Goal: Information Seeking & Learning: Learn about a topic

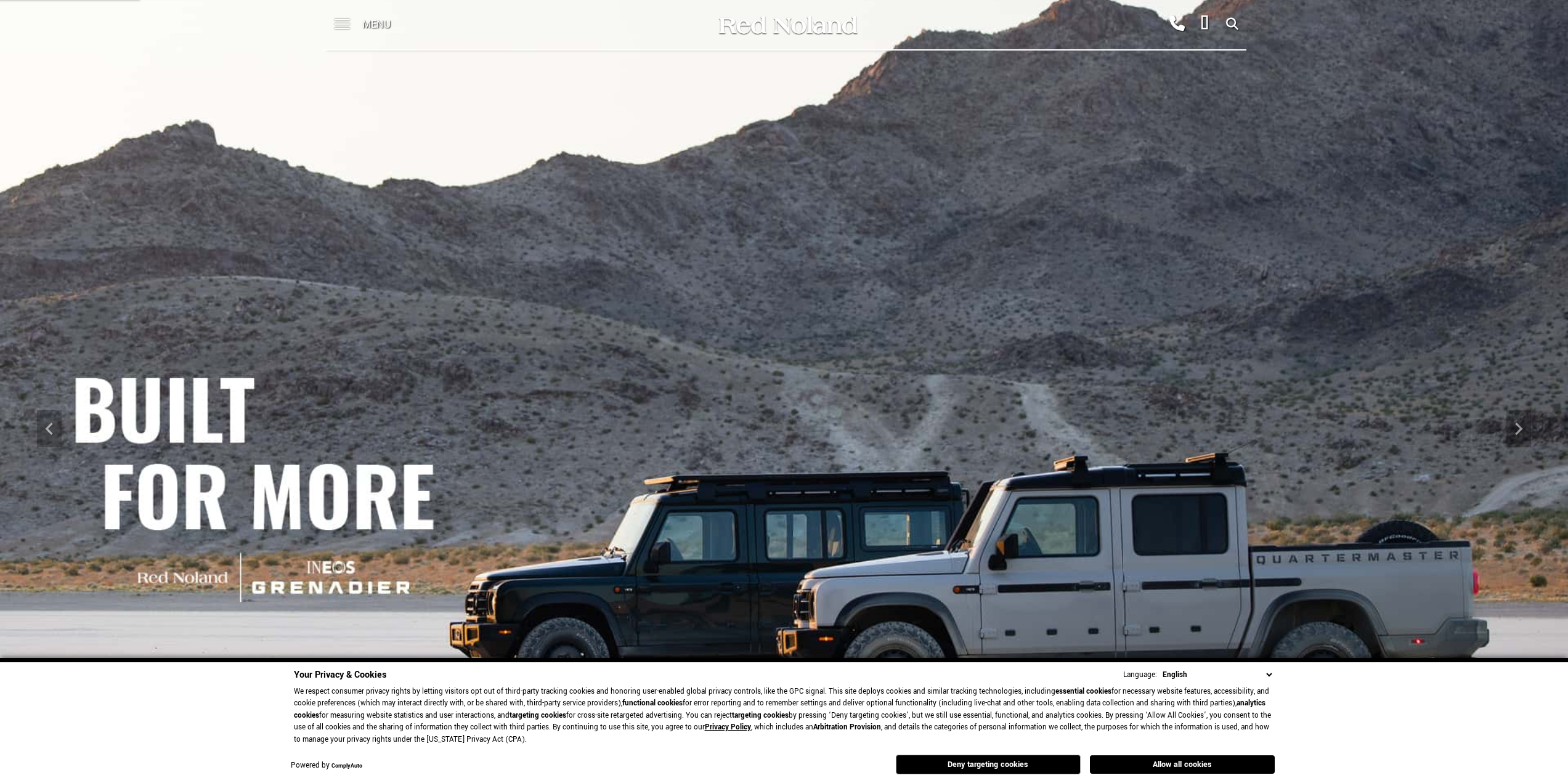
click at [338, 22] on span at bounding box center [343, 24] width 16 height 49
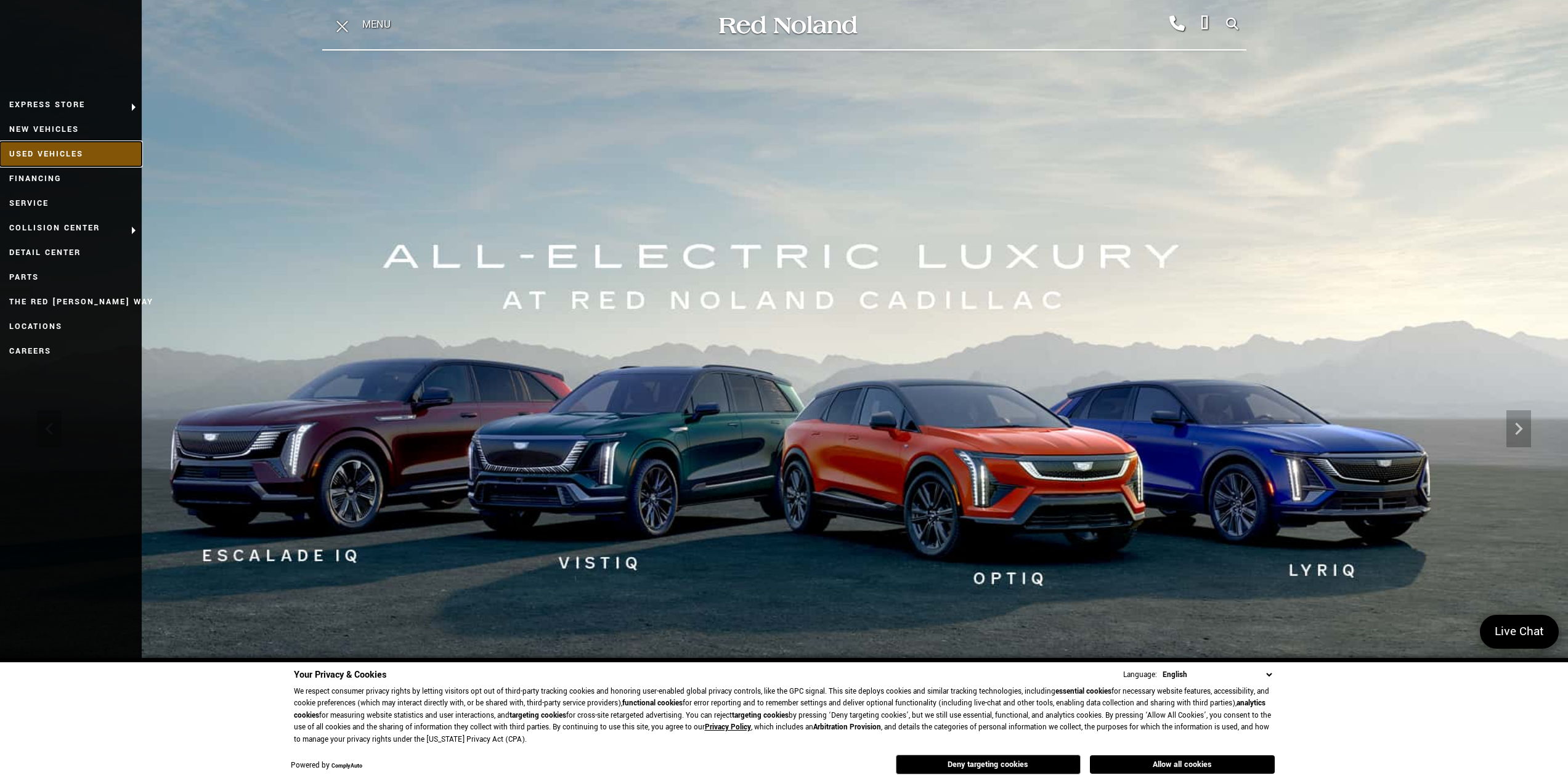
click at [58, 153] on link "Used Vehicles" at bounding box center [71, 154] width 142 height 25
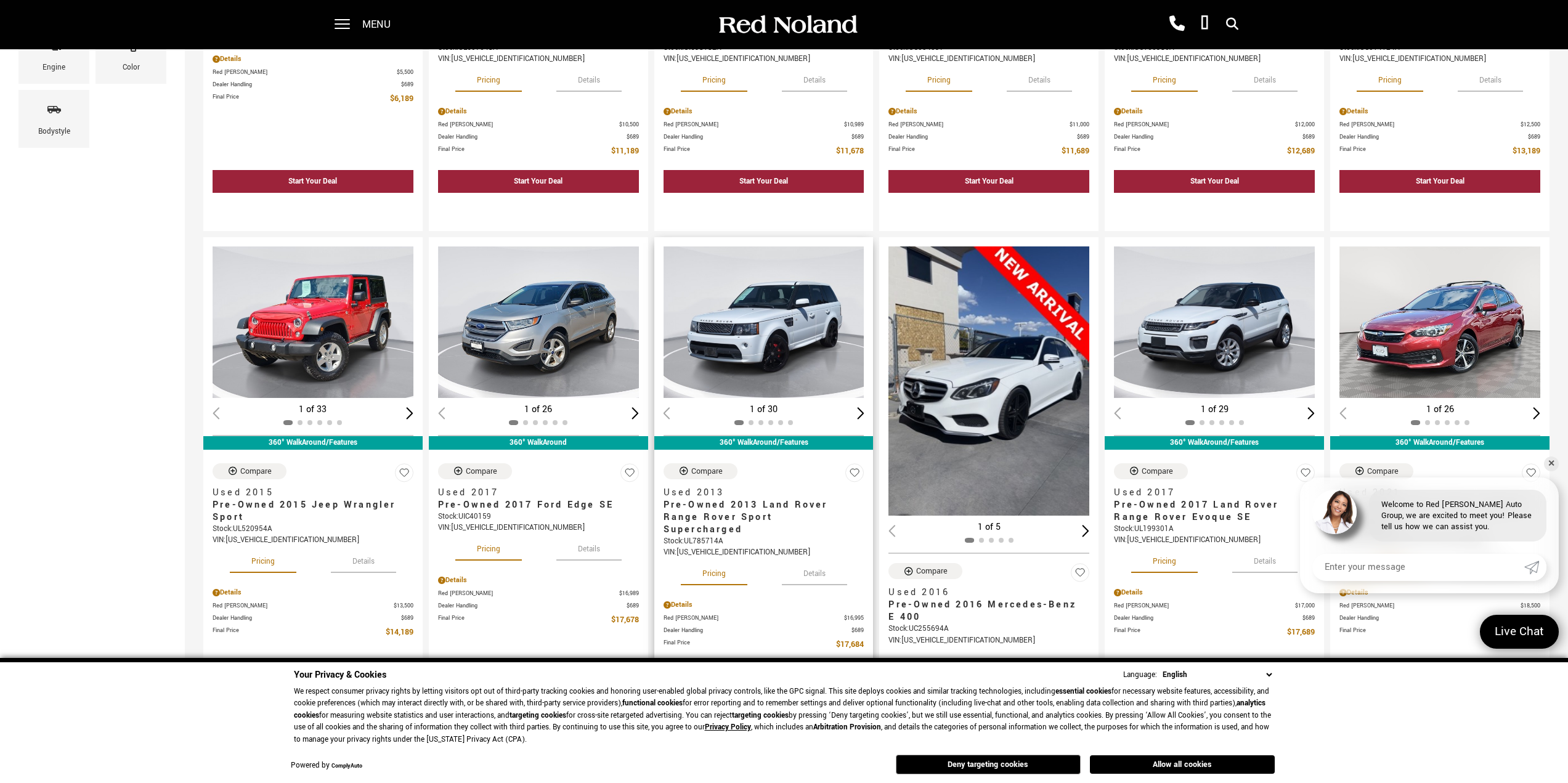
scroll to position [493, 0]
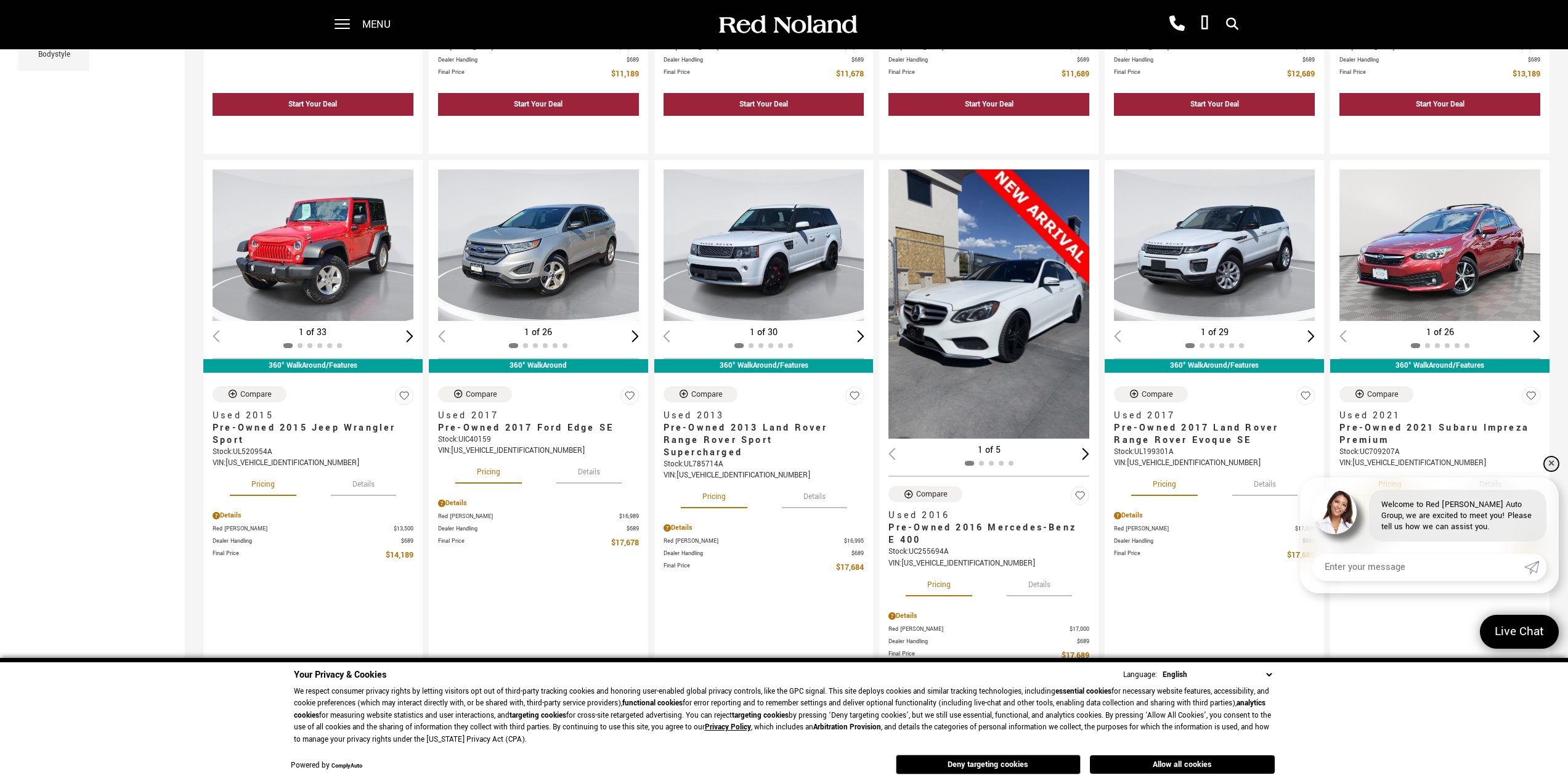
click at [1550, 463] on link "✕" at bounding box center [1552, 464] width 15 height 15
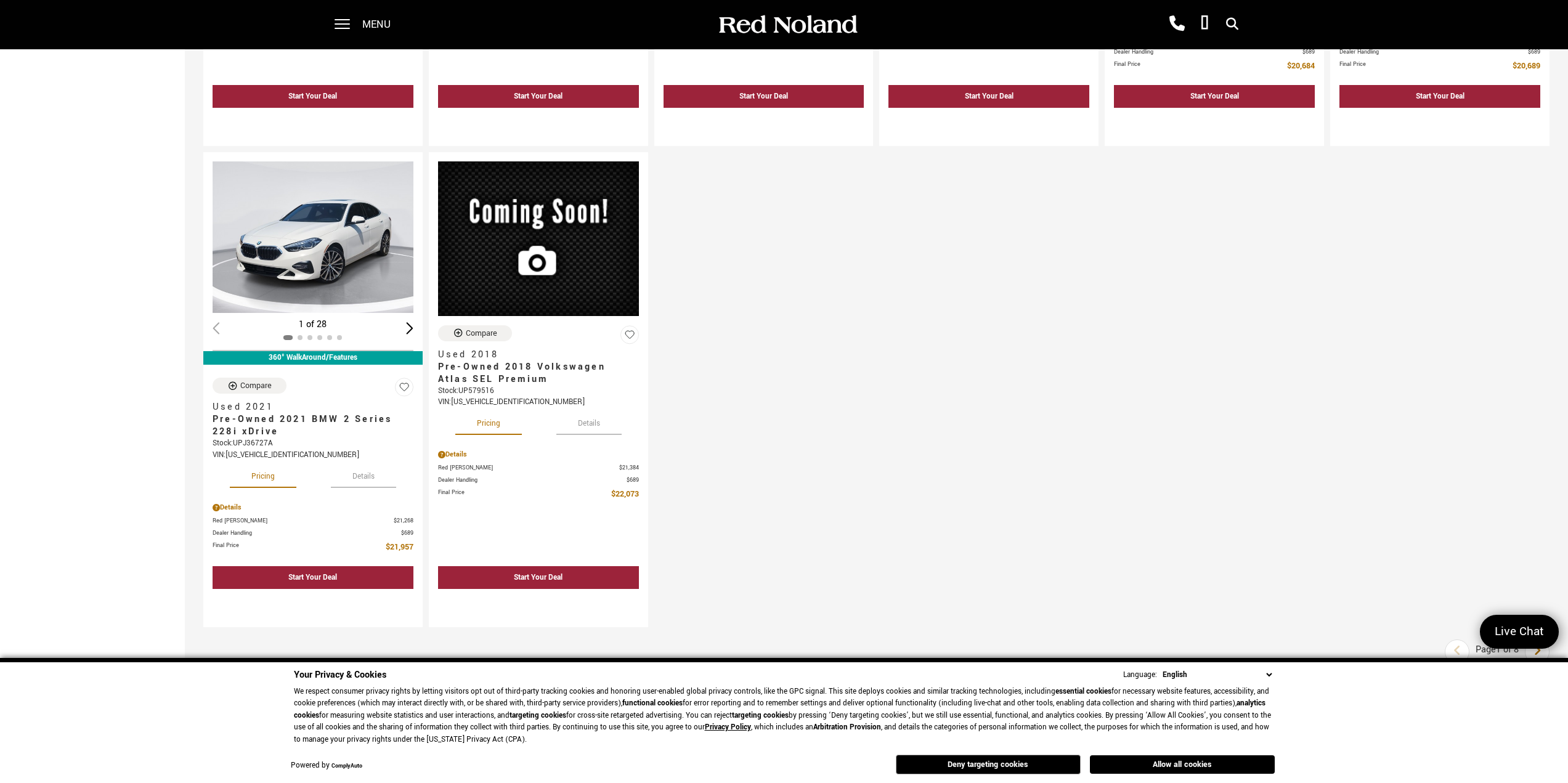
scroll to position [1848, 0]
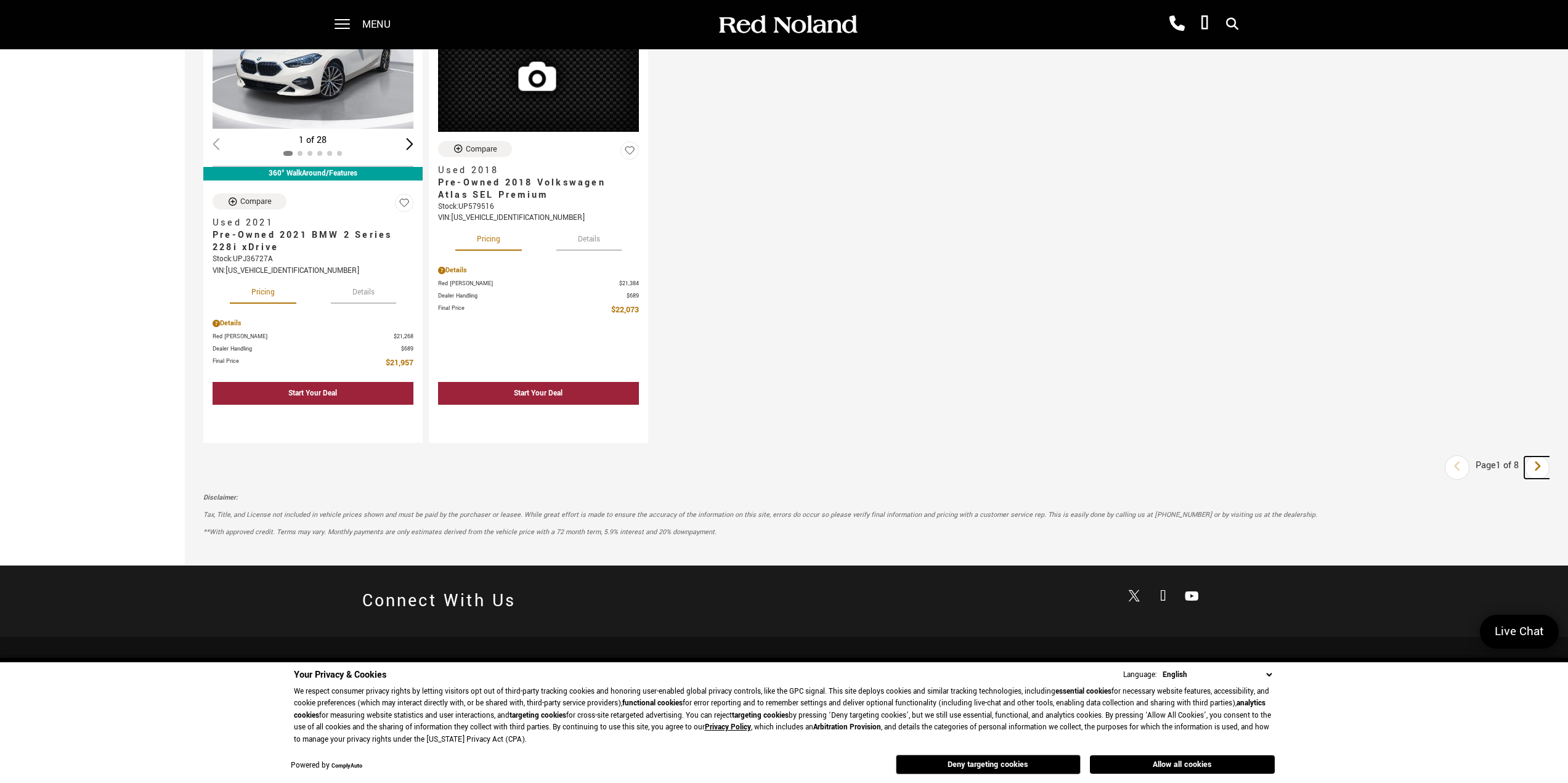
click at [1542, 468] on icon "next page" at bounding box center [1538, 467] width 8 height 20
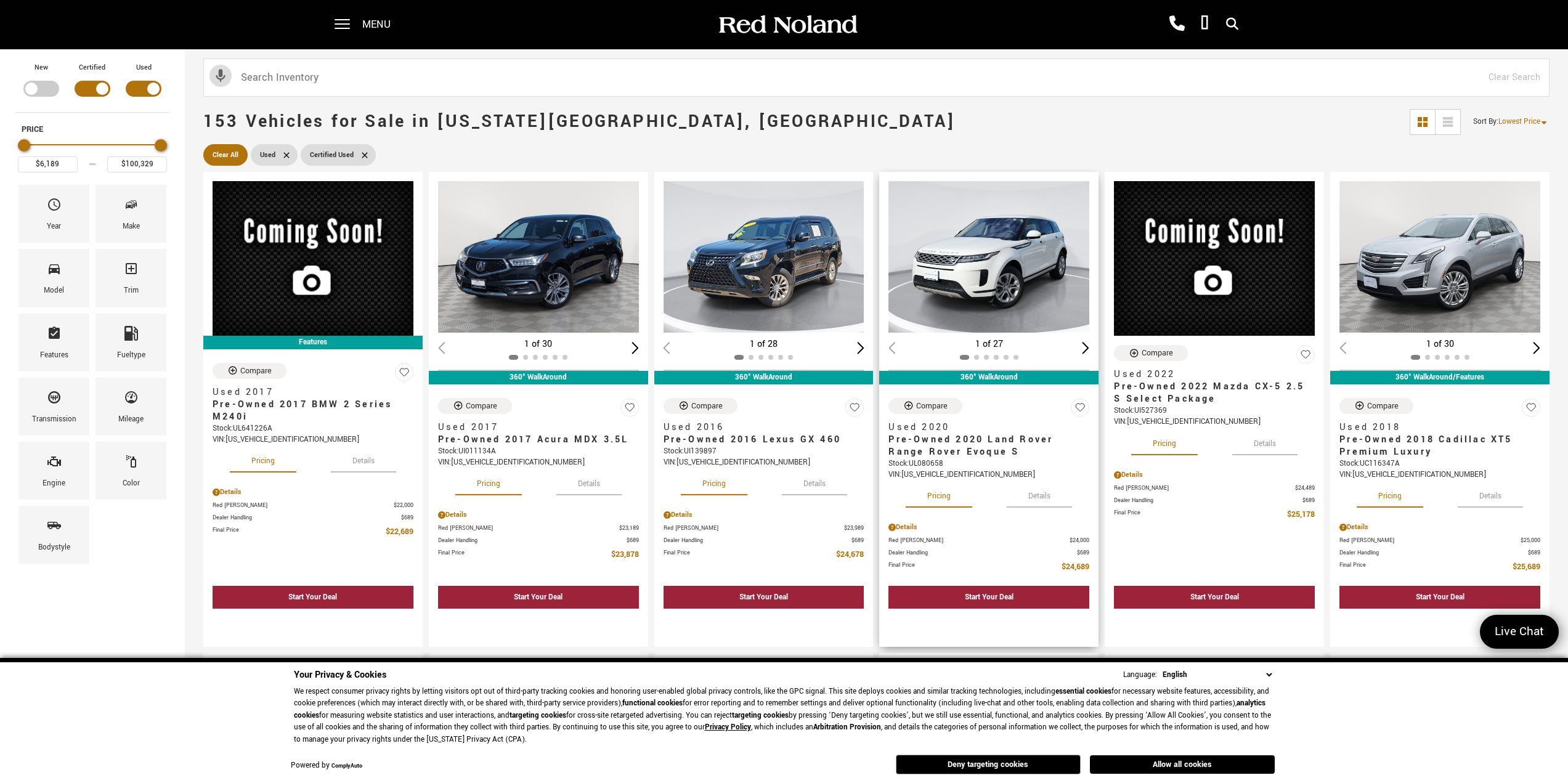
click at [992, 278] on img "1 / 2" at bounding box center [989, 256] width 202 height 151
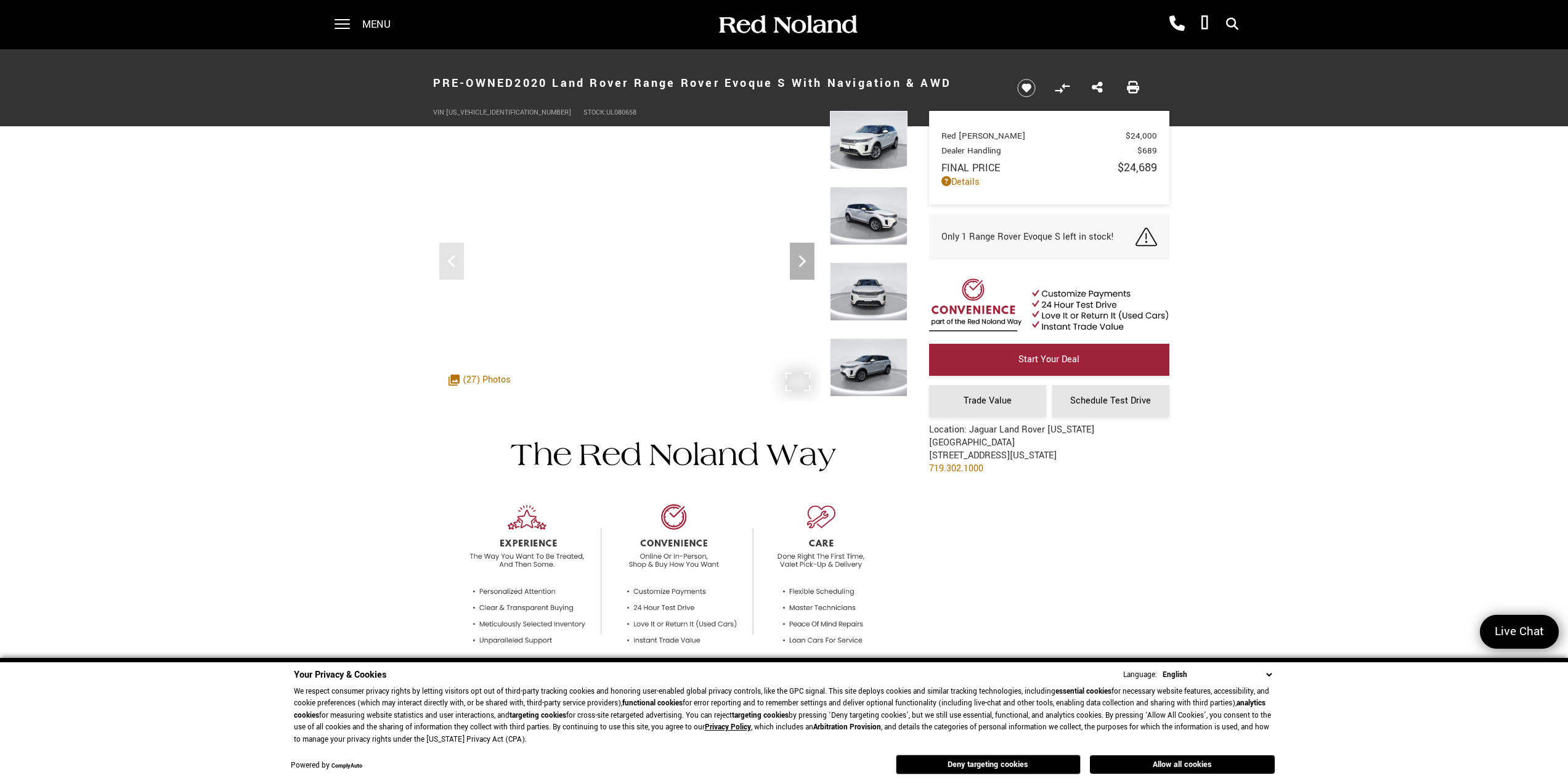
click at [471, 384] on div ".cls-1, .cls-3 { fill: #c50033; } .cls-1 { clip-rule: evenodd; } .cls-2 { clip-…" at bounding box center [480, 380] width 75 height 26
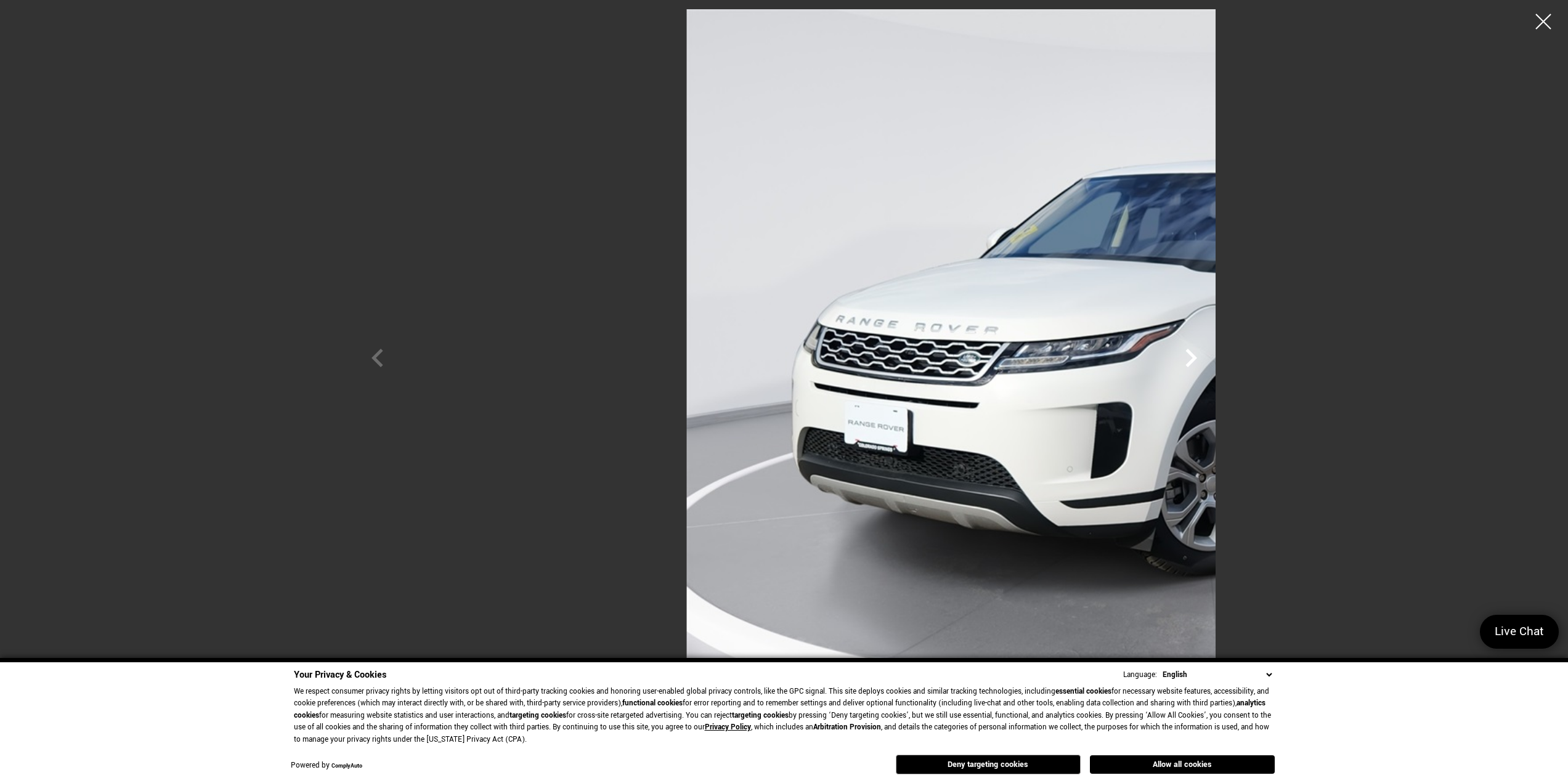
click at [1210, 359] on icon "Next" at bounding box center [1191, 358] width 37 height 37
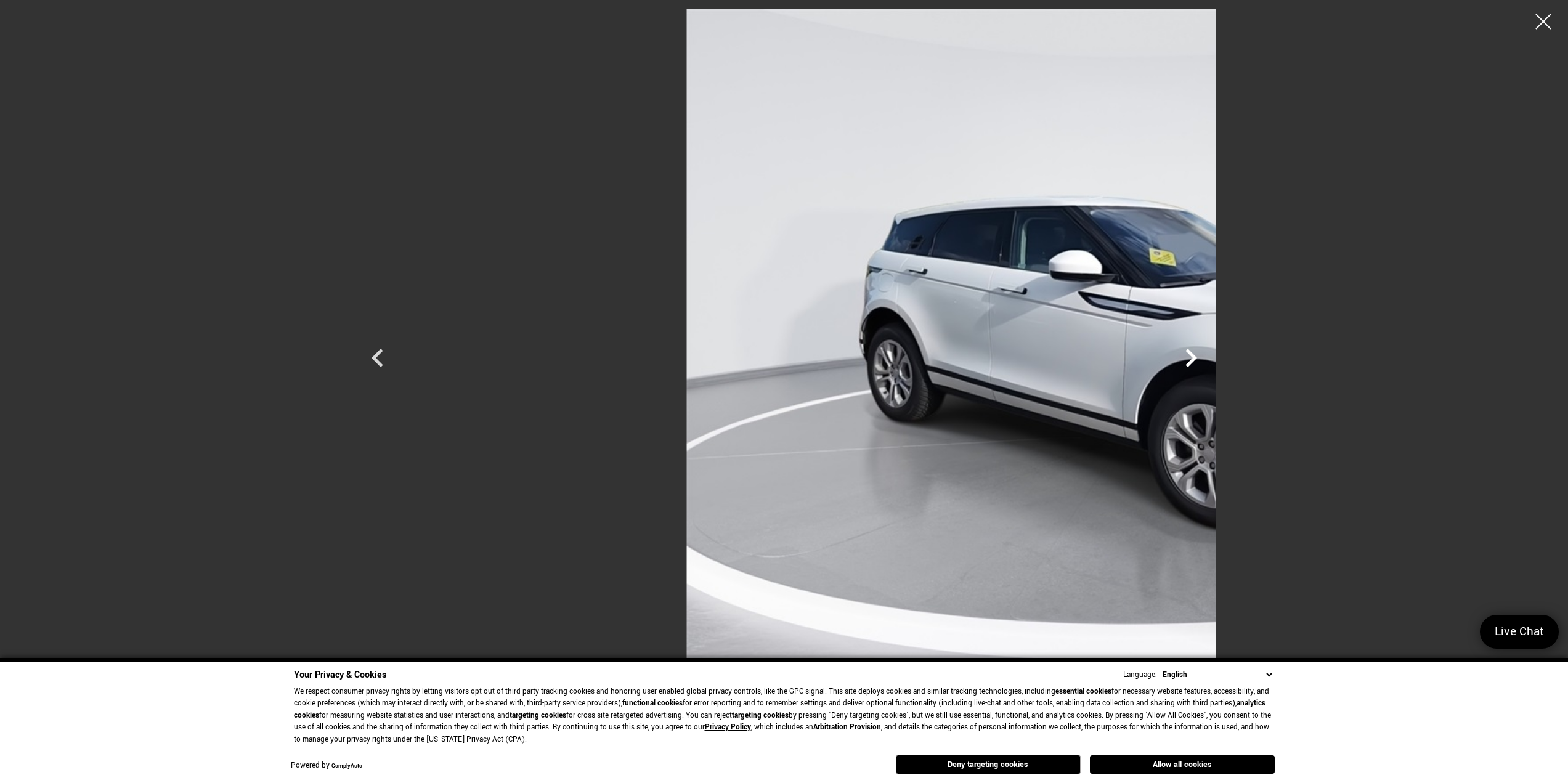
click at [1210, 359] on icon "Next" at bounding box center [1191, 358] width 37 height 37
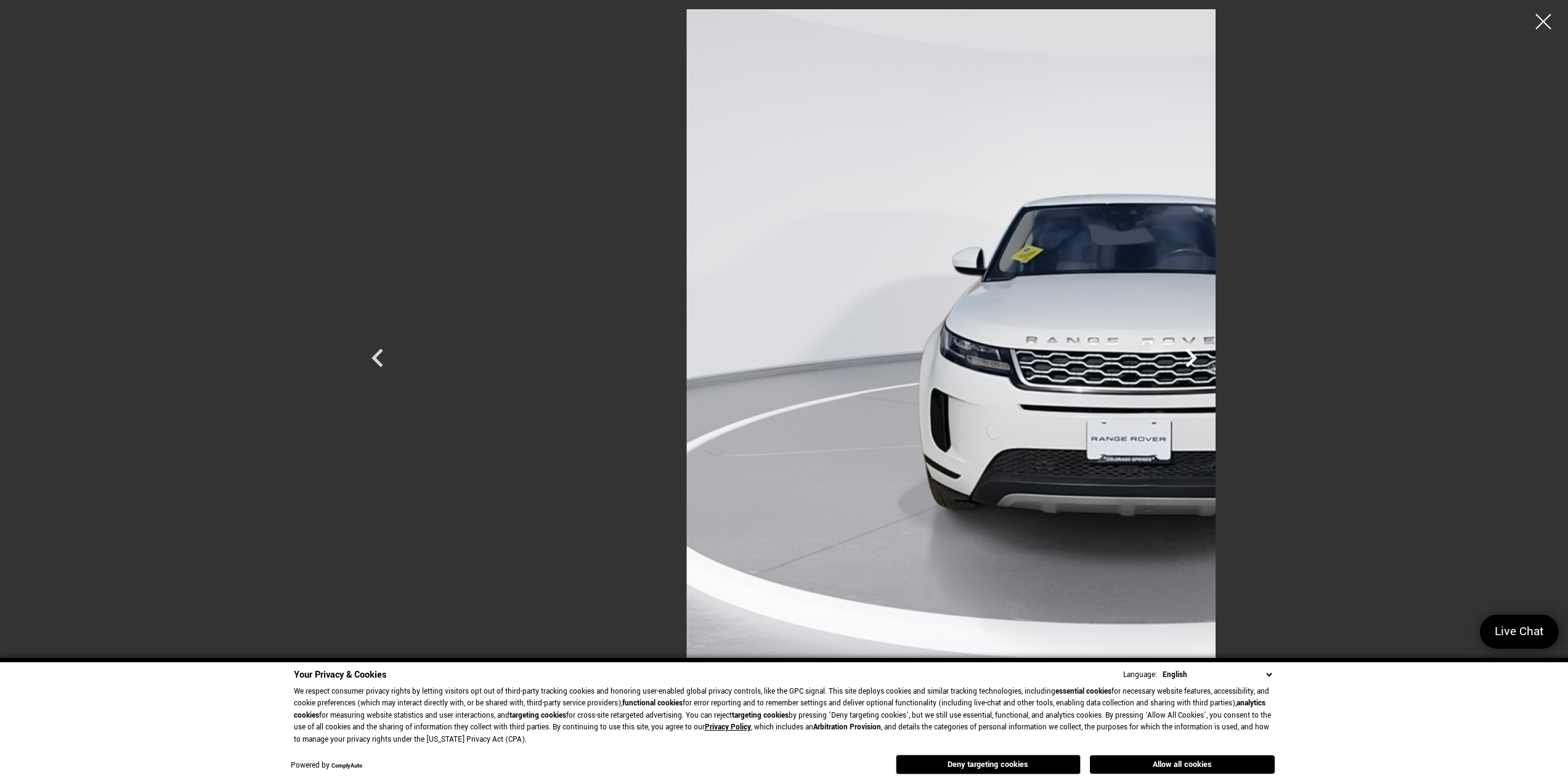
click at [1210, 359] on icon "Next" at bounding box center [1191, 358] width 37 height 37
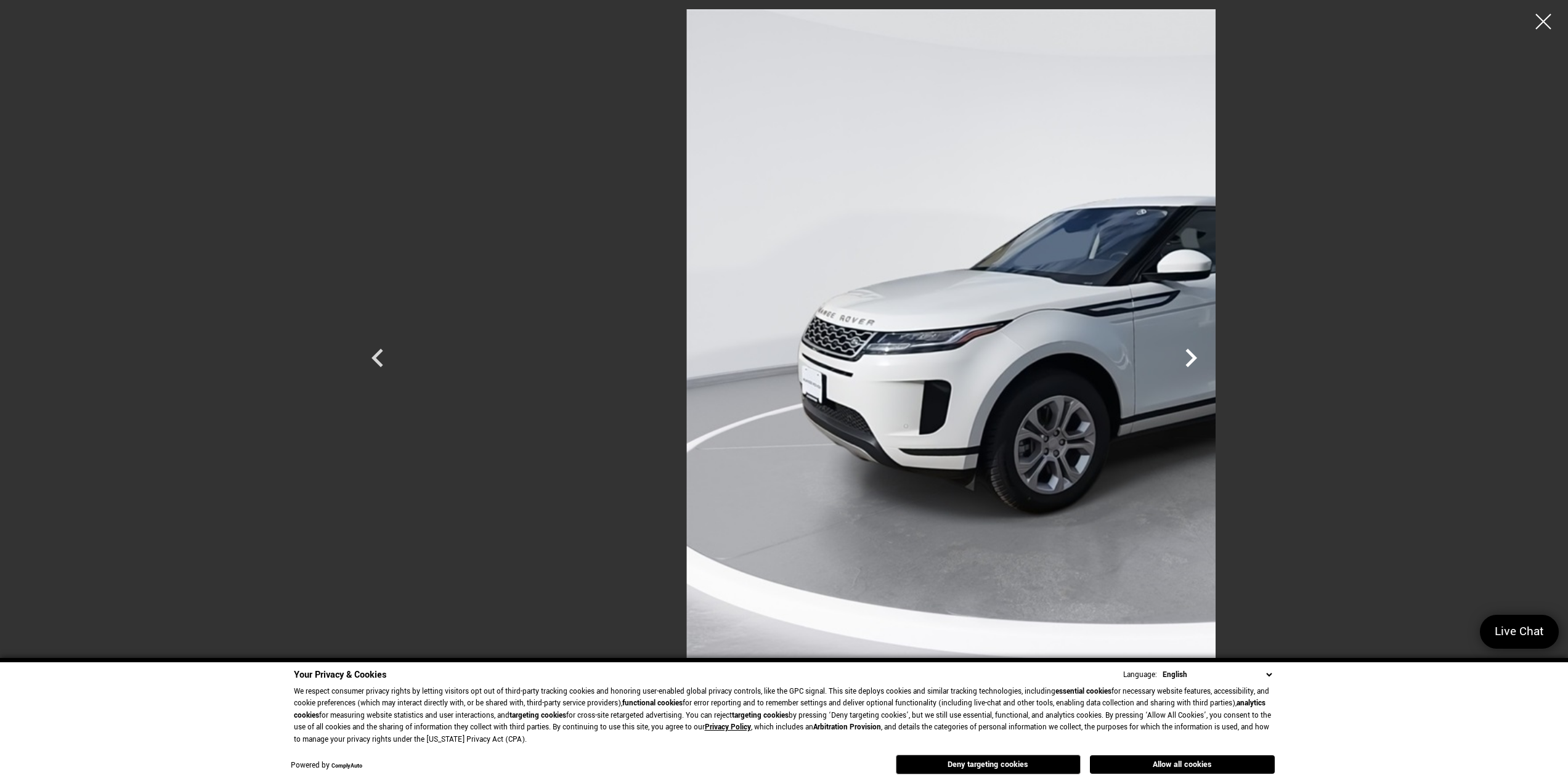
click at [1210, 359] on icon "Next" at bounding box center [1191, 358] width 37 height 37
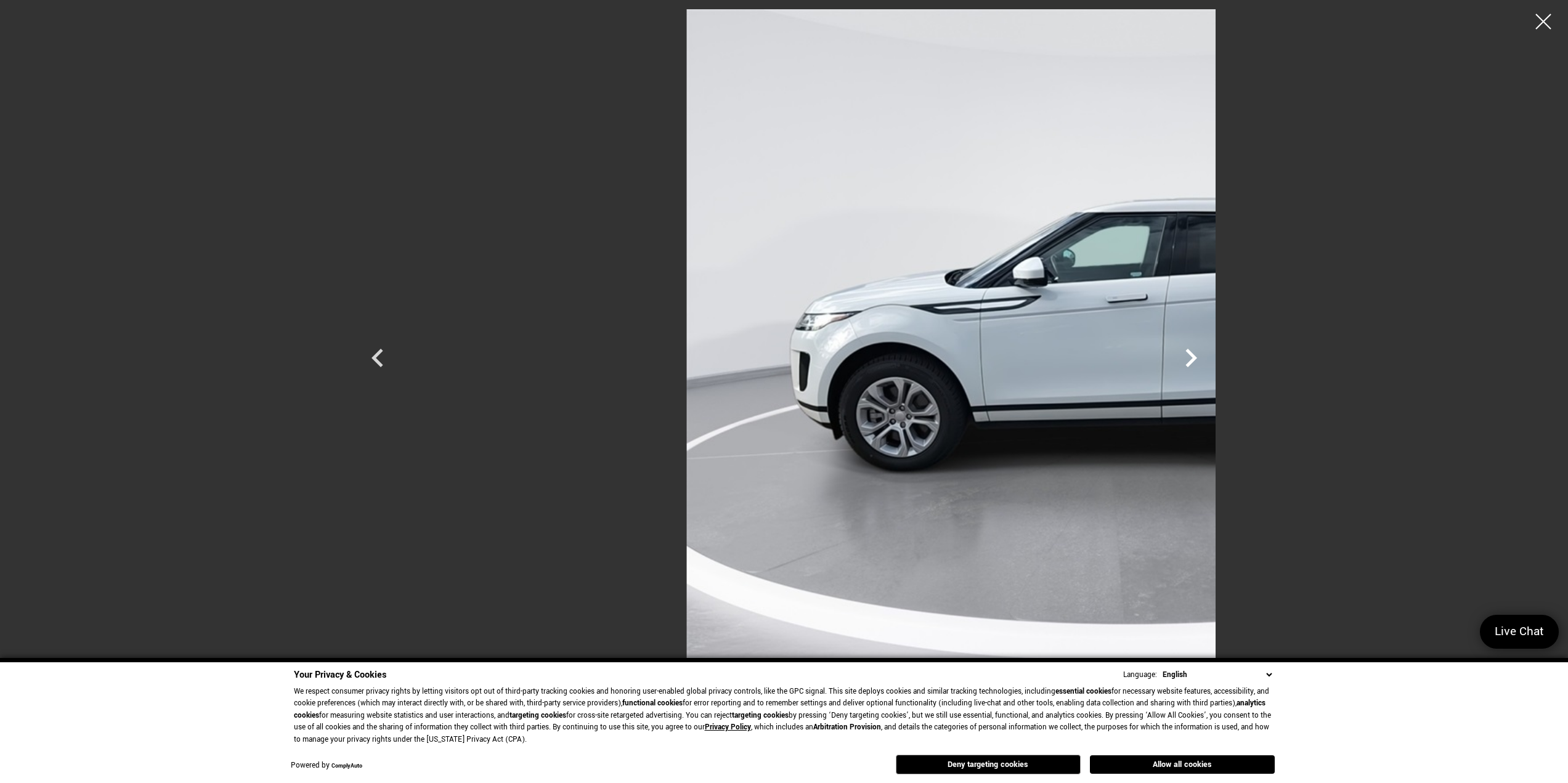
click at [1210, 359] on icon "Next" at bounding box center [1191, 358] width 37 height 37
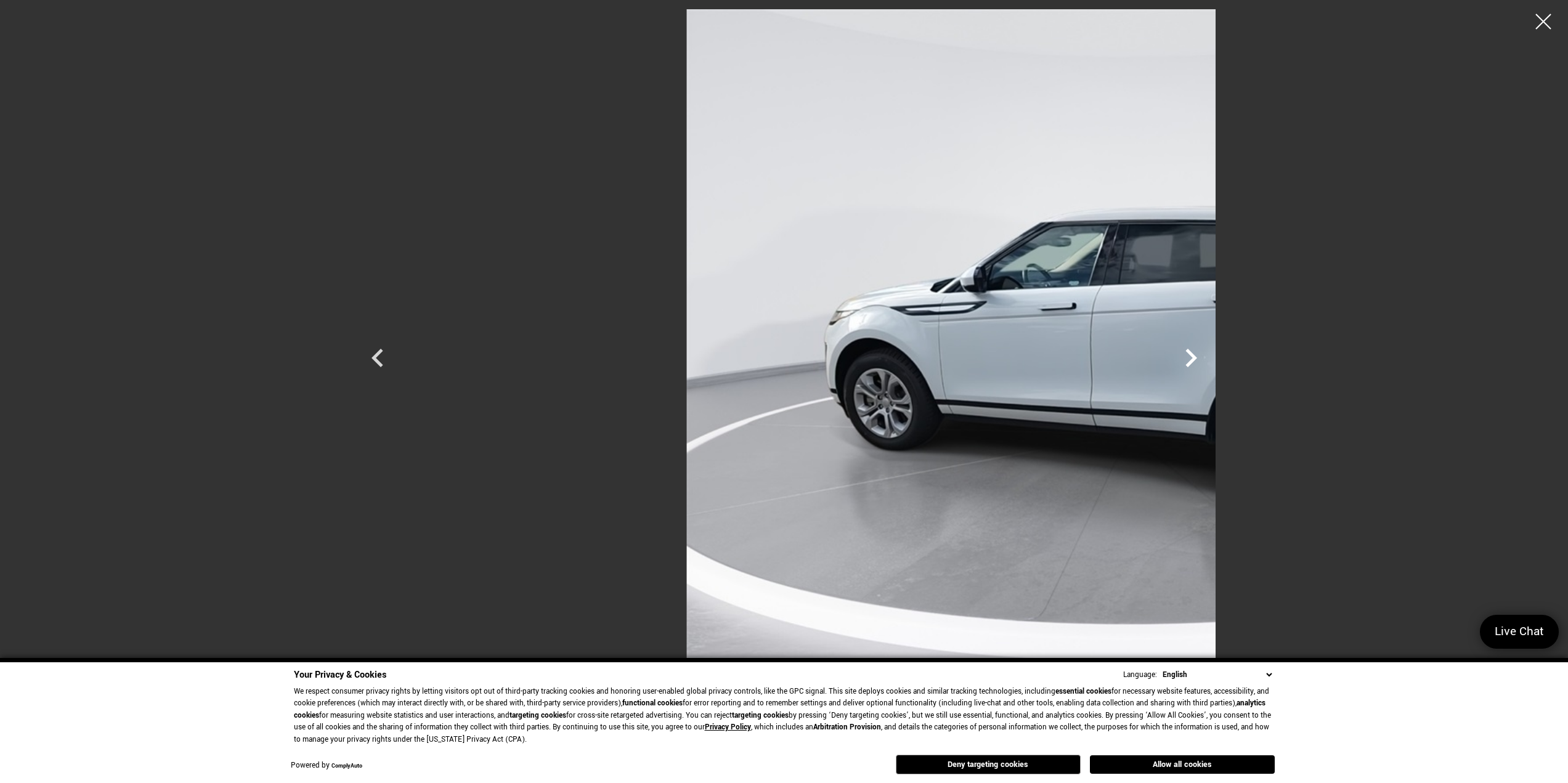
click at [1210, 359] on icon "Next" at bounding box center [1191, 358] width 37 height 37
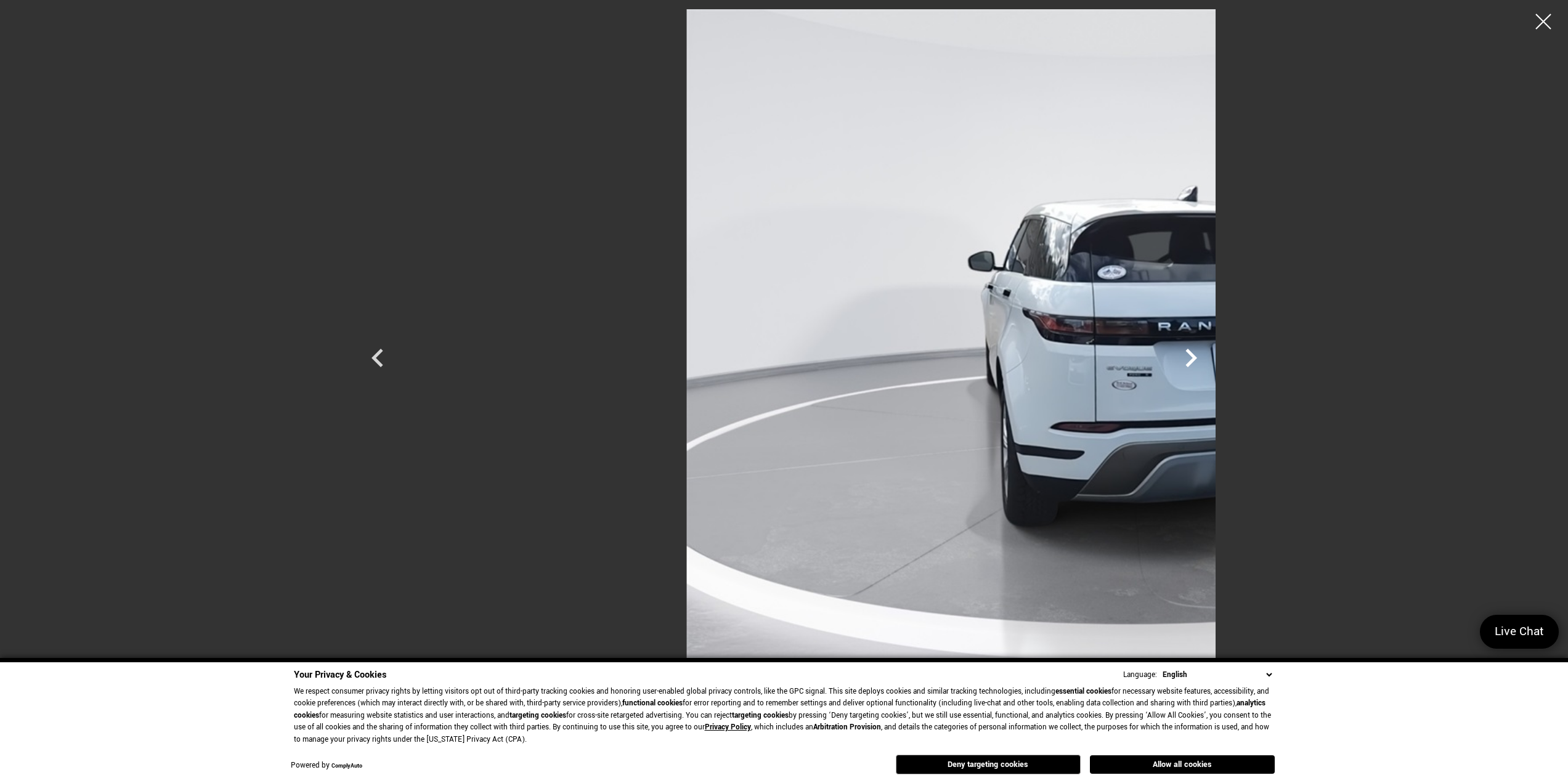
click at [1210, 359] on icon "Next" at bounding box center [1191, 358] width 37 height 37
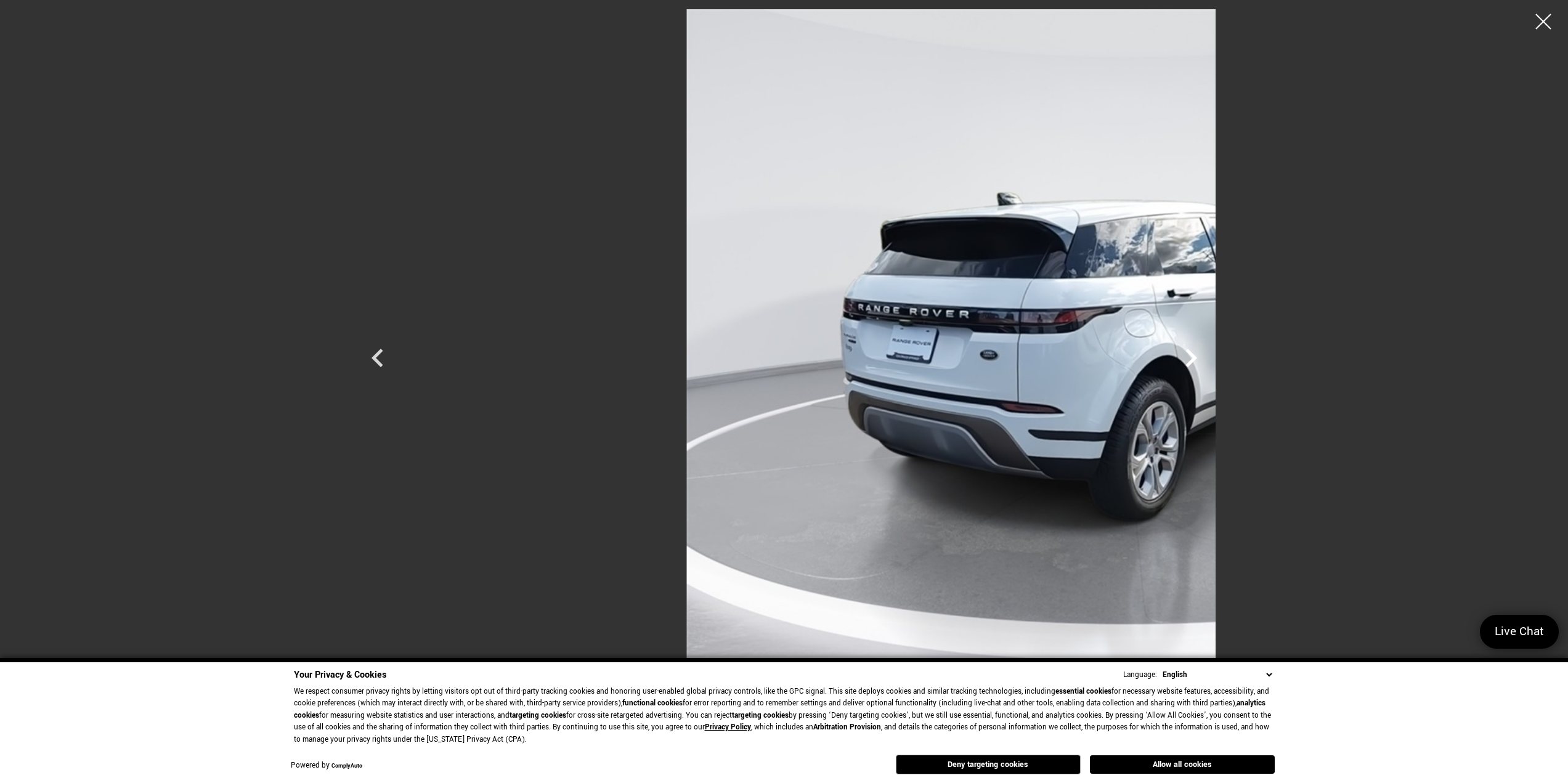
click at [1210, 359] on icon "Next" at bounding box center [1191, 358] width 37 height 37
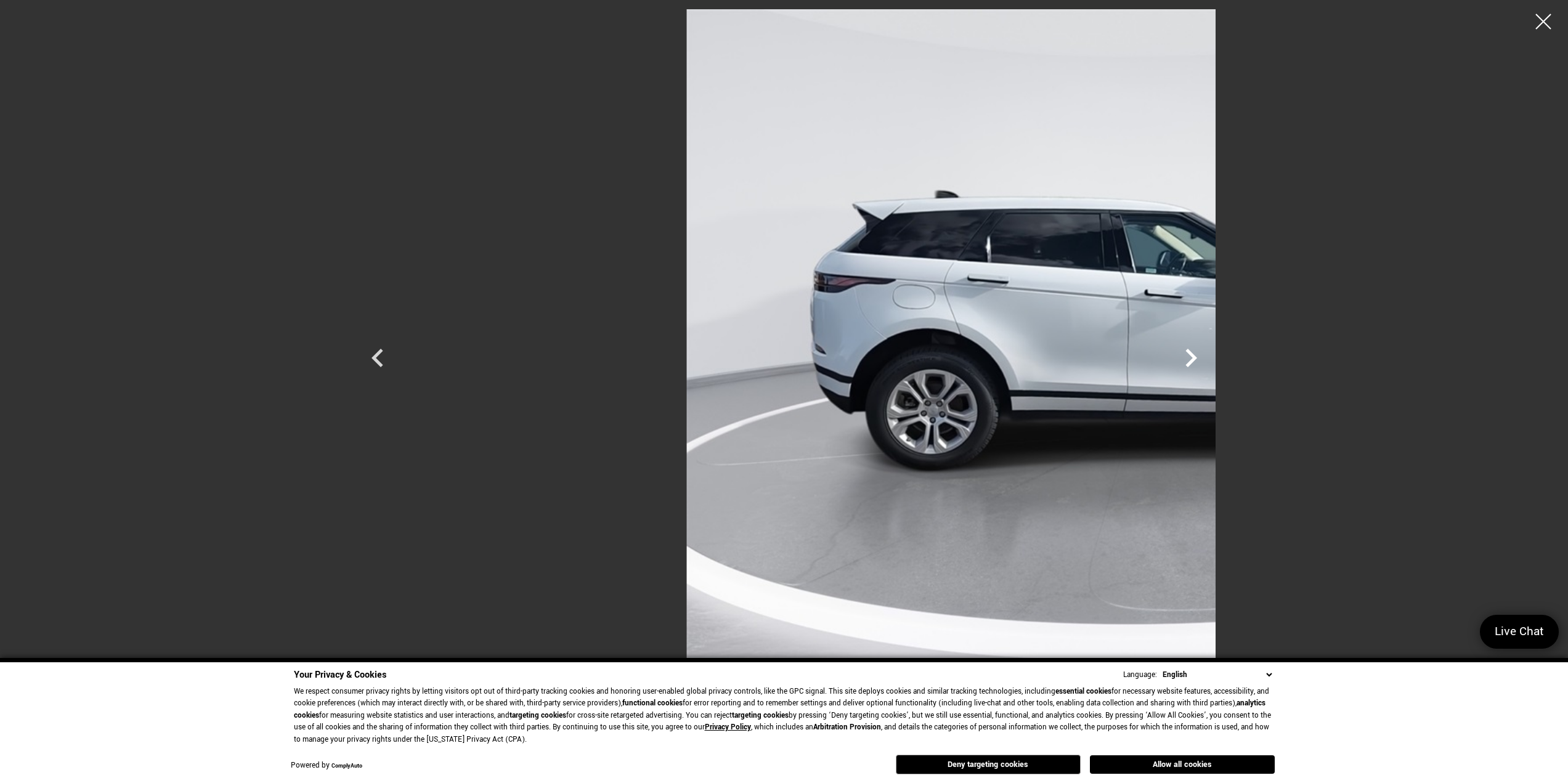
click at [1210, 359] on icon "Next" at bounding box center [1191, 358] width 37 height 37
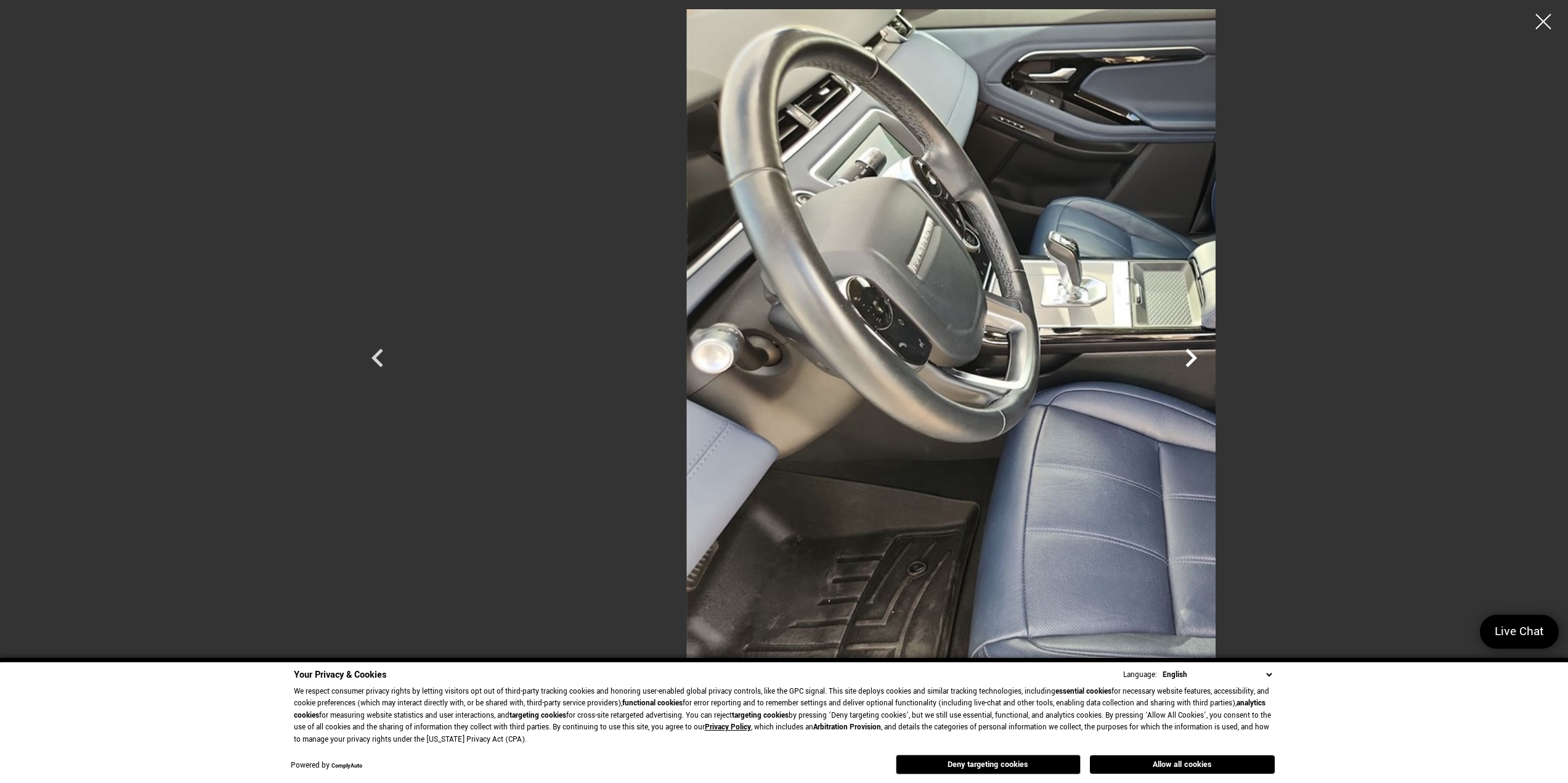
click at [1210, 359] on icon "Next" at bounding box center [1191, 358] width 37 height 37
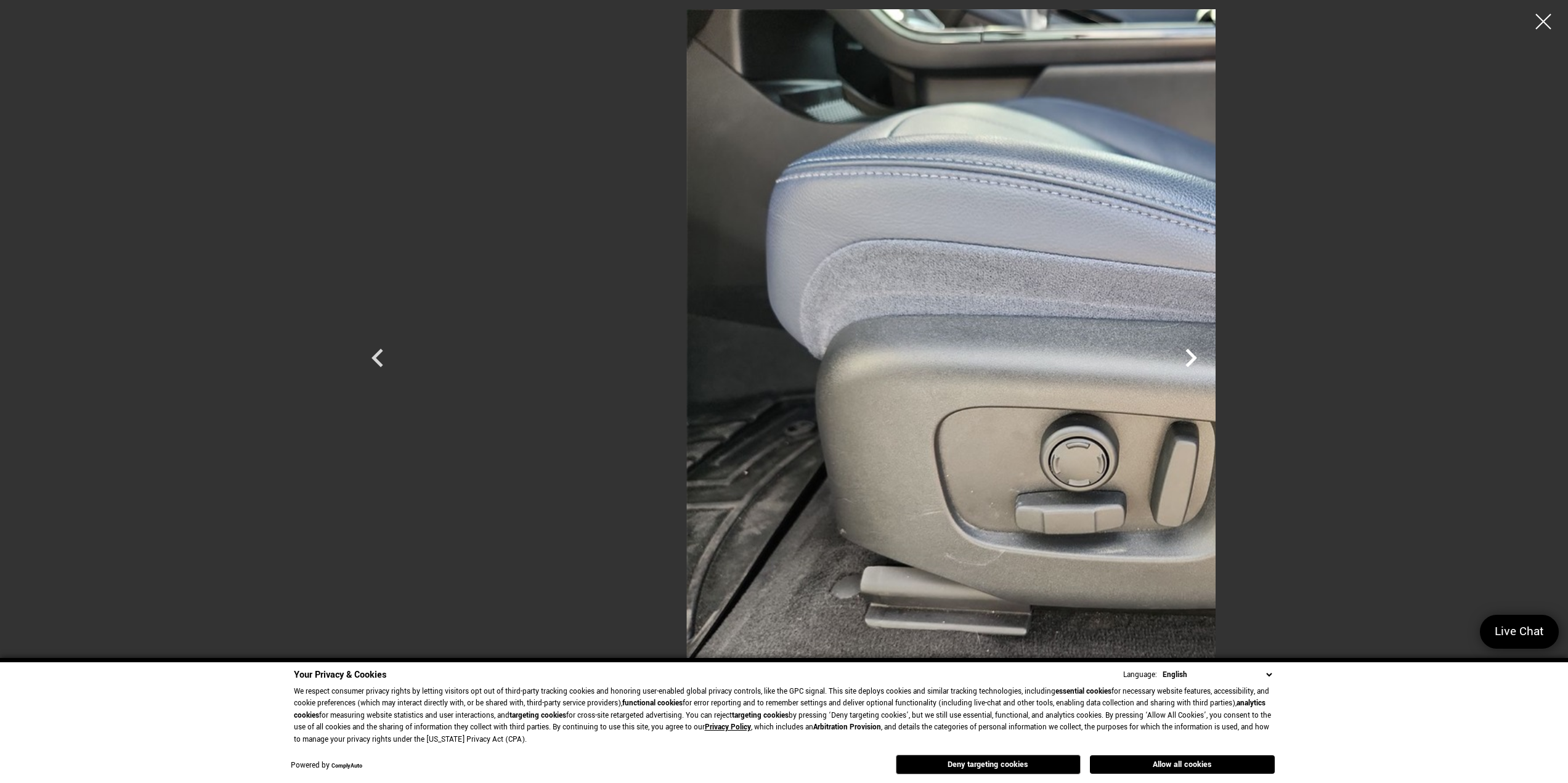
click at [1210, 359] on icon "Next" at bounding box center [1191, 358] width 37 height 37
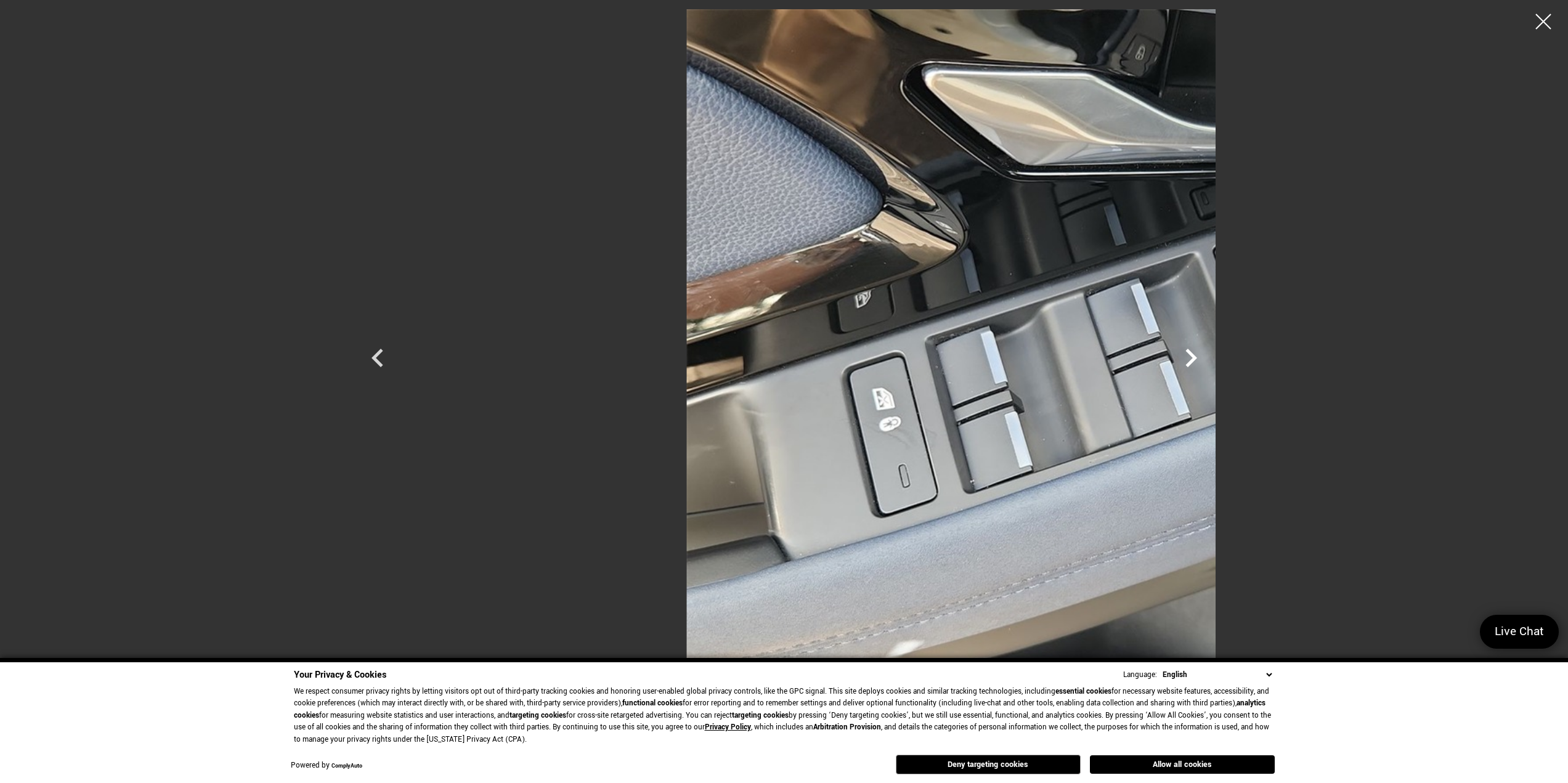
click at [1210, 359] on icon "Next" at bounding box center [1191, 358] width 37 height 37
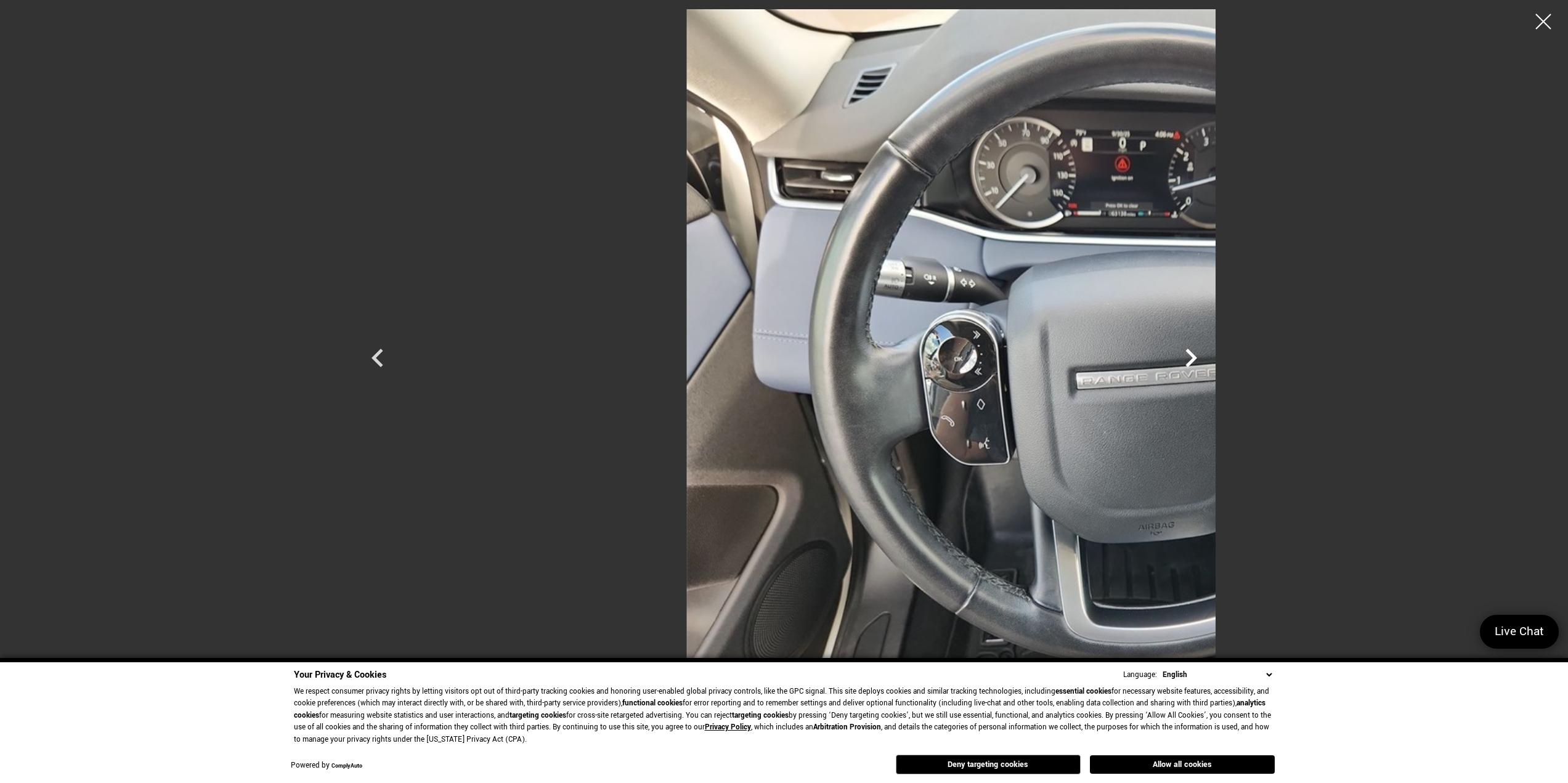
click at [1210, 359] on icon "Next" at bounding box center [1191, 358] width 37 height 37
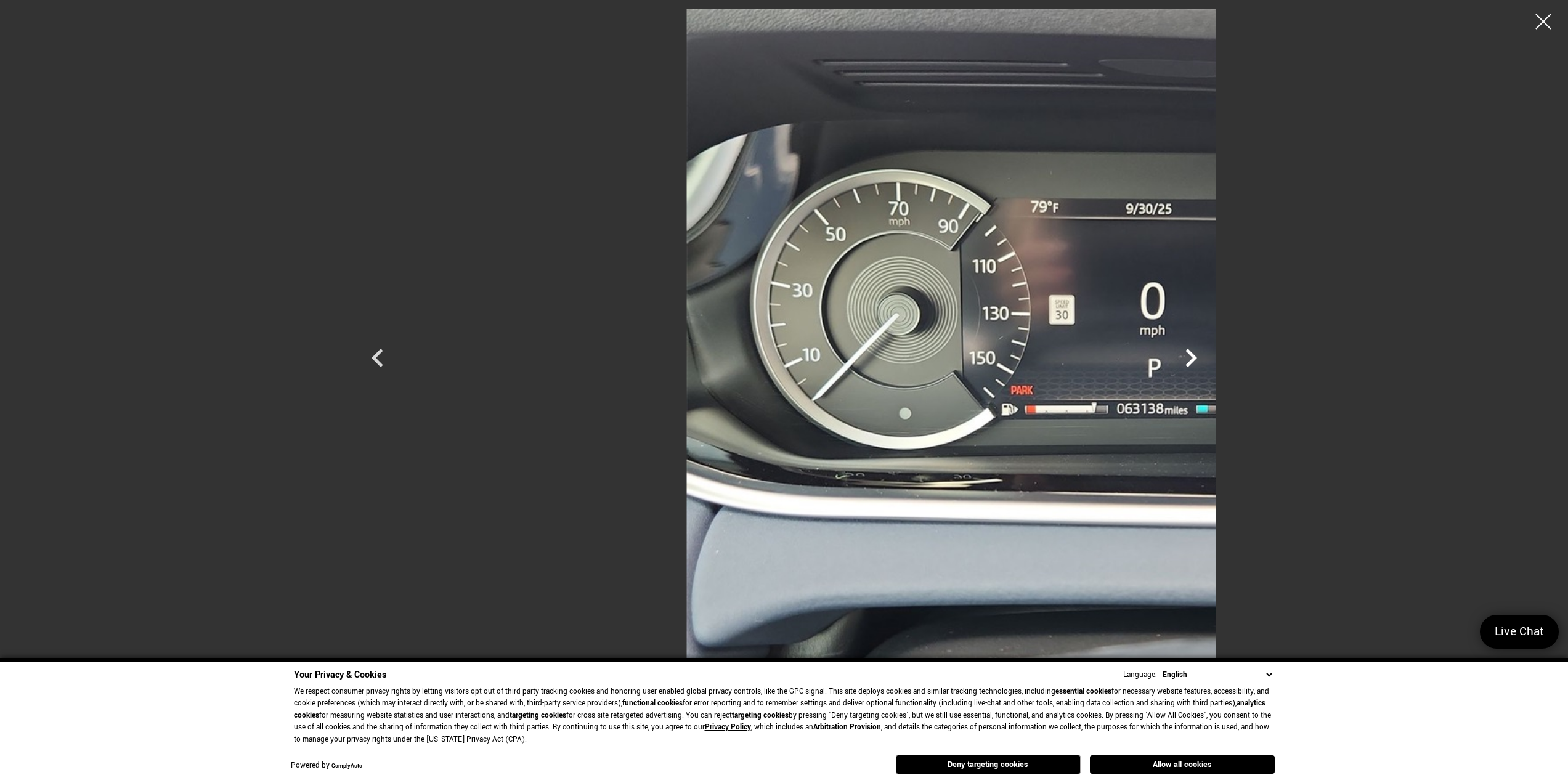
click at [1210, 359] on icon "Next" at bounding box center [1191, 358] width 37 height 37
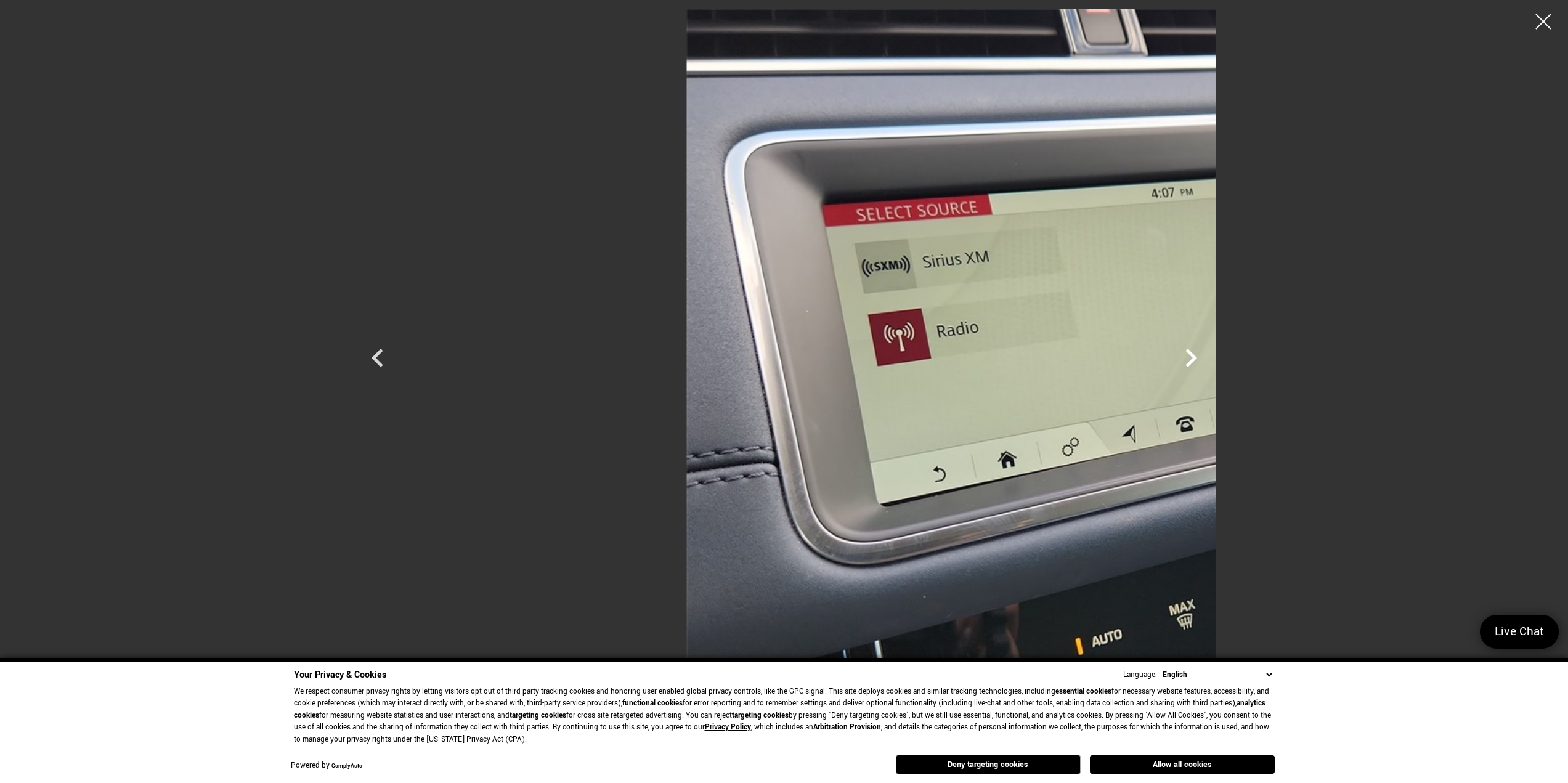
click at [1210, 359] on icon "Next" at bounding box center [1191, 358] width 37 height 37
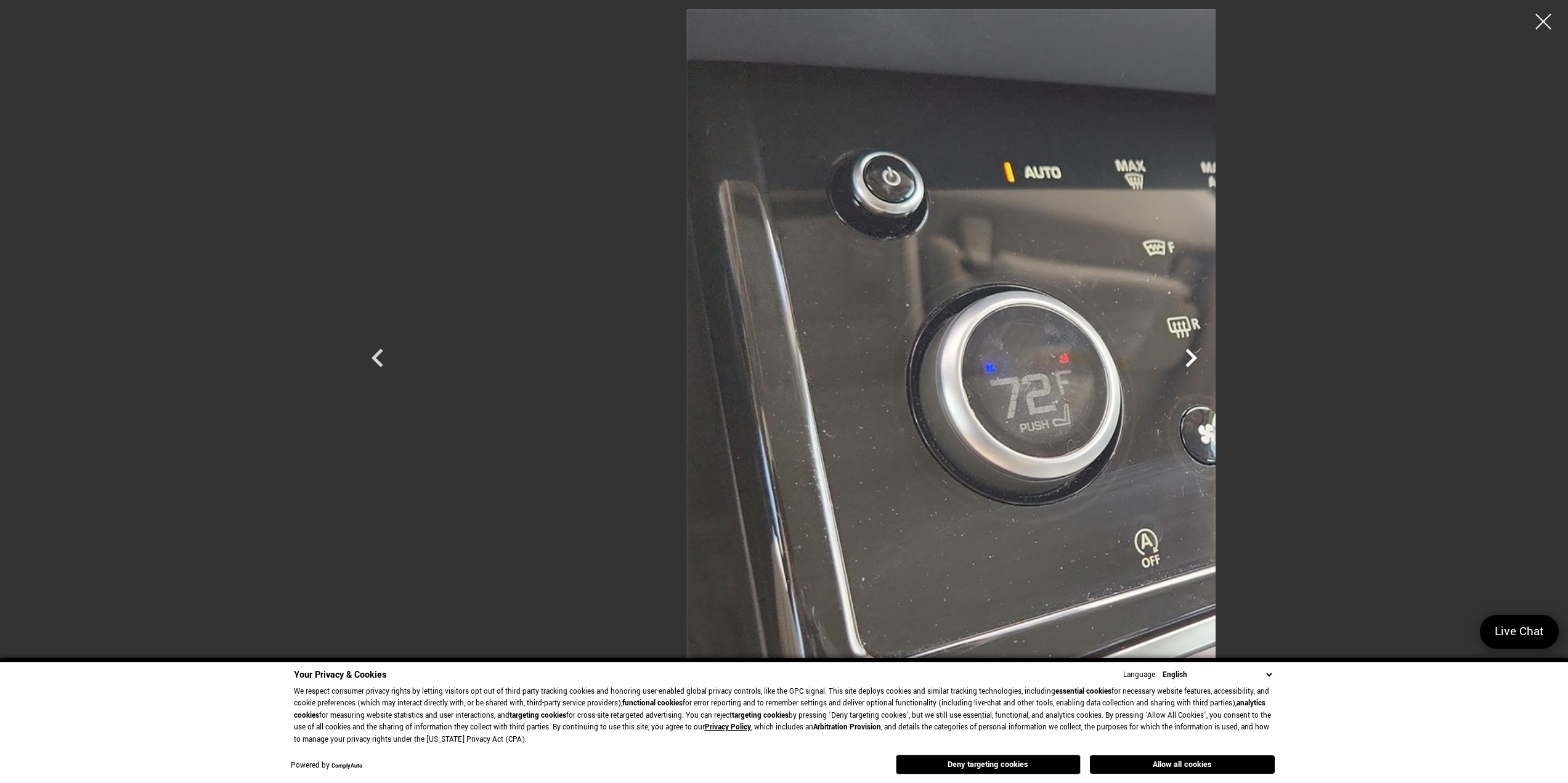
click at [1210, 359] on icon "Next" at bounding box center [1191, 358] width 37 height 37
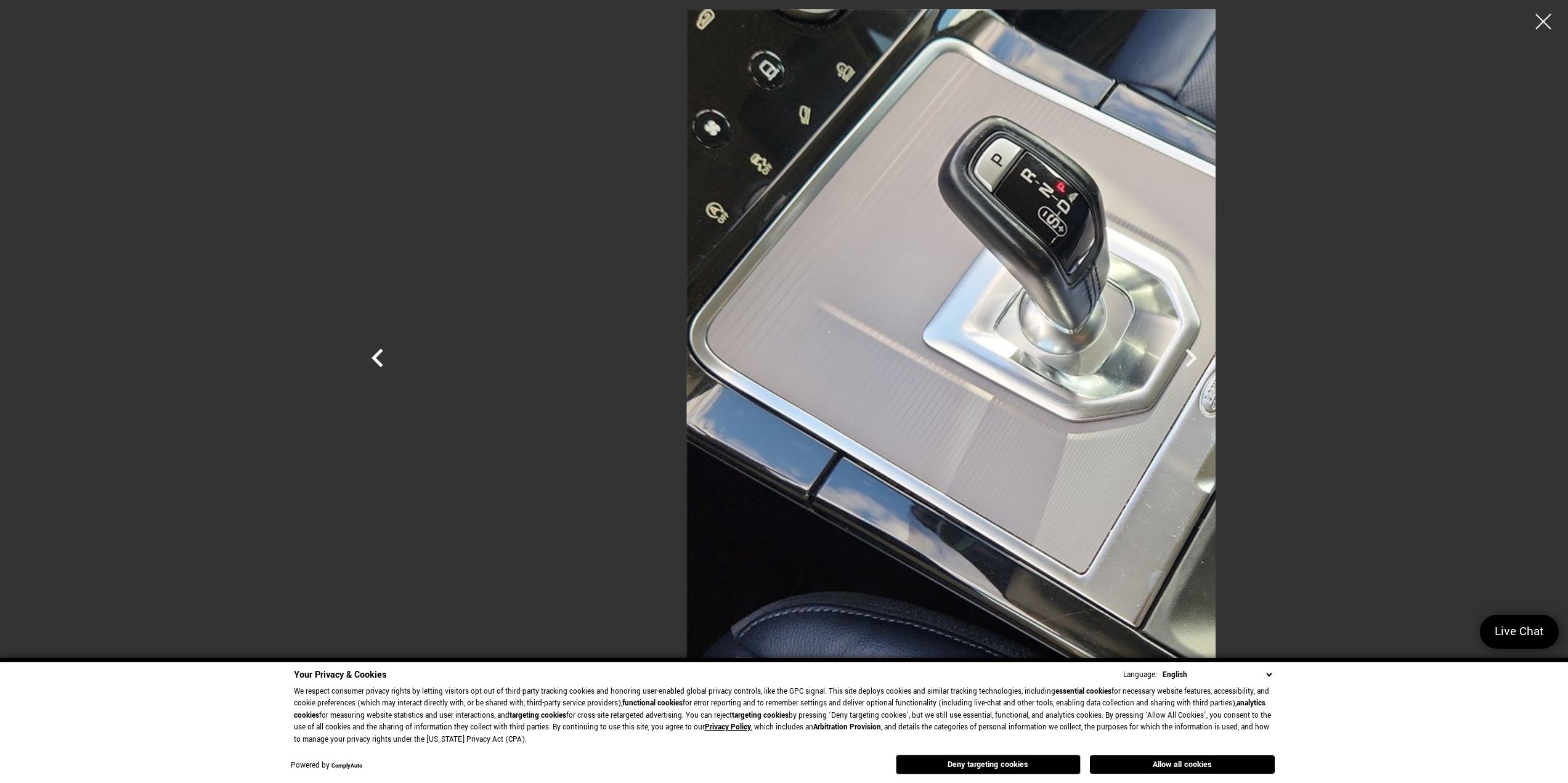
click at [372, 357] on icon "Previous" at bounding box center [377, 358] width 12 height 18
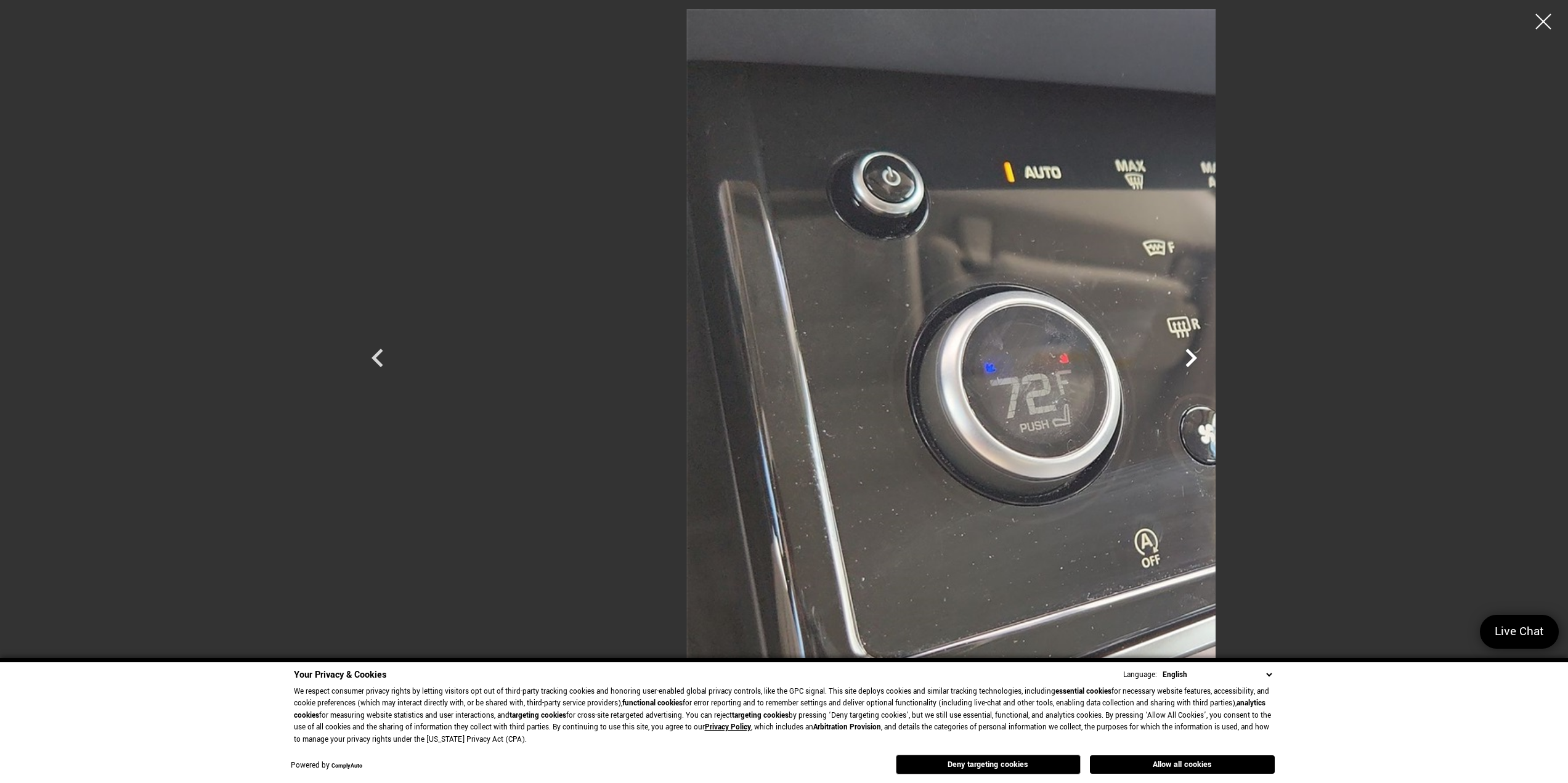
click at [1210, 360] on icon "Next" at bounding box center [1191, 358] width 37 height 37
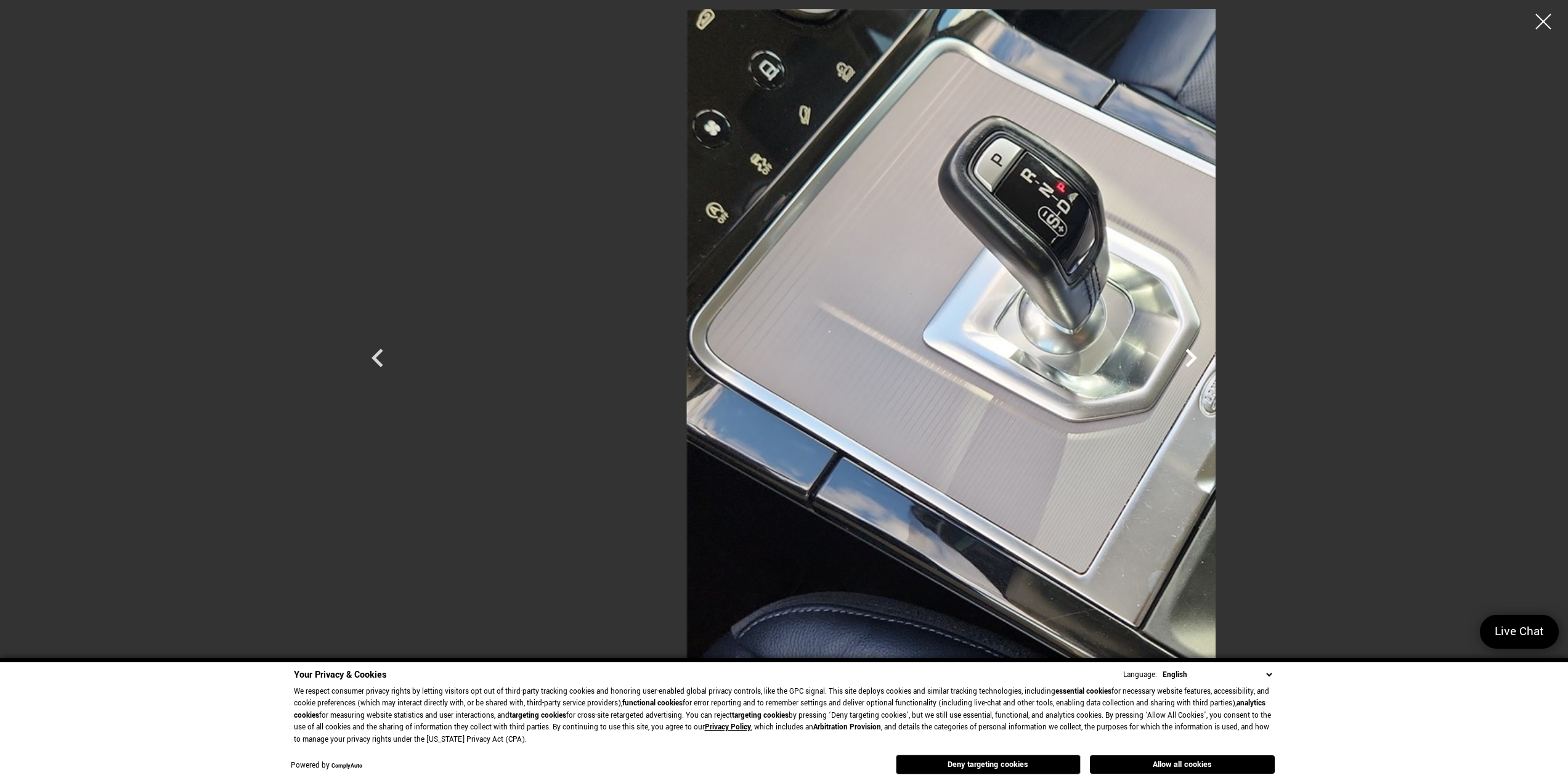
click at [1210, 360] on icon "Next" at bounding box center [1191, 358] width 37 height 37
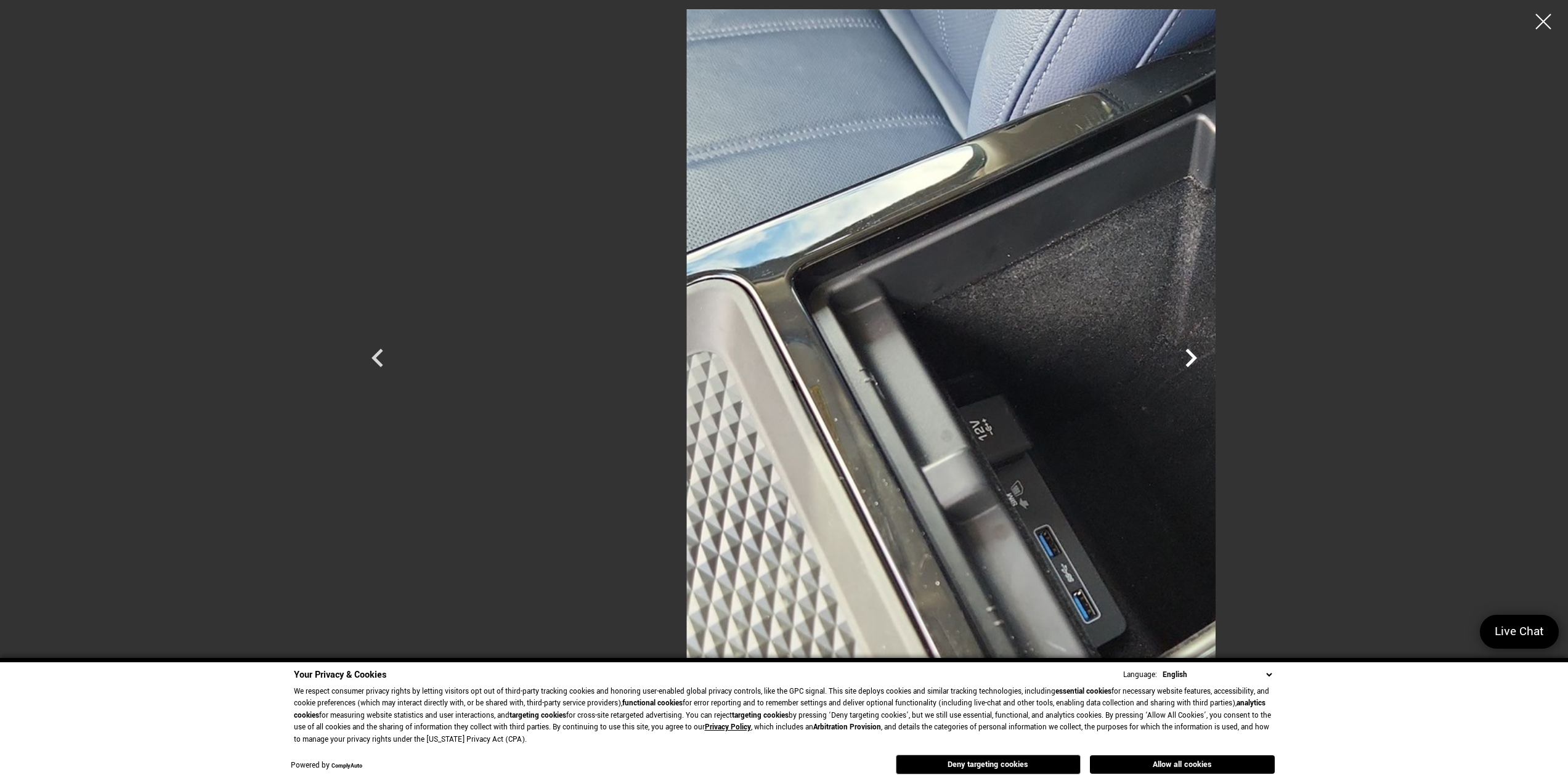
click at [1210, 360] on icon "Next" at bounding box center [1191, 358] width 37 height 37
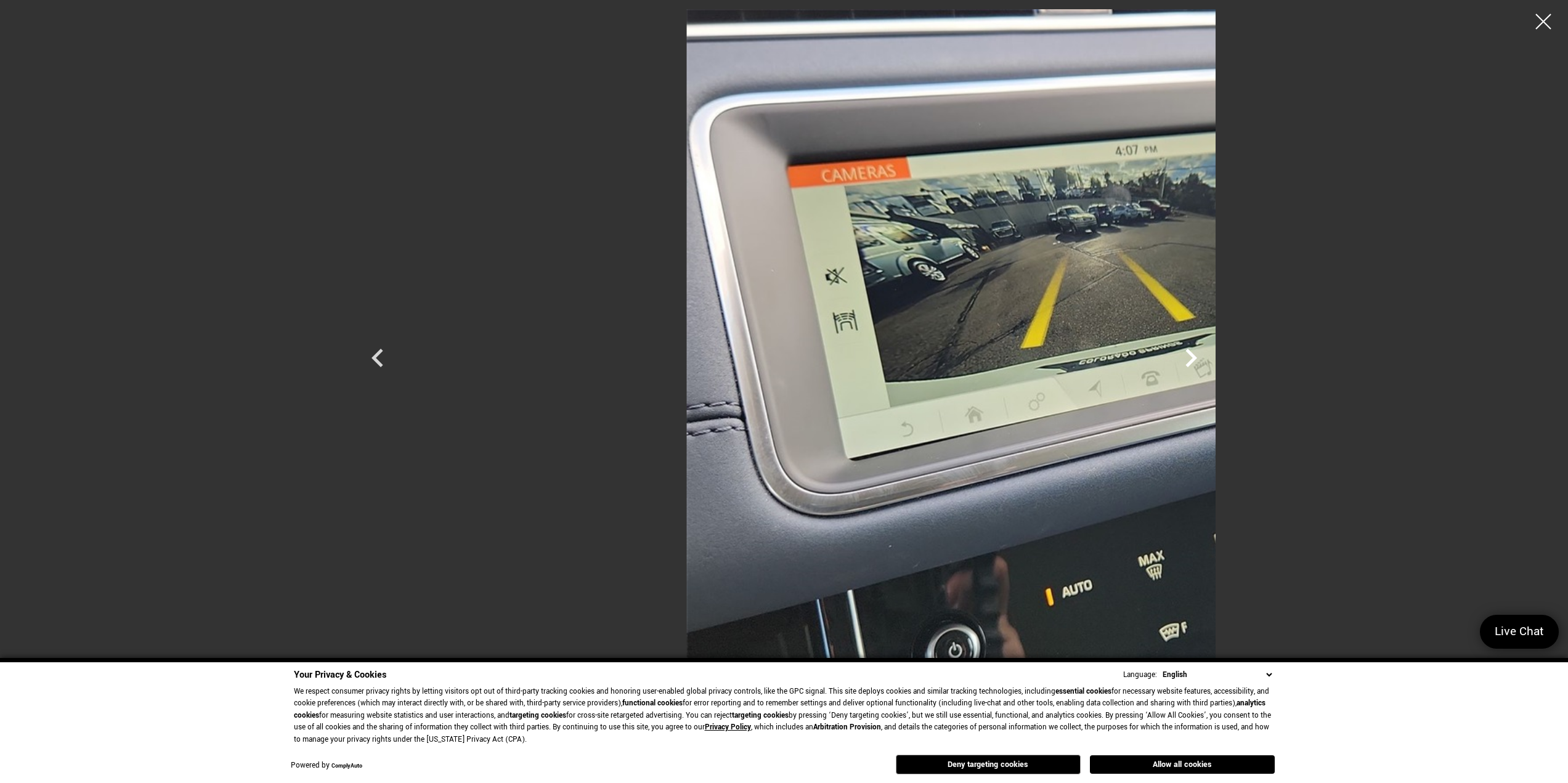
click at [1210, 360] on icon "Next" at bounding box center [1191, 358] width 37 height 37
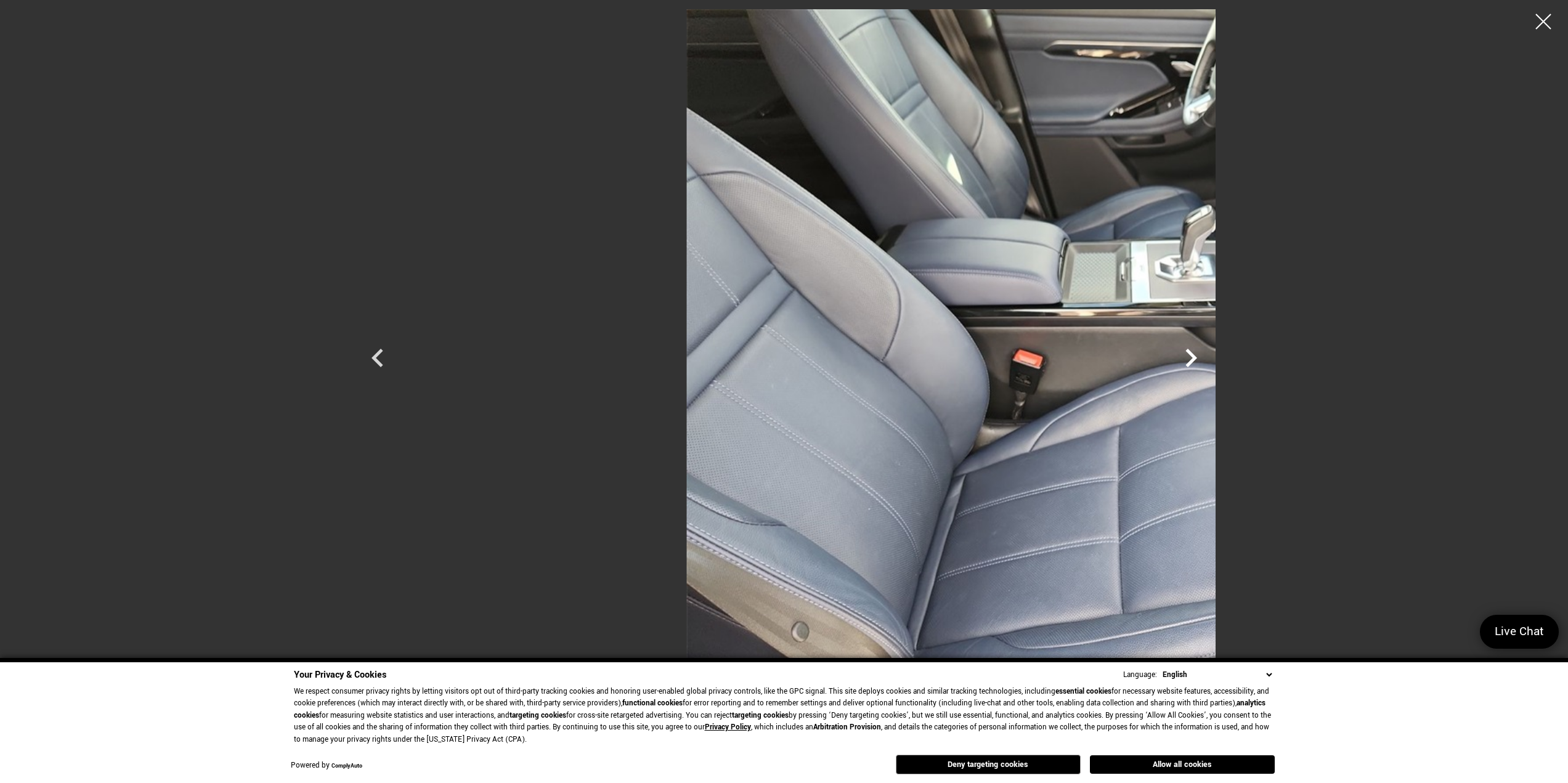
click at [1210, 360] on icon "Next" at bounding box center [1191, 358] width 37 height 37
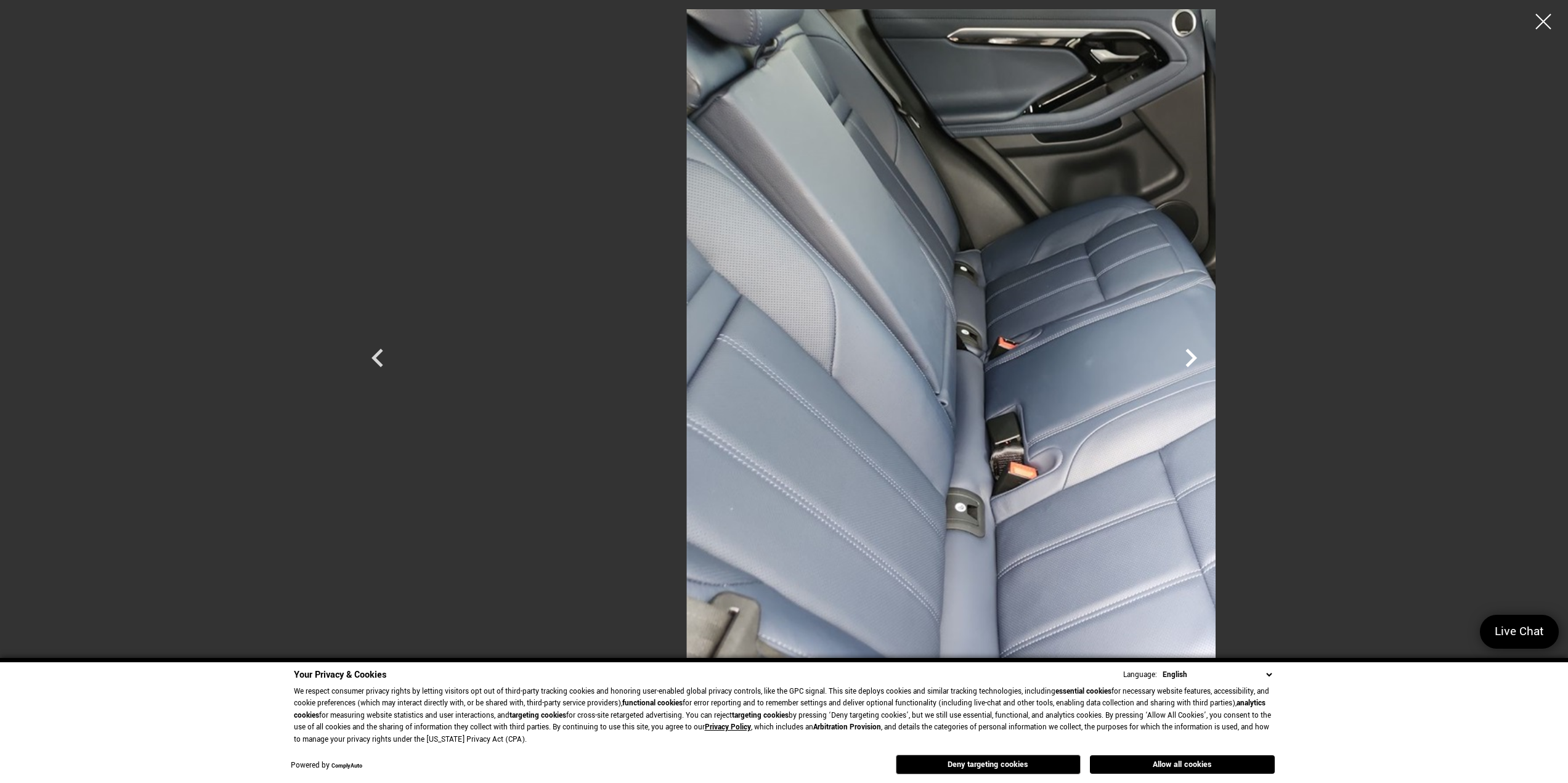
click at [1210, 360] on icon "Next" at bounding box center [1191, 358] width 37 height 37
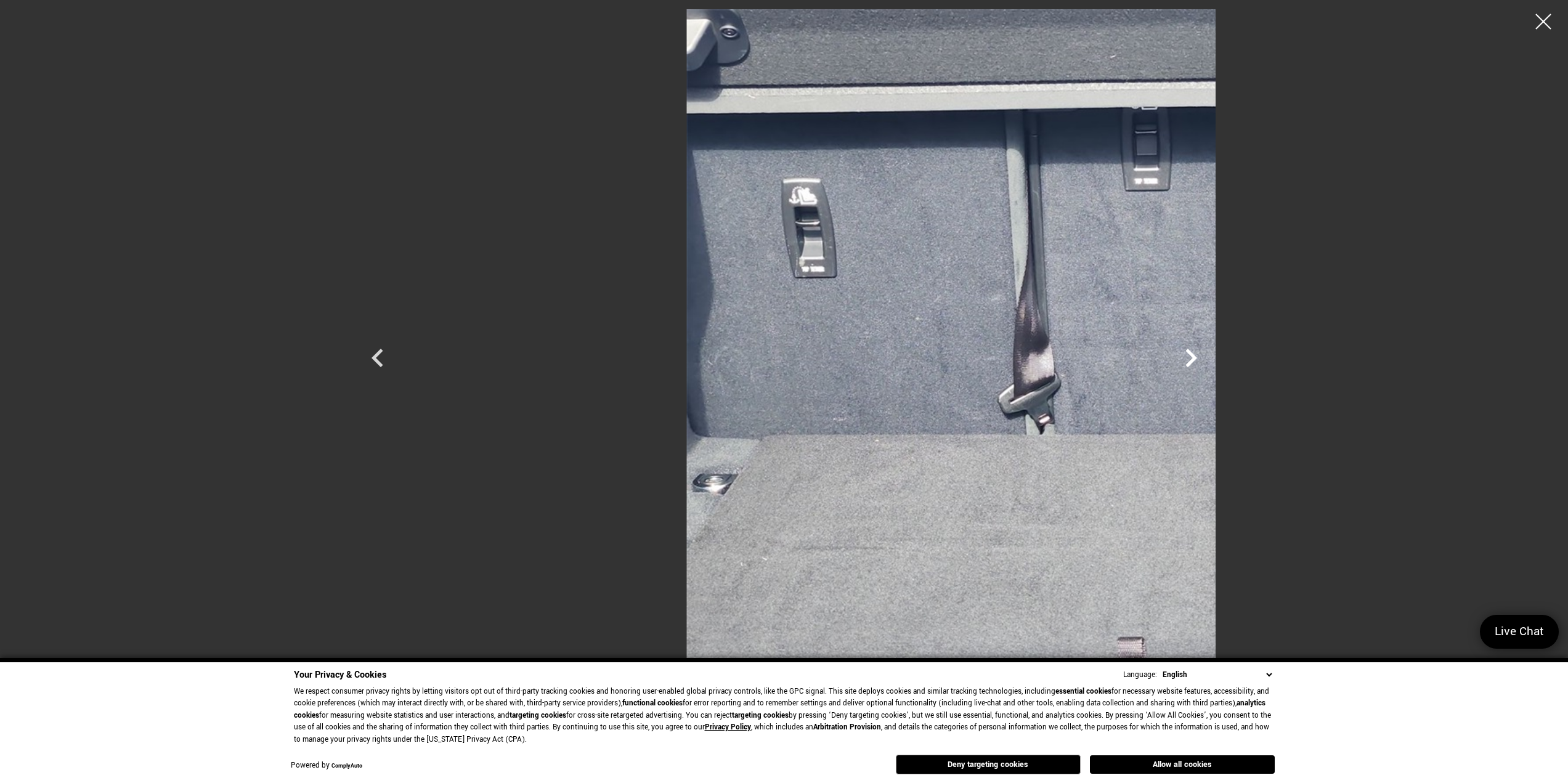
click at [1210, 360] on icon "Next" at bounding box center [1191, 358] width 37 height 37
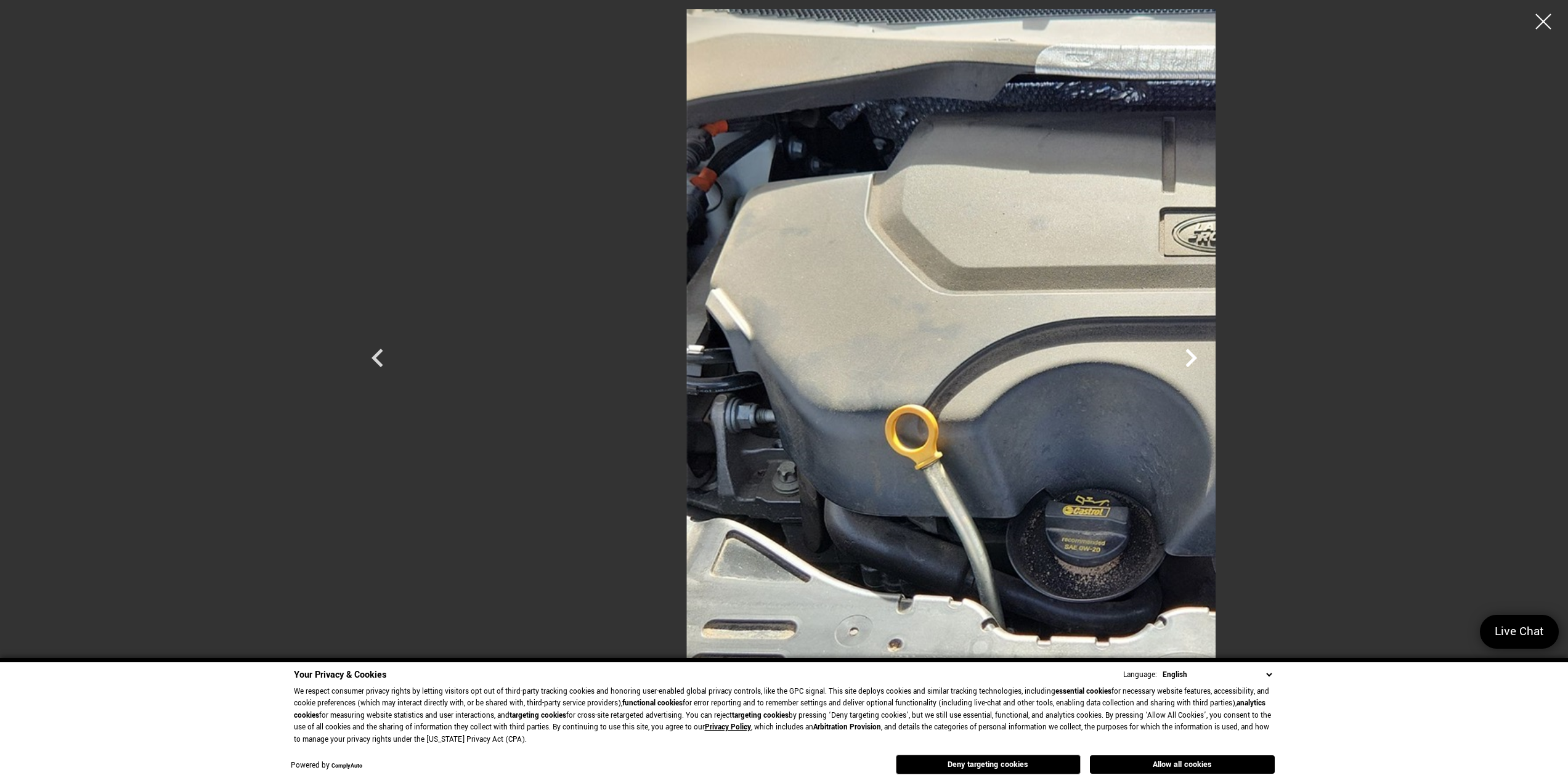
click at [1210, 360] on icon "Next" at bounding box center [1191, 358] width 37 height 37
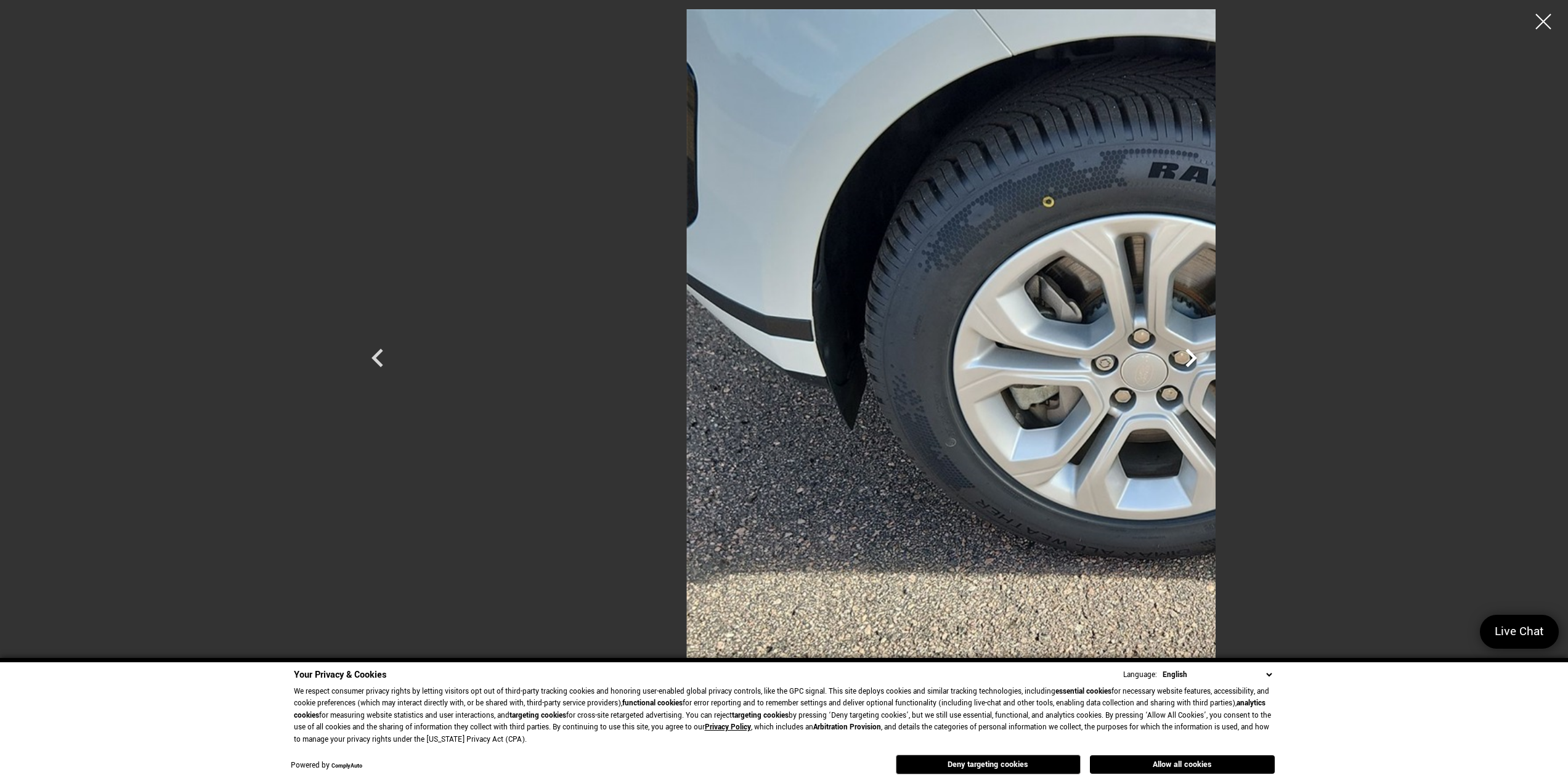
click at [1210, 360] on icon "Next" at bounding box center [1191, 358] width 37 height 37
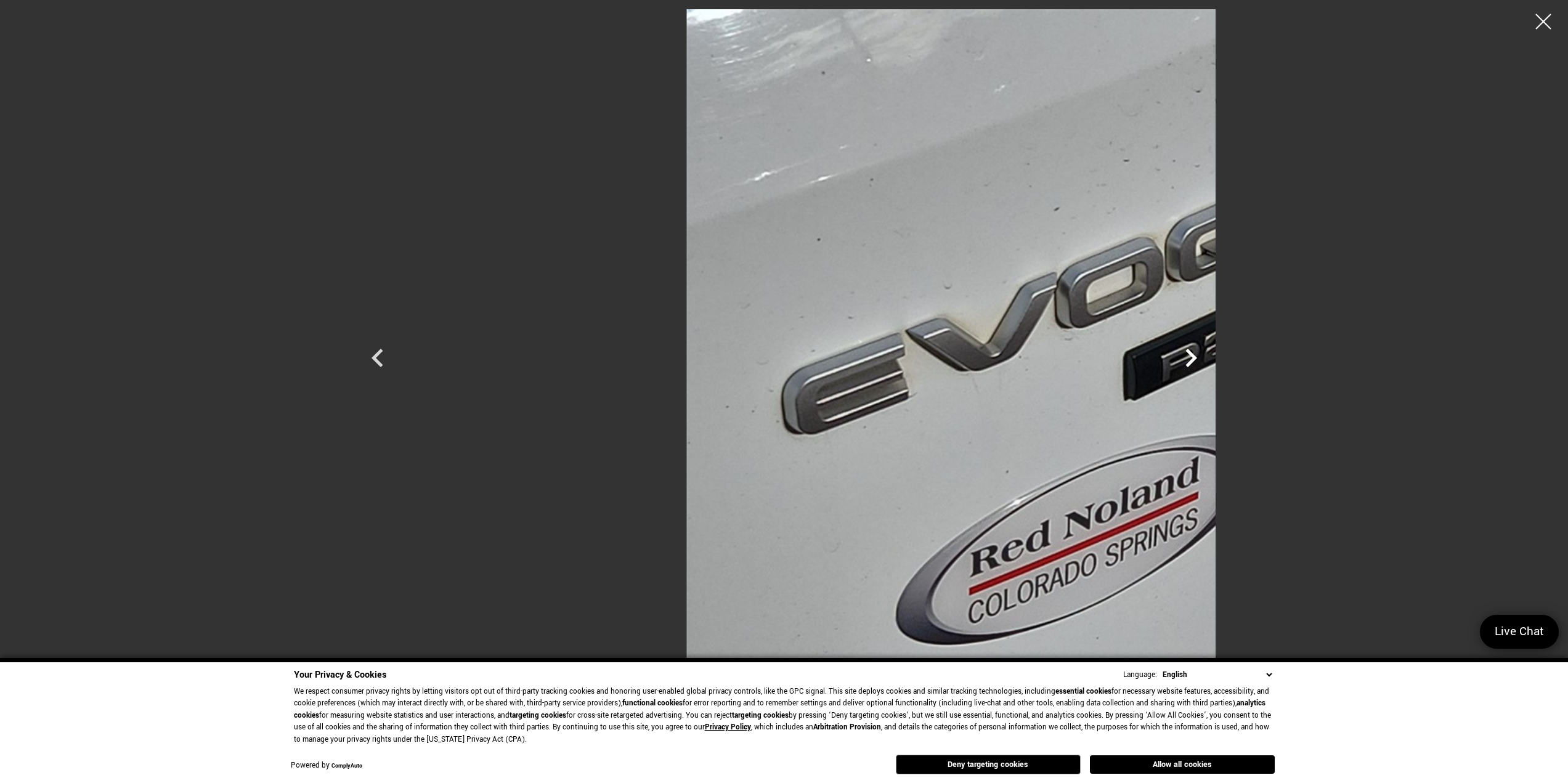
click at [1210, 360] on icon "Next" at bounding box center [1191, 358] width 37 height 37
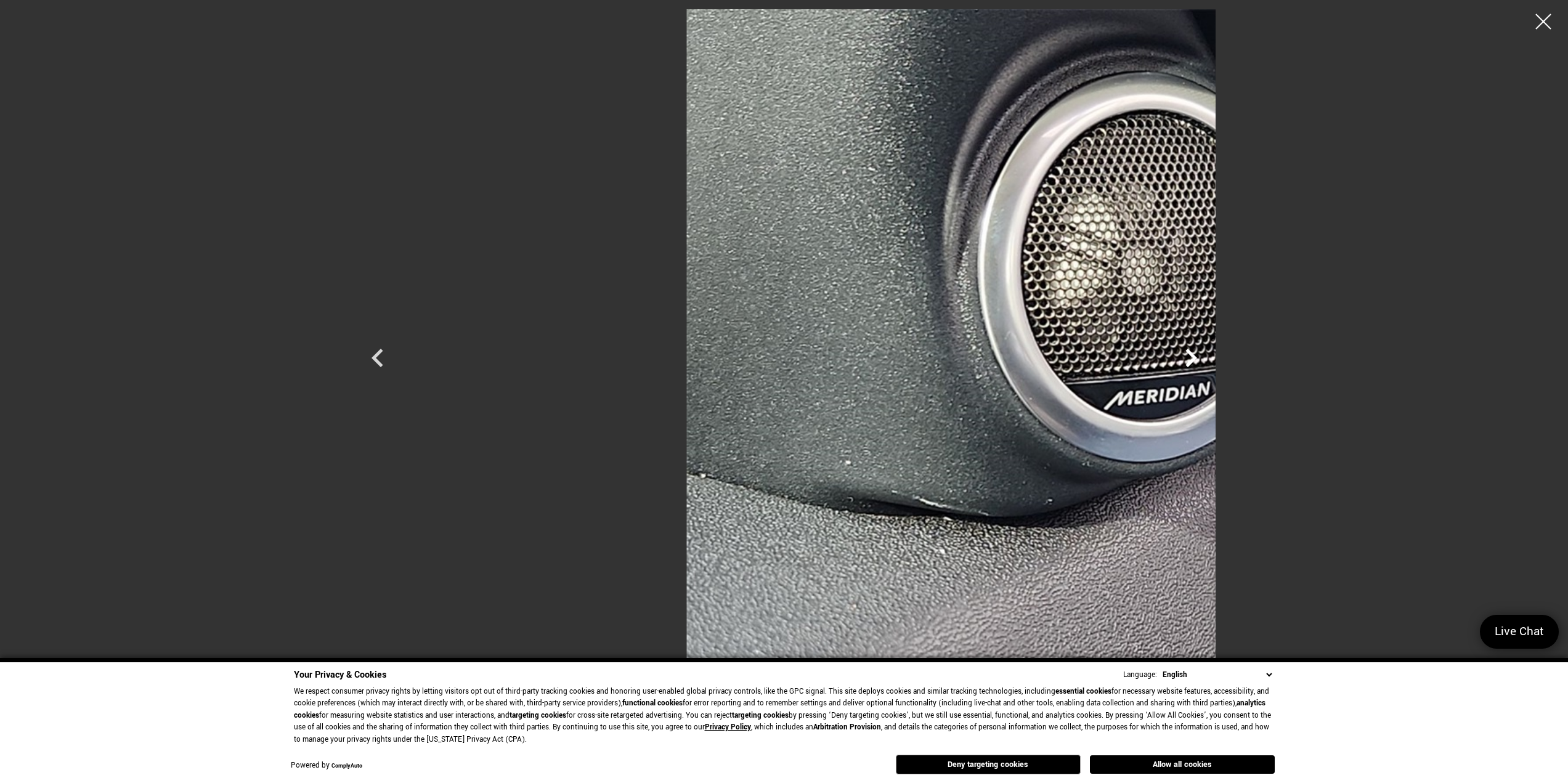
click at [1210, 358] on icon "Next" at bounding box center [1191, 358] width 37 height 37
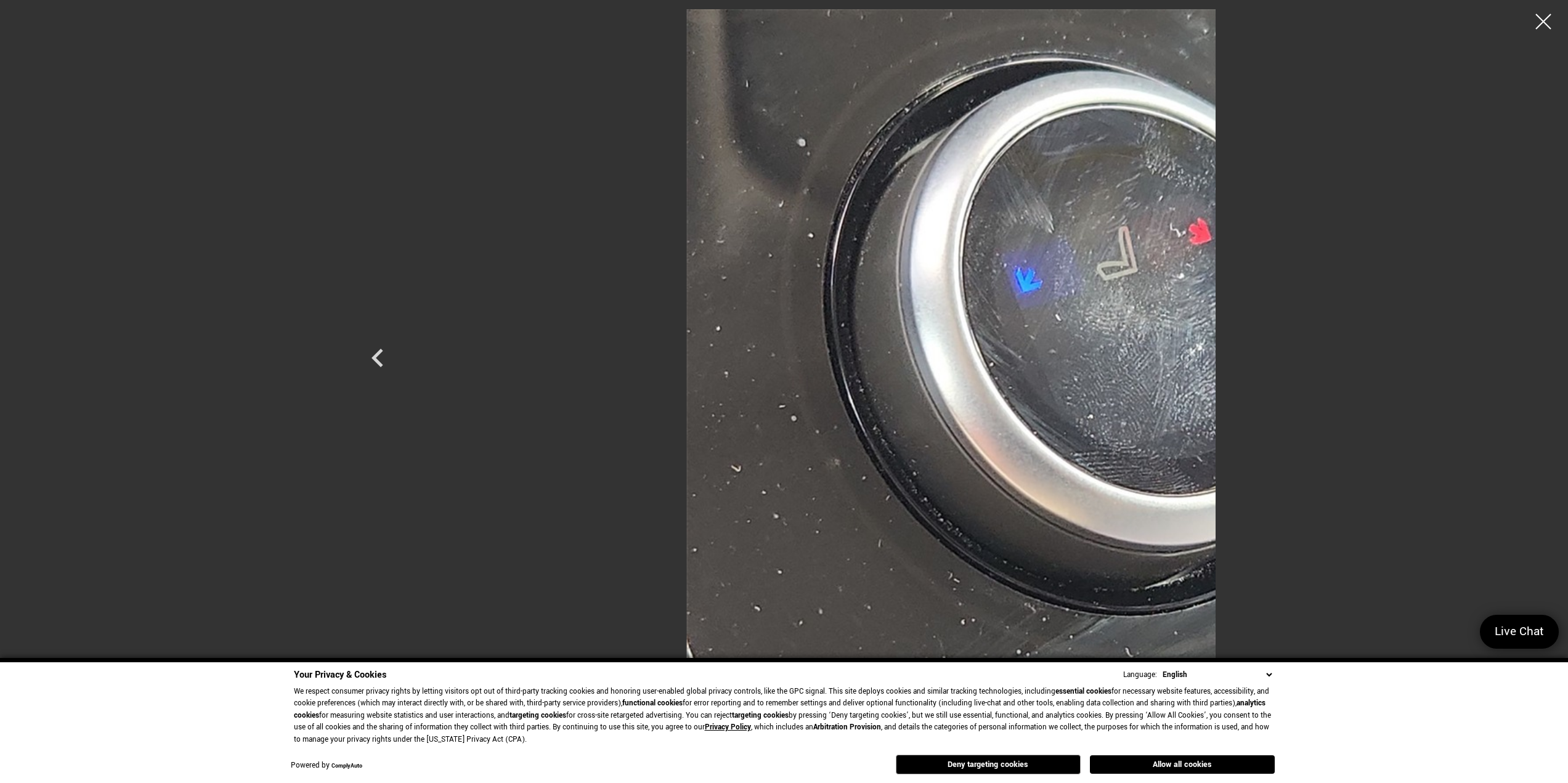
click at [1216, 362] on div at bounding box center [784, 347] width 863 height 676
click at [1537, 23] on div at bounding box center [1544, 22] width 33 height 33
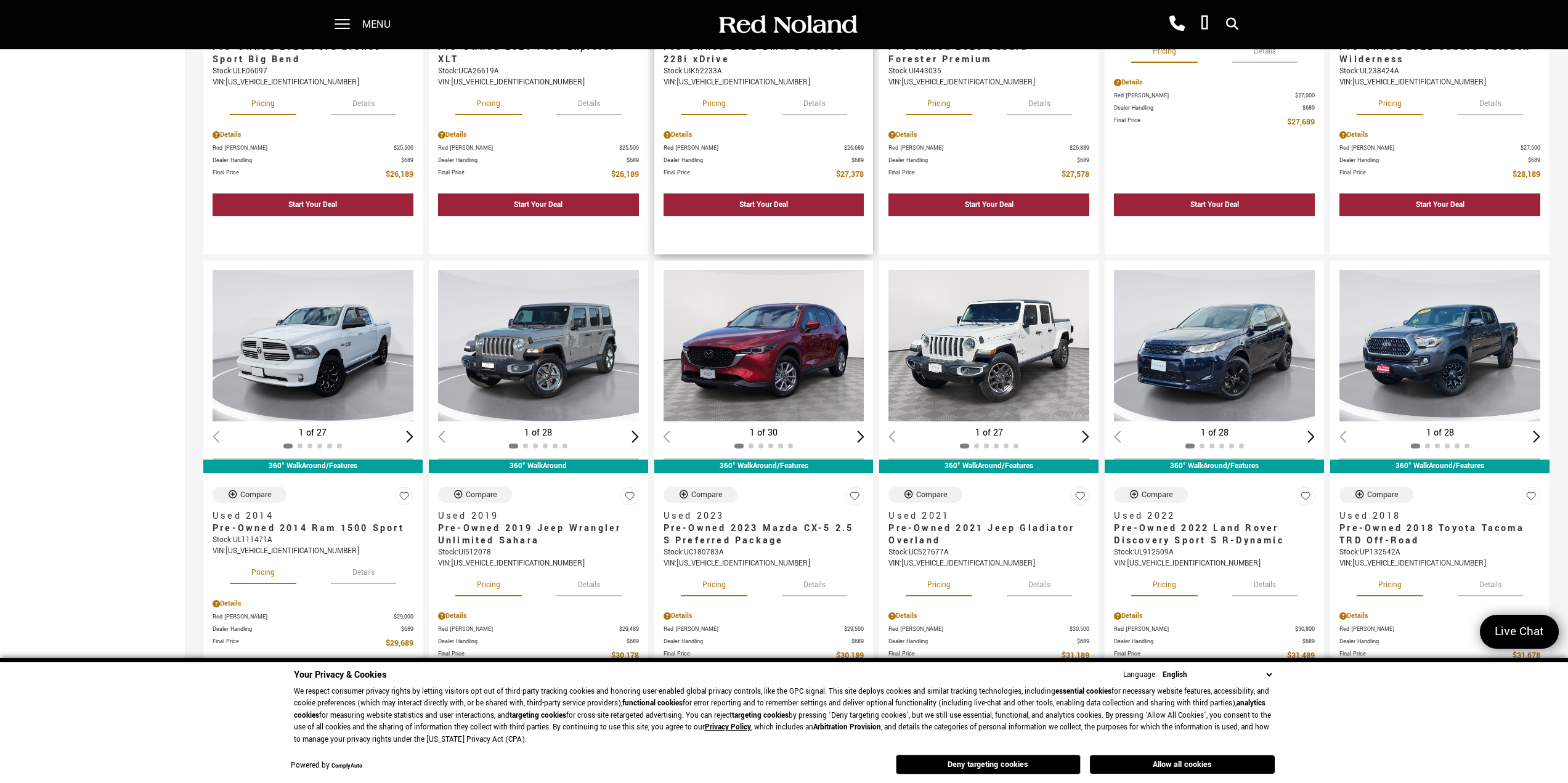
scroll to position [925, 0]
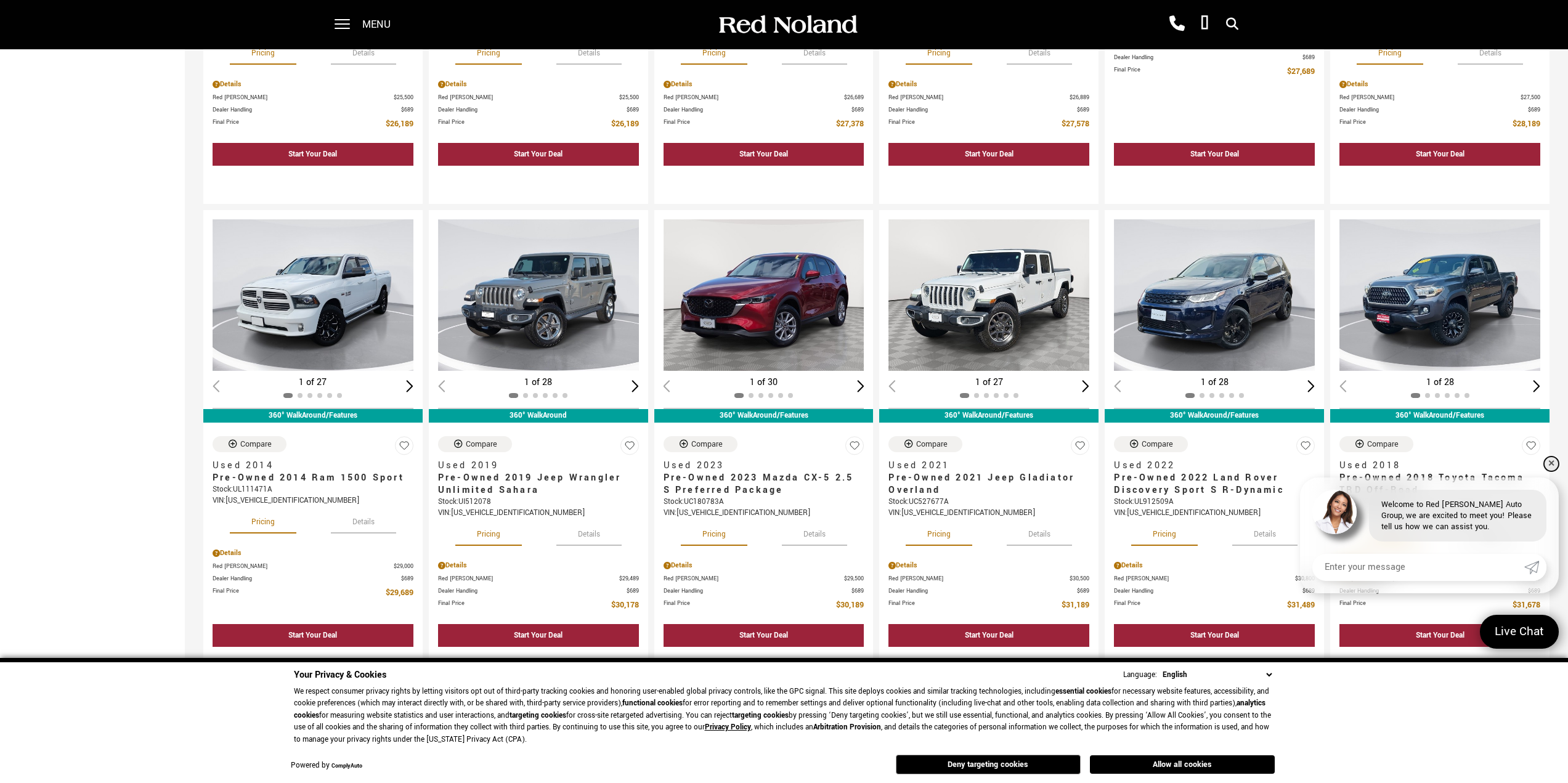
click at [1547, 466] on link "✕" at bounding box center [1552, 464] width 15 height 15
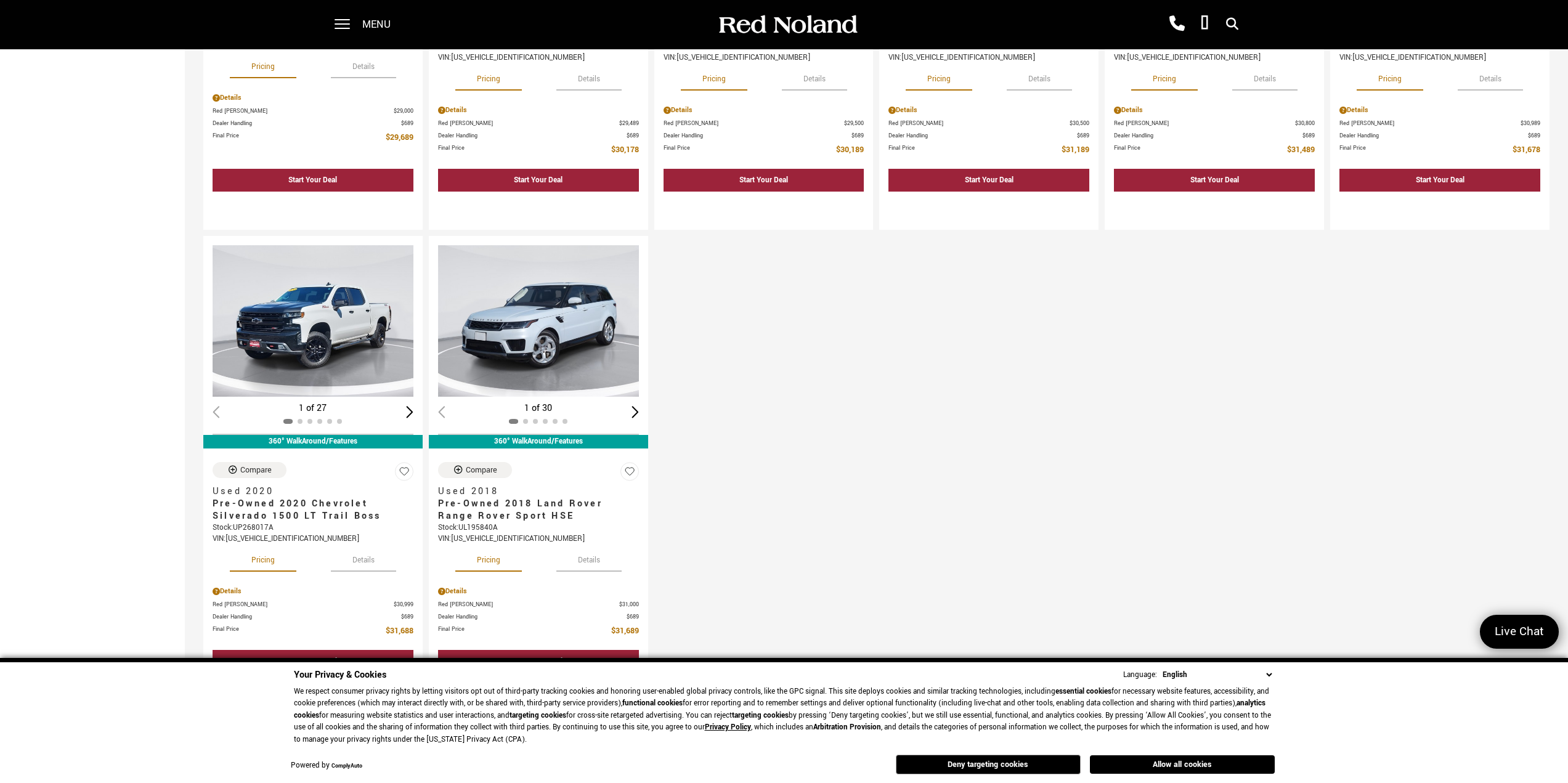
scroll to position [1417, 0]
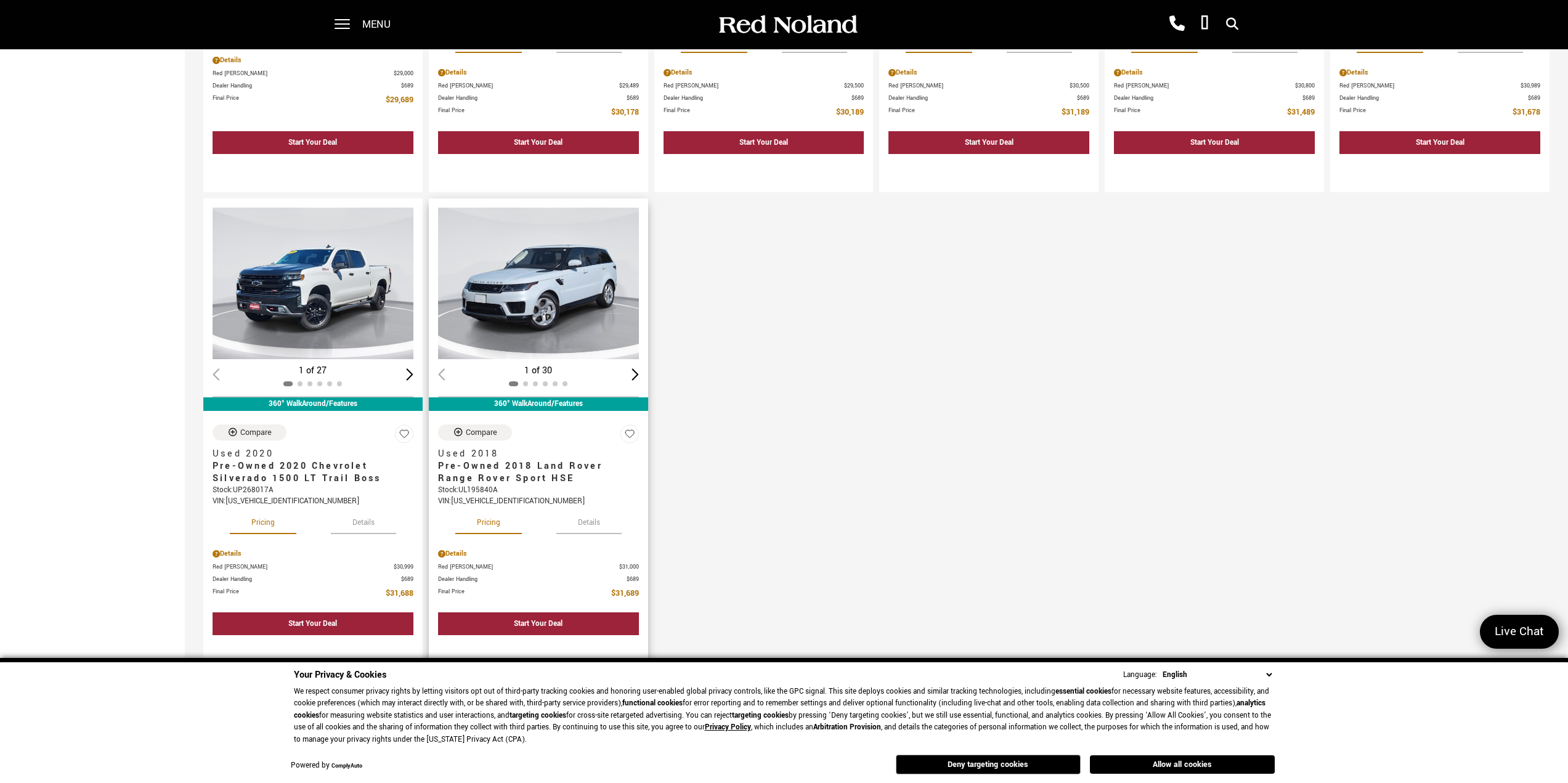
click at [541, 326] on img "1 / 2" at bounding box center [539, 283] width 202 height 151
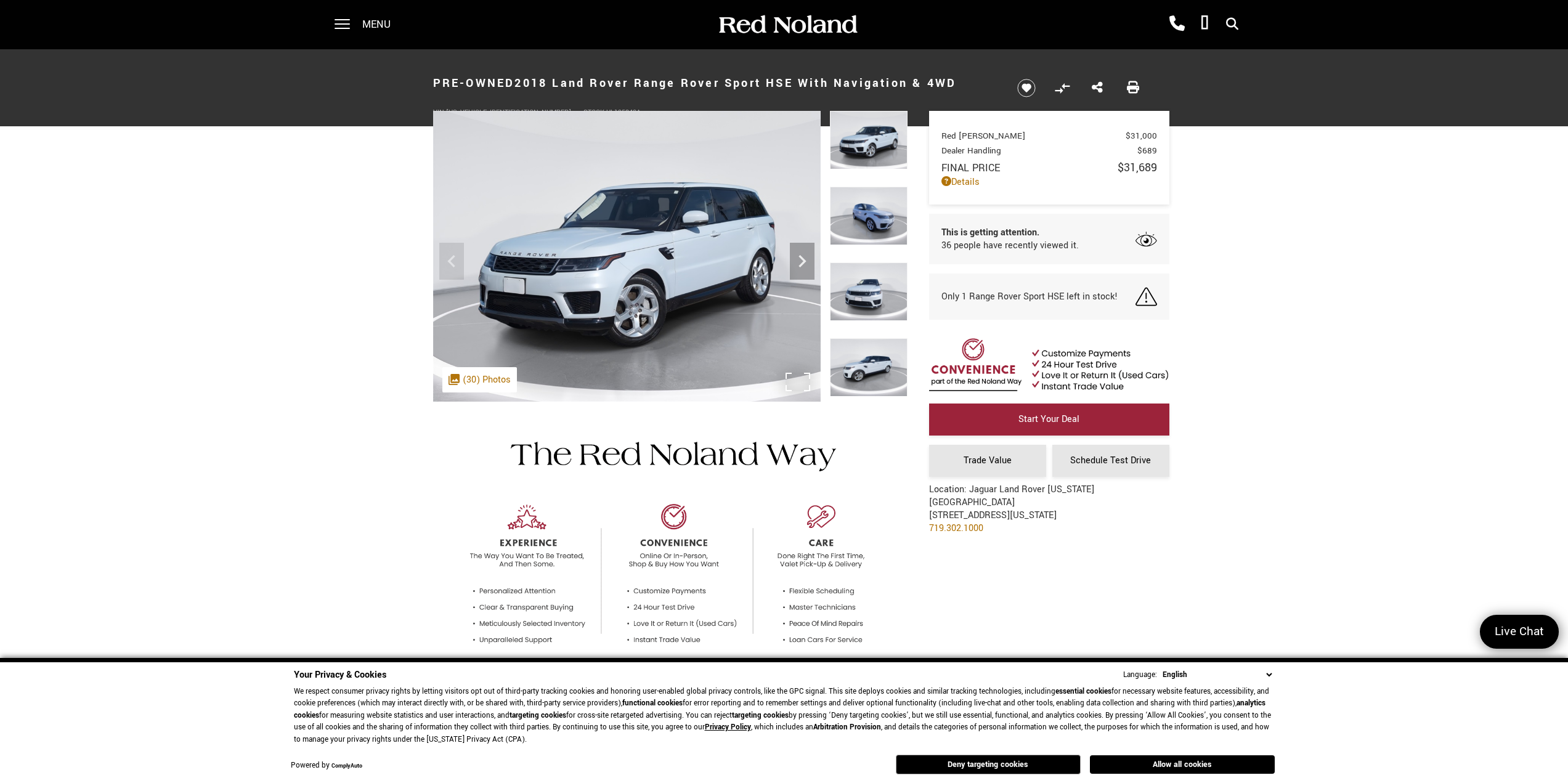
click at [465, 385] on div ".cls-1, .cls-3 { fill: #c50033; } .cls-1 { clip-rule: evenodd; } .cls-2 { clip-…" at bounding box center [480, 380] width 75 height 26
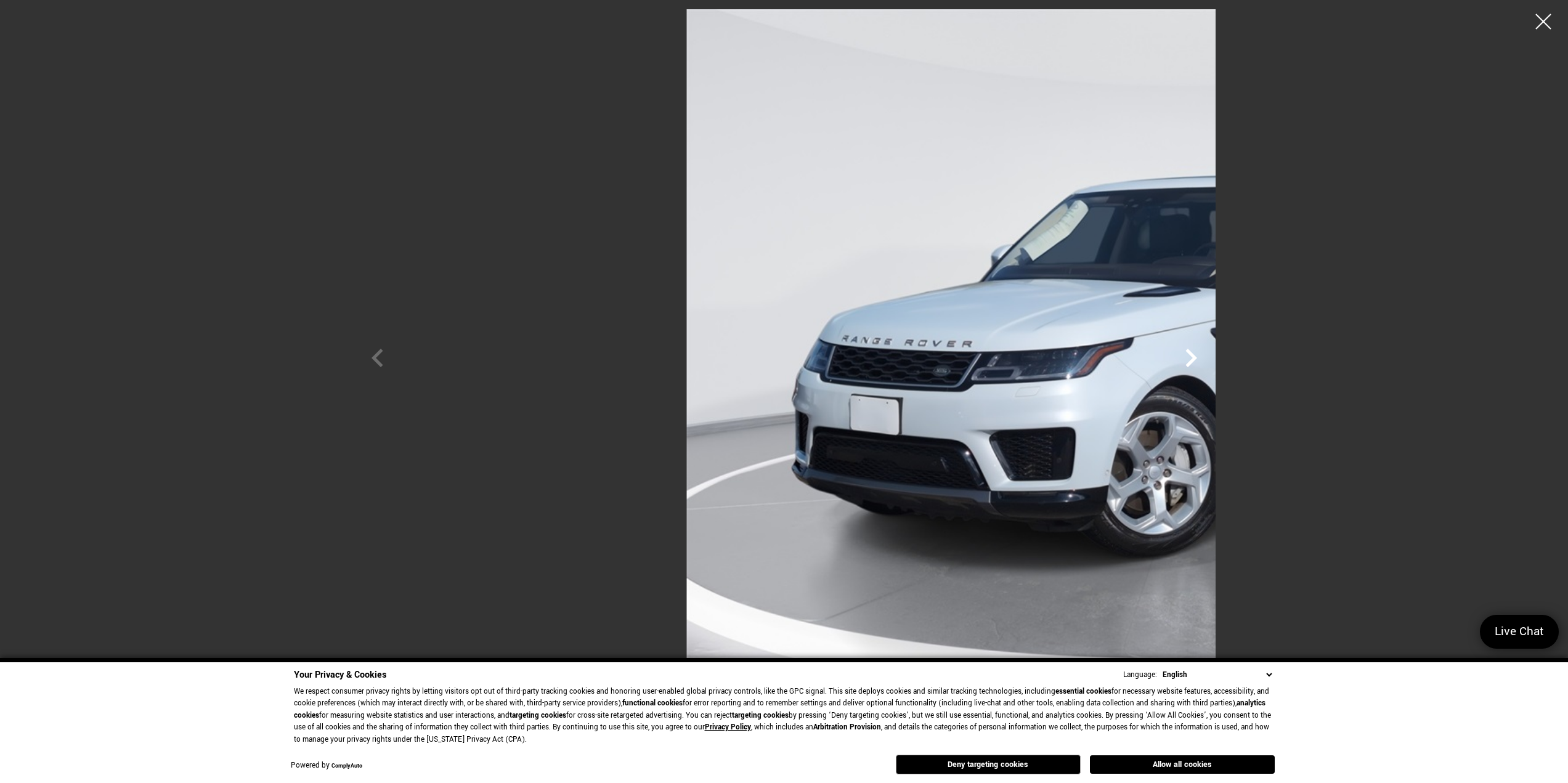
click at [1210, 358] on icon "Next" at bounding box center [1191, 358] width 37 height 37
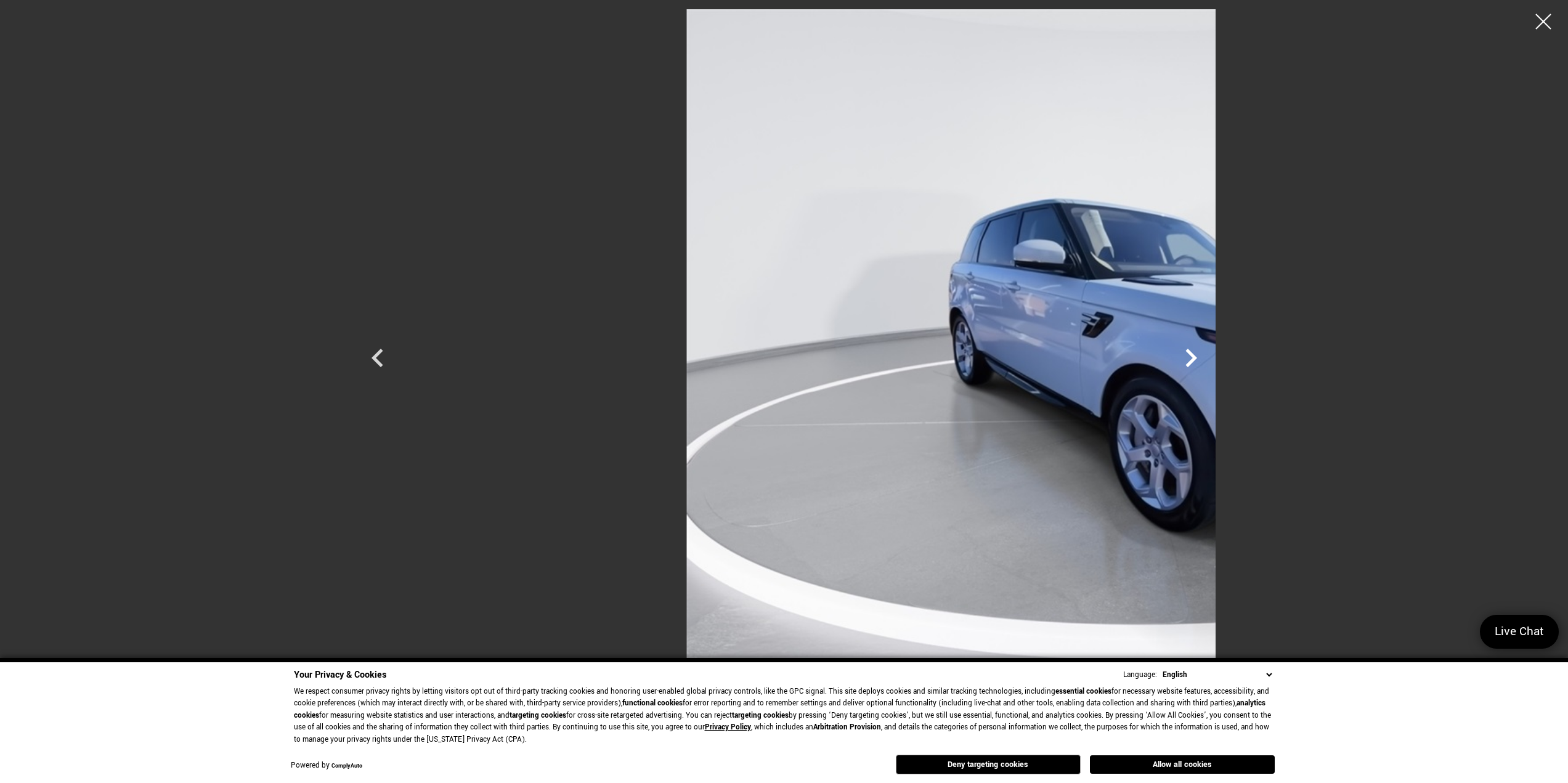
click at [1210, 358] on icon "Next" at bounding box center [1191, 358] width 37 height 37
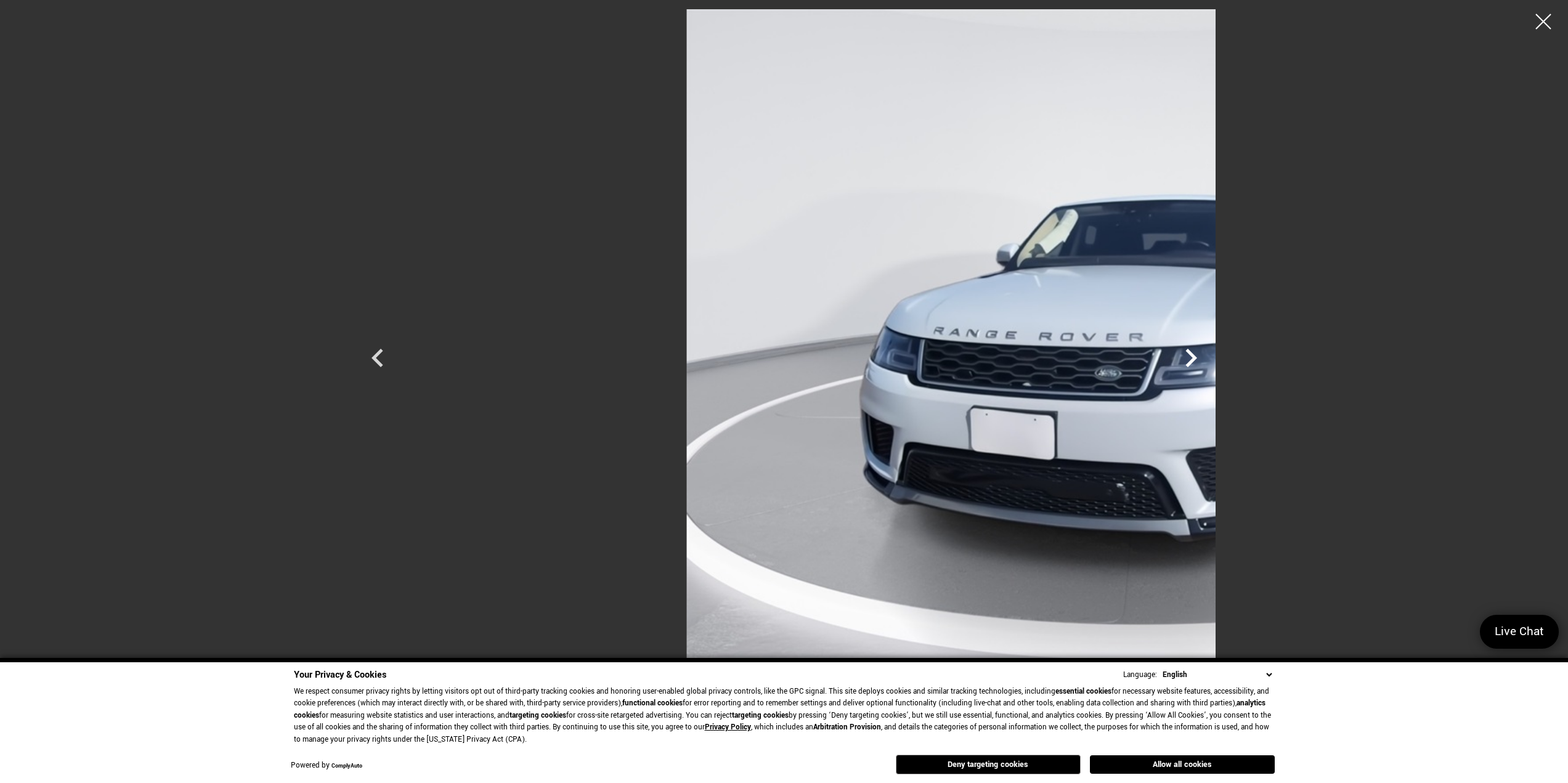
click at [1210, 358] on icon "Next" at bounding box center [1191, 358] width 37 height 37
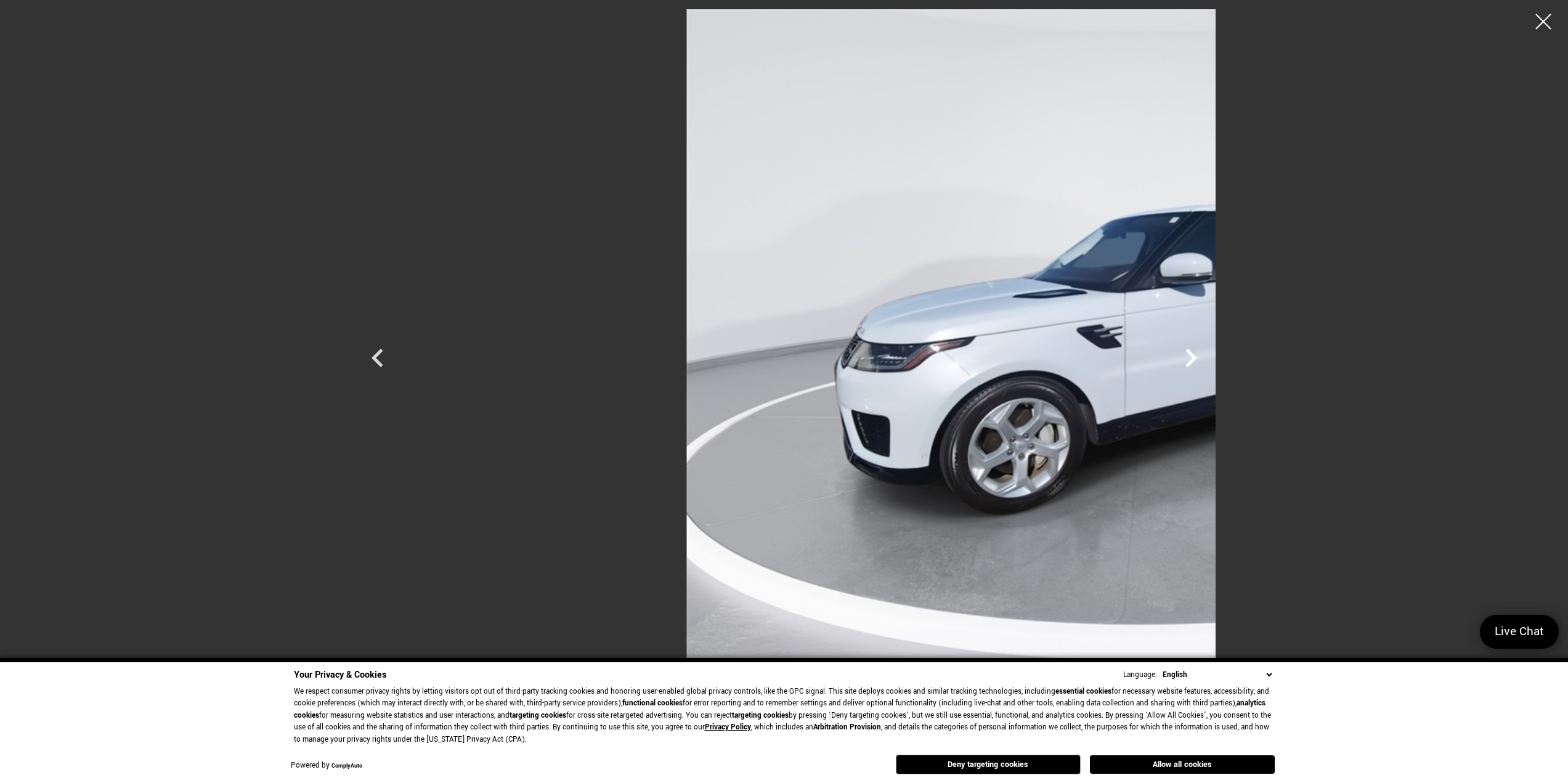
click at [1210, 358] on icon "Next" at bounding box center [1191, 358] width 37 height 37
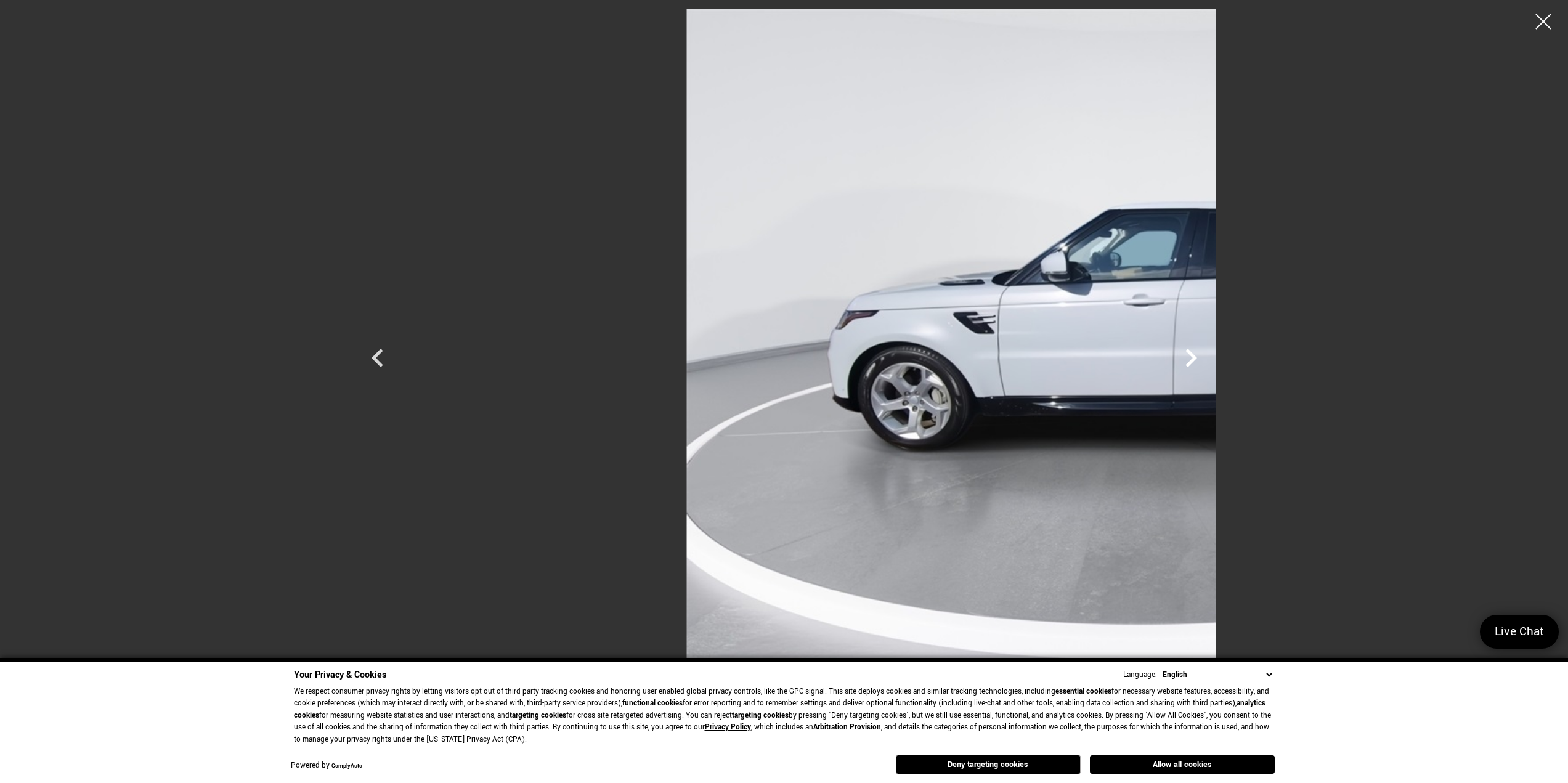
click at [1210, 358] on icon "Next" at bounding box center [1191, 358] width 37 height 37
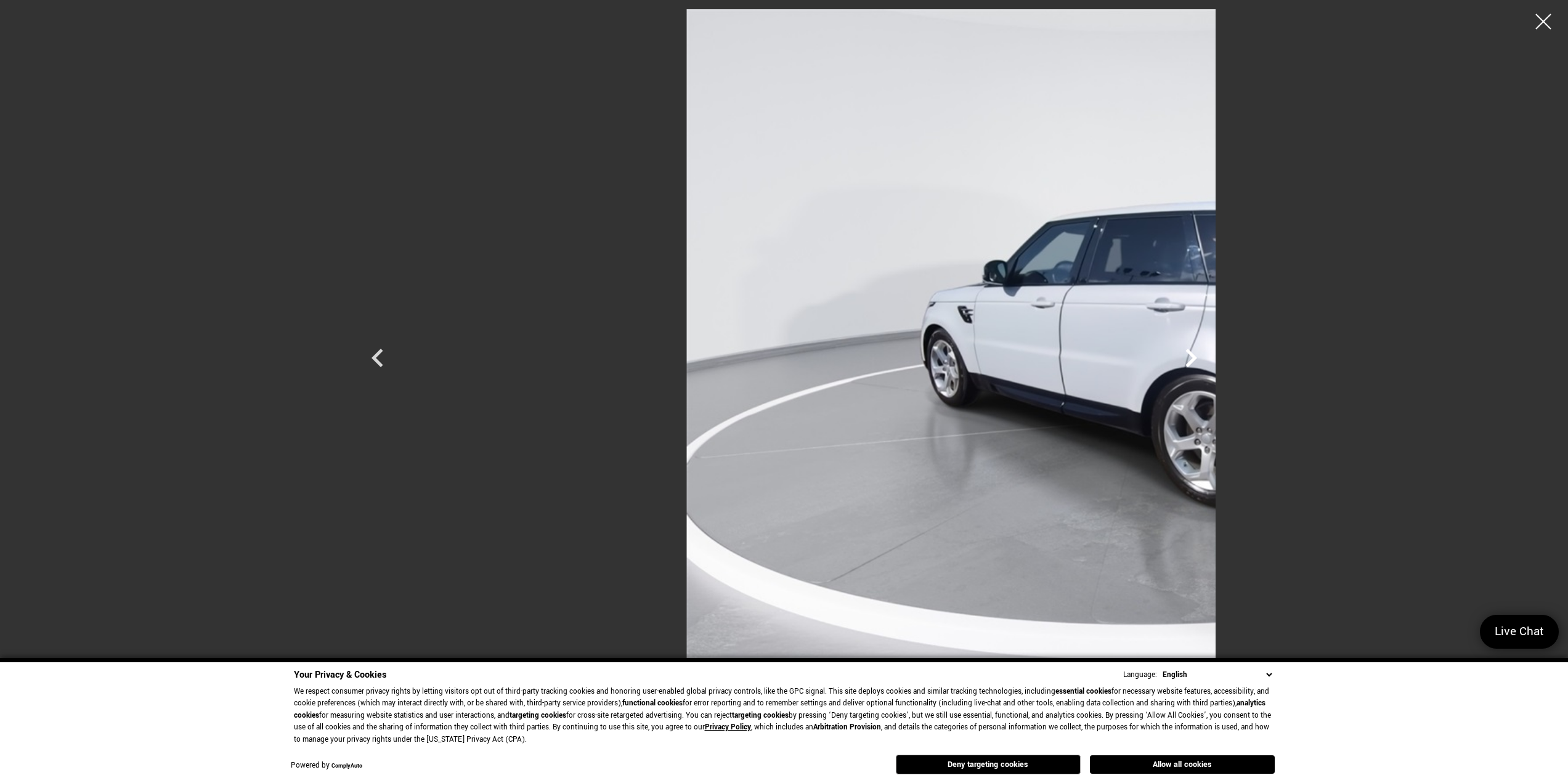
click at [1210, 358] on icon "Next" at bounding box center [1191, 358] width 37 height 37
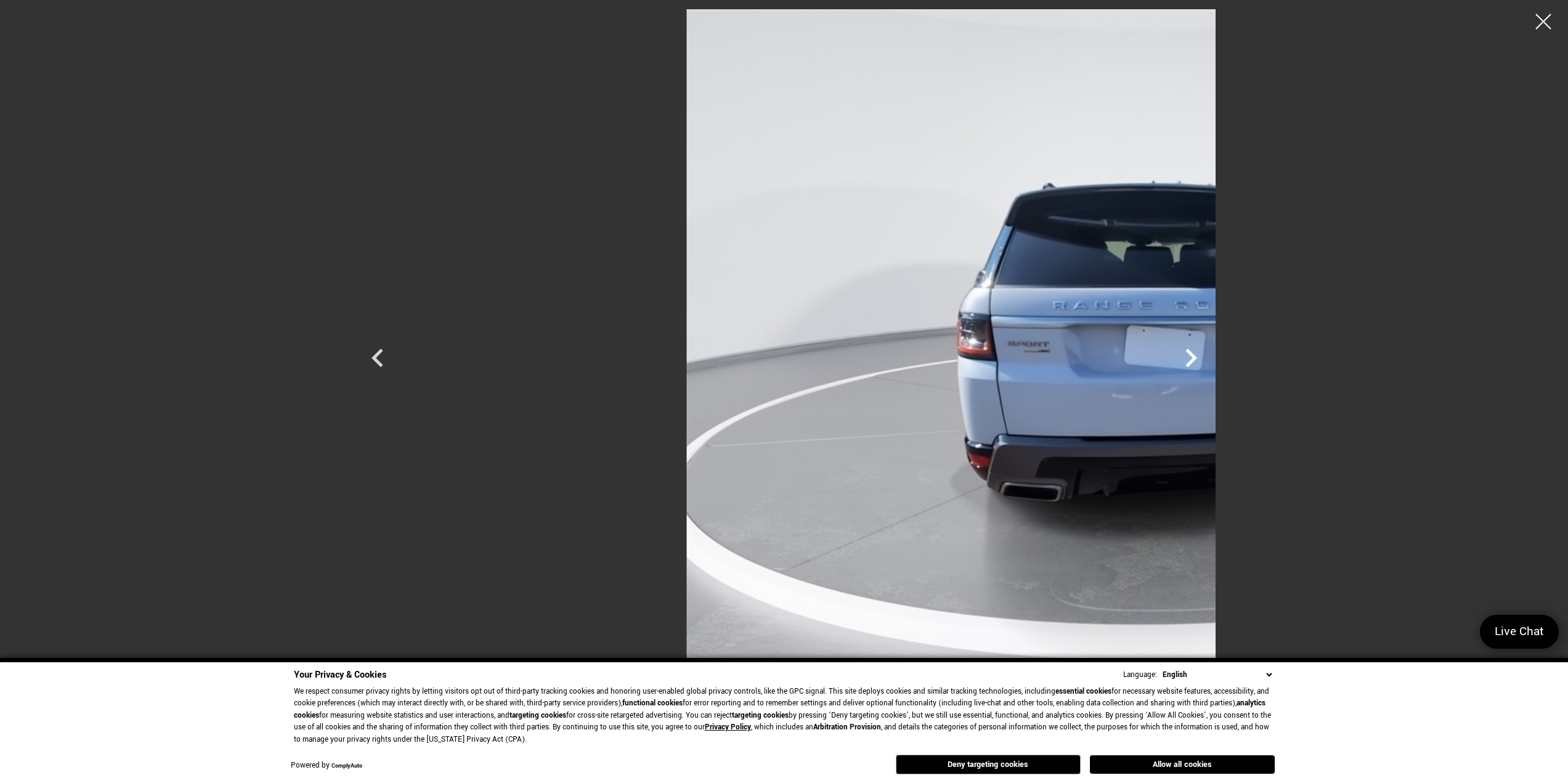
click at [1210, 358] on icon "Next" at bounding box center [1191, 358] width 37 height 37
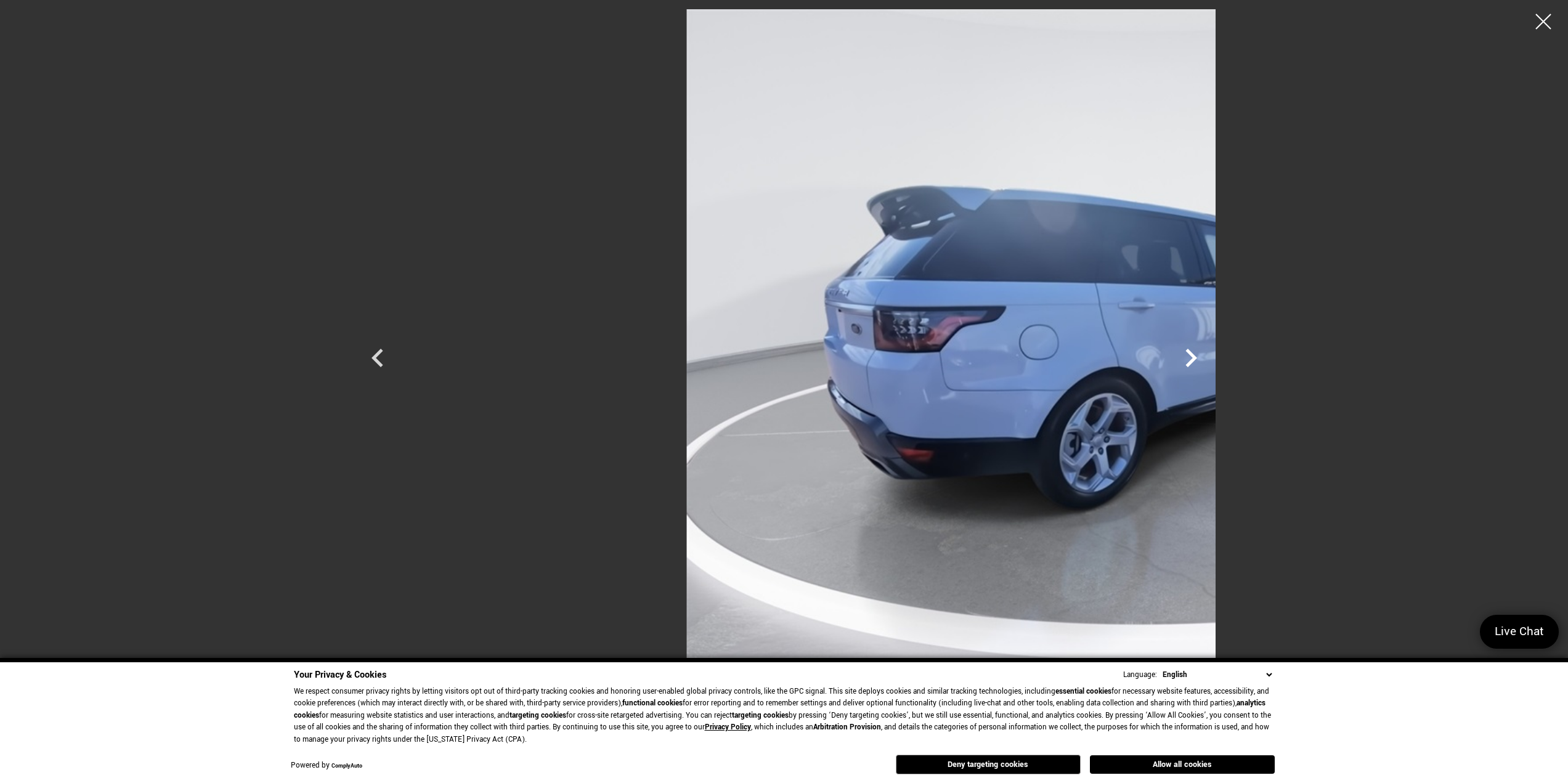
click at [1210, 358] on icon "Next" at bounding box center [1191, 358] width 37 height 37
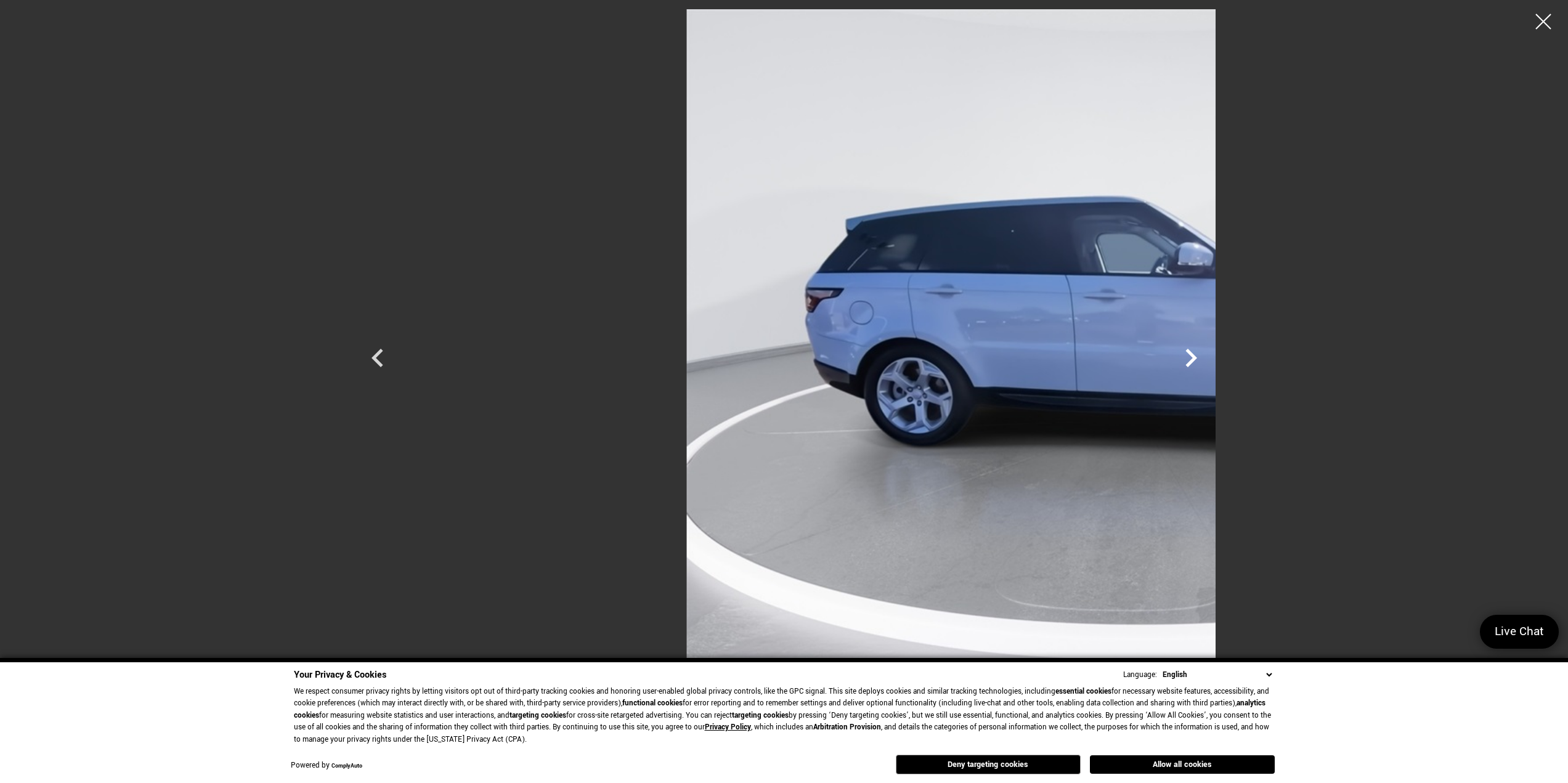
click at [1210, 358] on icon "Next" at bounding box center [1191, 358] width 37 height 37
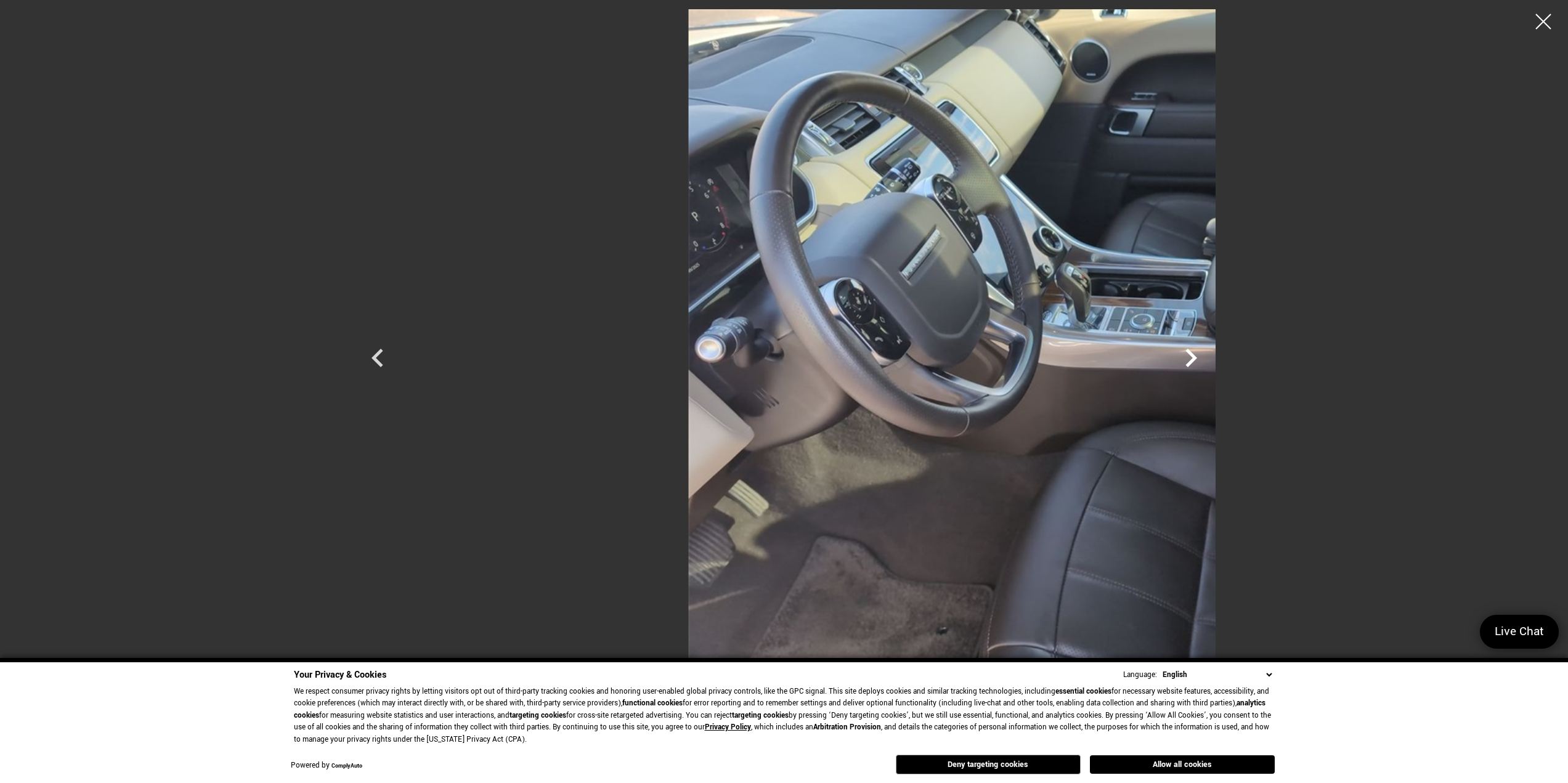
click at [1210, 358] on icon "Next" at bounding box center [1191, 358] width 37 height 37
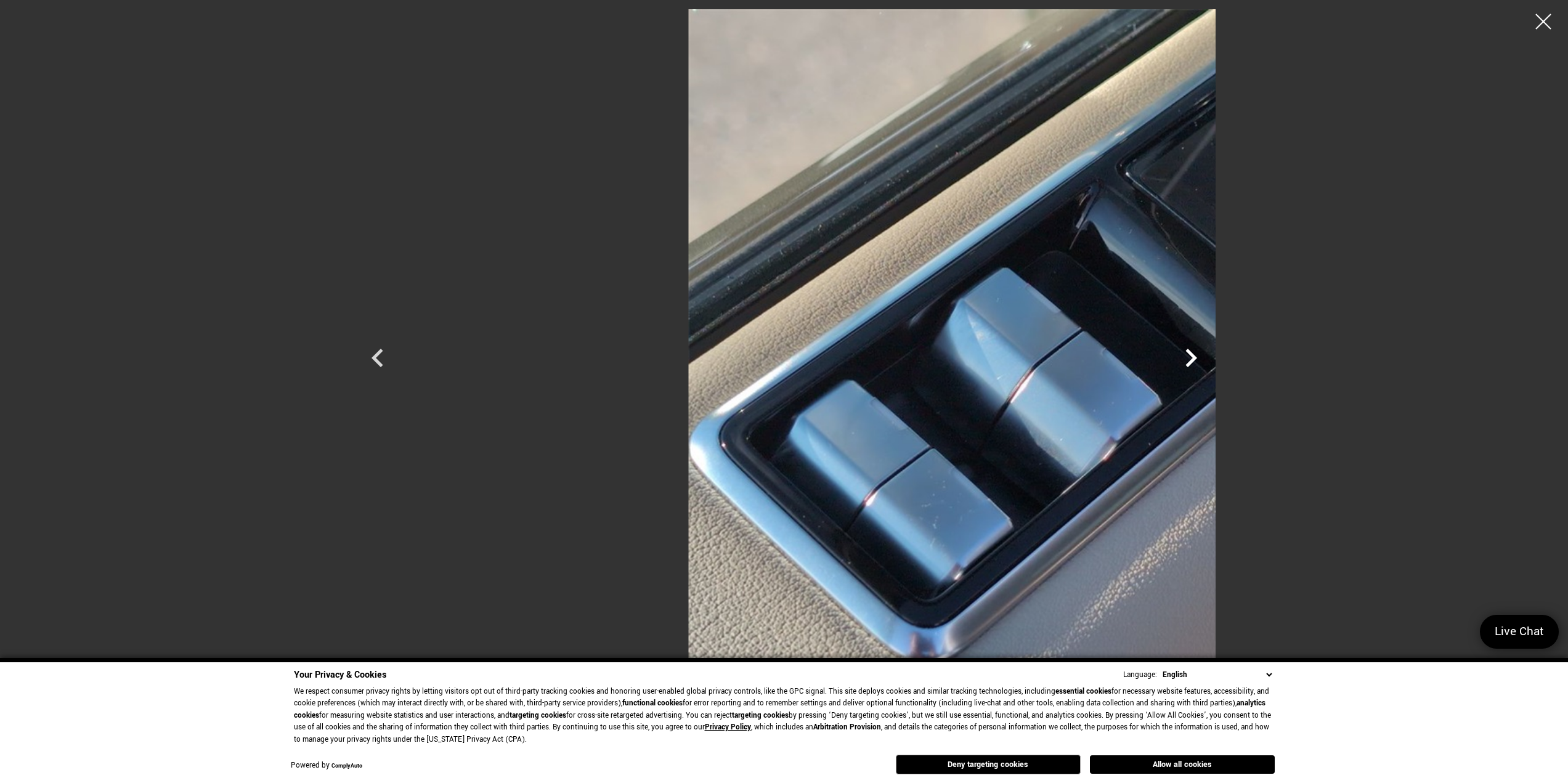
click at [1210, 358] on icon "Next" at bounding box center [1191, 358] width 37 height 37
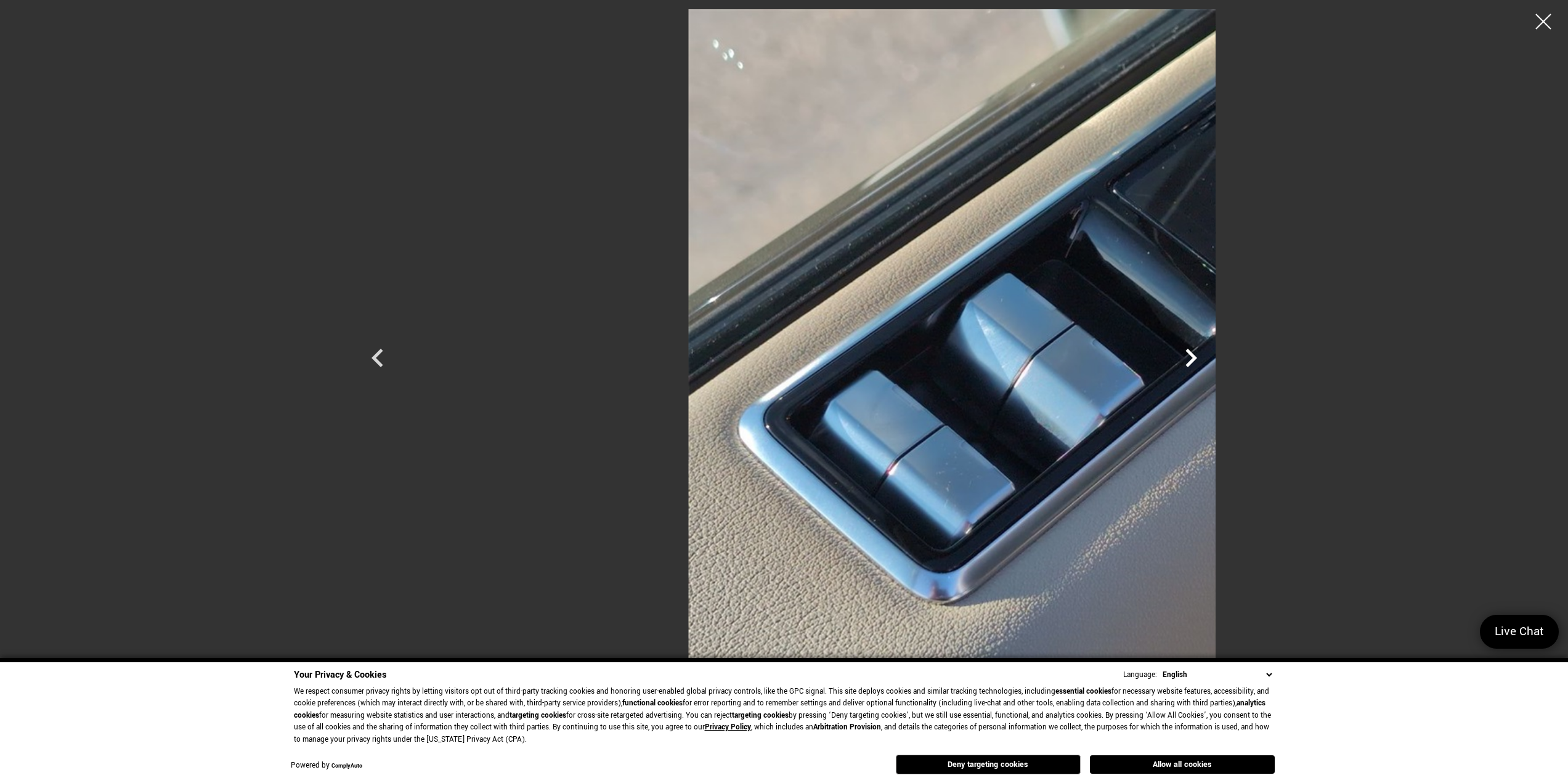
click at [1210, 358] on icon "Next" at bounding box center [1191, 358] width 37 height 37
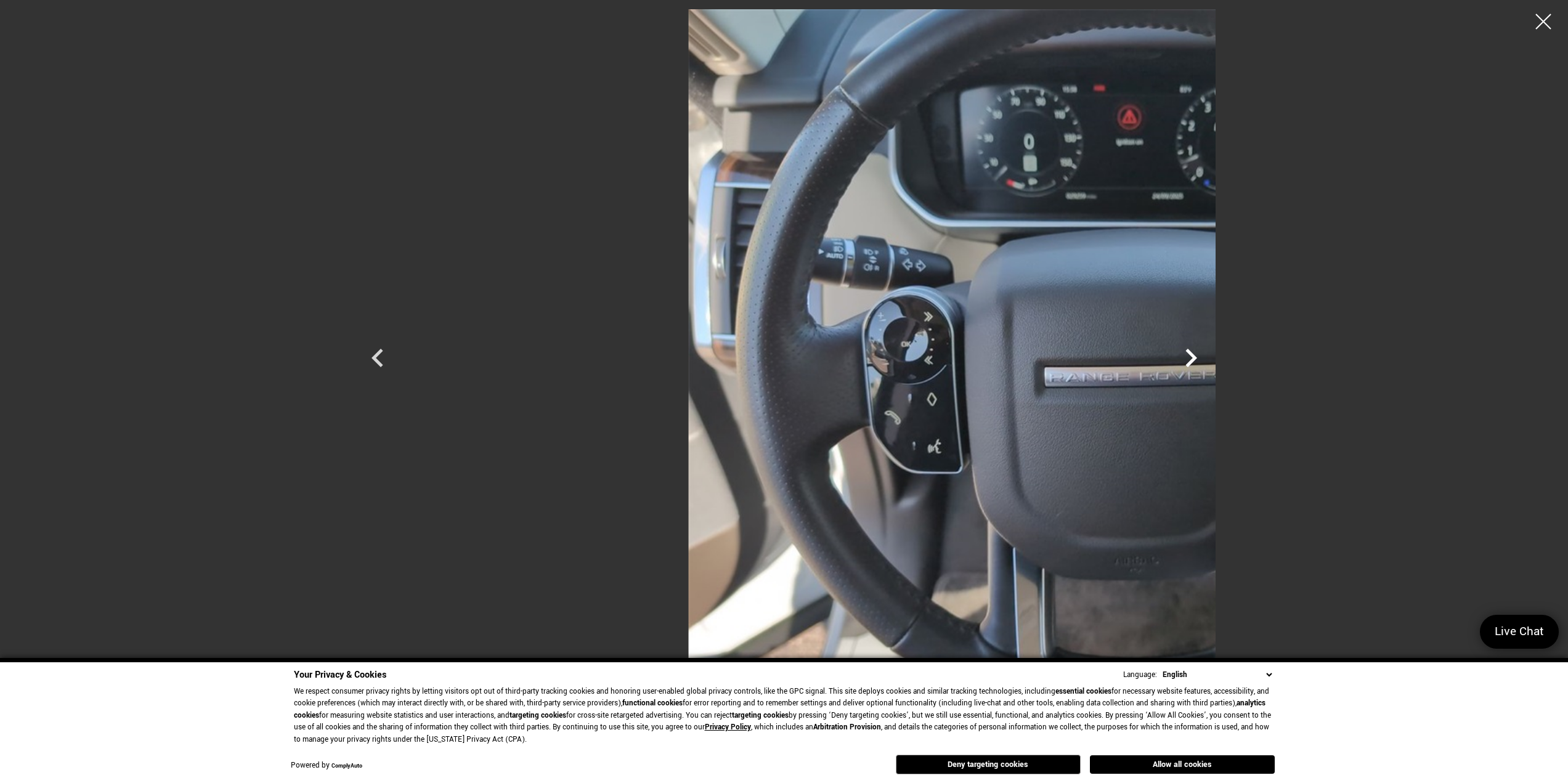
click at [1210, 358] on icon "Next" at bounding box center [1191, 358] width 37 height 37
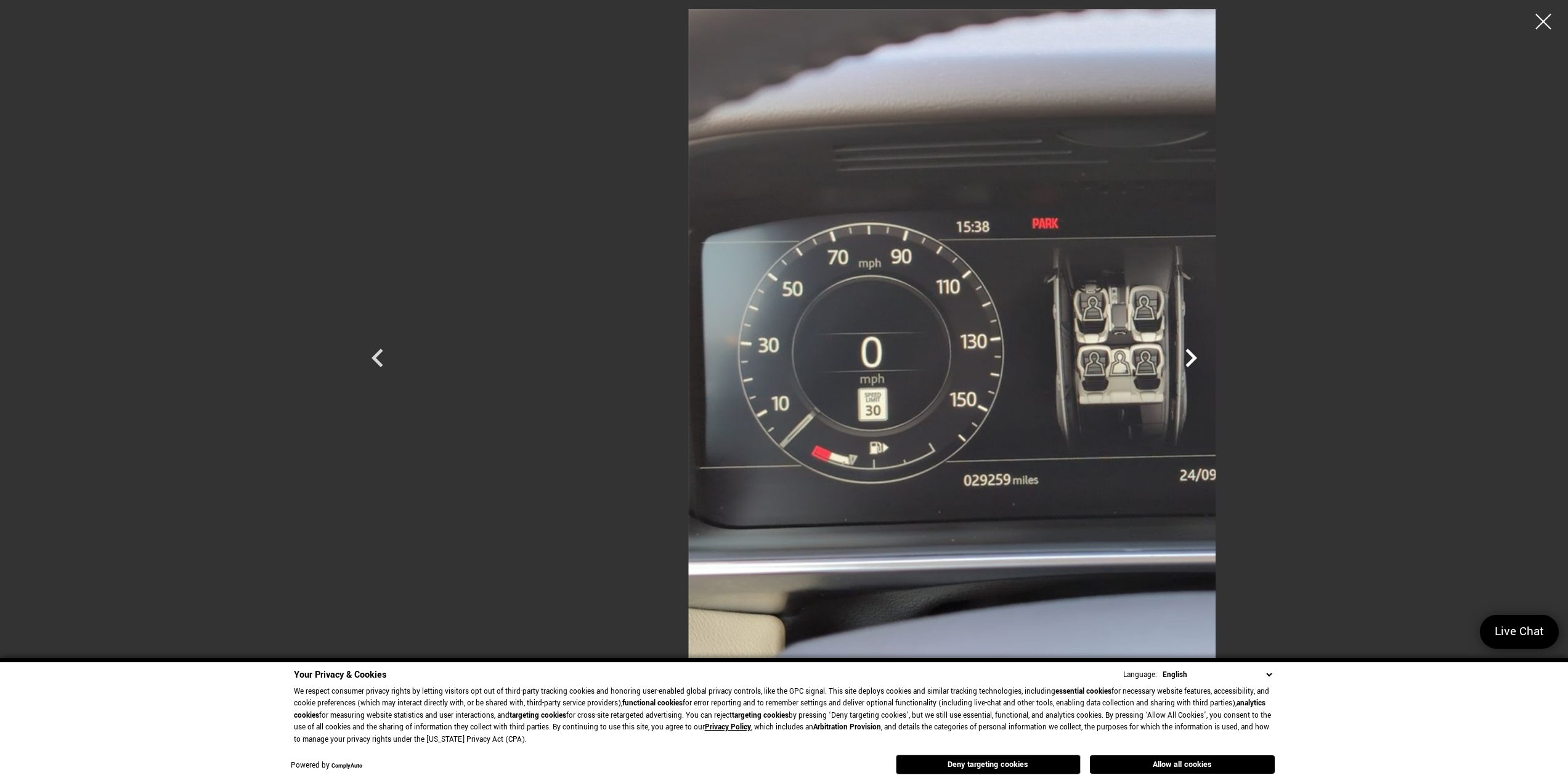
click at [1210, 358] on icon "Next" at bounding box center [1191, 358] width 37 height 37
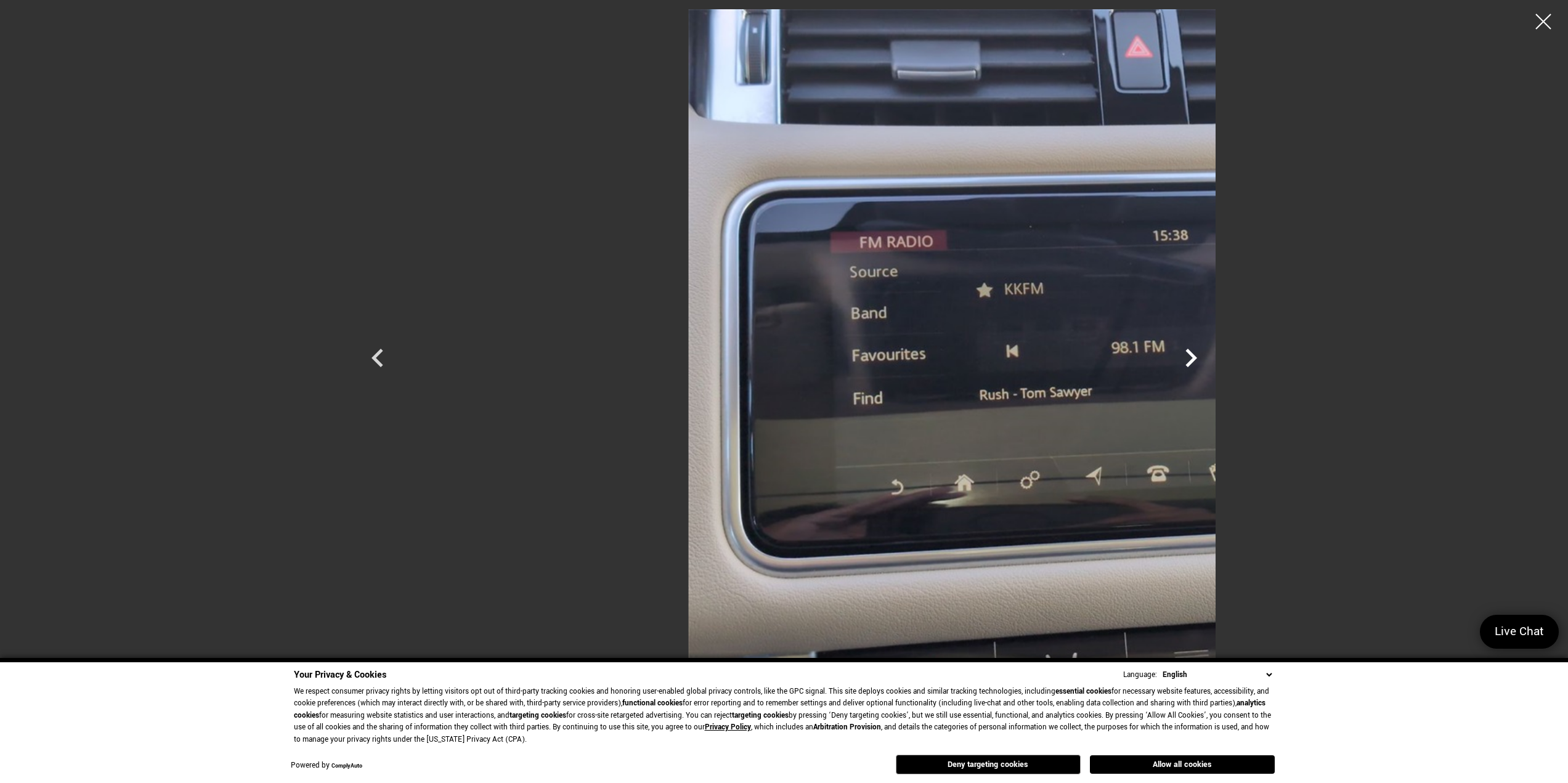
click at [1210, 358] on icon "Next" at bounding box center [1191, 358] width 37 height 37
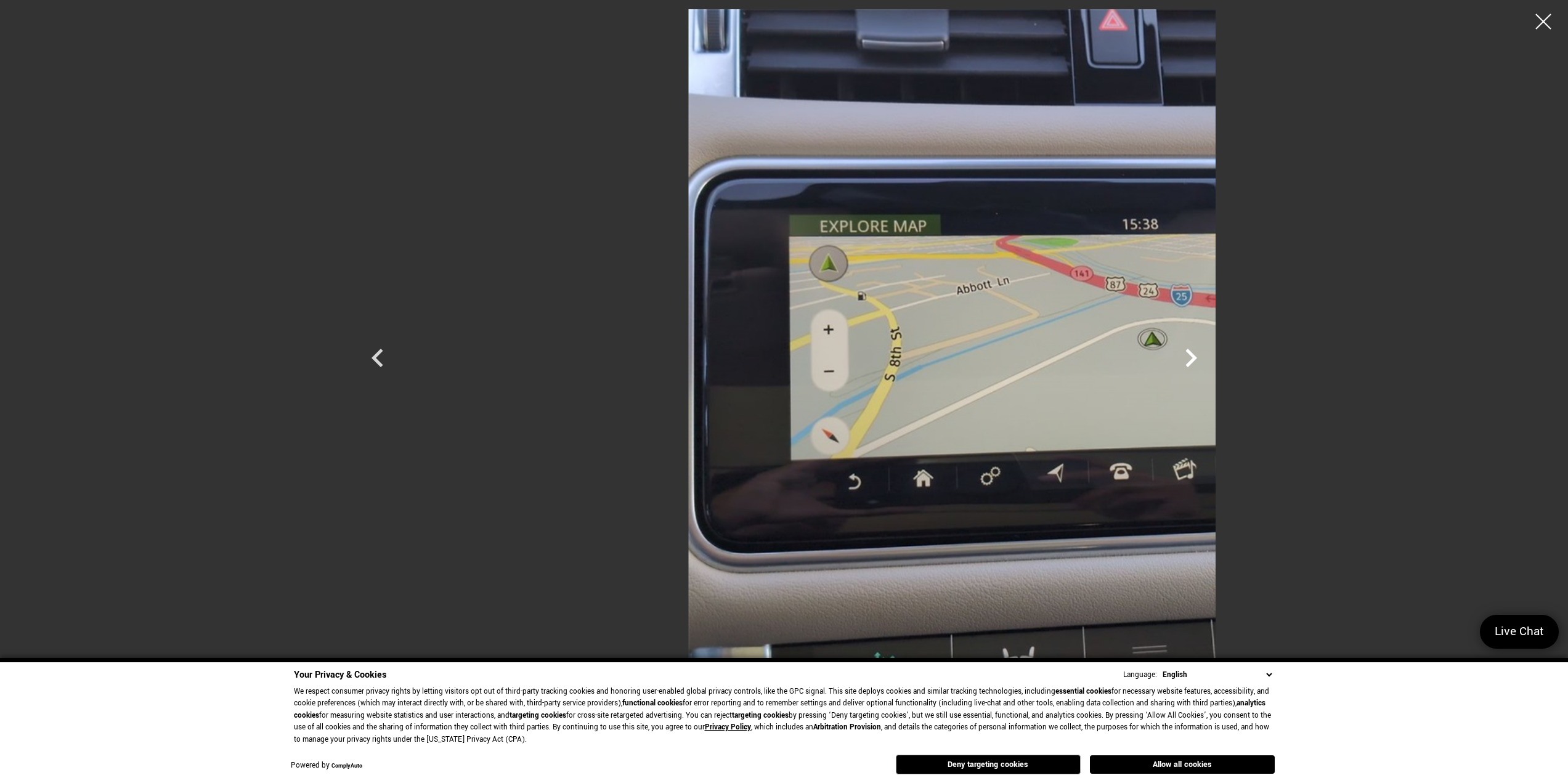
click at [1210, 358] on icon "Next" at bounding box center [1191, 358] width 37 height 37
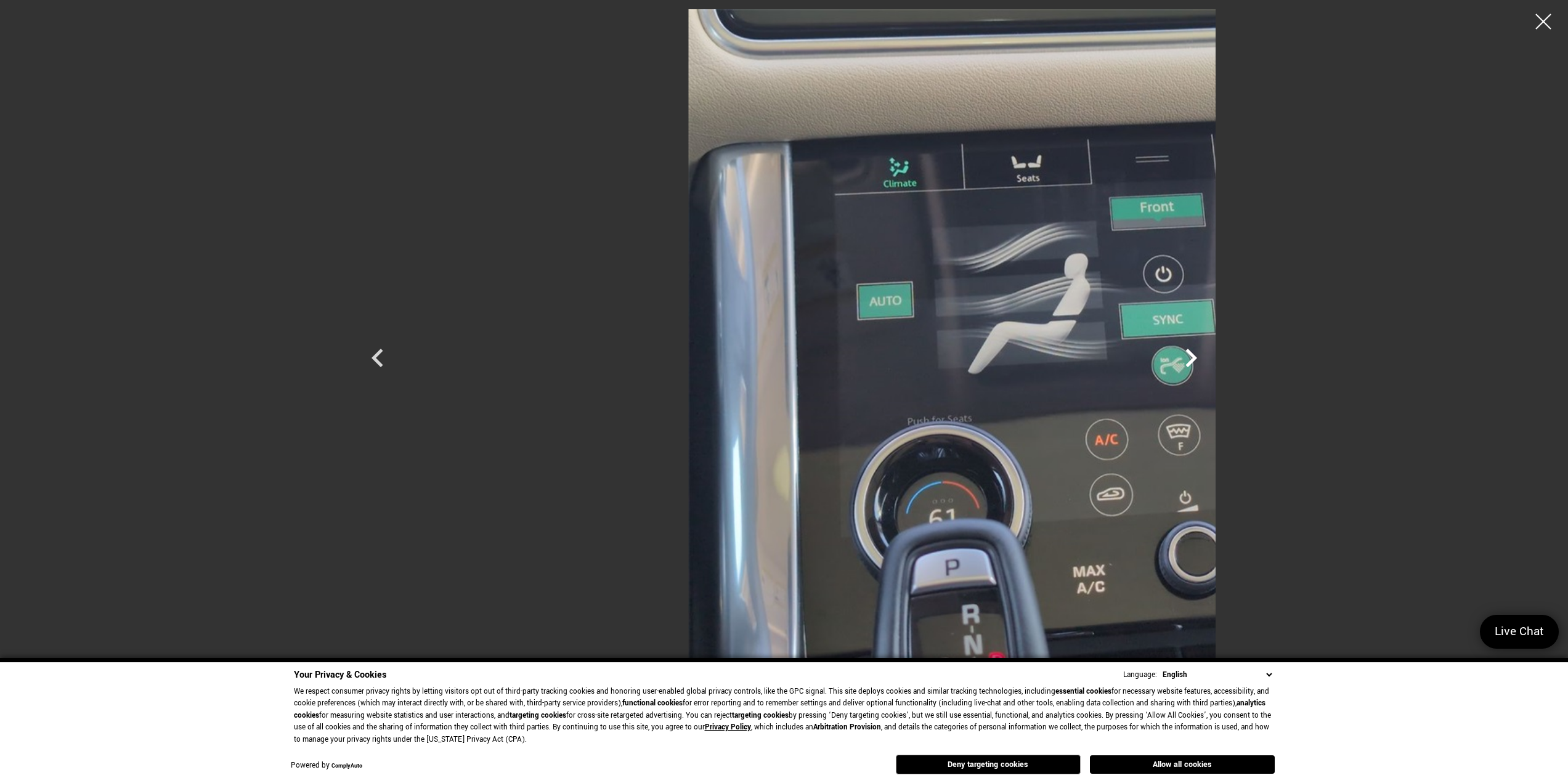
click at [1210, 358] on icon "Next" at bounding box center [1191, 358] width 37 height 37
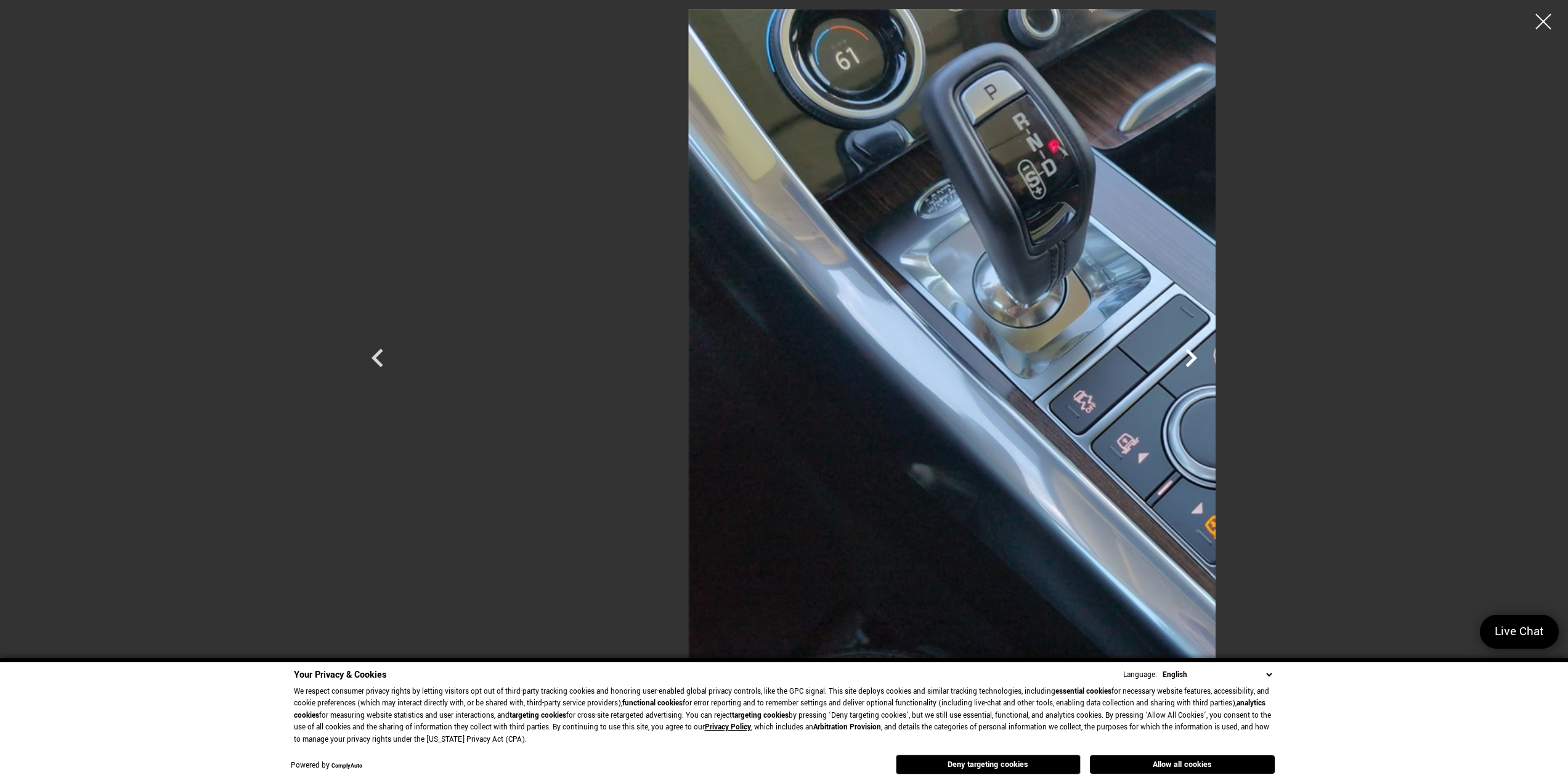
click at [1210, 358] on icon "Next" at bounding box center [1191, 358] width 37 height 37
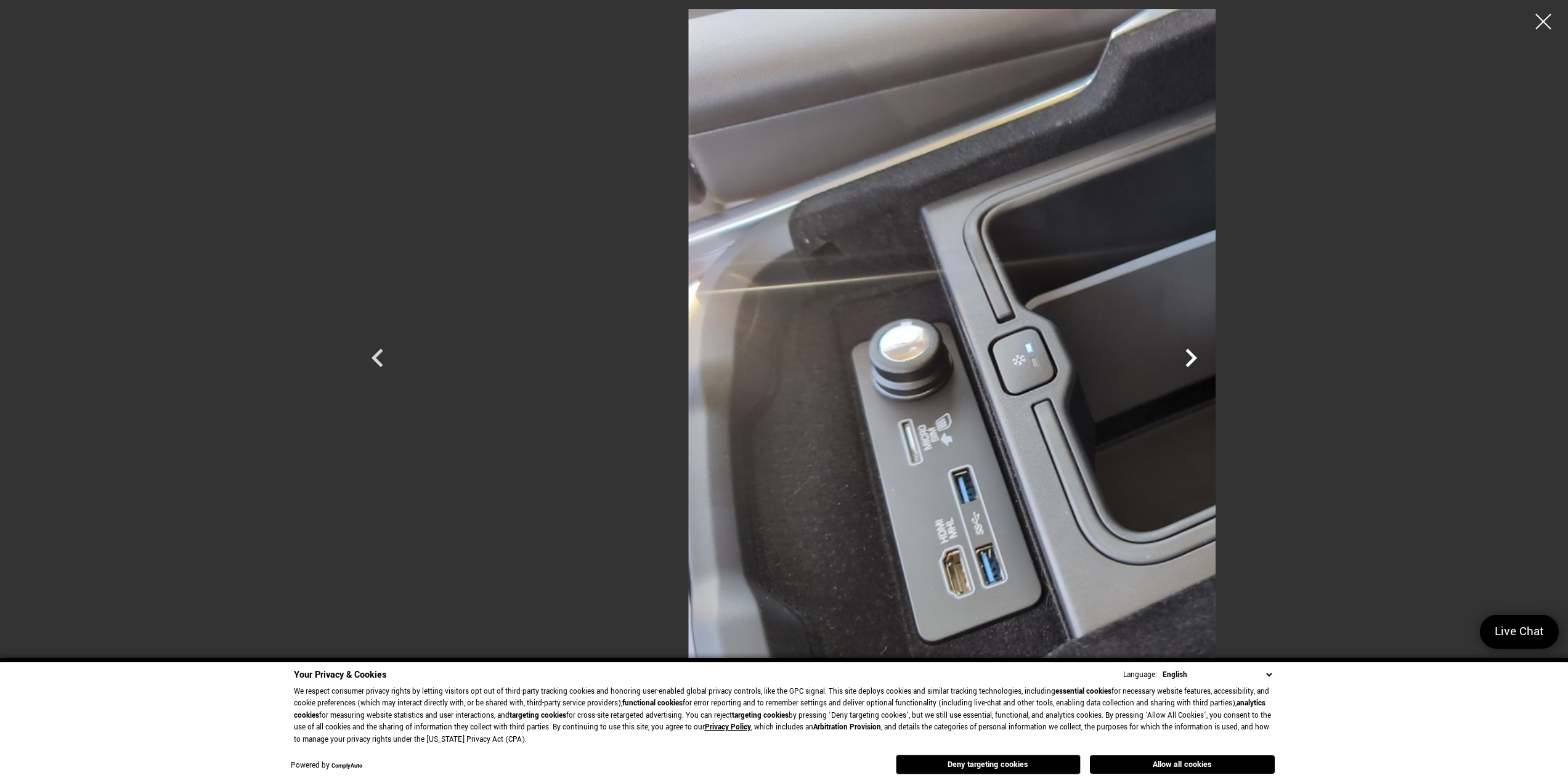
click at [1210, 358] on icon "Next" at bounding box center [1191, 358] width 37 height 37
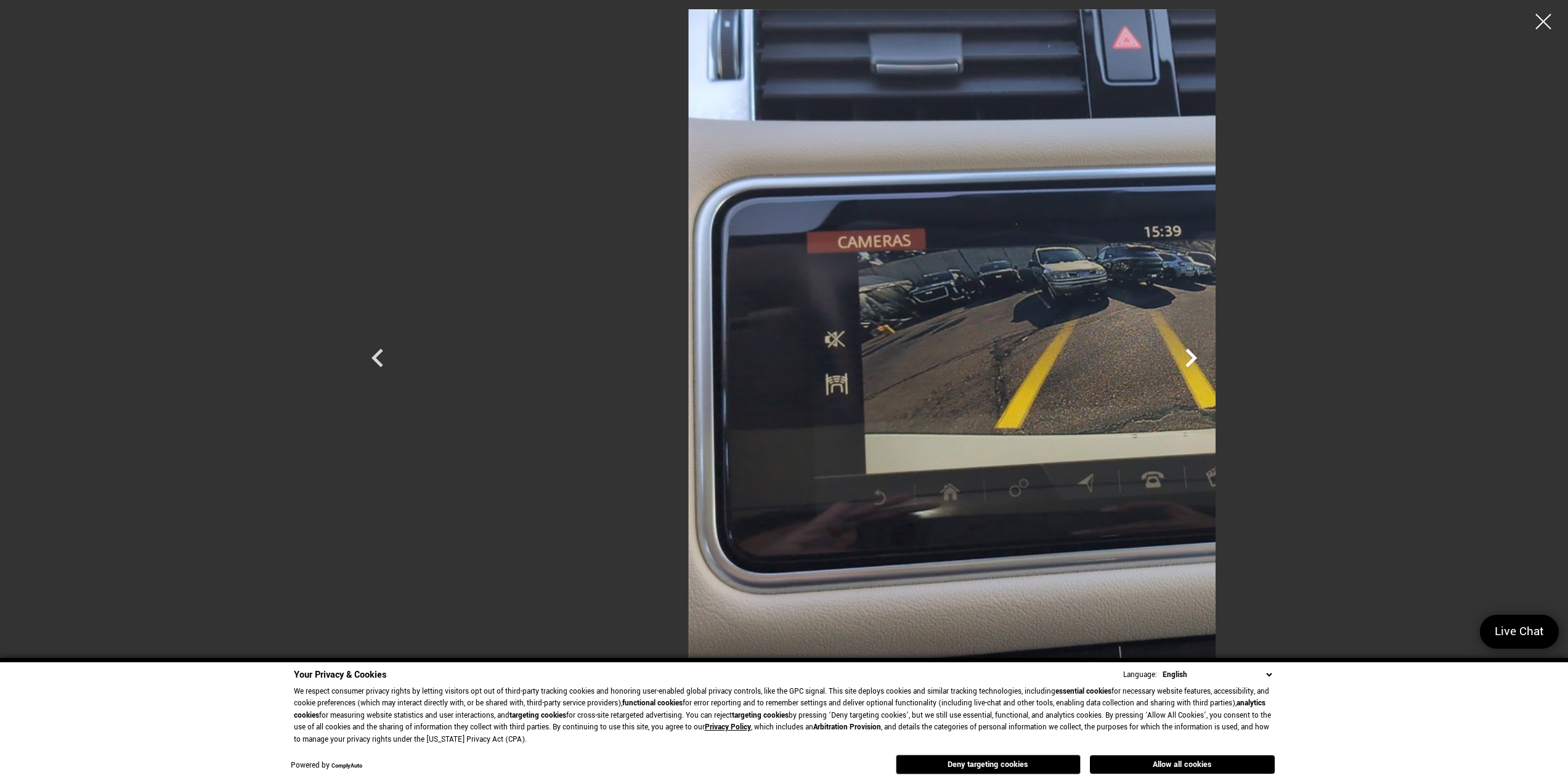
click at [1210, 358] on icon "Next" at bounding box center [1191, 358] width 37 height 37
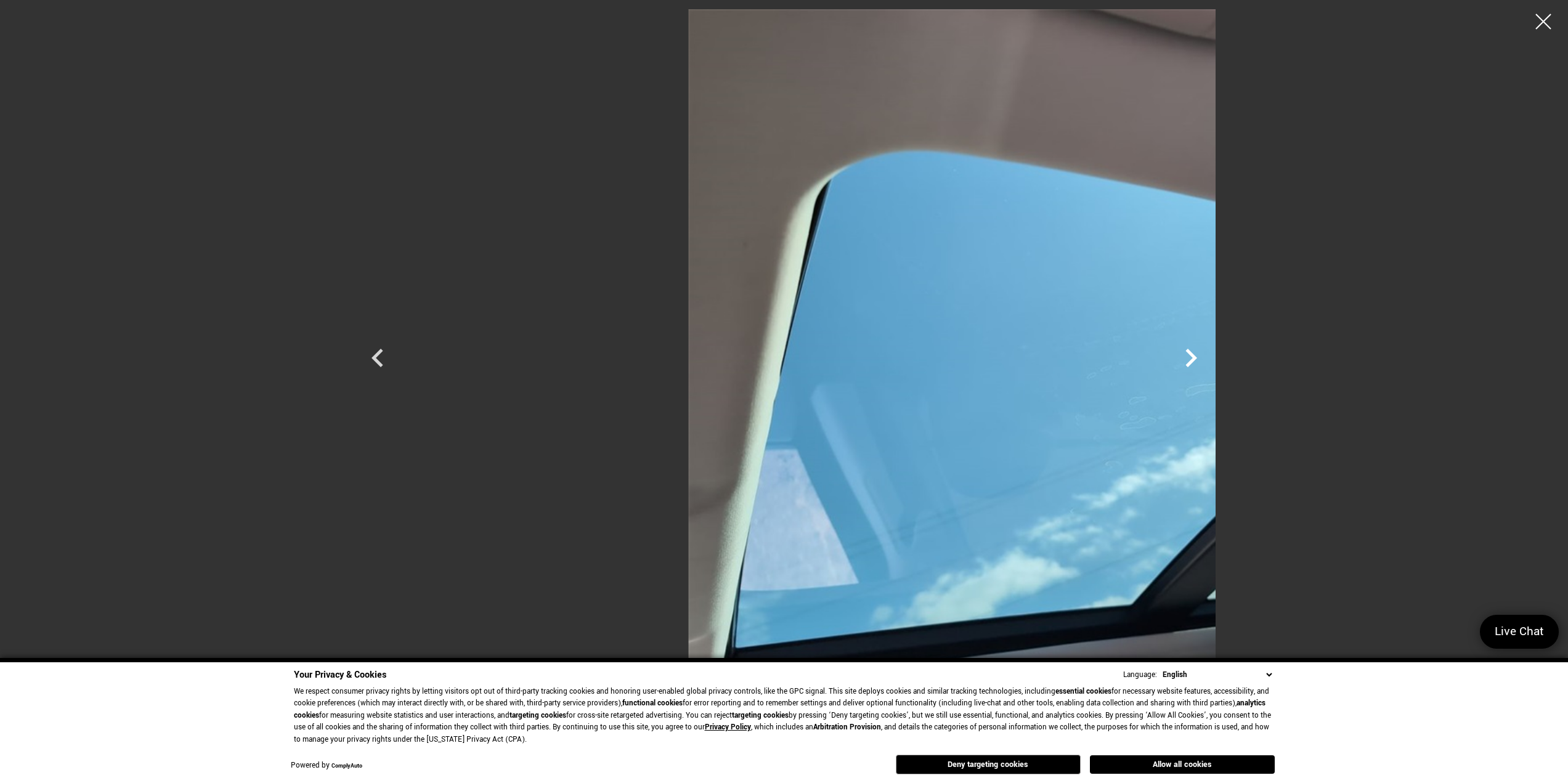
click at [1210, 358] on icon "Next" at bounding box center [1191, 358] width 37 height 37
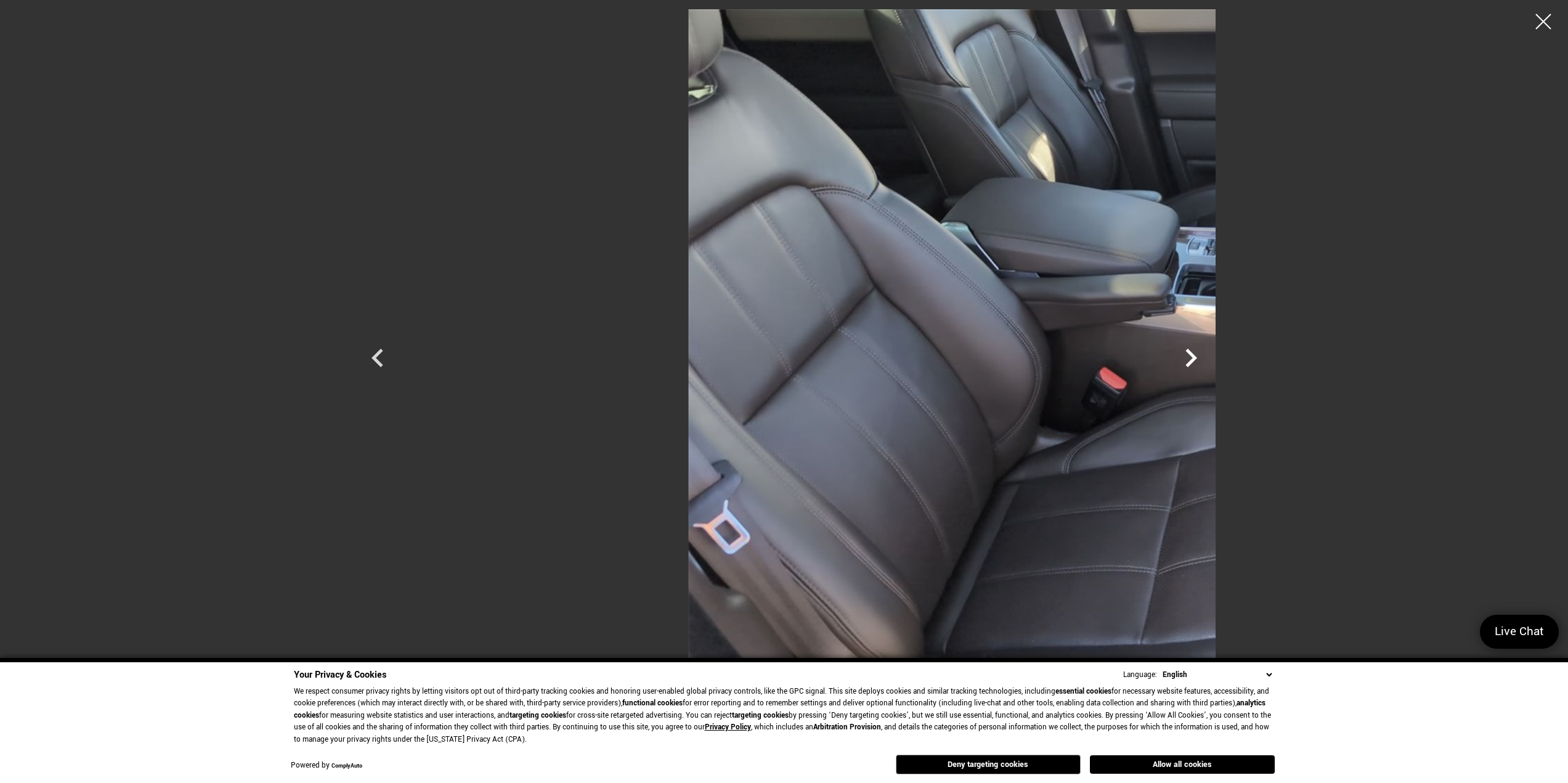
click at [1210, 358] on icon "Next" at bounding box center [1191, 358] width 37 height 37
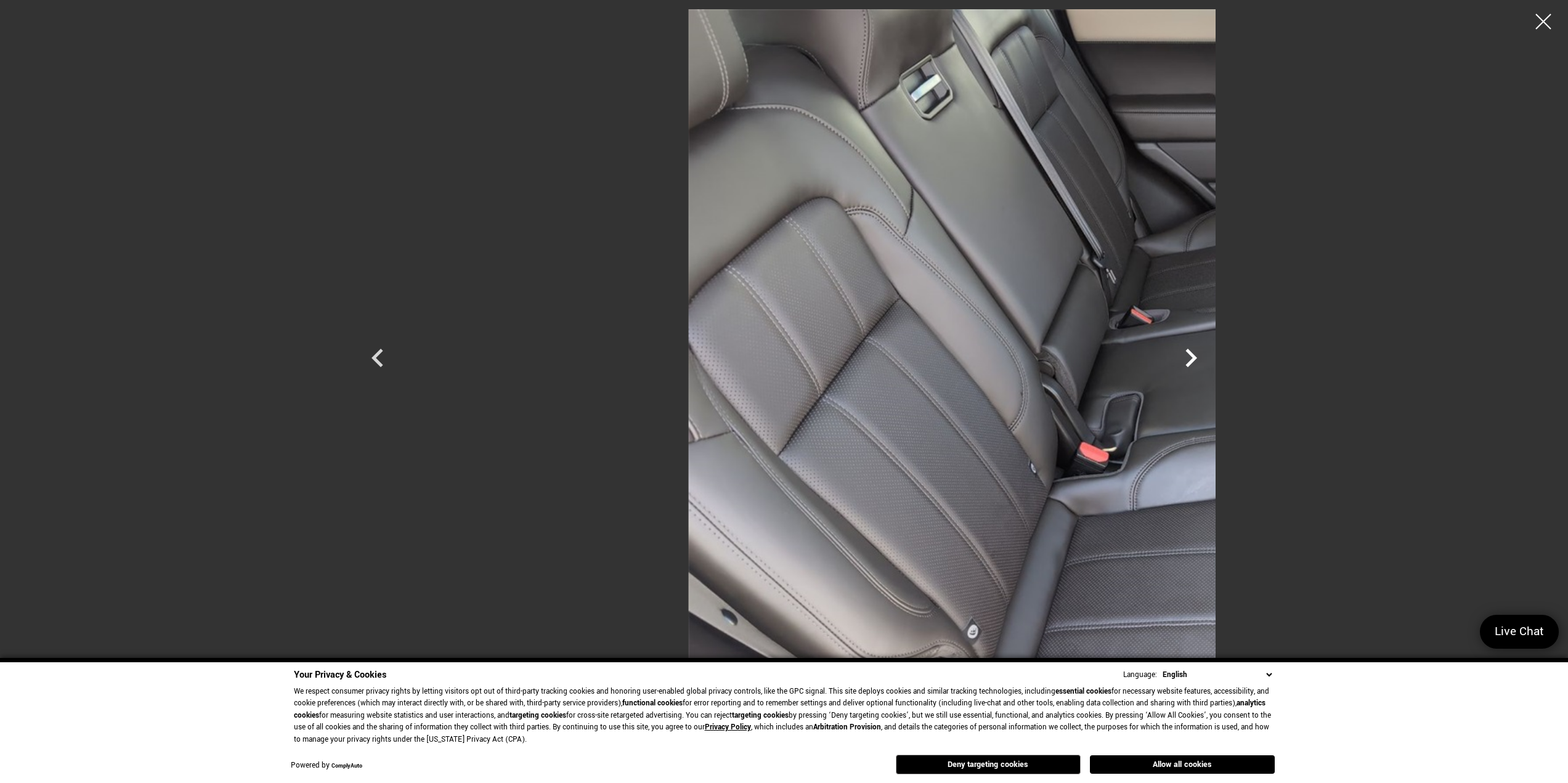
click at [1210, 358] on icon "Next" at bounding box center [1191, 358] width 37 height 37
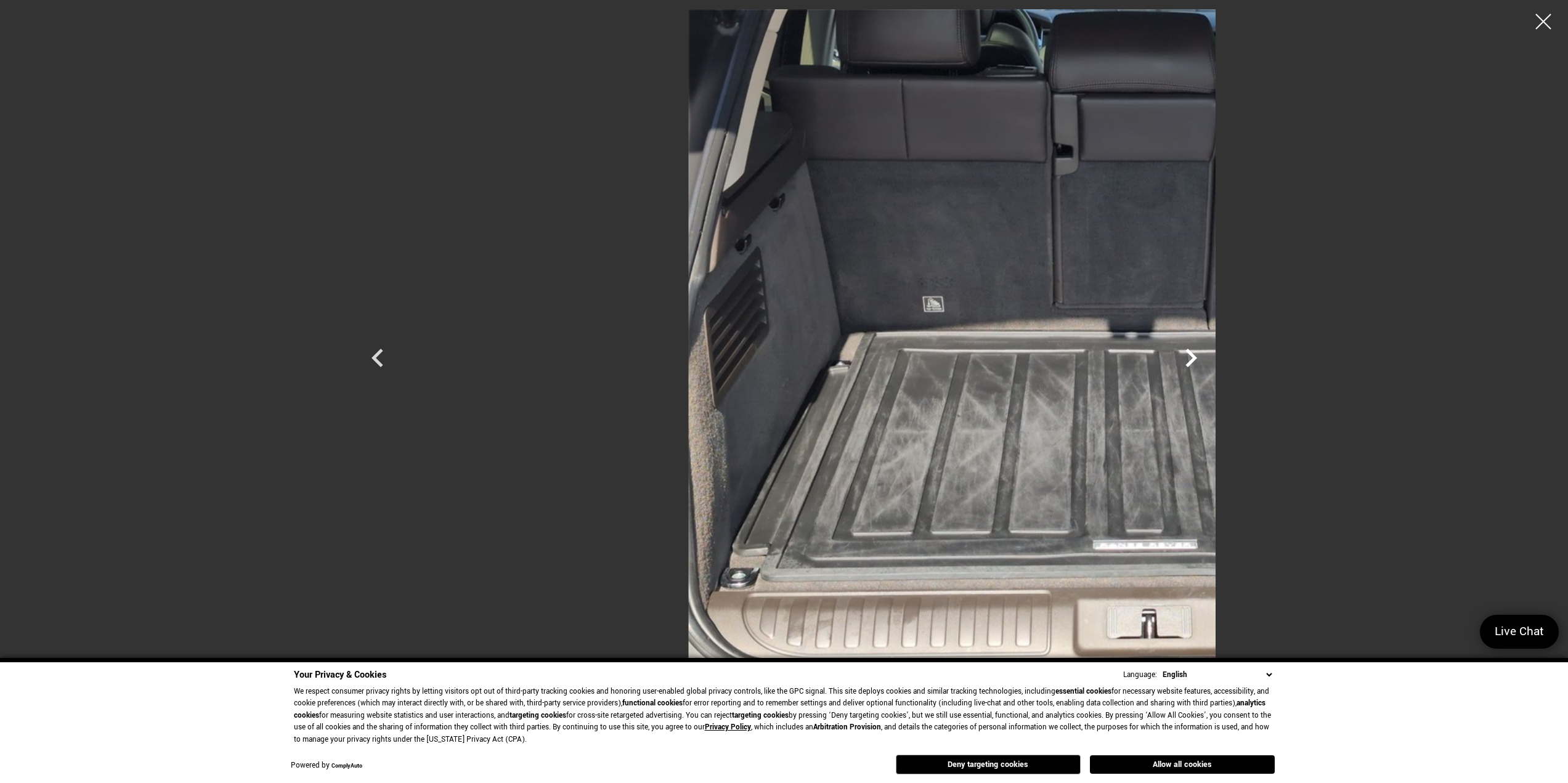
click at [1210, 358] on icon "Next" at bounding box center [1191, 358] width 37 height 37
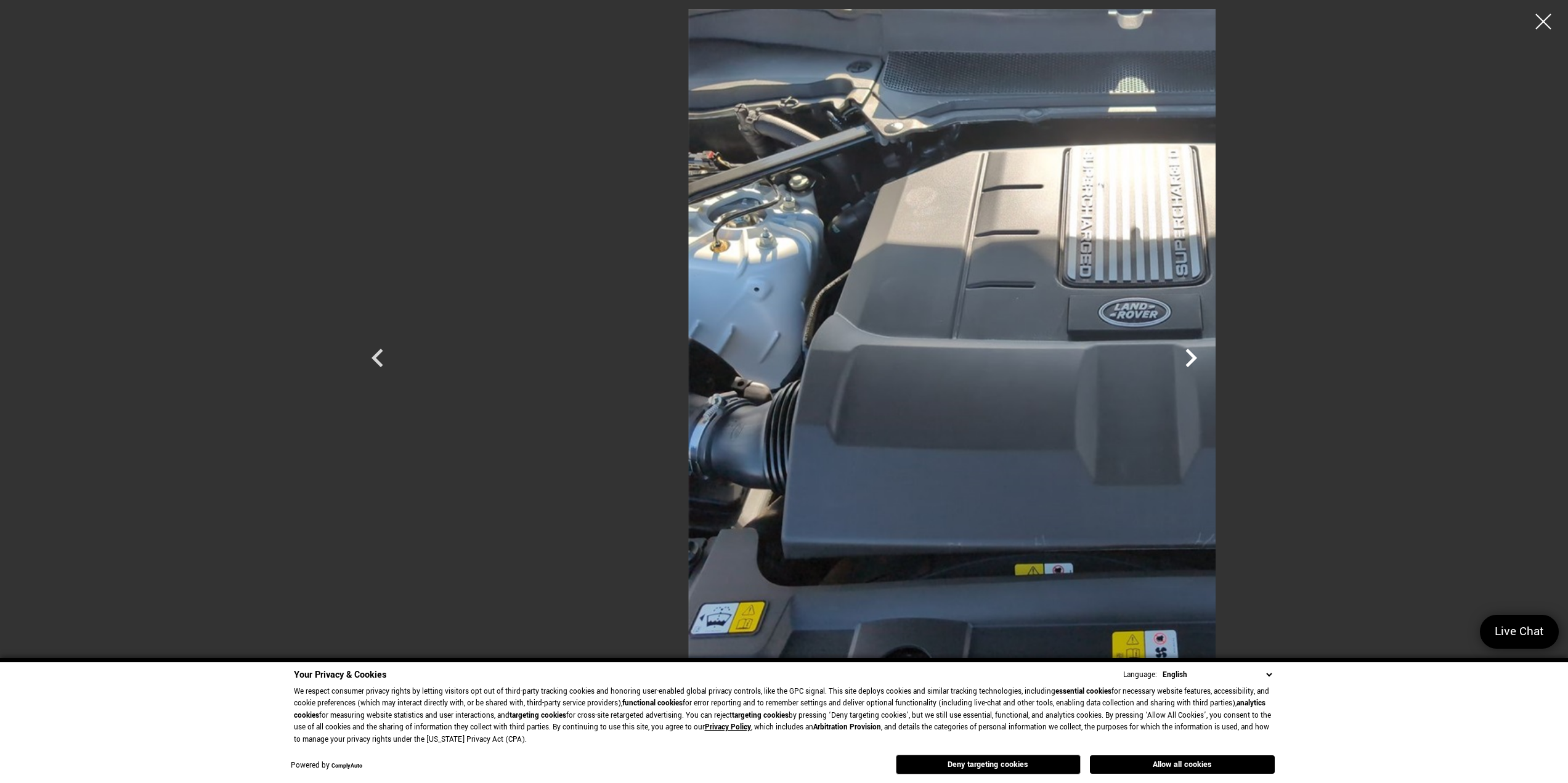
click at [1210, 358] on icon "Next" at bounding box center [1191, 358] width 37 height 37
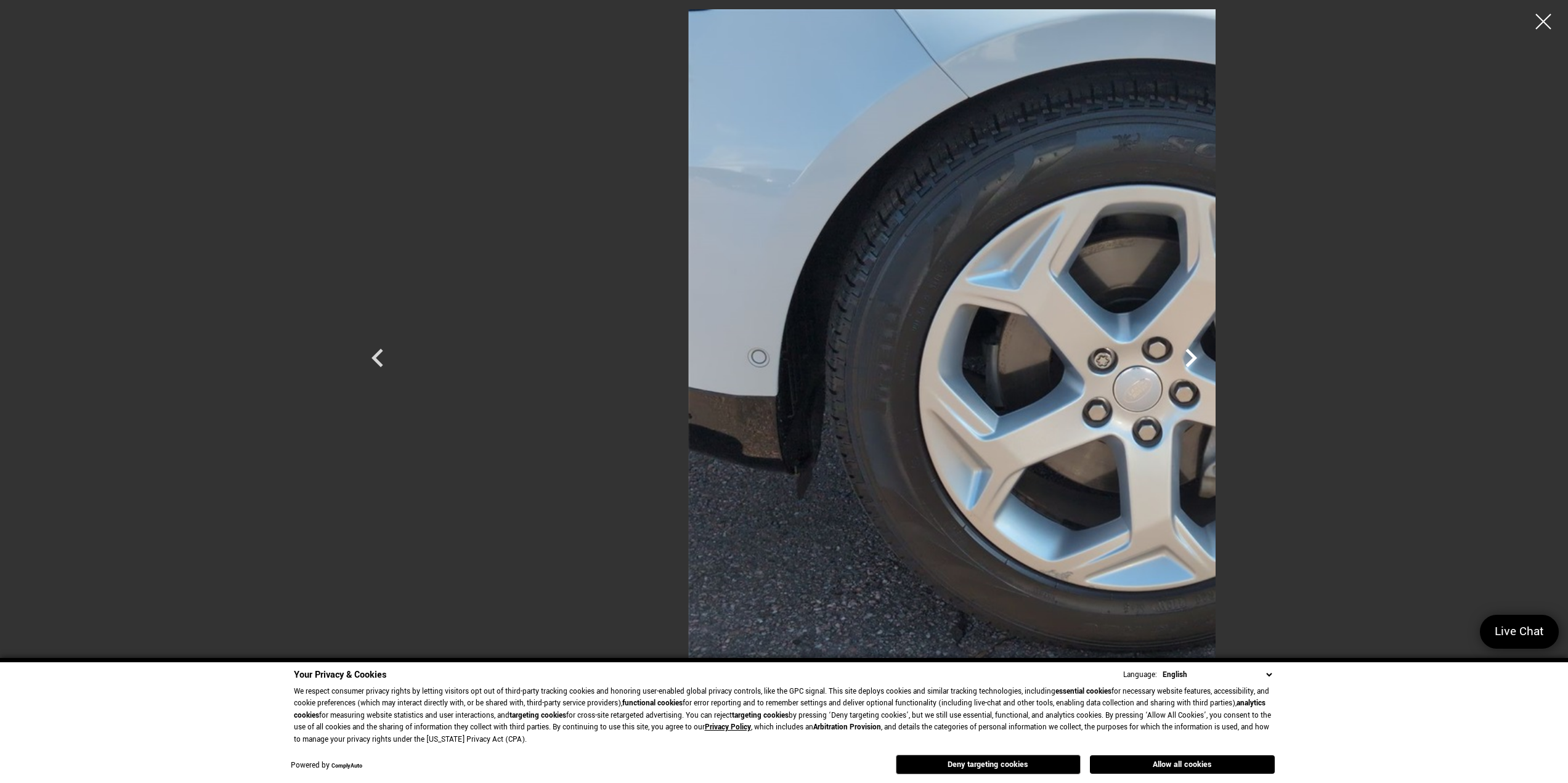
click at [1210, 358] on icon "Next" at bounding box center [1191, 358] width 37 height 37
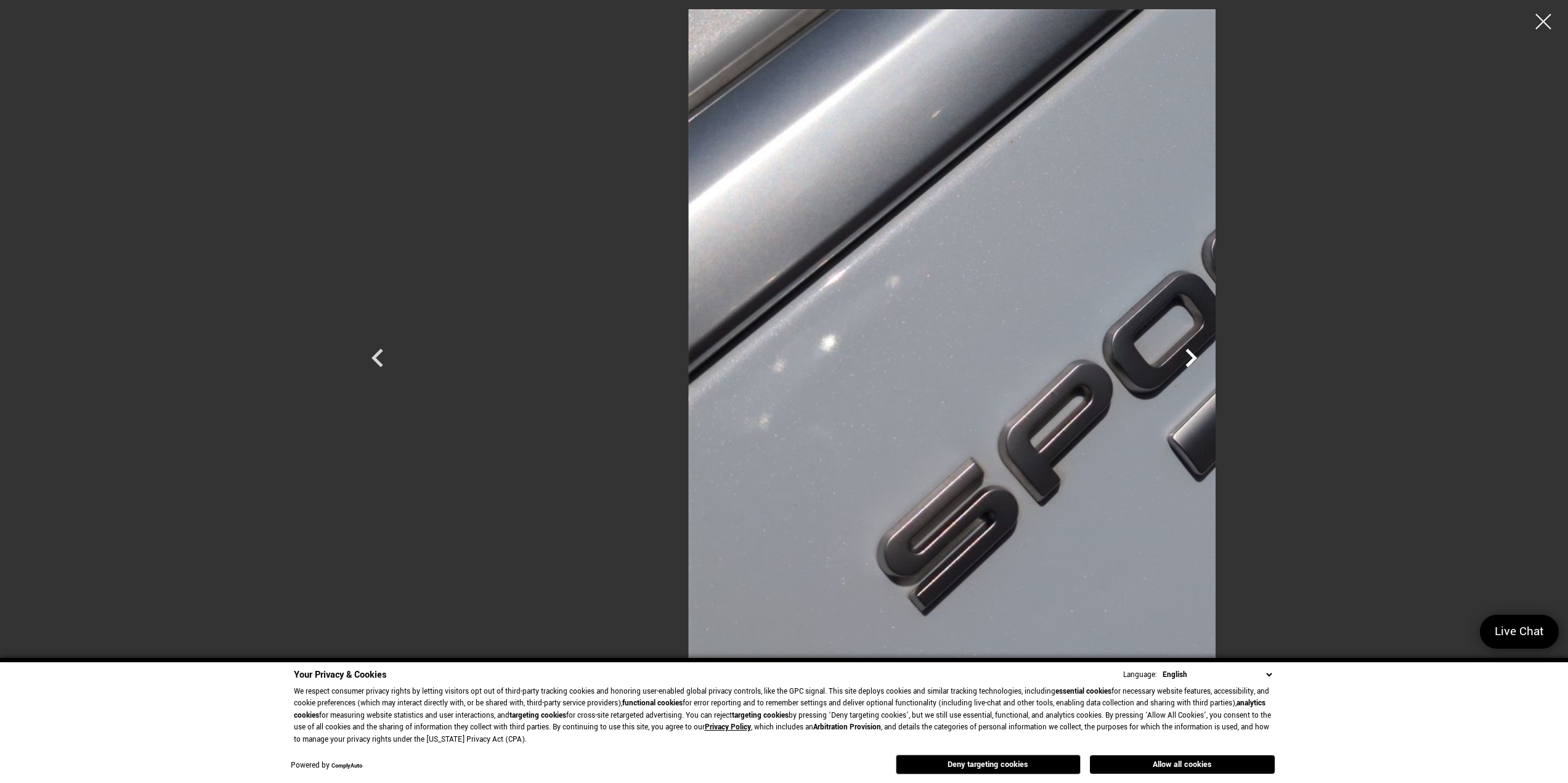
click at [1210, 358] on icon "Next" at bounding box center [1191, 358] width 37 height 37
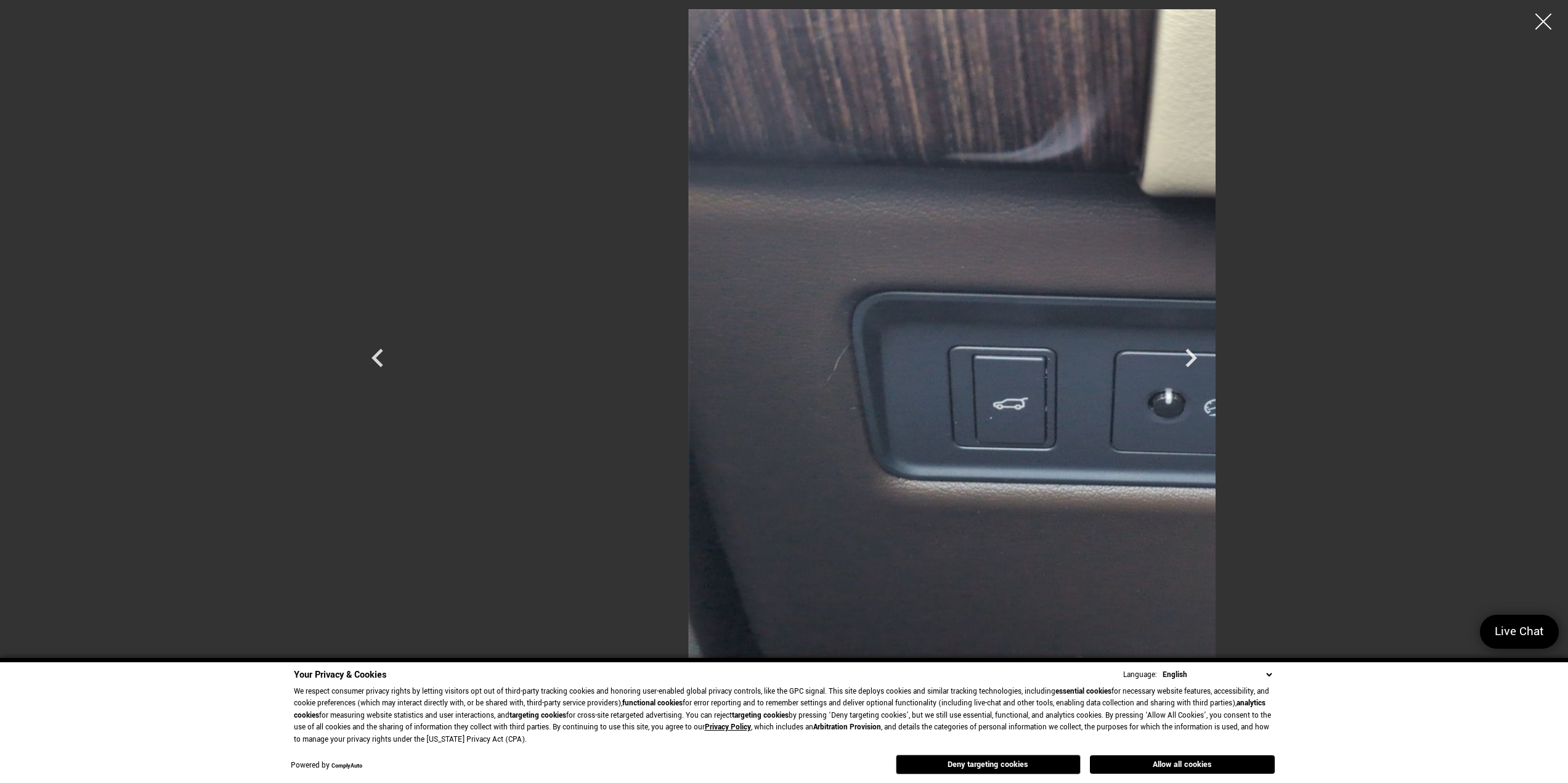
click at [1545, 20] on div at bounding box center [1544, 22] width 33 height 33
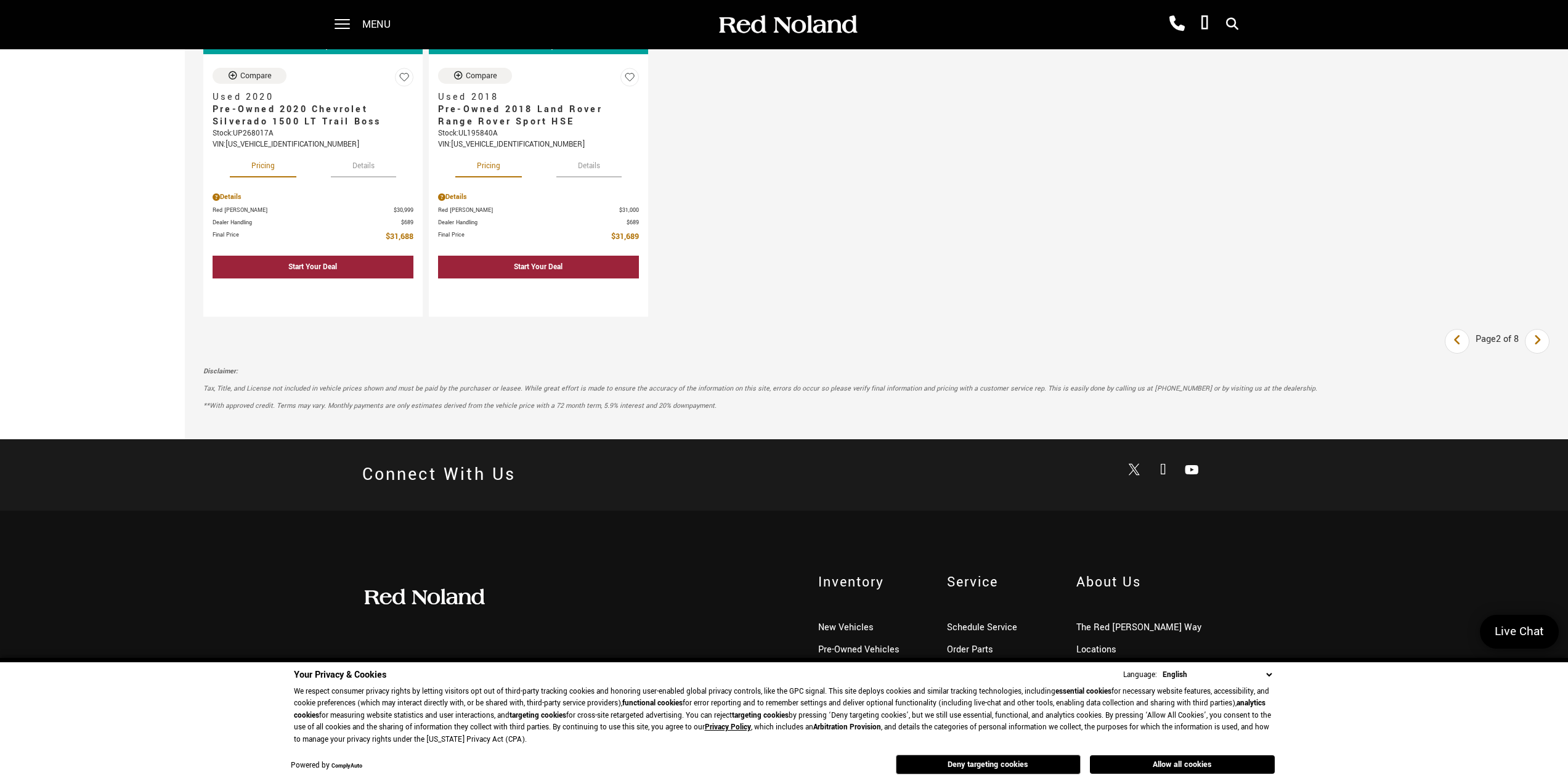
scroll to position [1787, 0]
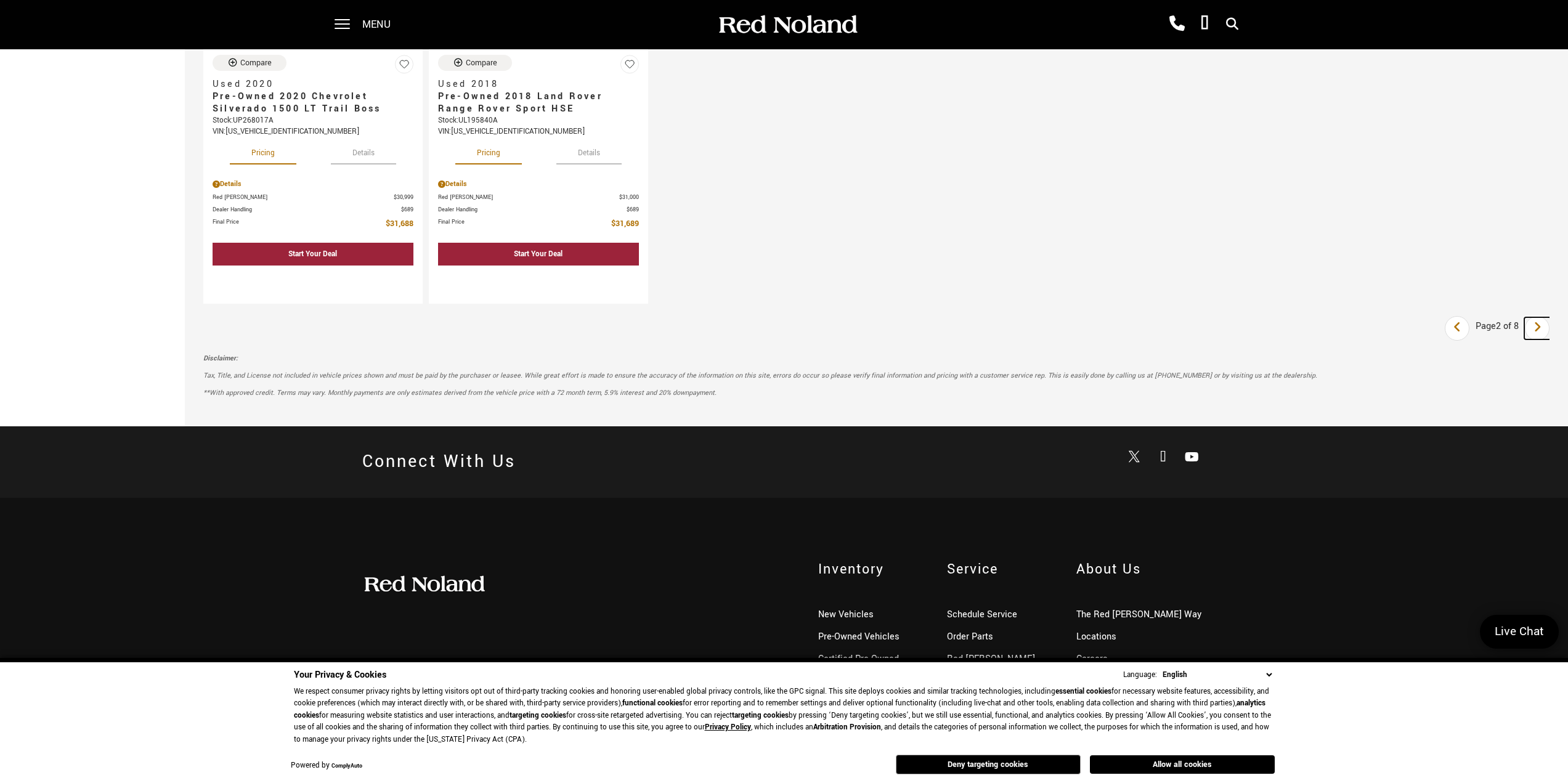
drag, startPoint x: 1545, startPoint y: 323, endPoint x: 1510, endPoint y: 316, distance: 35.7
click at [1542, 323] on icon "next page" at bounding box center [1538, 327] width 8 height 20
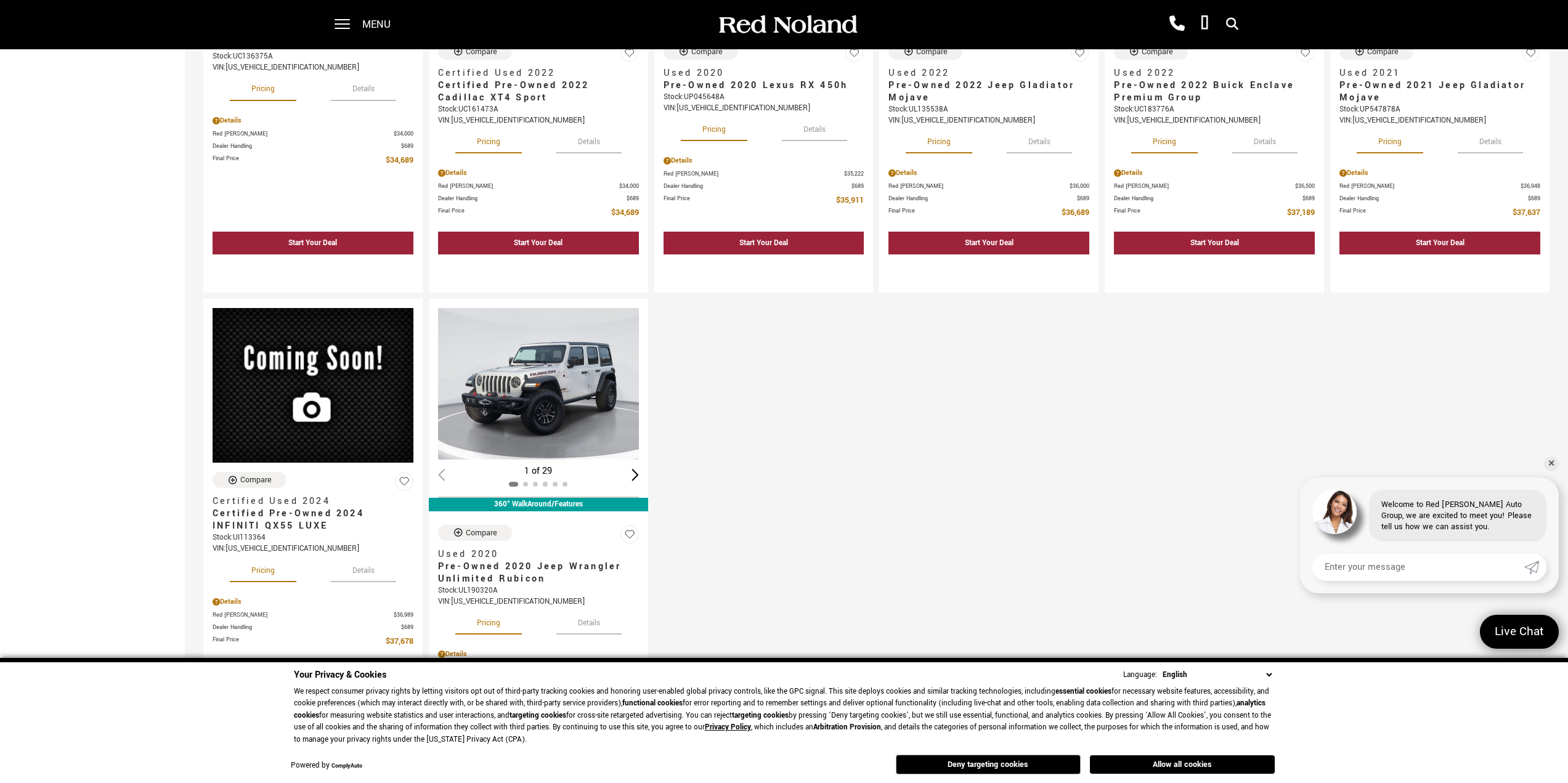
scroll to position [1725, 0]
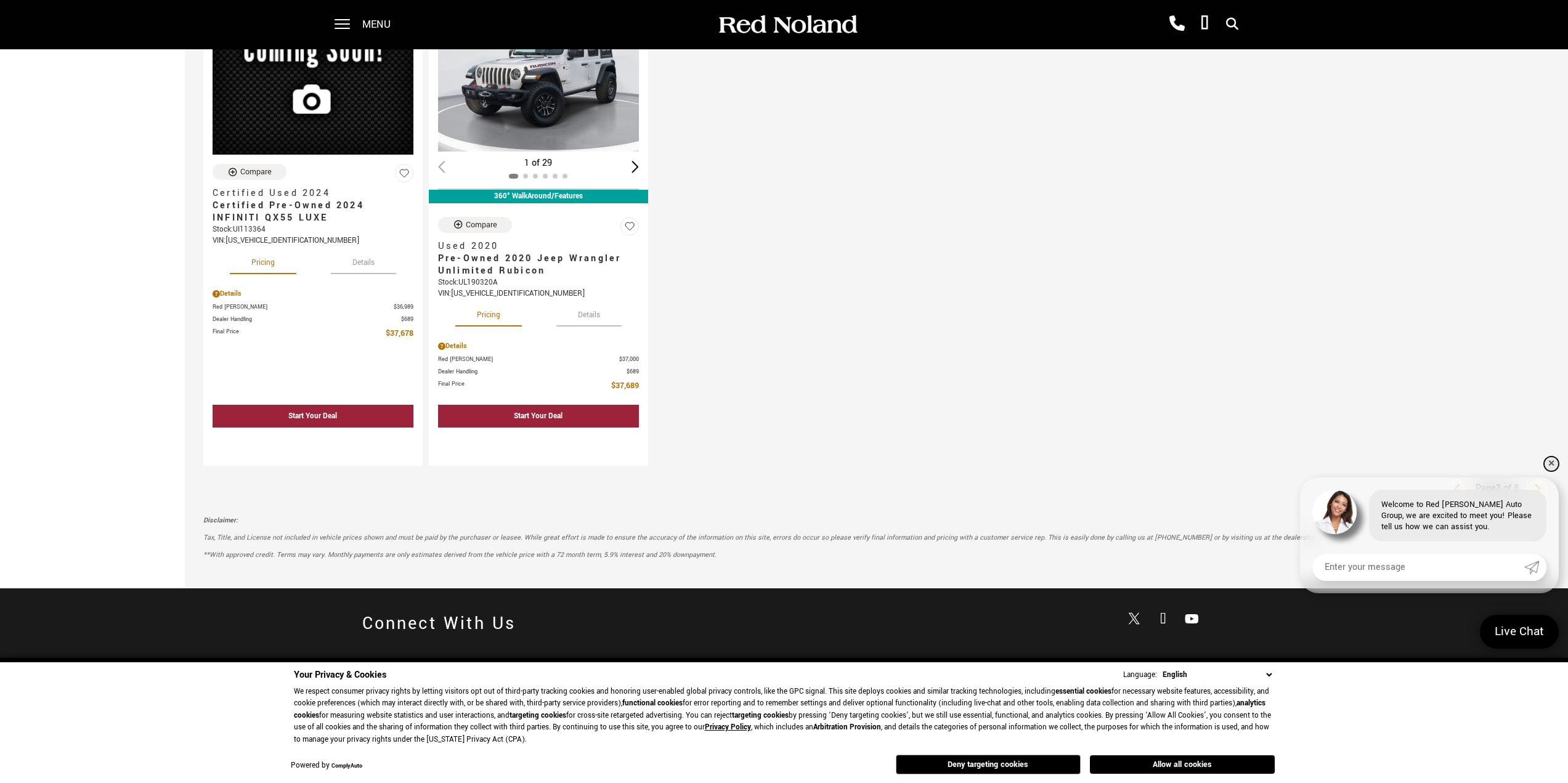
click at [1552, 461] on link "✕" at bounding box center [1552, 464] width 15 height 15
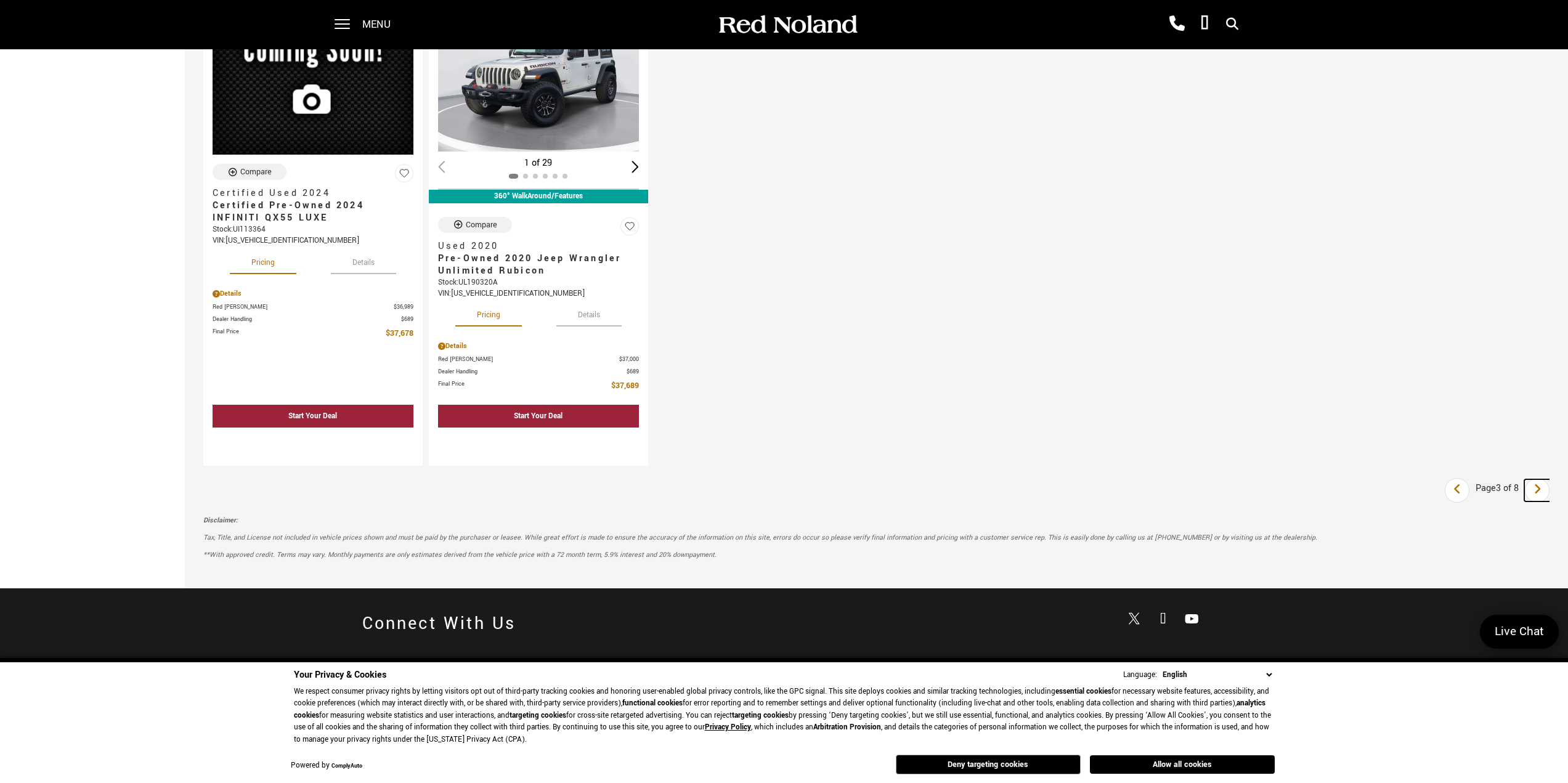
click at [1542, 486] on icon "next page" at bounding box center [1538, 489] width 8 height 20
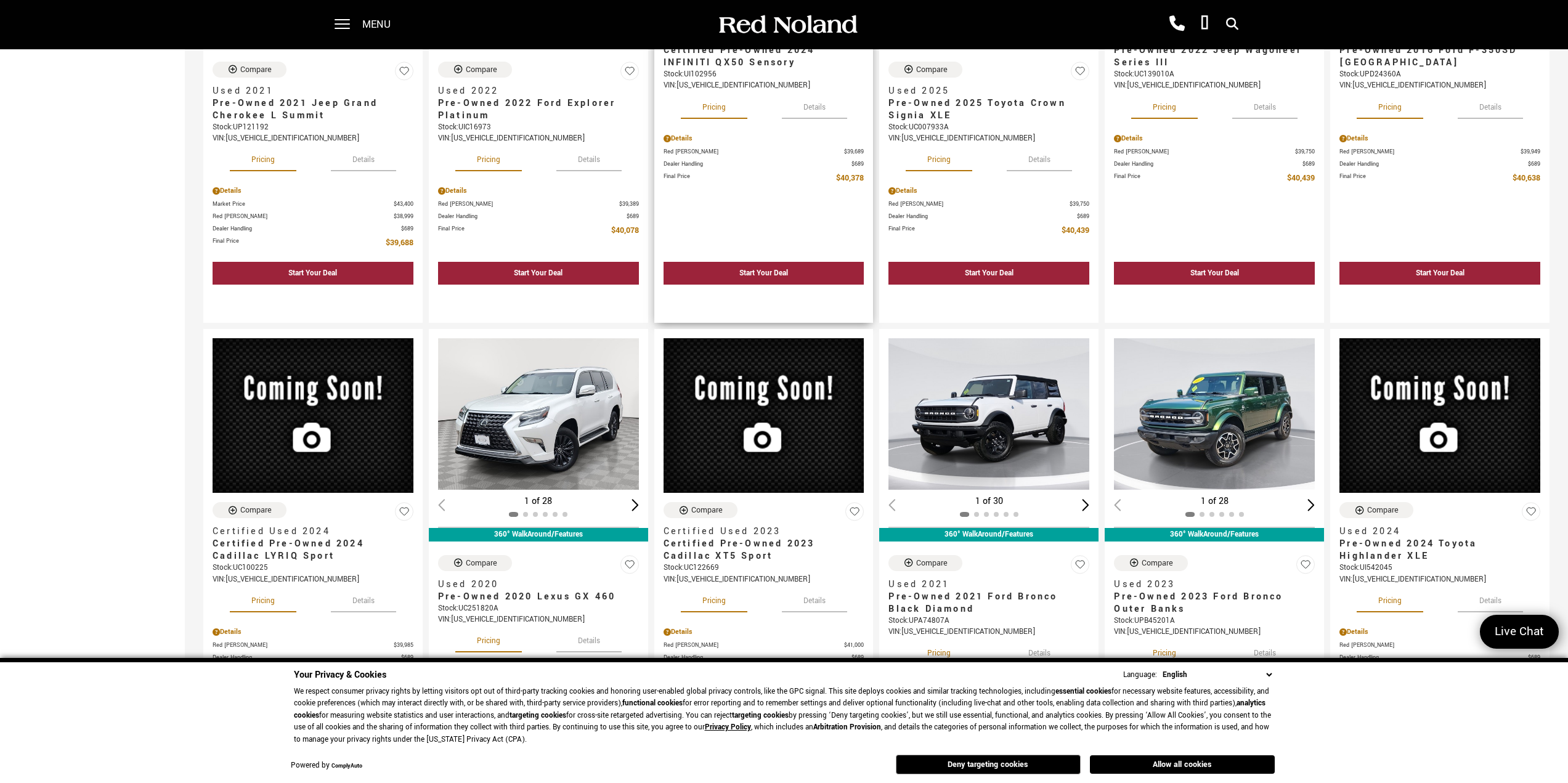
scroll to position [1048, 0]
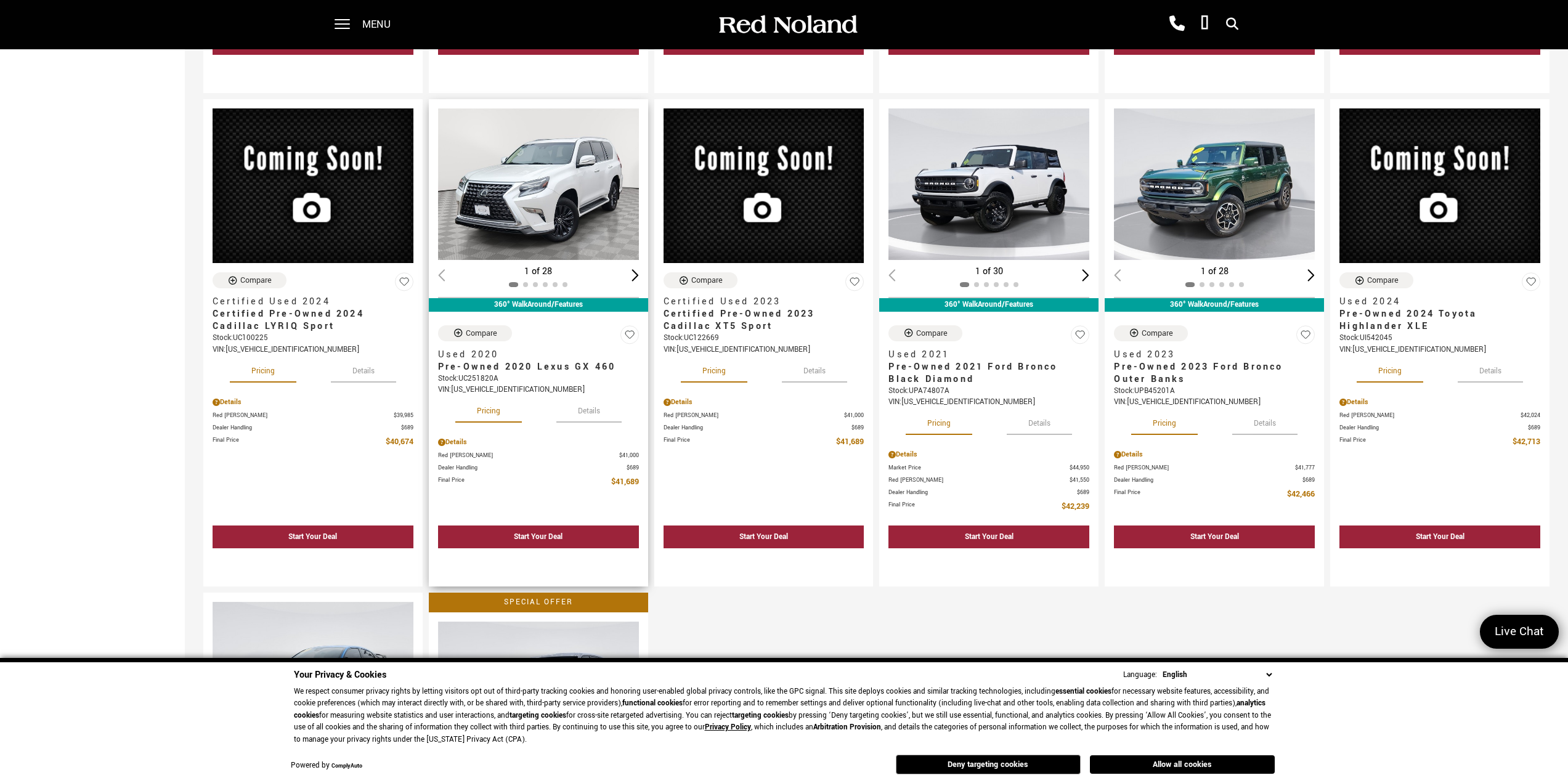
click at [529, 183] on img "1 / 2" at bounding box center [539, 184] width 202 height 151
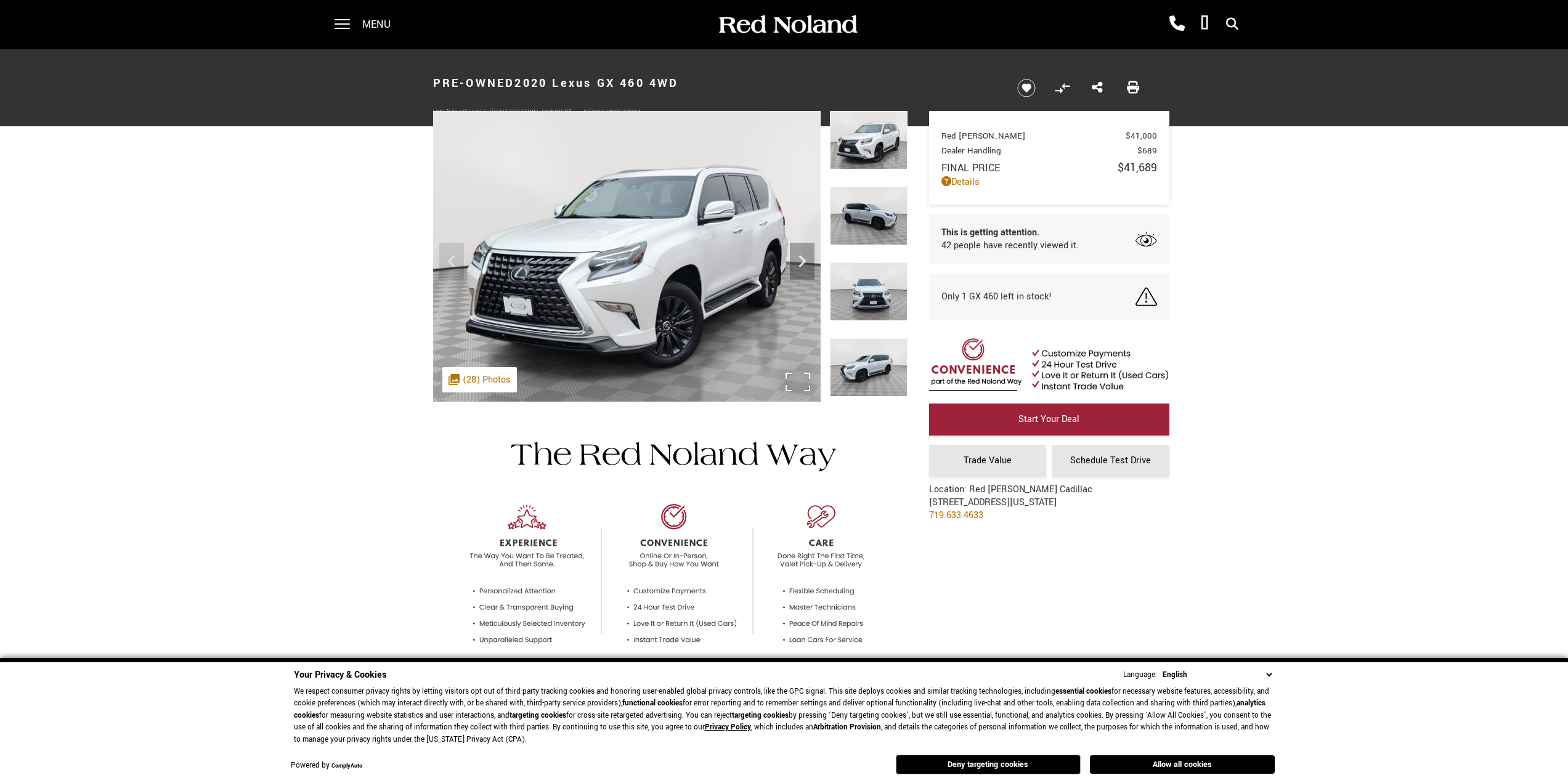
click at [472, 384] on div ".cls-1, .cls-3 { fill: #c50033; } .cls-1 { clip-rule: evenodd; } .cls-2 { clip-…" at bounding box center [480, 380] width 75 height 26
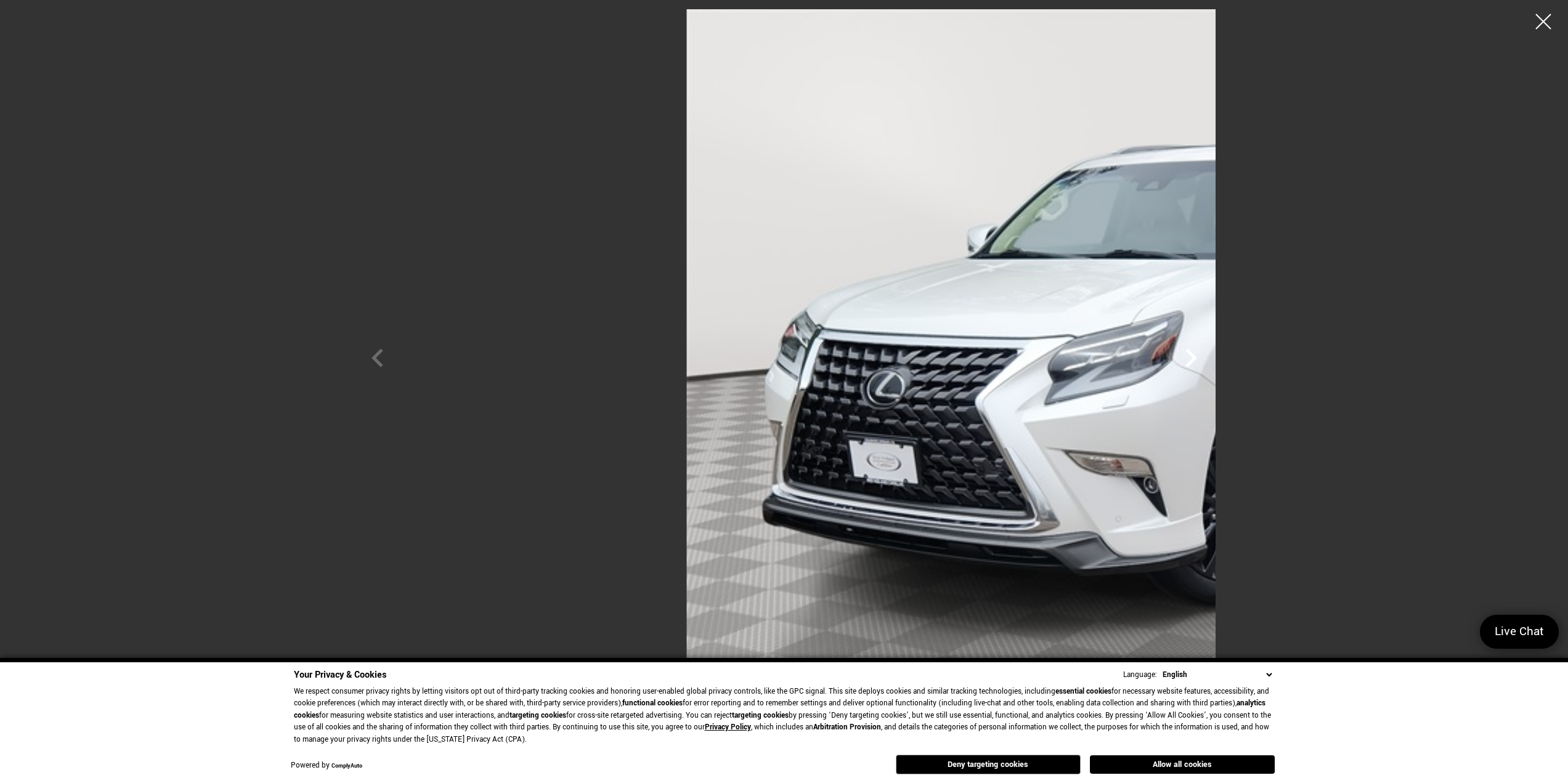
click at [1210, 360] on icon "Next" at bounding box center [1191, 358] width 37 height 37
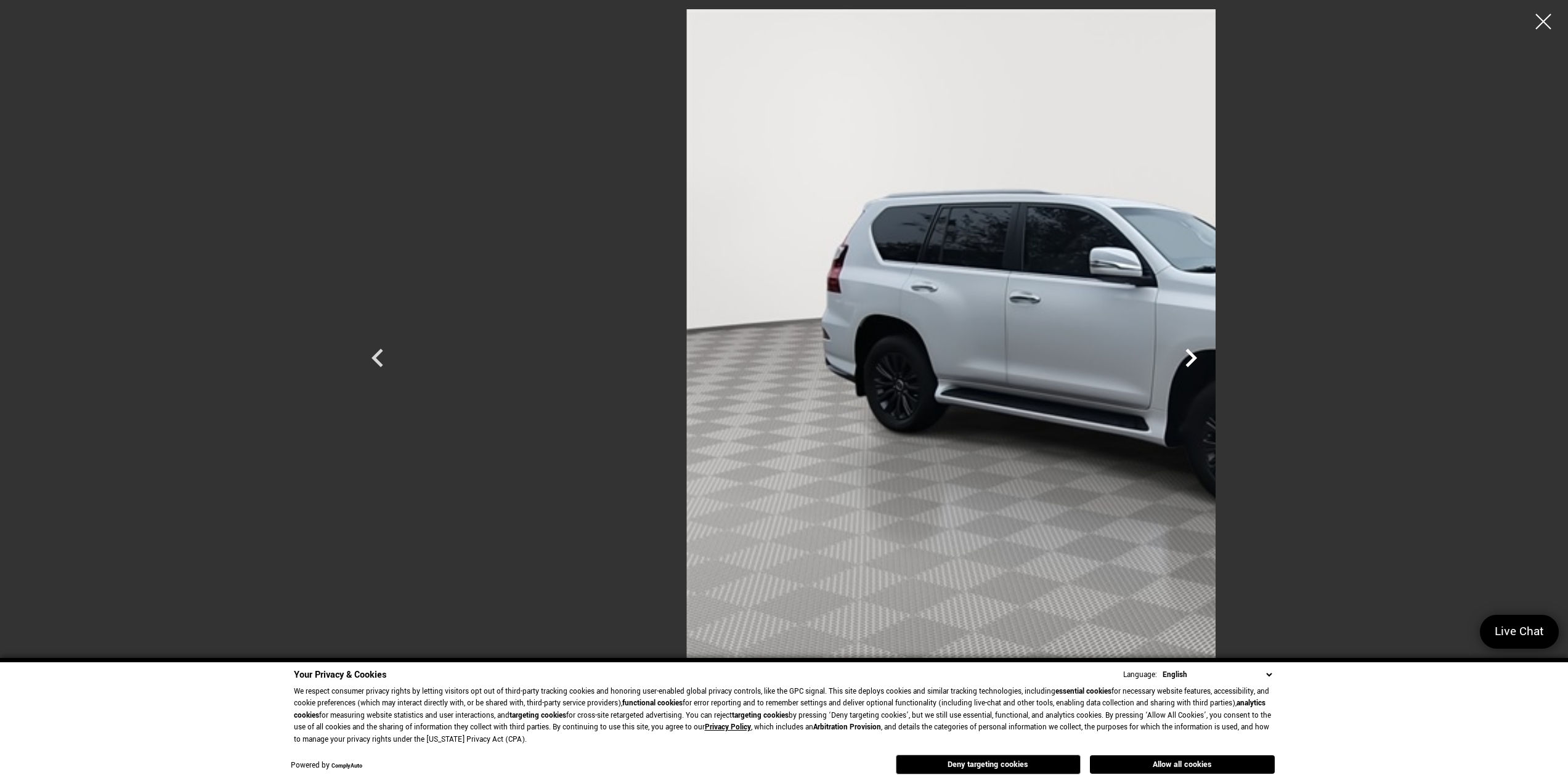
click at [1210, 360] on icon "Next" at bounding box center [1191, 358] width 37 height 37
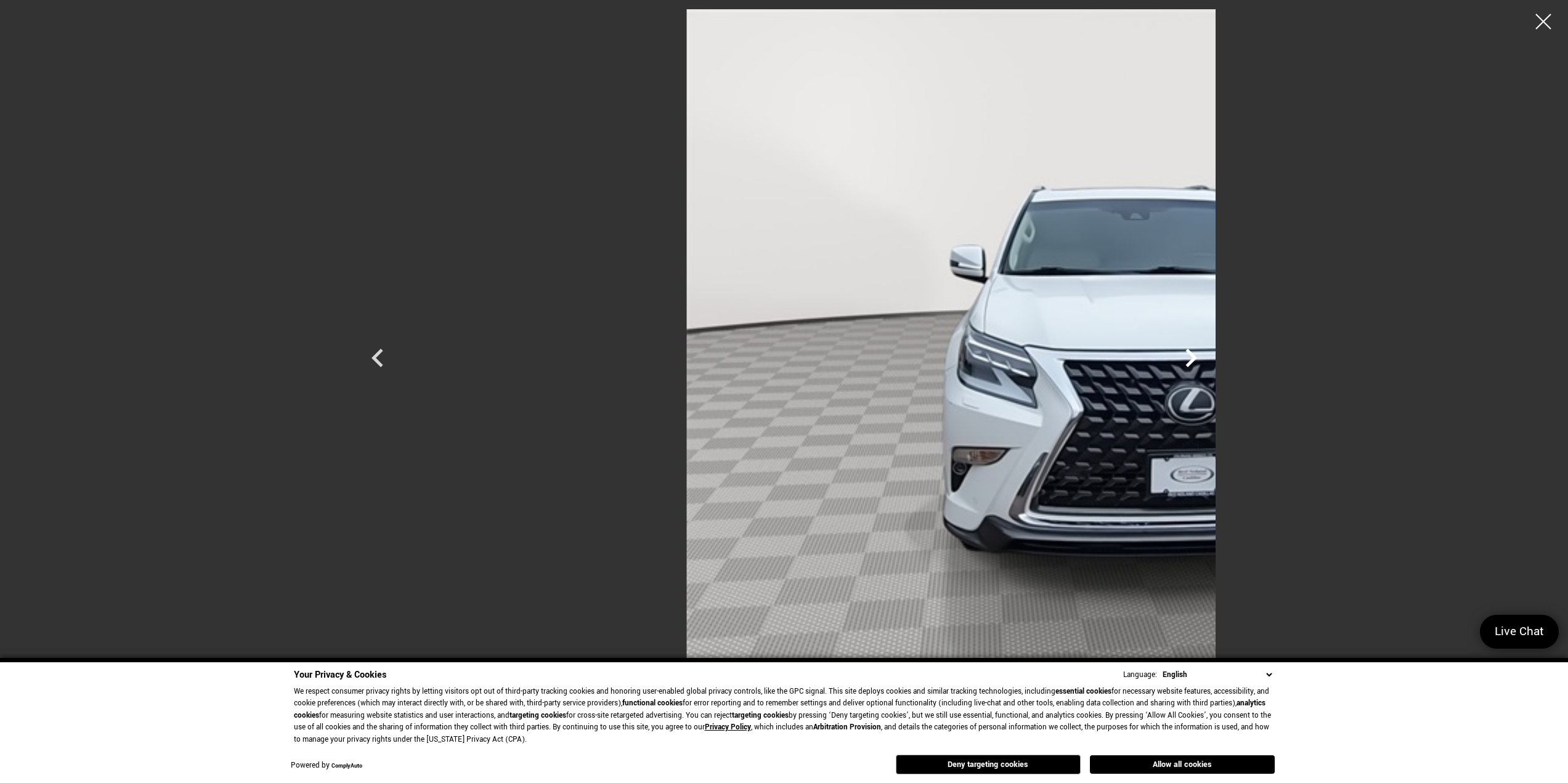
click at [1210, 360] on icon "Next" at bounding box center [1191, 358] width 37 height 37
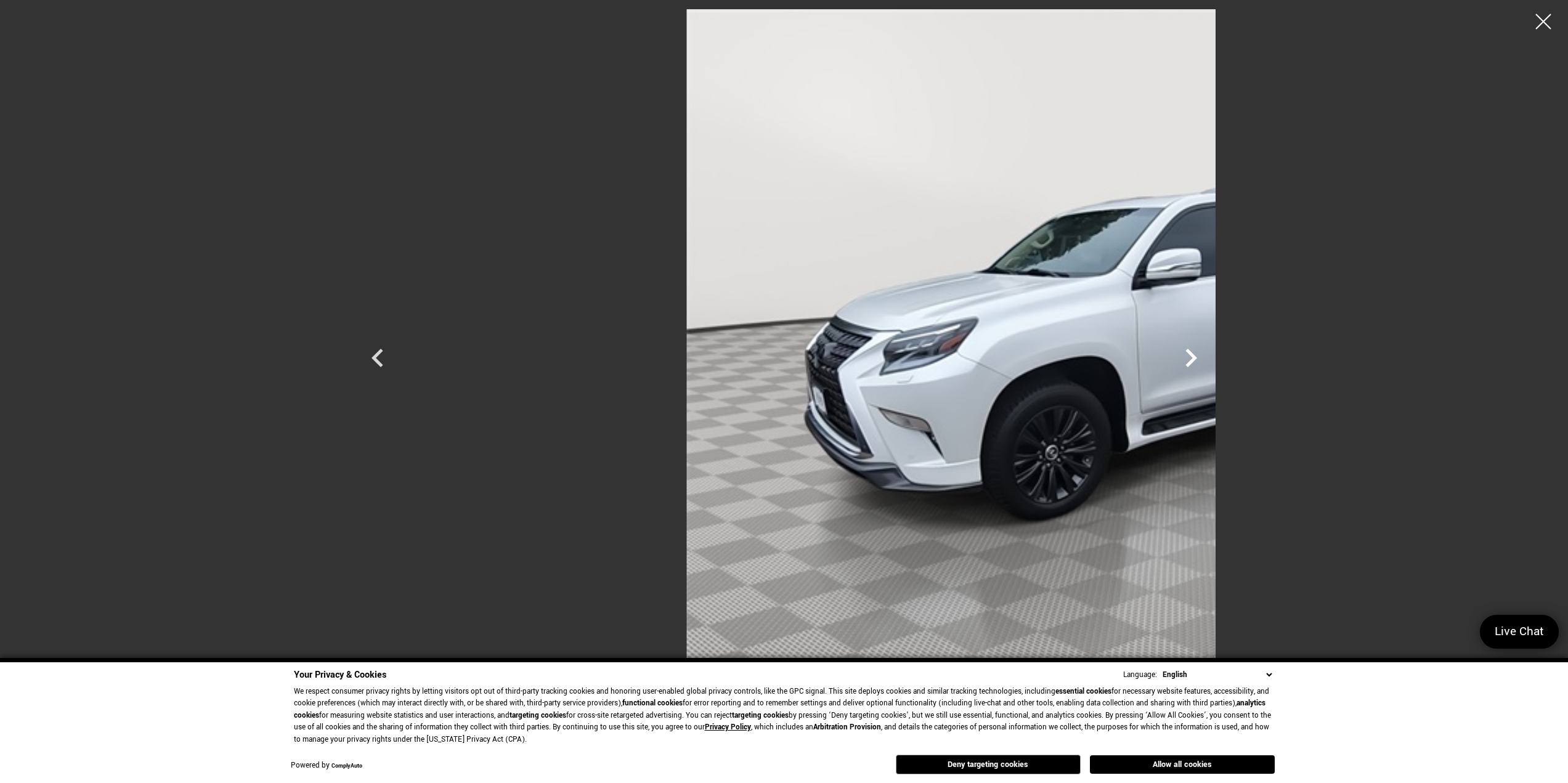
click at [1210, 360] on icon "Next" at bounding box center [1191, 358] width 37 height 37
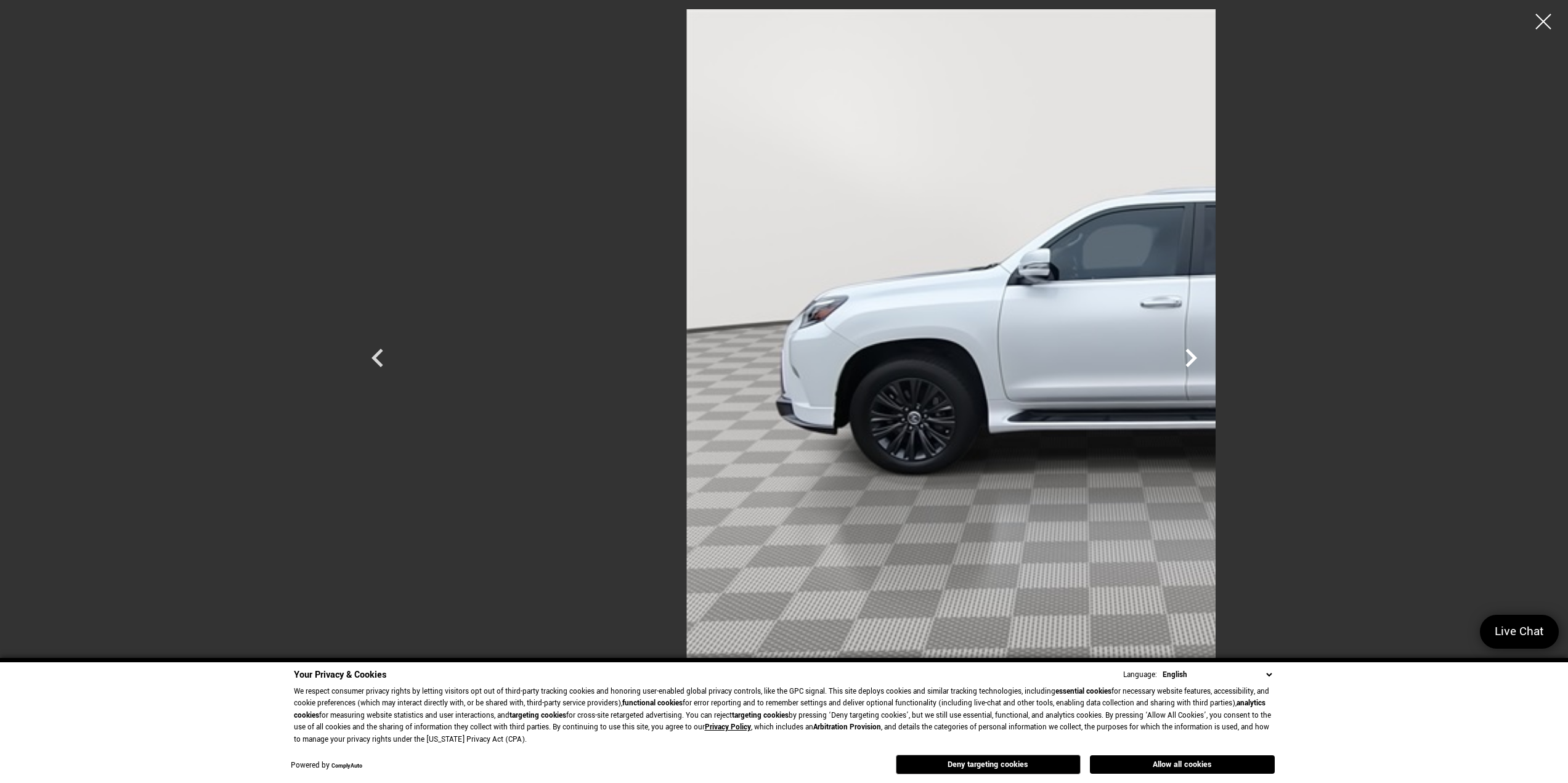
click at [1210, 360] on icon "Next" at bounding box center [1191, 358] width 37 height 37
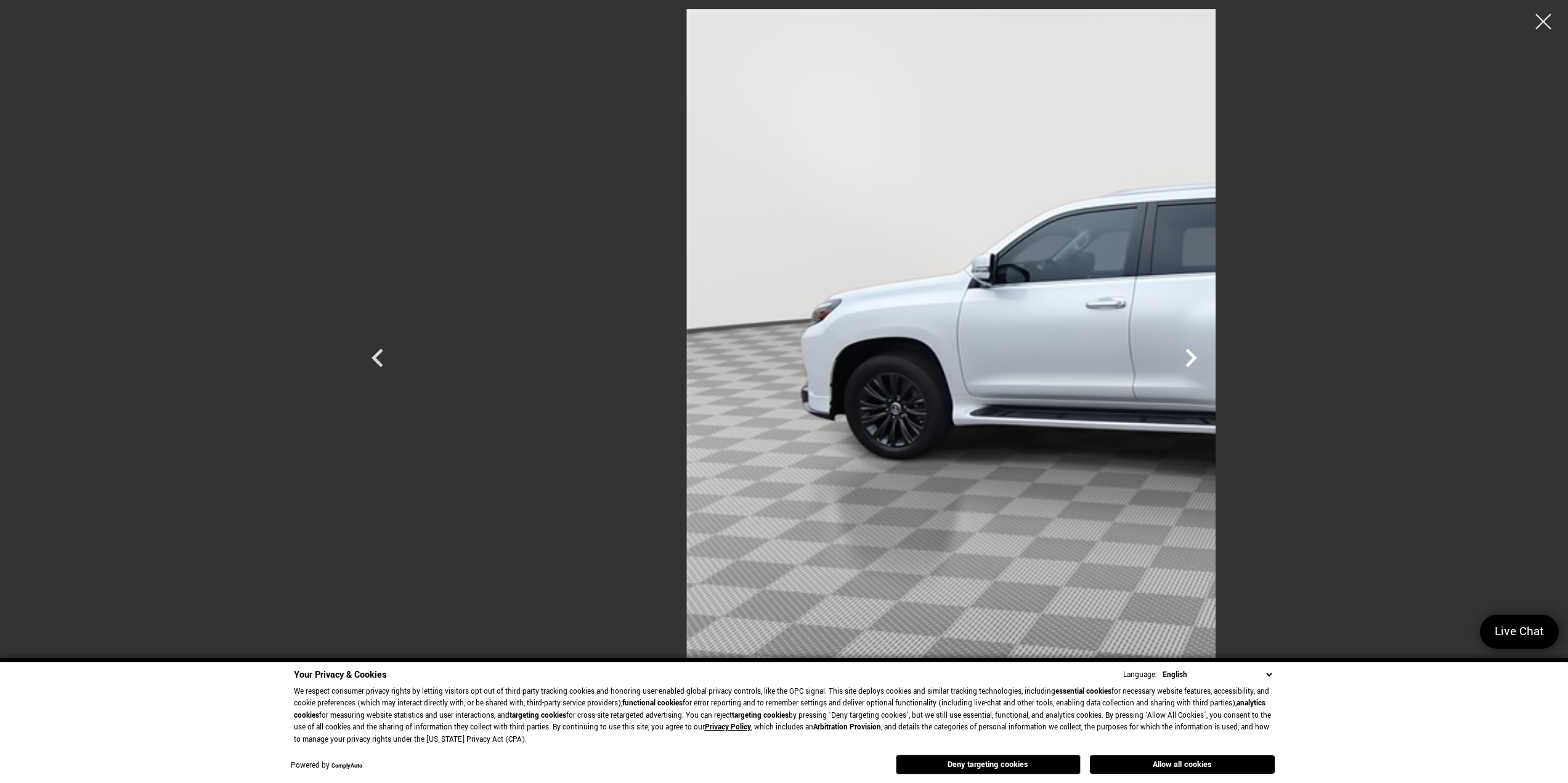
click at [1210, 360] on icon "Next" at bounding box center [1191, 358] width 37 height 37
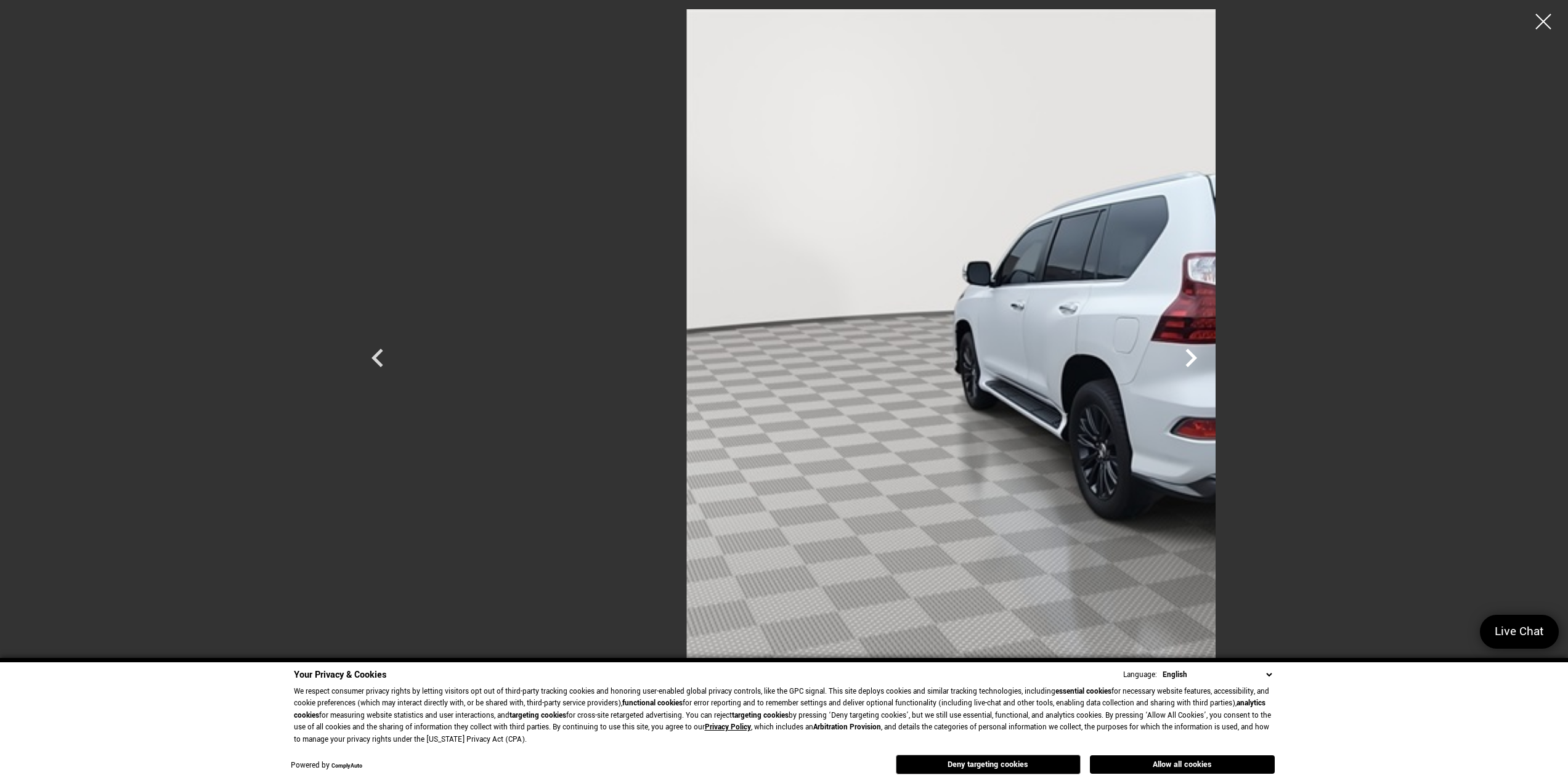
click at [1210, 360] on icon "Next" at bounding box center [1191, 358] width 37 height 37
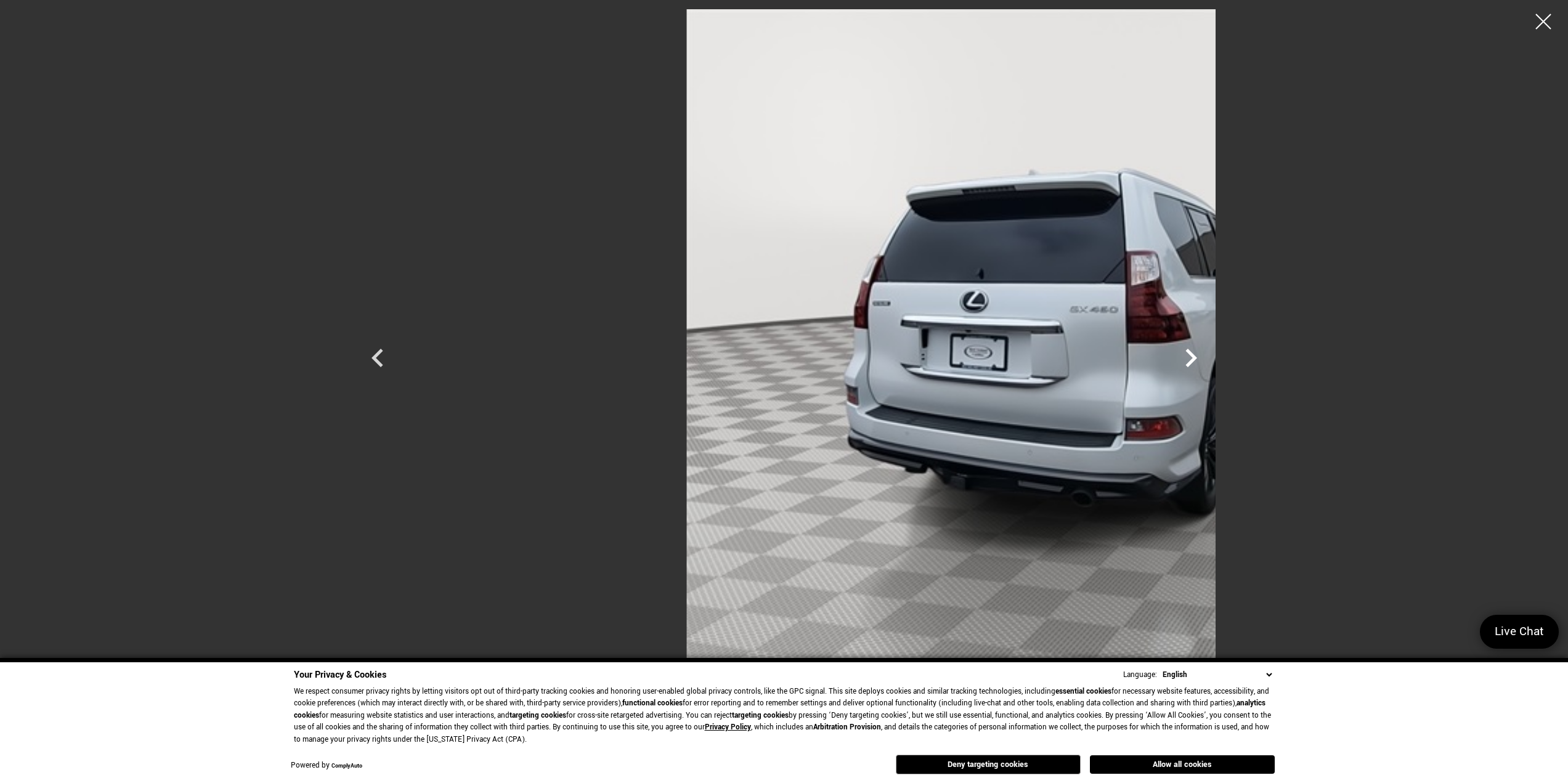
click at [1210, 360] on icon "Next" at bounding box center [1191, 358] width 37 height 37
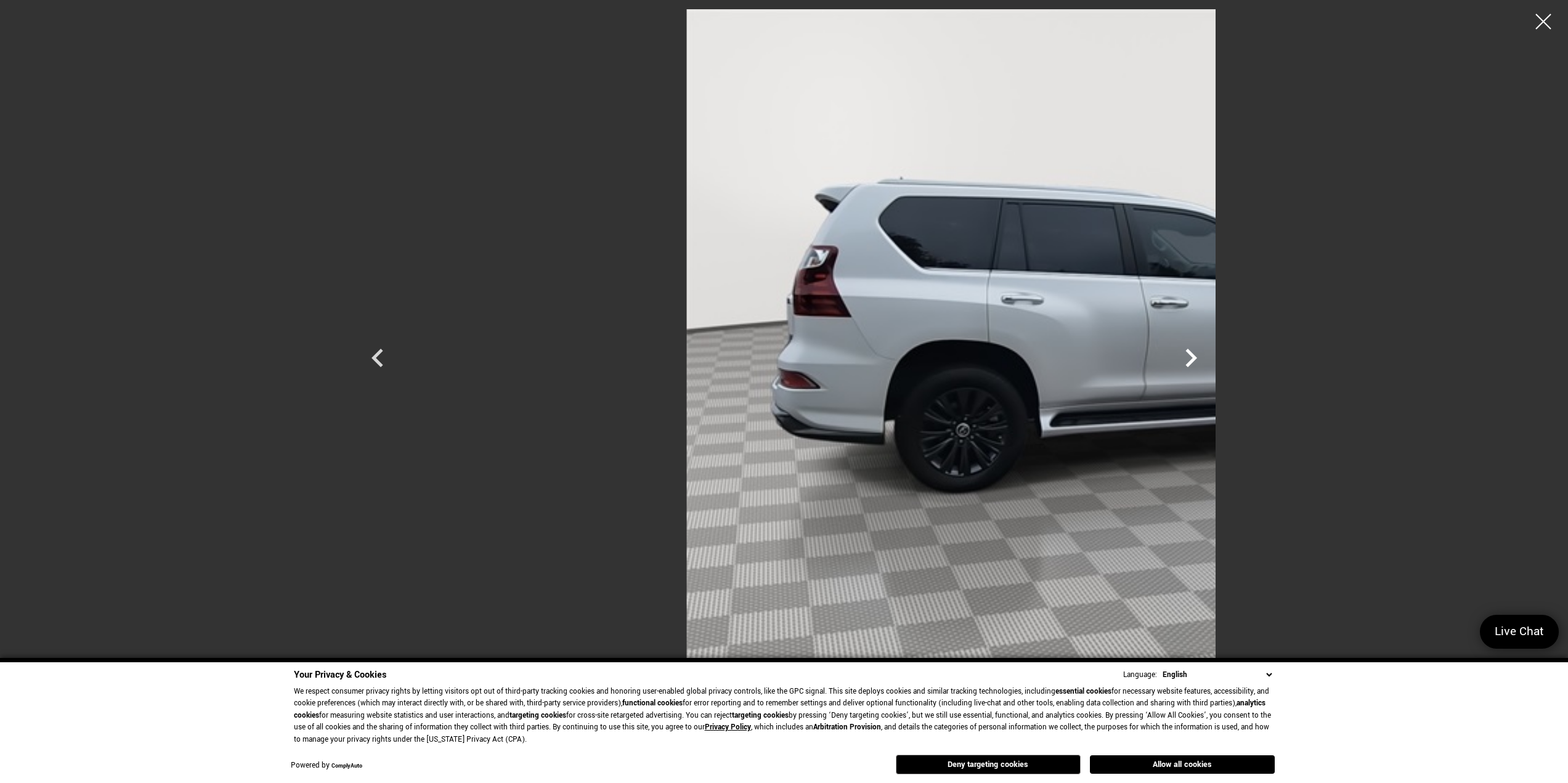
click at [1210, 360] on icon "Next" at bounding box center [1191, 358] width 37 height 37
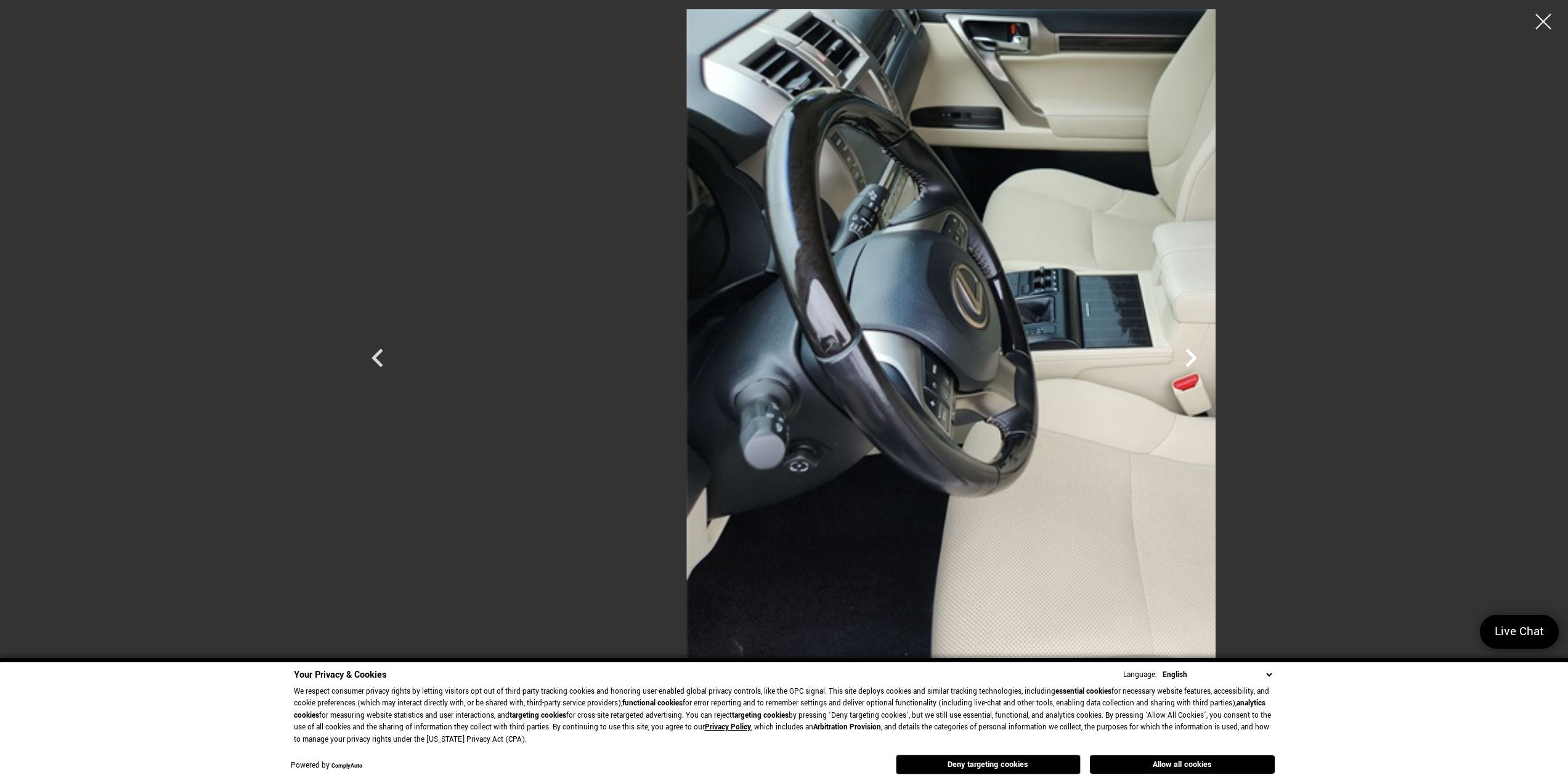
click at [1210, 360] on icon "Next" at bounding box center [1191, 358] width 37 height 37
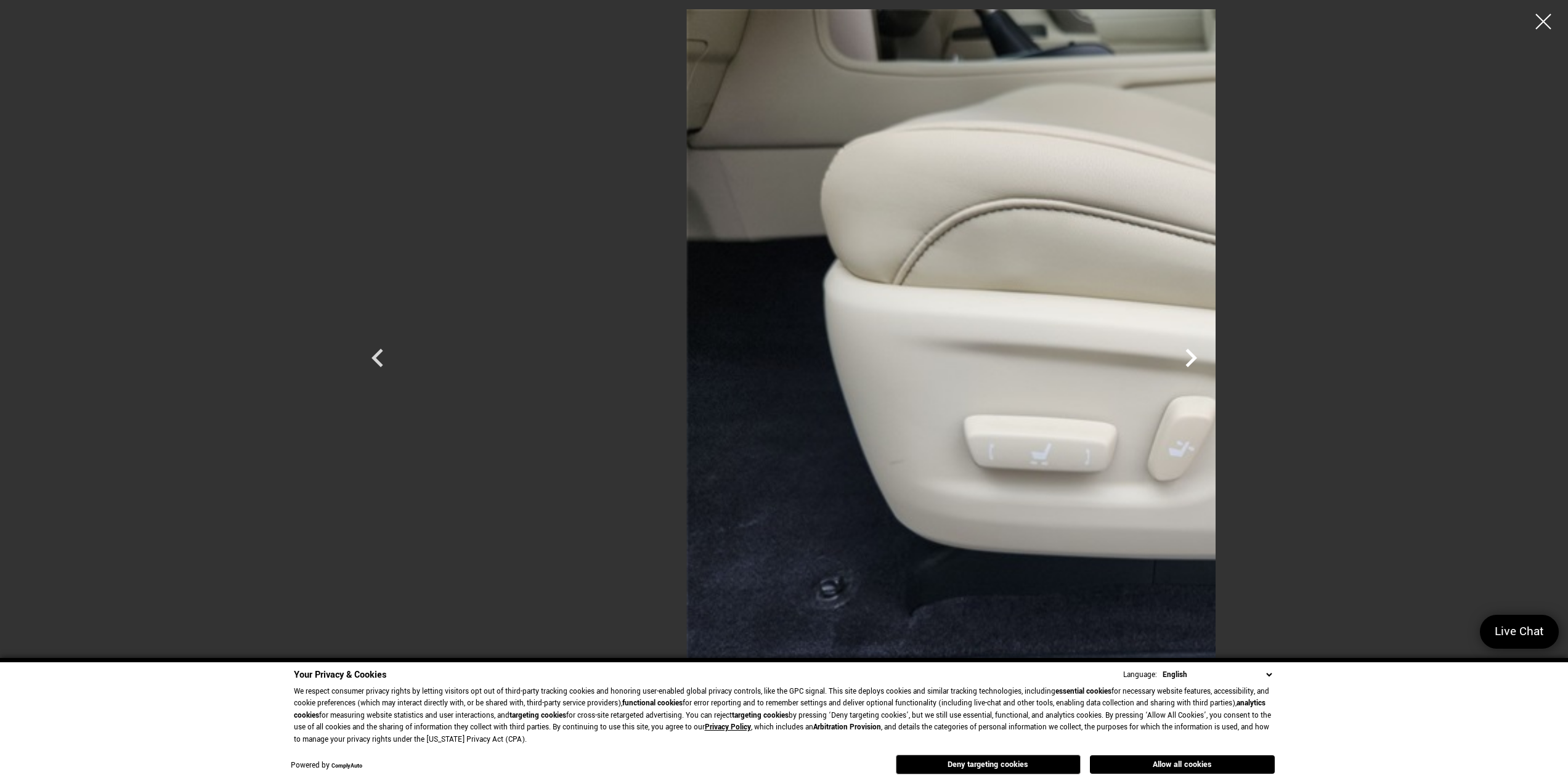
click at [1210, 360] on icon "Next" at bounding box center [1191, 358] width 37 height 37
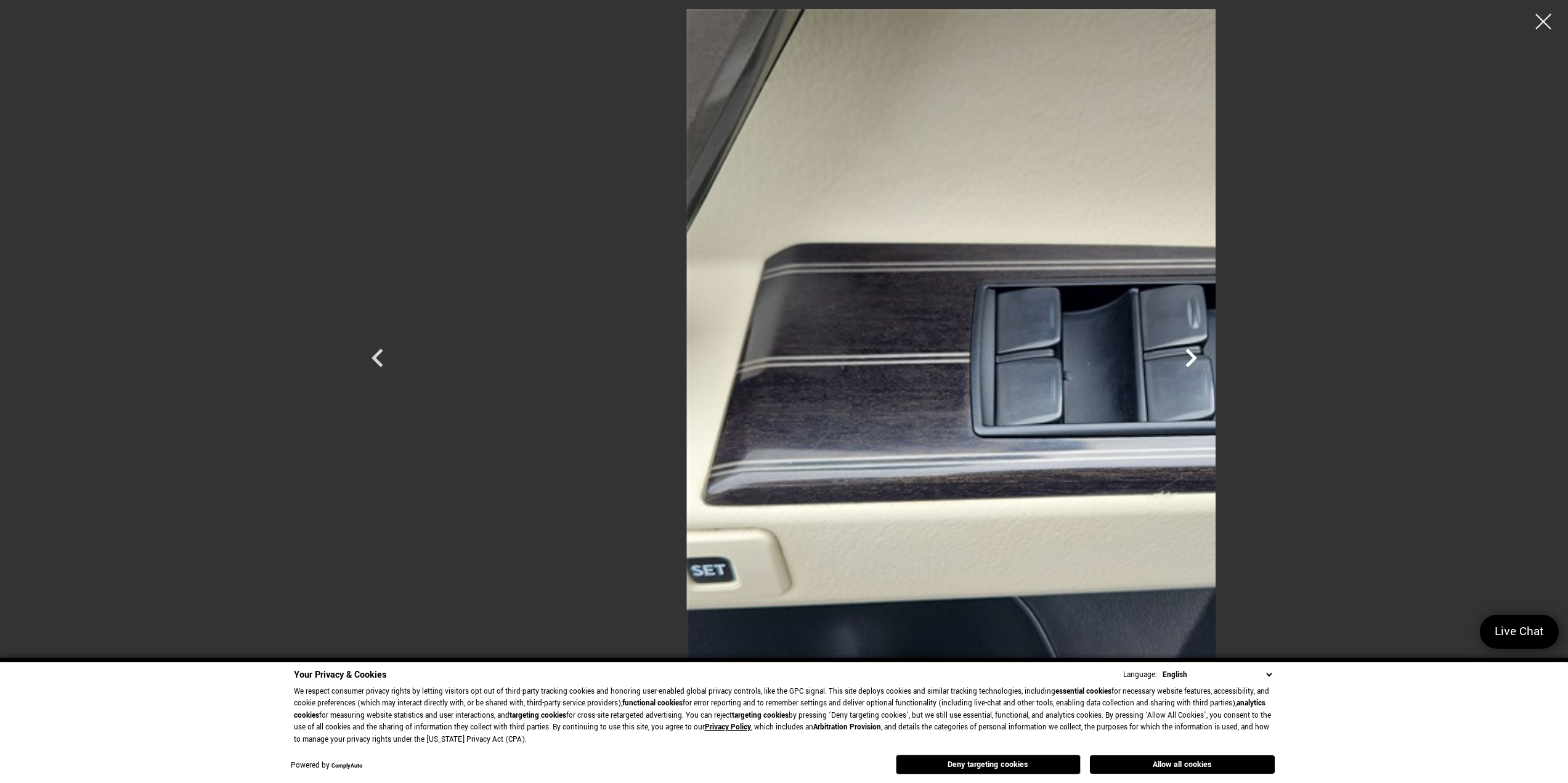
click at [1210, 360] on icon "Next" at bounding box center [1191, 358] width 37 height 37
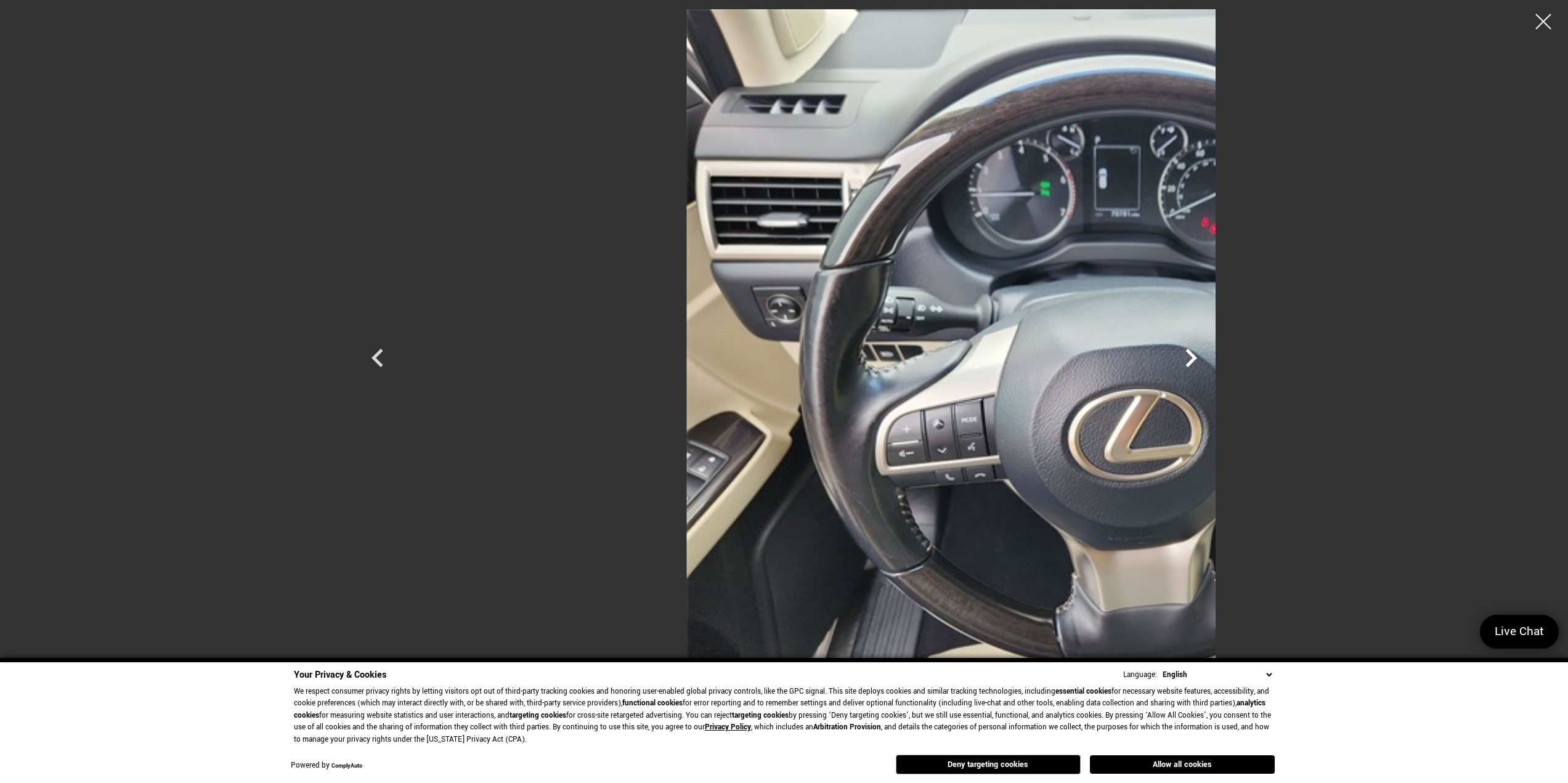
click at [1210, 360] on icon "Next" at bounding box center [1191, 358] width 37 height 37
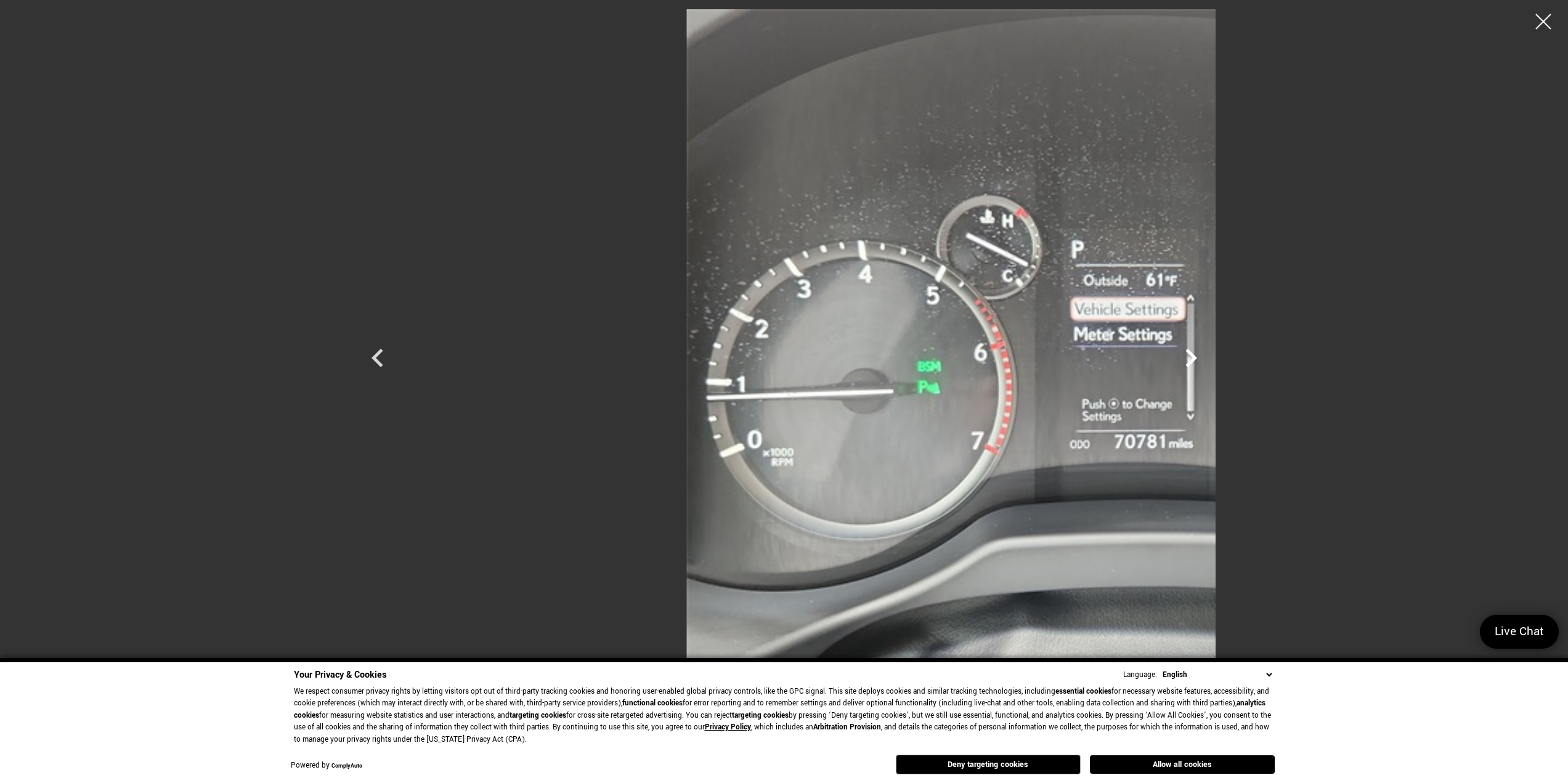
click at [1210, 360] on icon "Next" at bounding box center [1191, 358] width 37 height 37
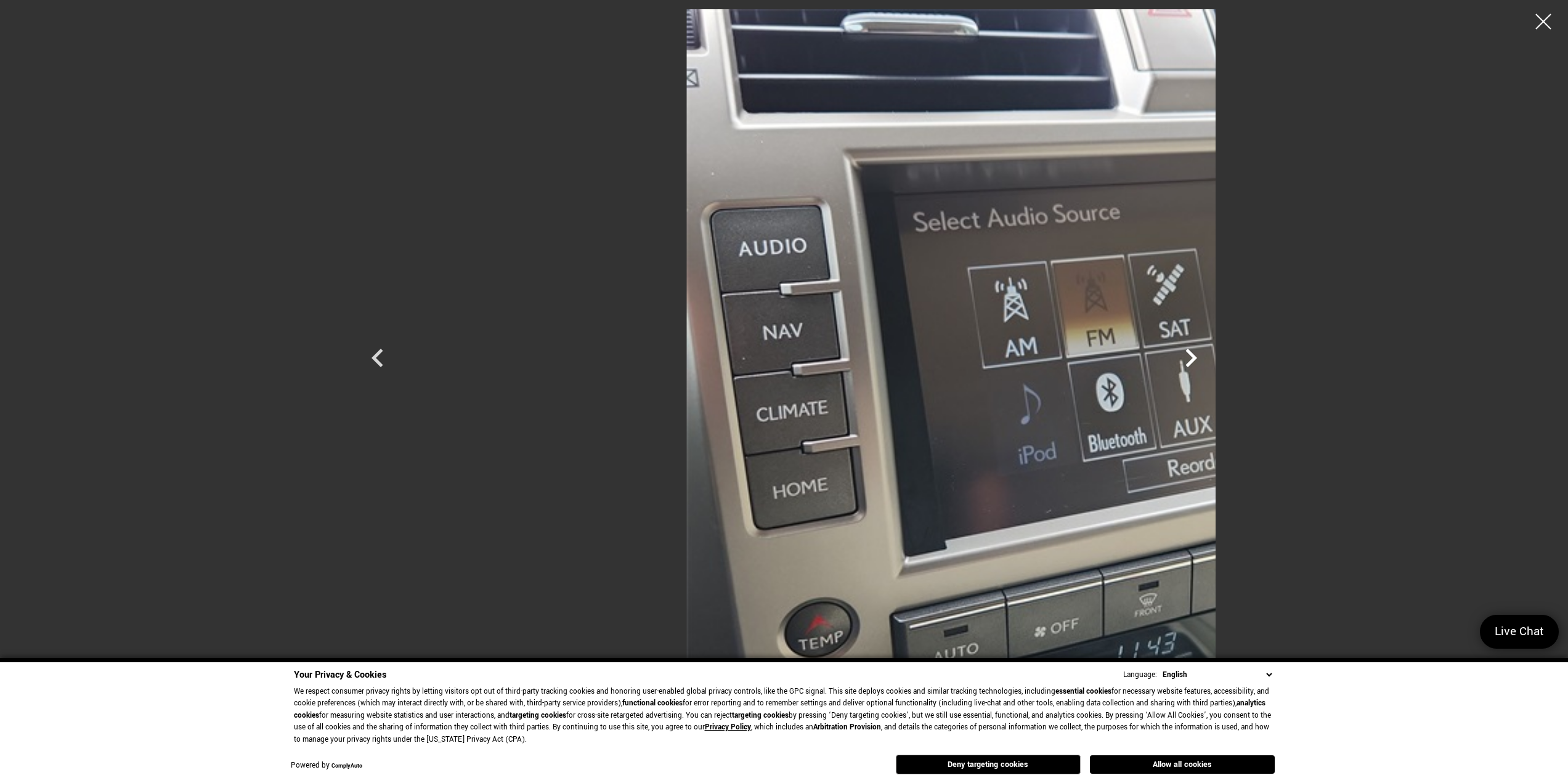
click at [1210, 360] on icon "Next" at bounding box center [1191, 358] width 37 height 37
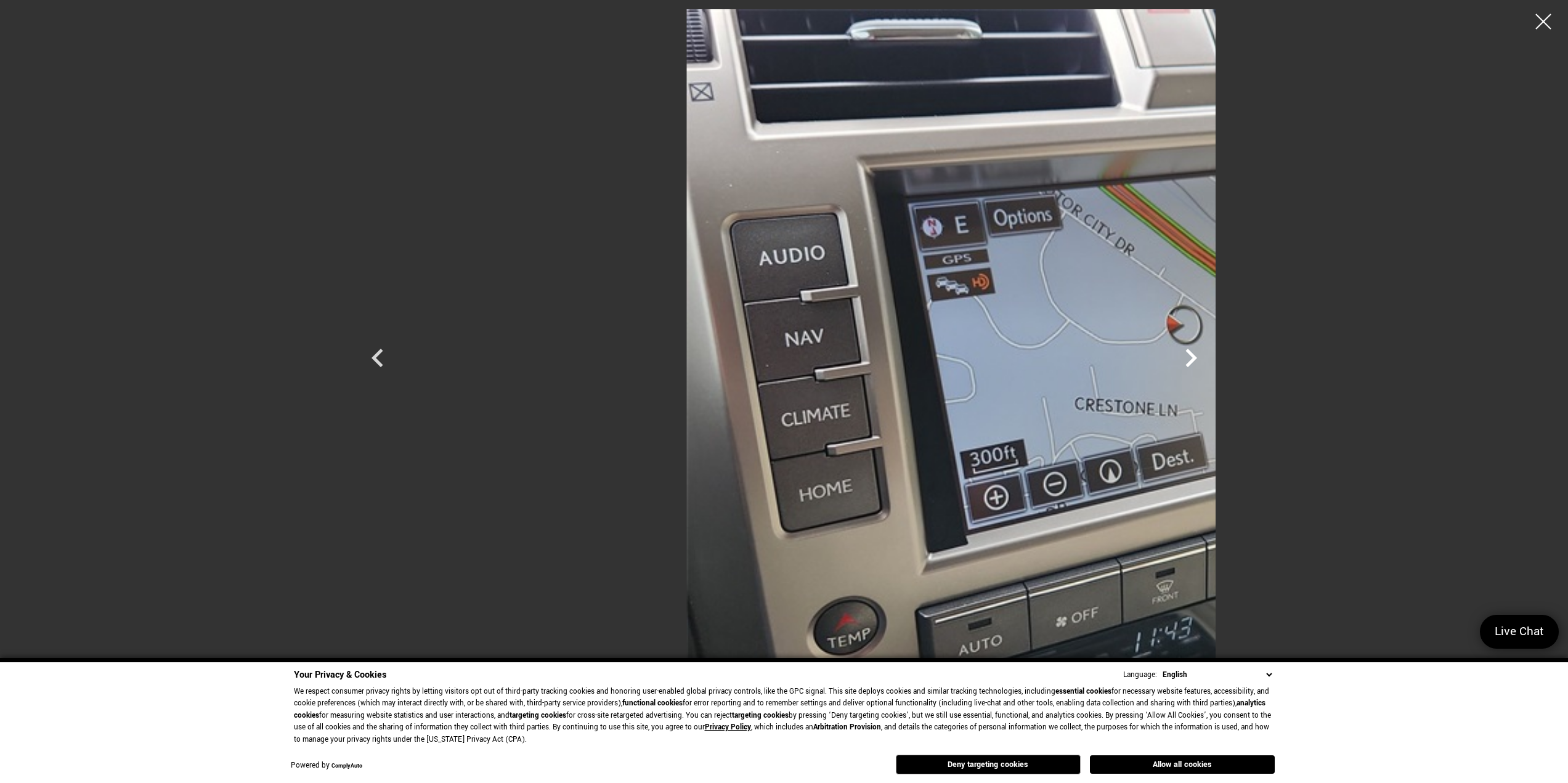
click at [1210, 360] on icon "Next" at bounding box center [1191, 358] width 37 height 37
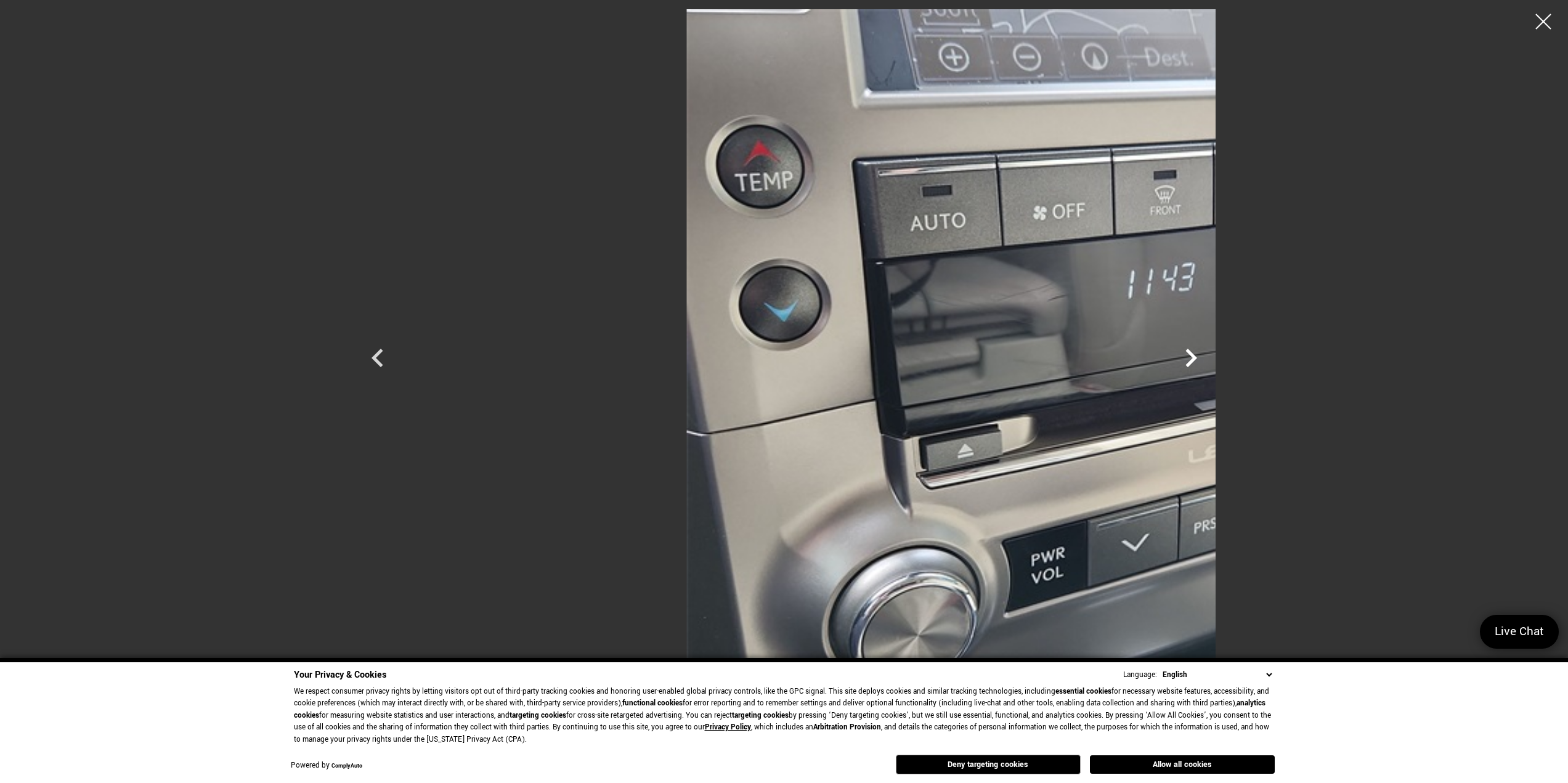
click at [1210, 360] on icon "Next" at bounding box center [1191, 358] width 37 height 37
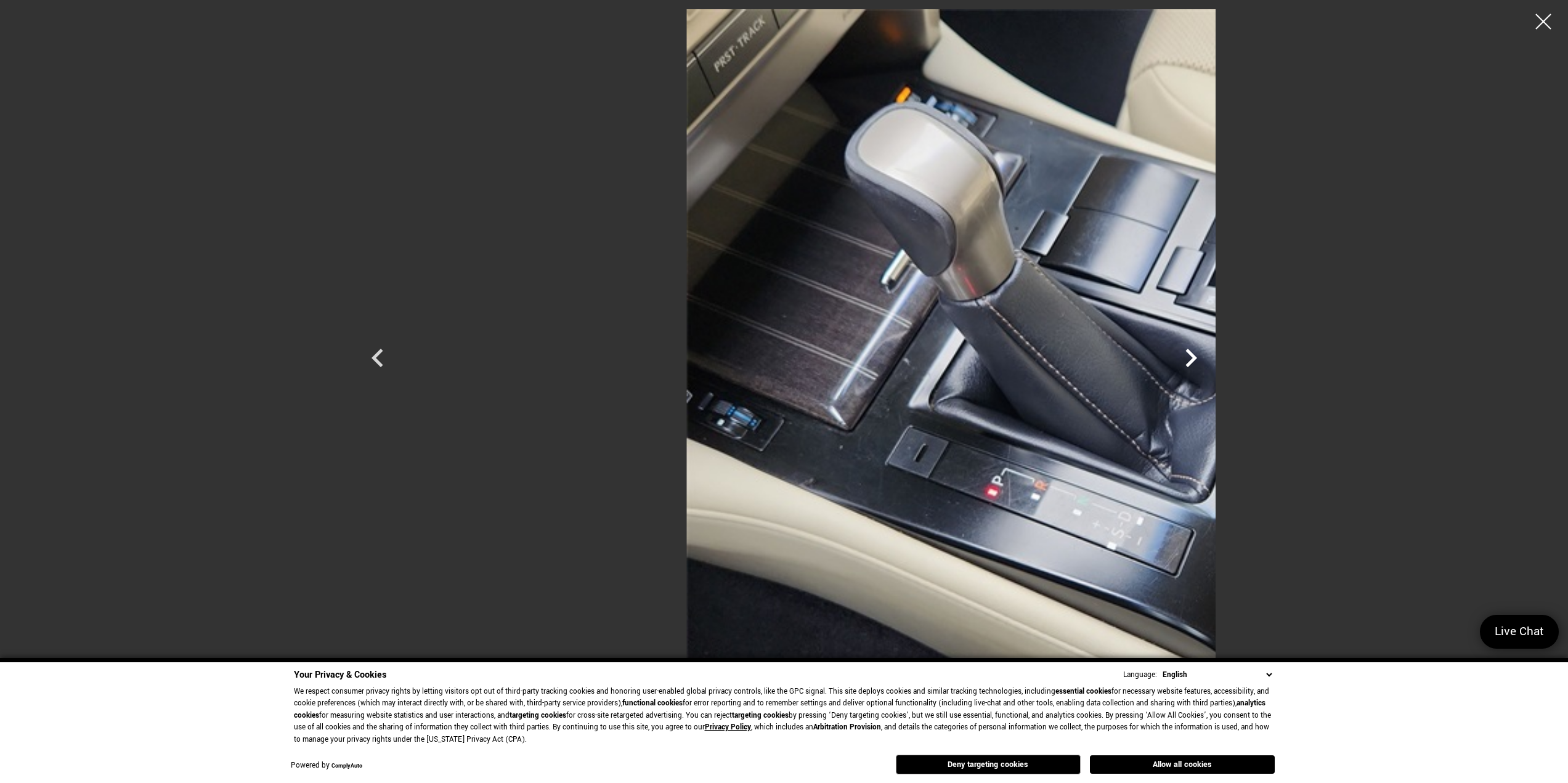
click at [1210, 360] on icon "Next" at bounding box center [1191, 358] width 37 height 37
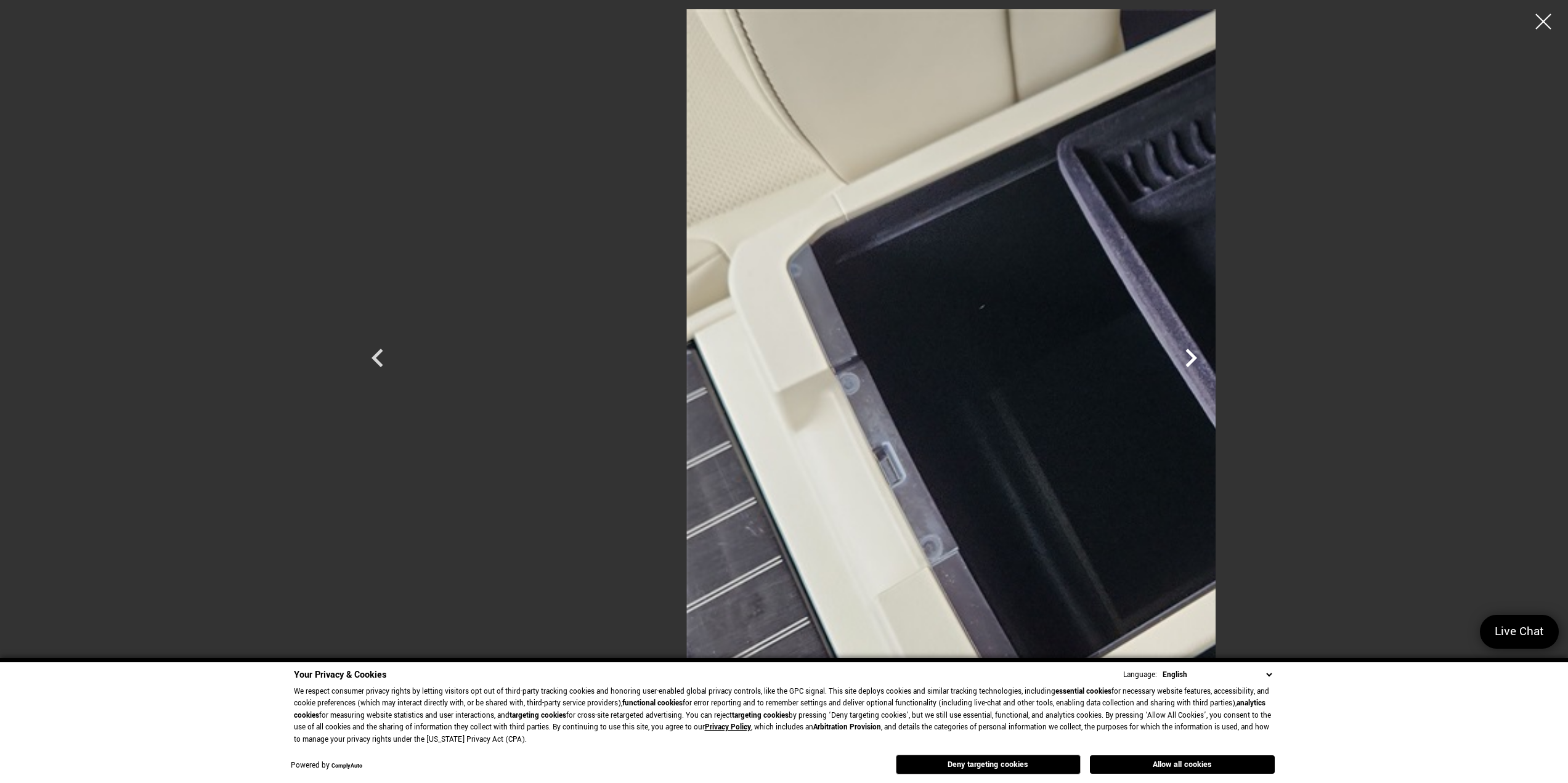
click at [1210, 360] on icon "Next" at bounding box center [1191, 358] width 37 height 37
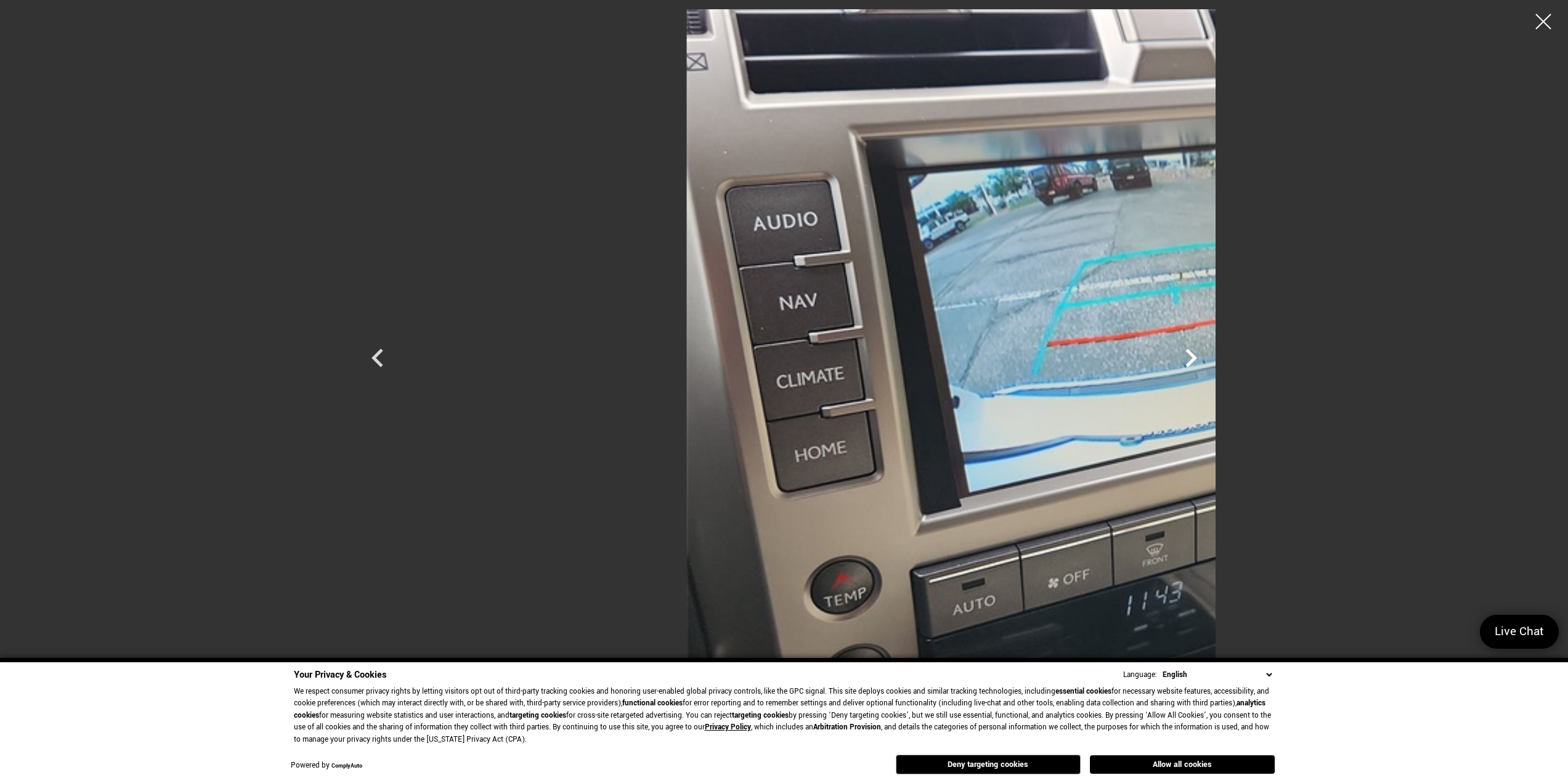
click at [1210, 360] on icon "Next" at bounding box center [1191, 358] width 37 height 37
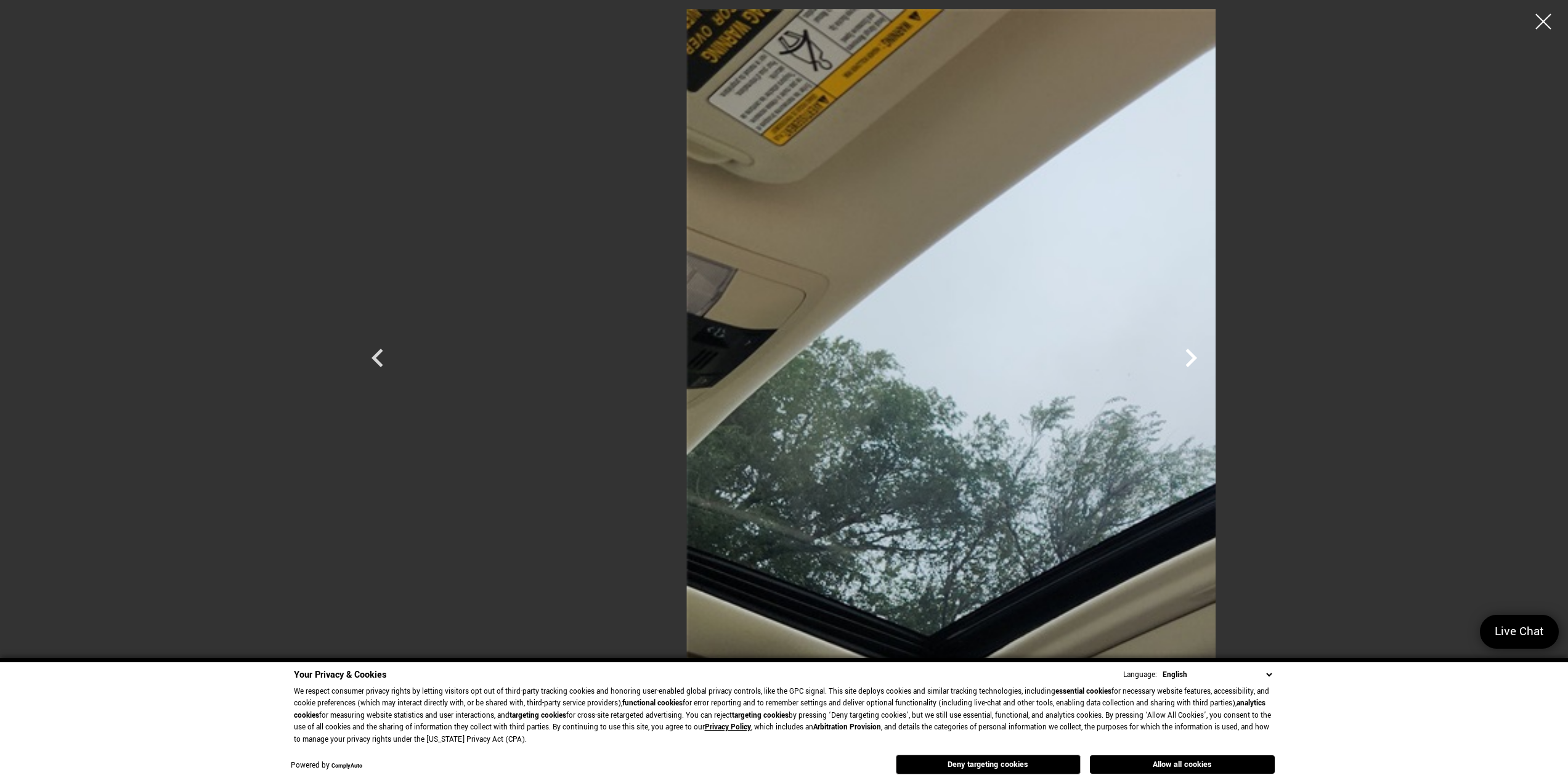
click at [1210, 360] on icon "Next" at bounding box center [1191, 358] width 37 height 37
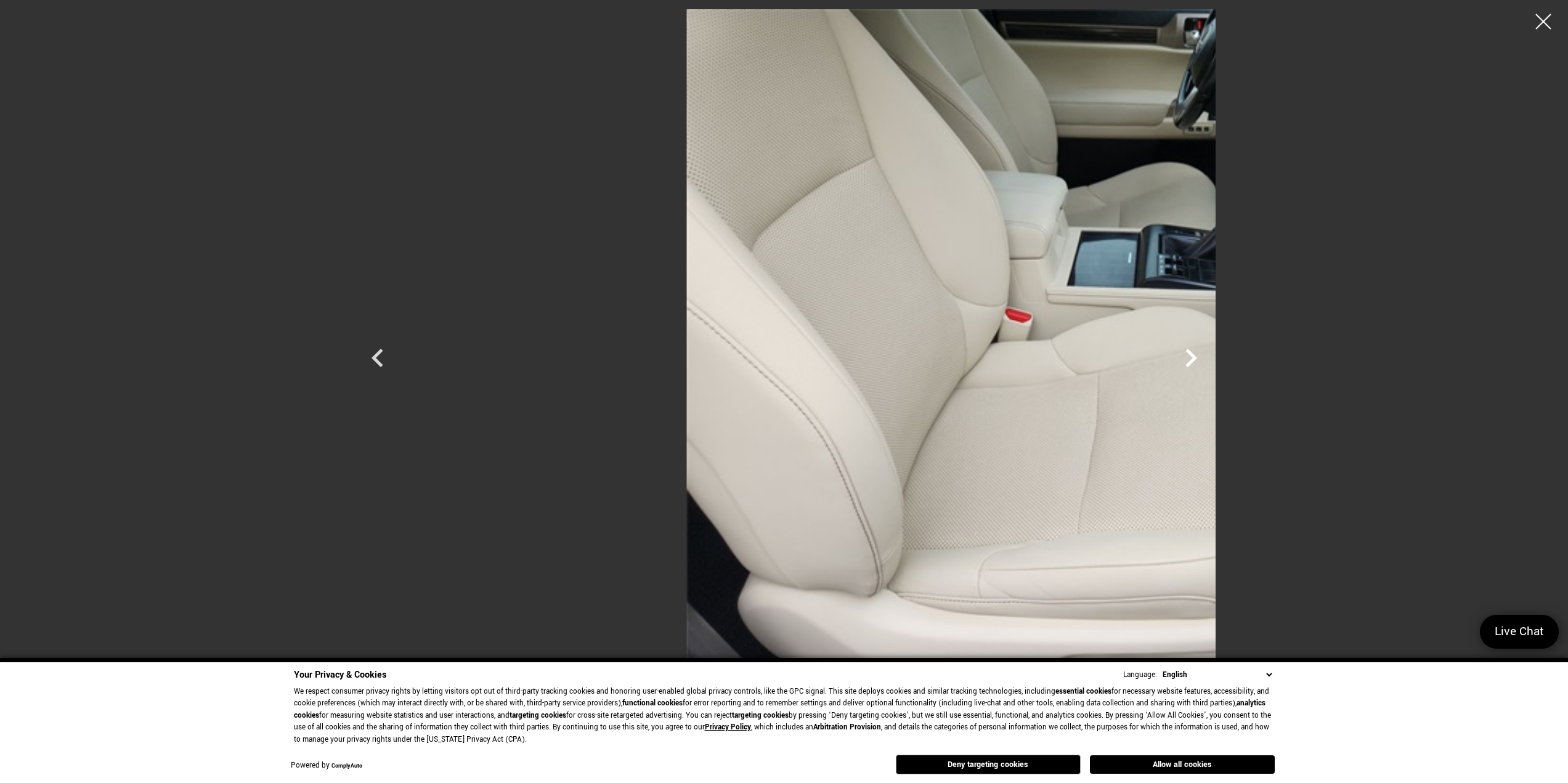
click at [1210, 360] on icon "Next" at bounding box center [1191, 358] width 37 height 37
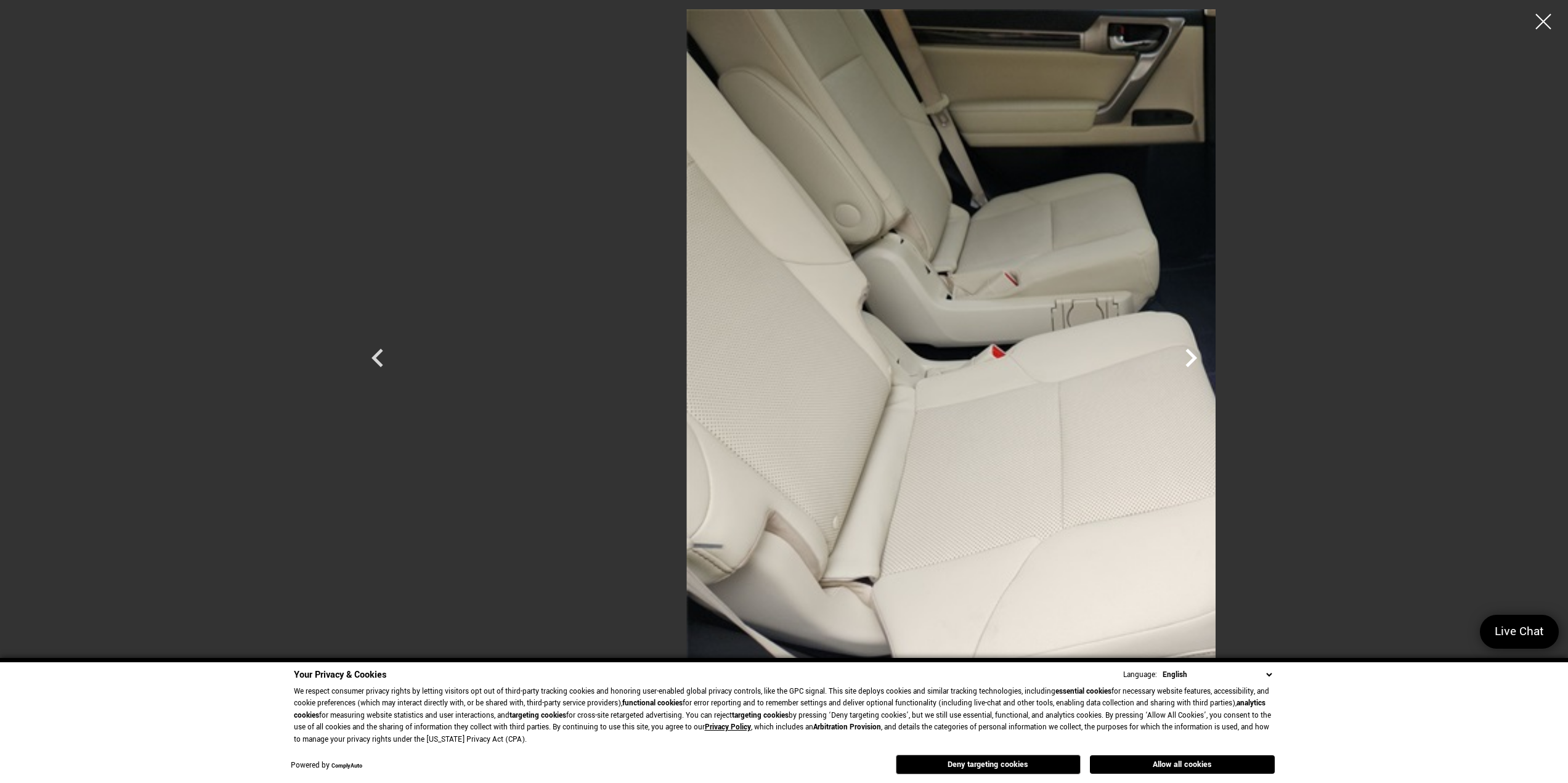
click at [1210, 360] on icon "Next" at bounding box center [1191, 358] width 37 height 37
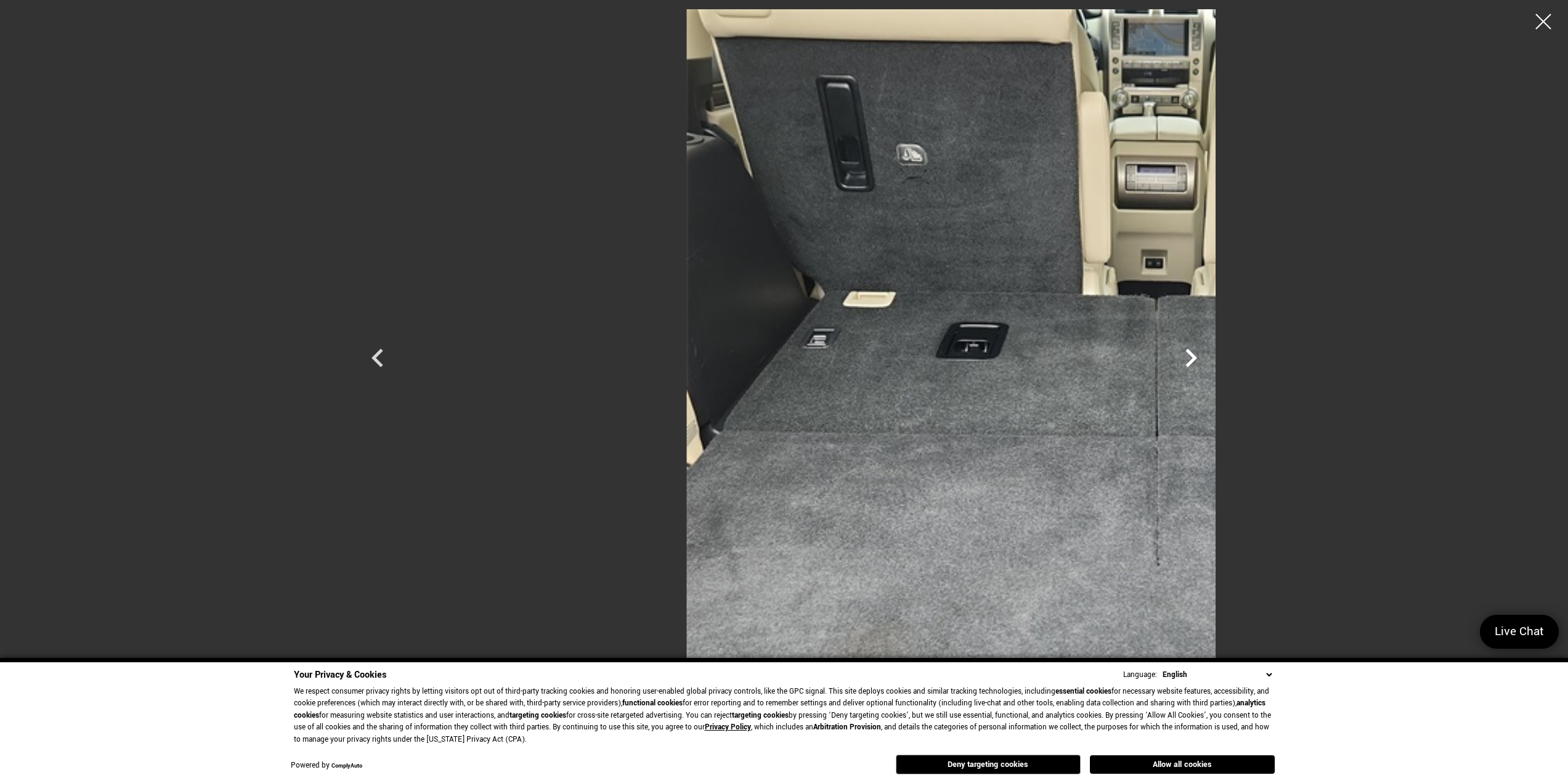
click at [1210, 360] on icon "Next" at bounding box center [1191, 358] width 37 height 37
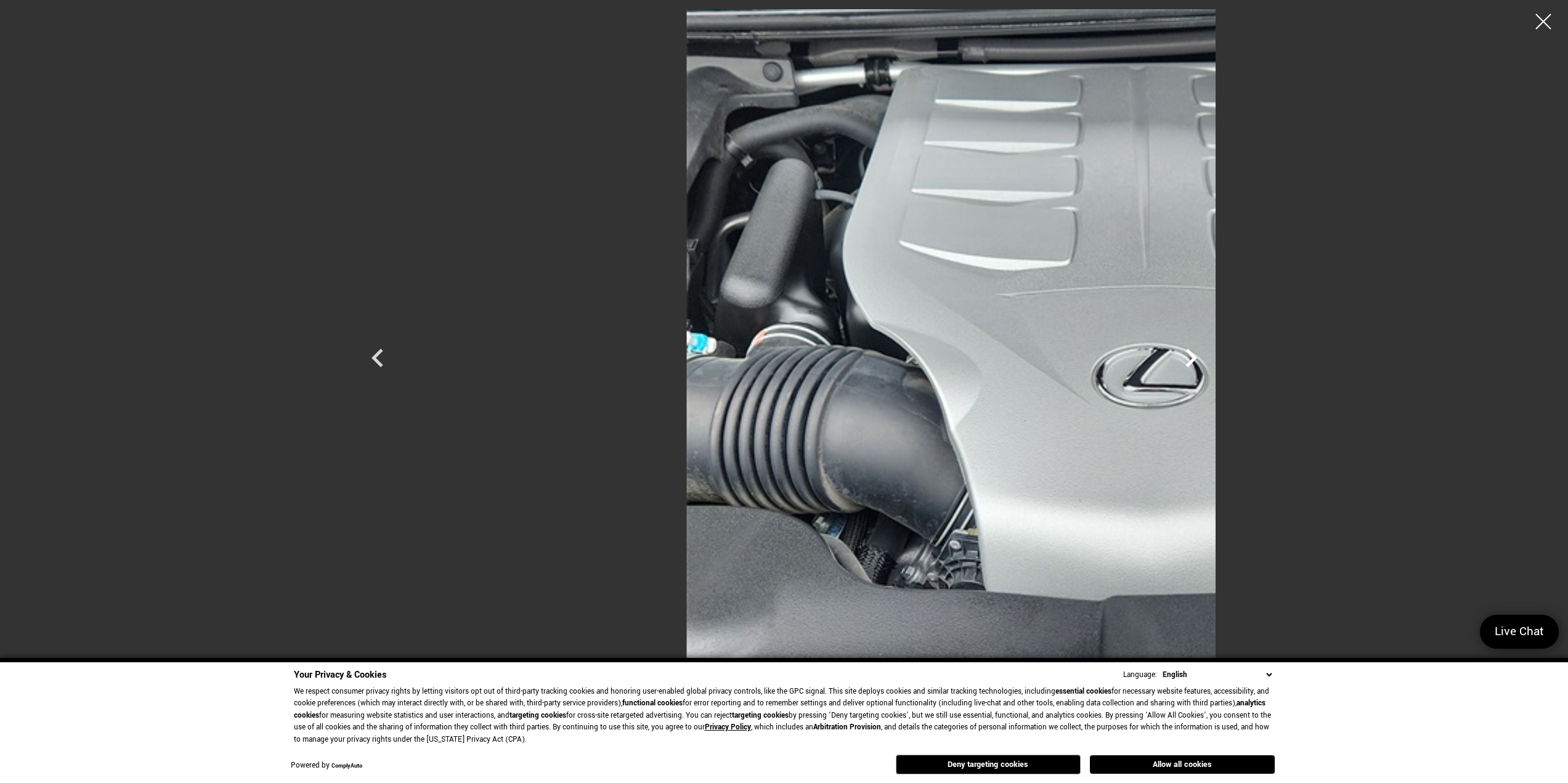
click at [1210, 360] on icon "Next" at bounding box center [1191, 358] width 37 height 37
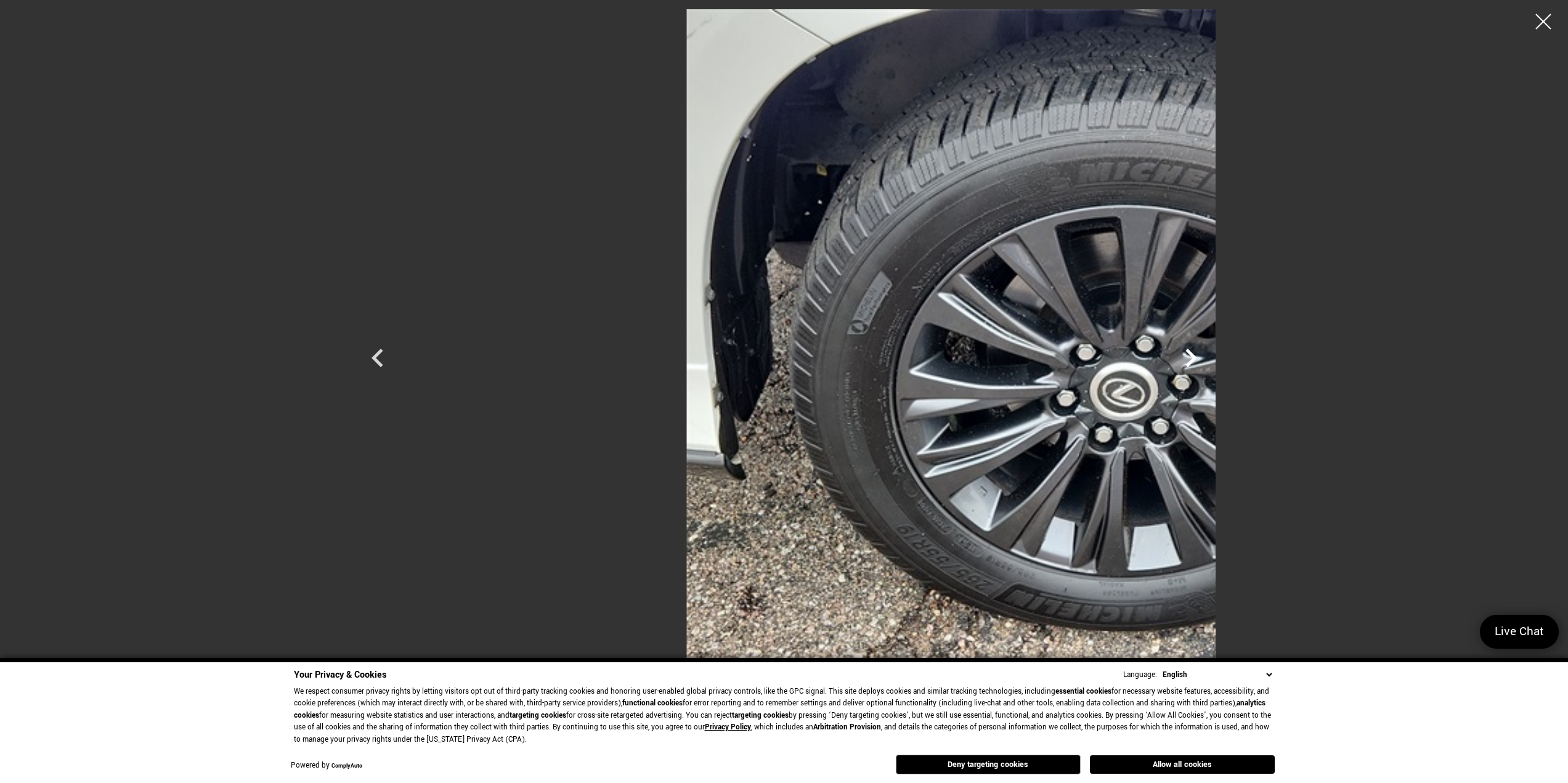
click at [1210, 360] on icon "Next" at bounding box center [1191, 358] width 37 height 37
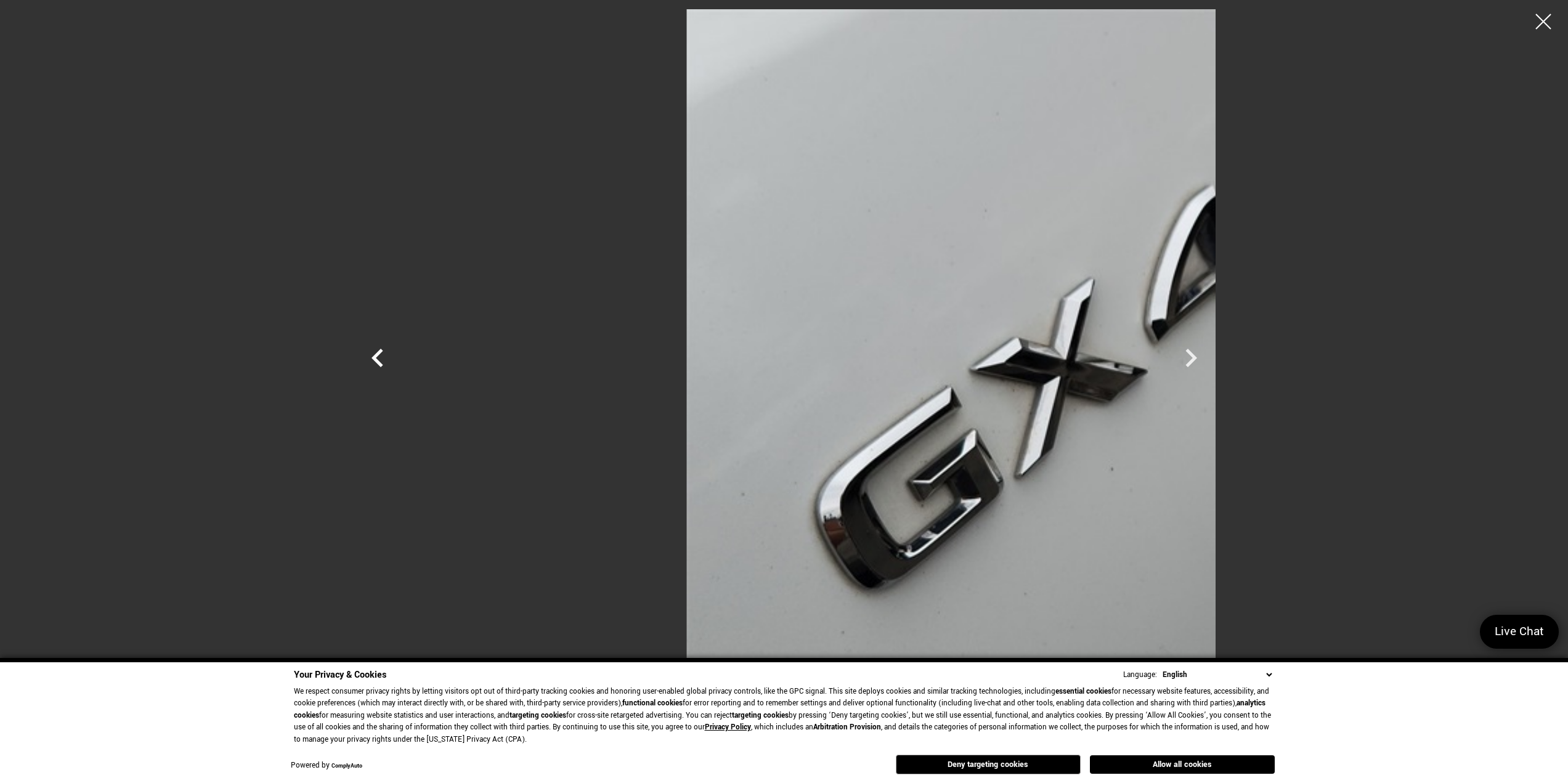
click at [359, 357] on icon "Previous" at bounding box center [377, 358] width 37 height 37
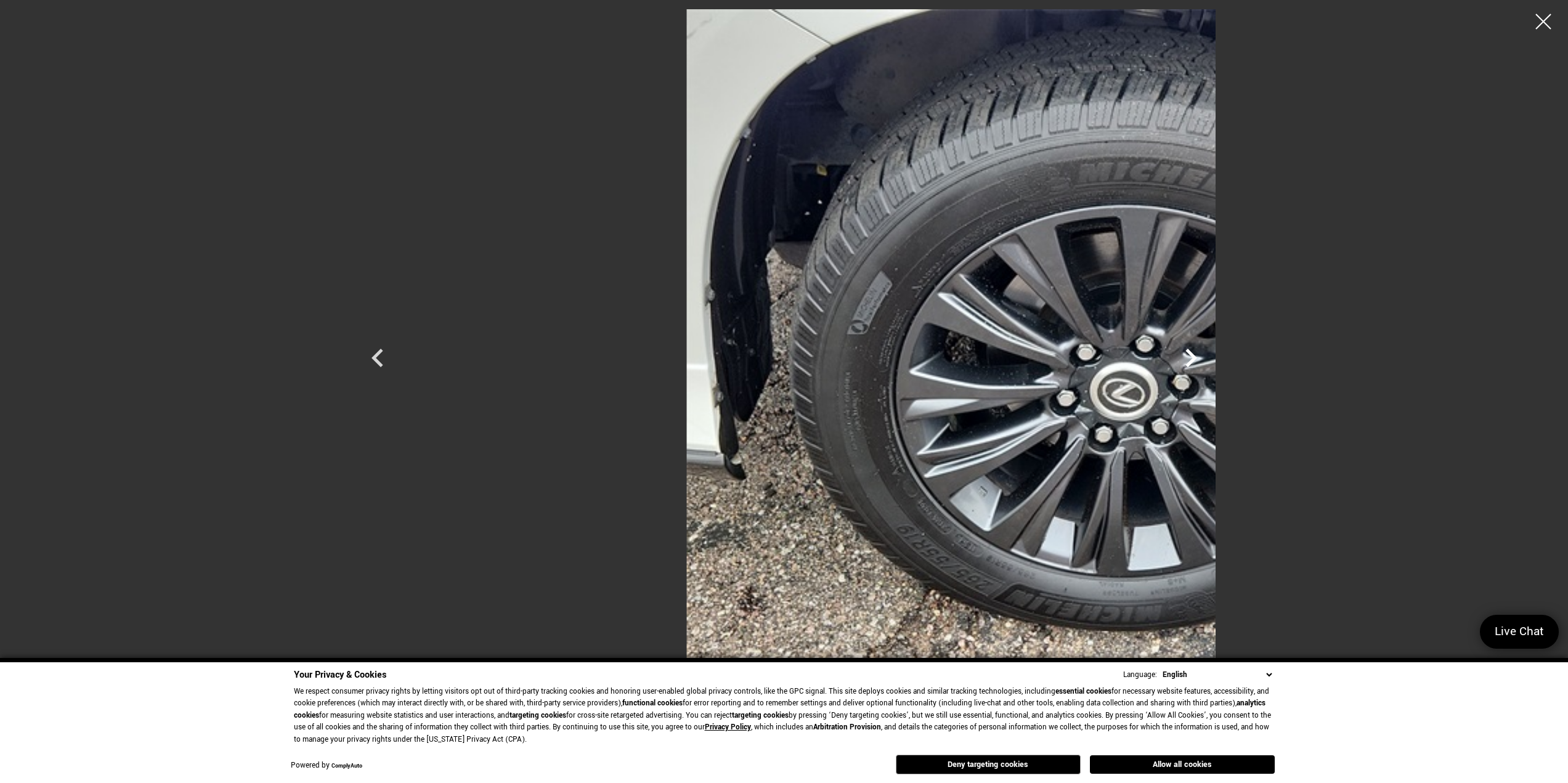
click at [1210, 356] on icon "Next" at bounding box center [1191, 358] width 37 height 37
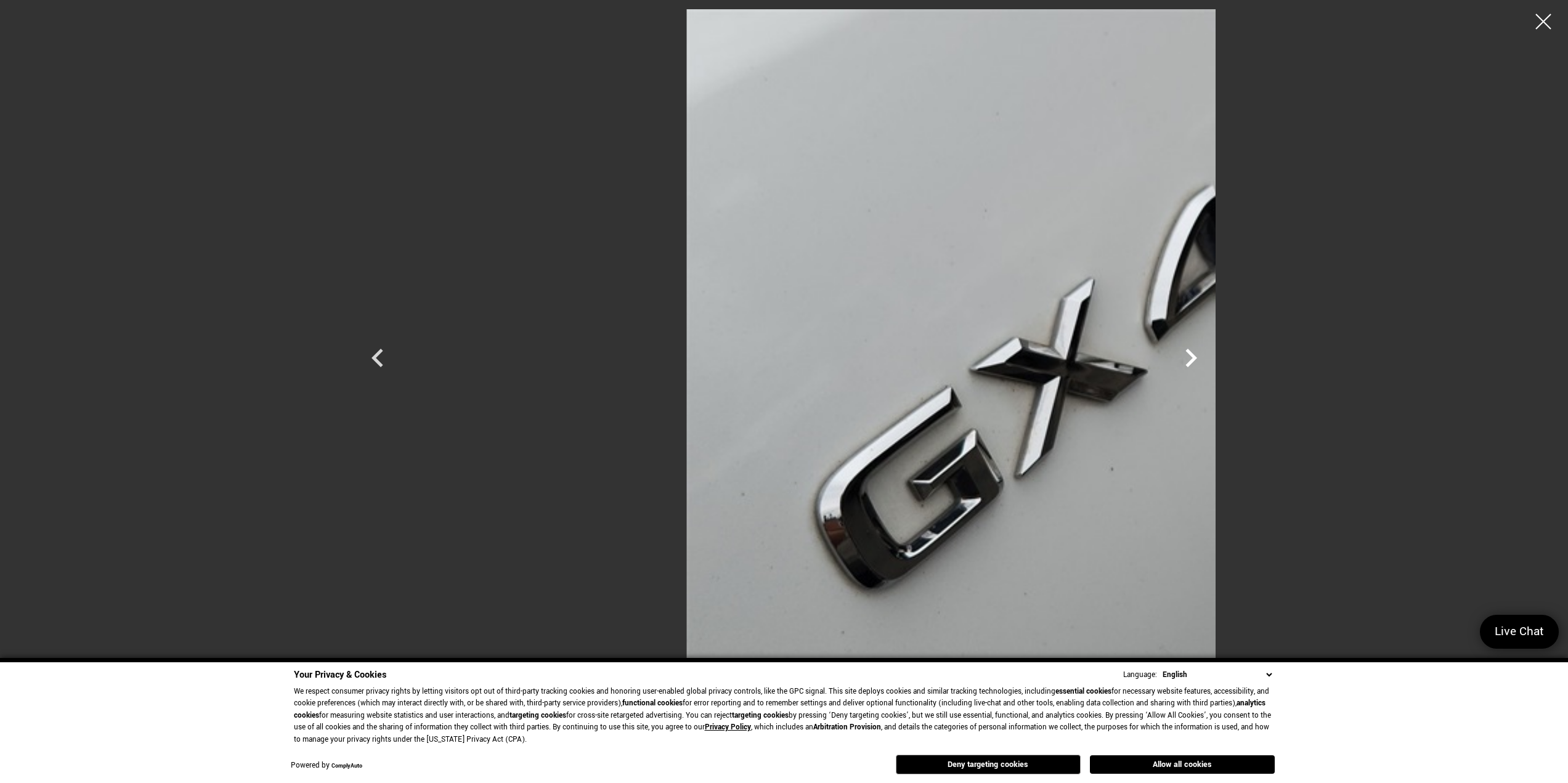
click at [1210, 356] on icon "Next" at bounding box center [1191, 358] width 37 height 37
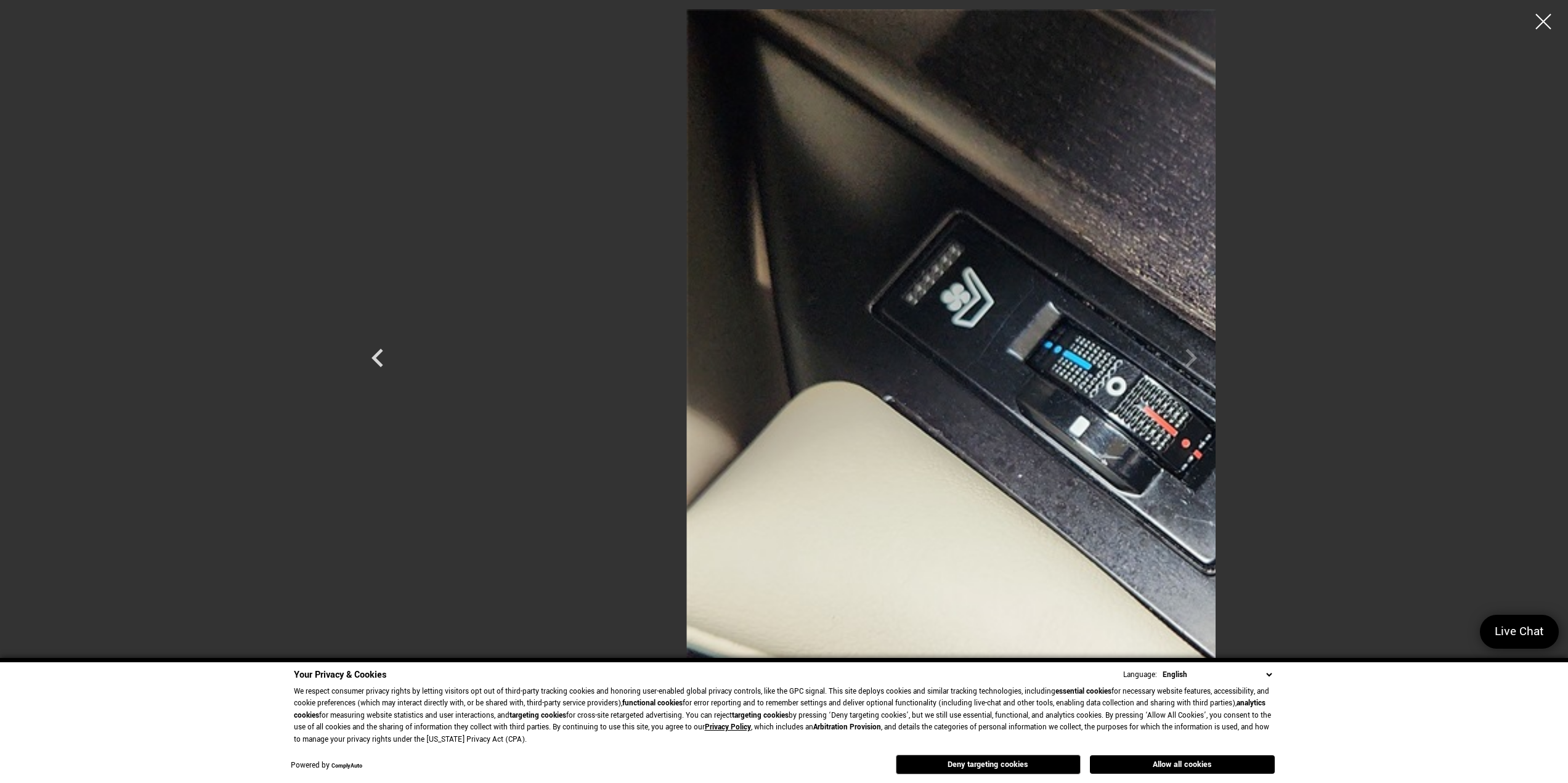
click at [1216, 356] on div at bounding box center [784, 347] width 863 height 676
click at [1537, 19] on div at bounding box center [1544, 22] width 33 height 33
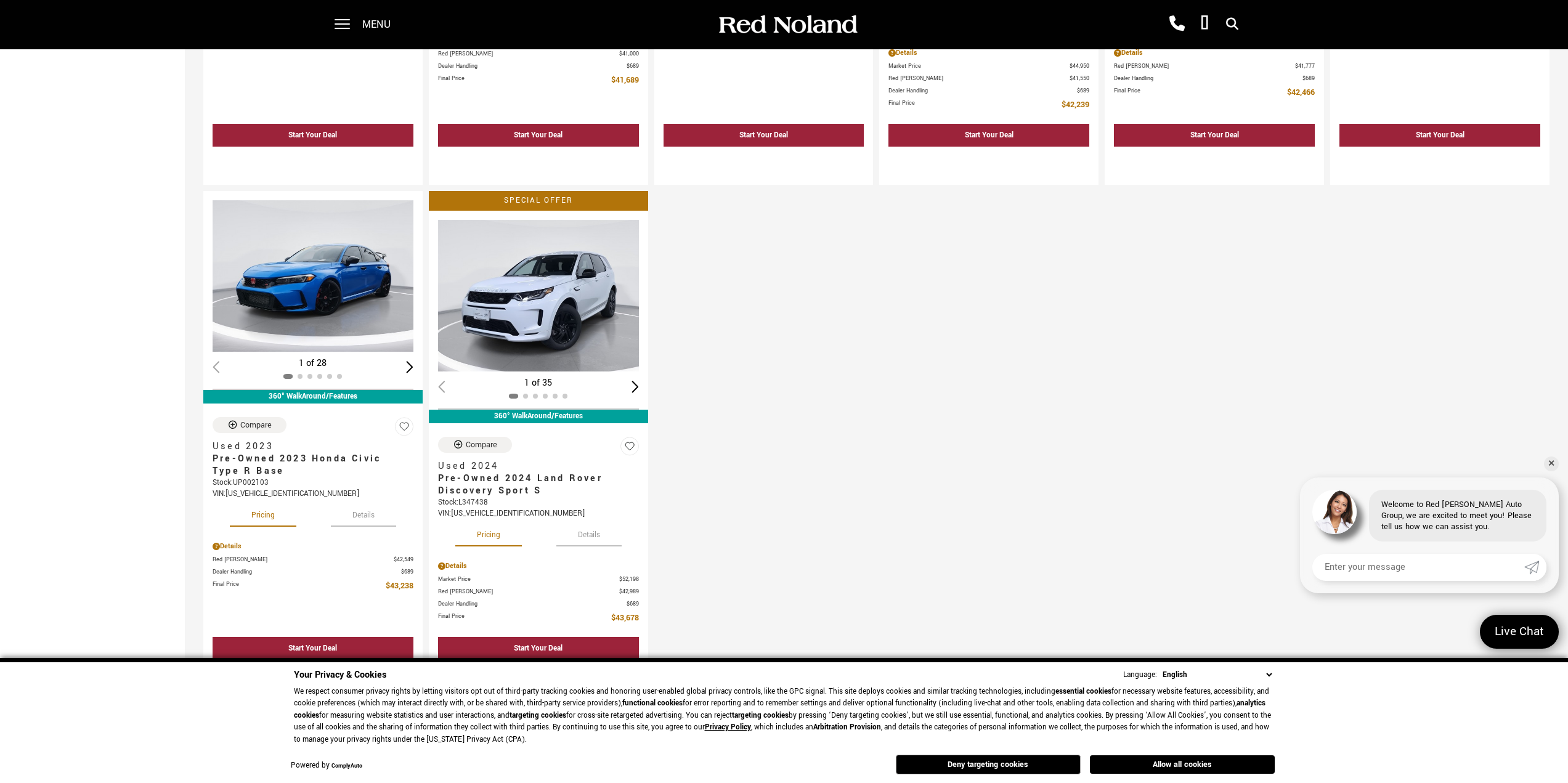
scroll to position [1602, 0]
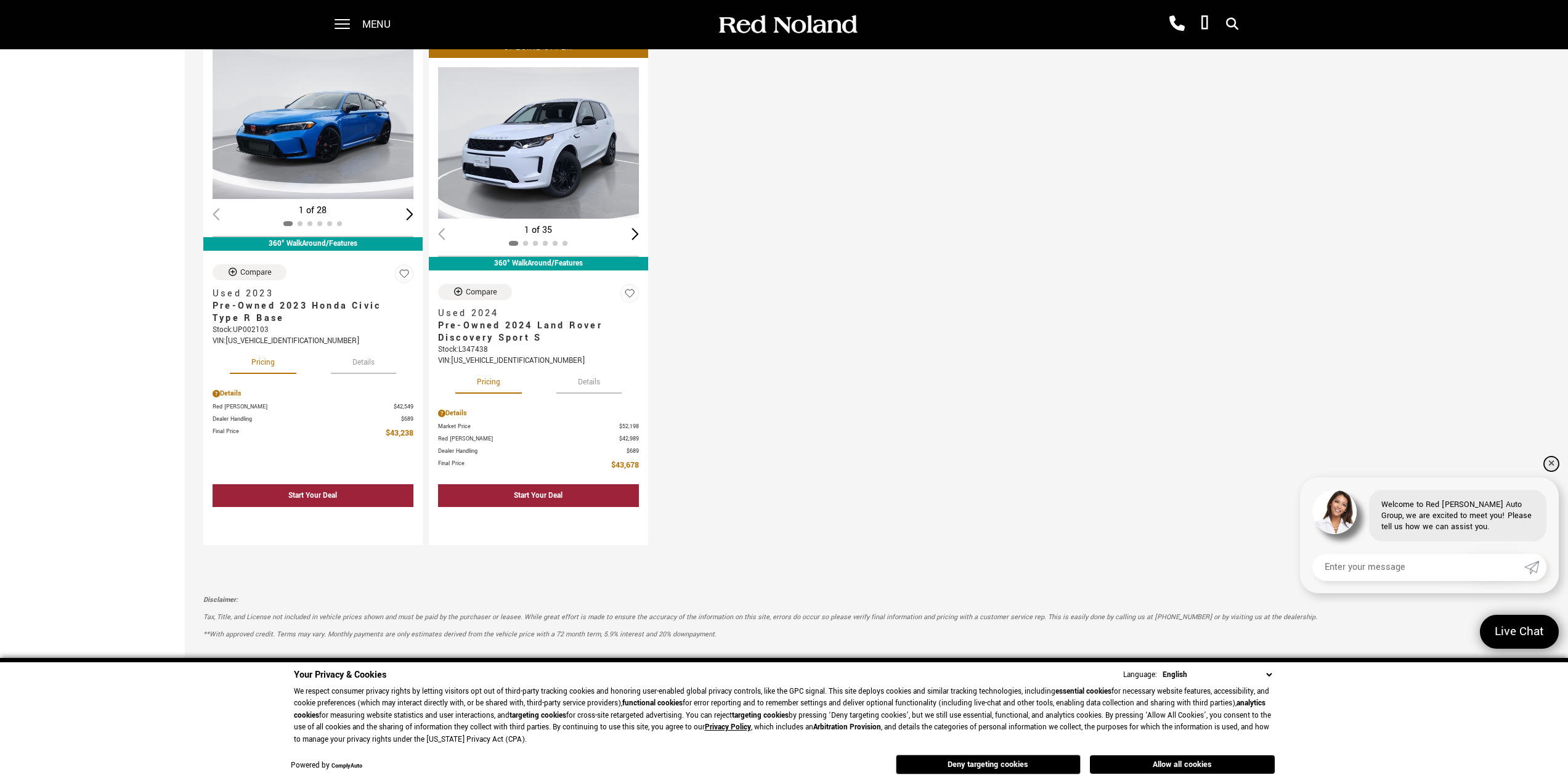
click at [1551, 463] on link "✕" at bounding box center [1552, 464] width 15 height 15
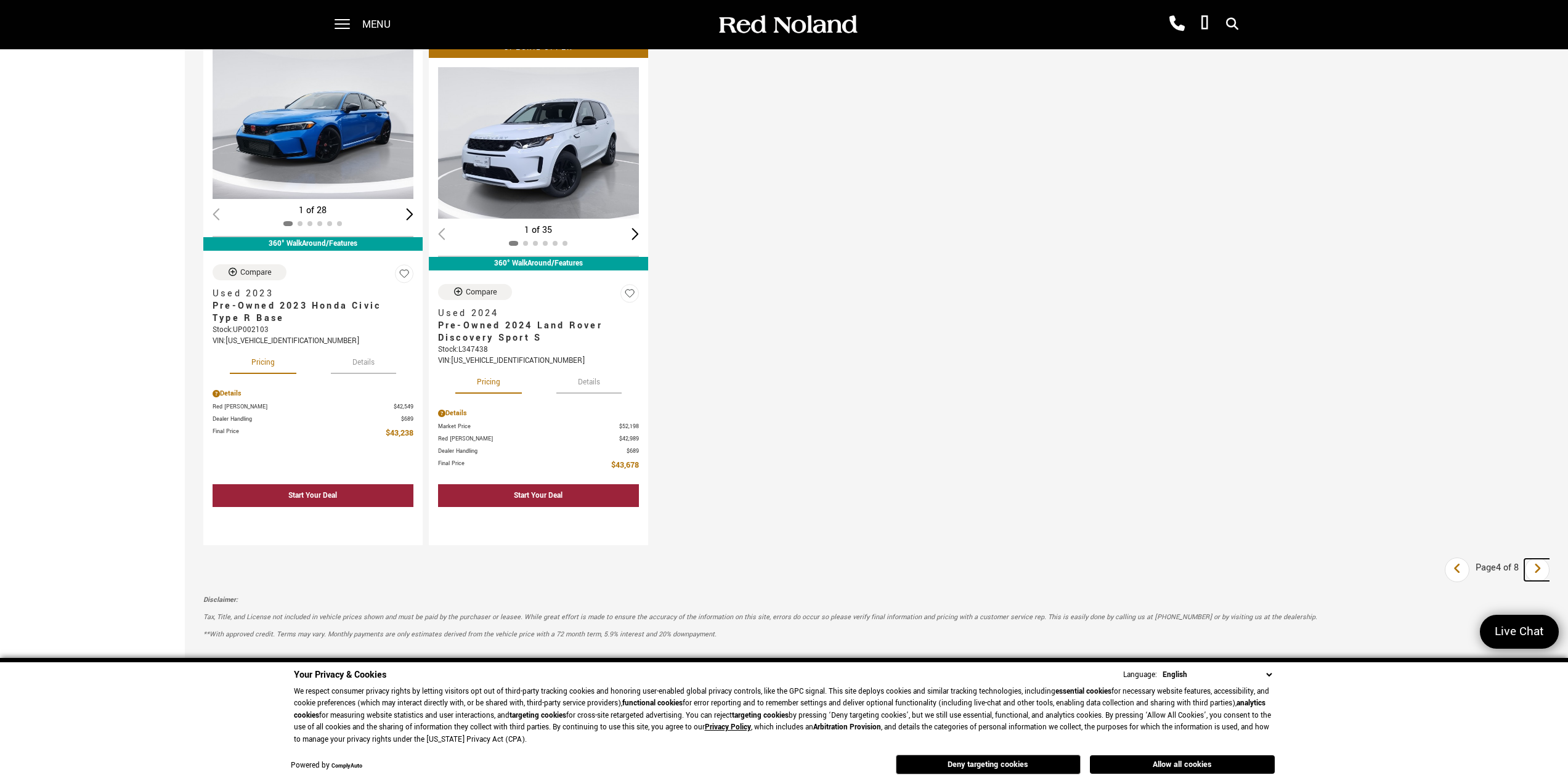
click at [1542, 578] on icon "next page" at bounding box center [1538, 569] width 8 height 20
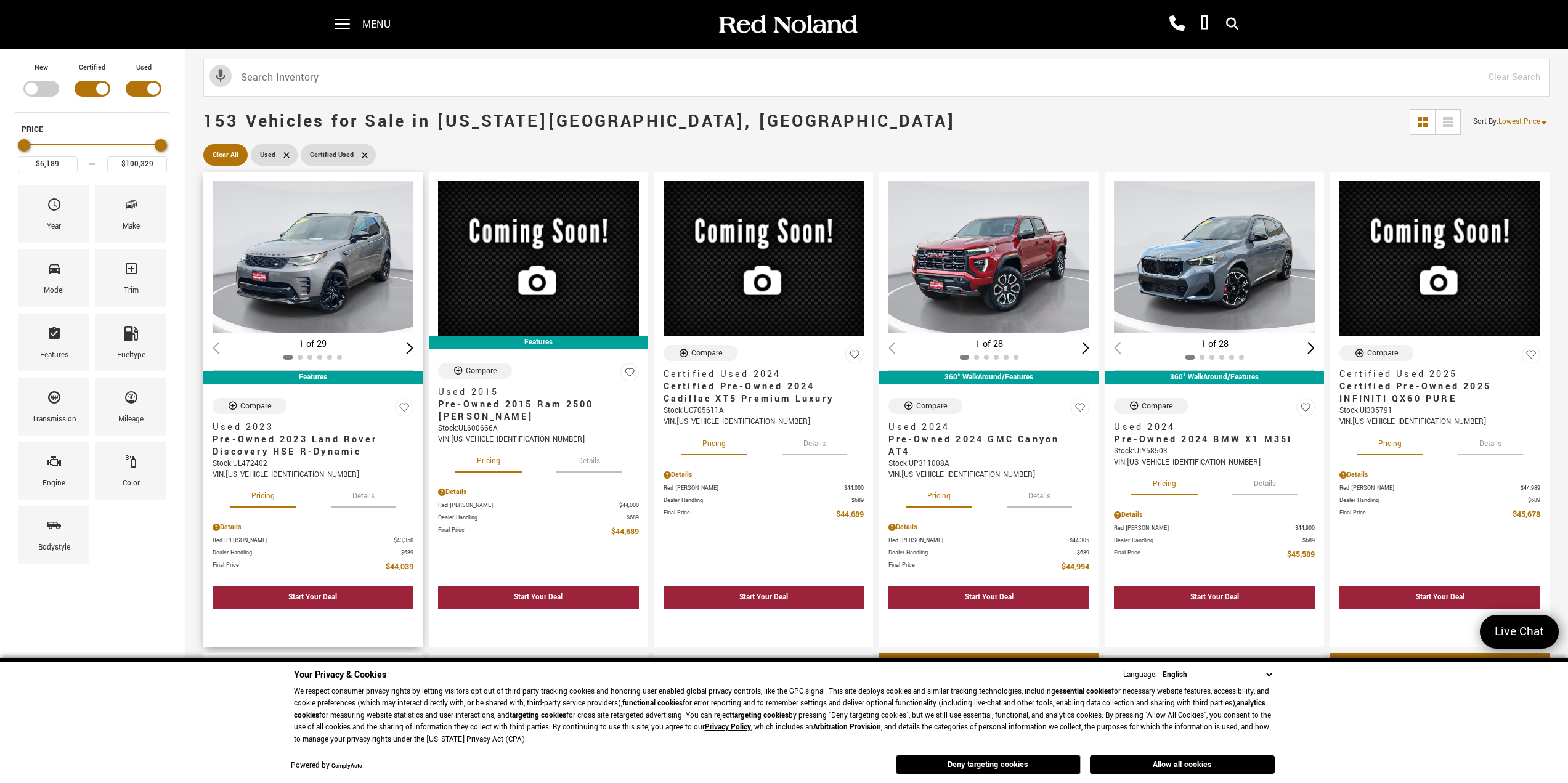
click at [375, 309] on img "1 / 2" at bounding box center [313, 256] width 202 height 151
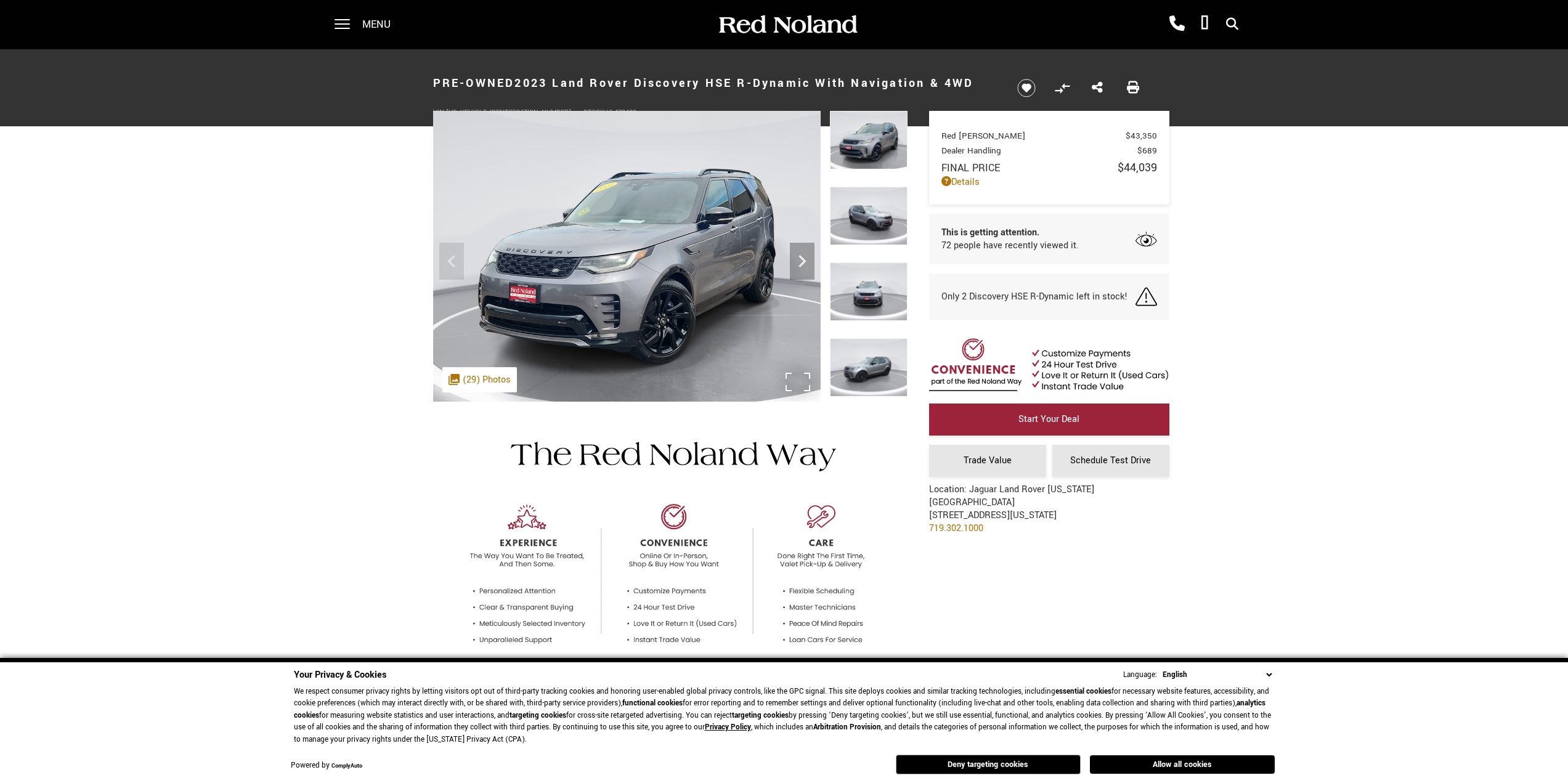
click at [467, 381] on div ".cls-1, .cls-3 { fill: #c50033; } .cls-1 { clip-rule: evenodd; } .cls-2 { clip-…" at bounding box center [480, 380] width 75 height 26
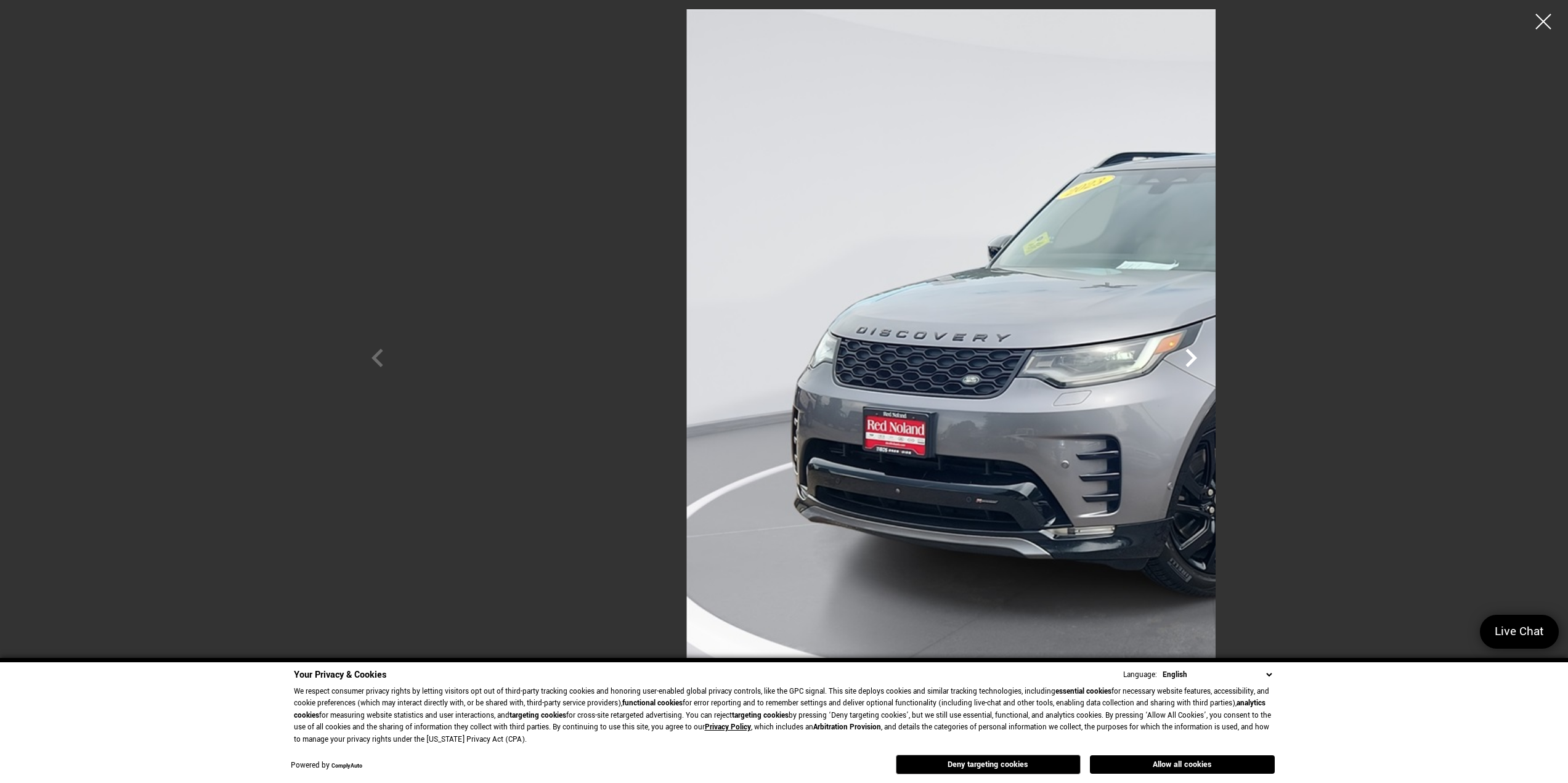
click at [1210, 358] on icon "Next" at bounding box center [1191, 358] width 37 height 37
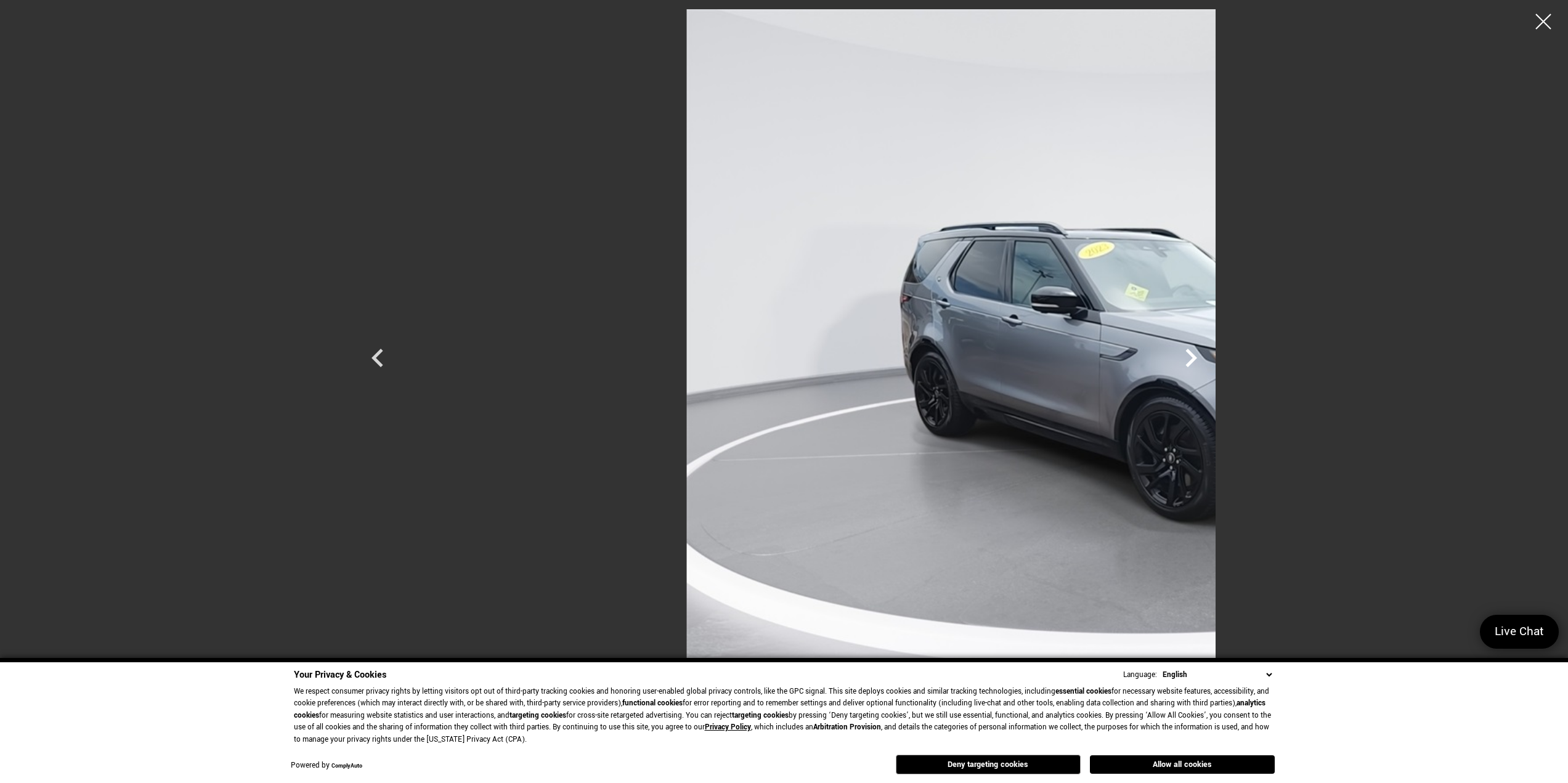
click at [1210, 358] on icon "Next" at bounding box center [1191, 358] width 37 height 37
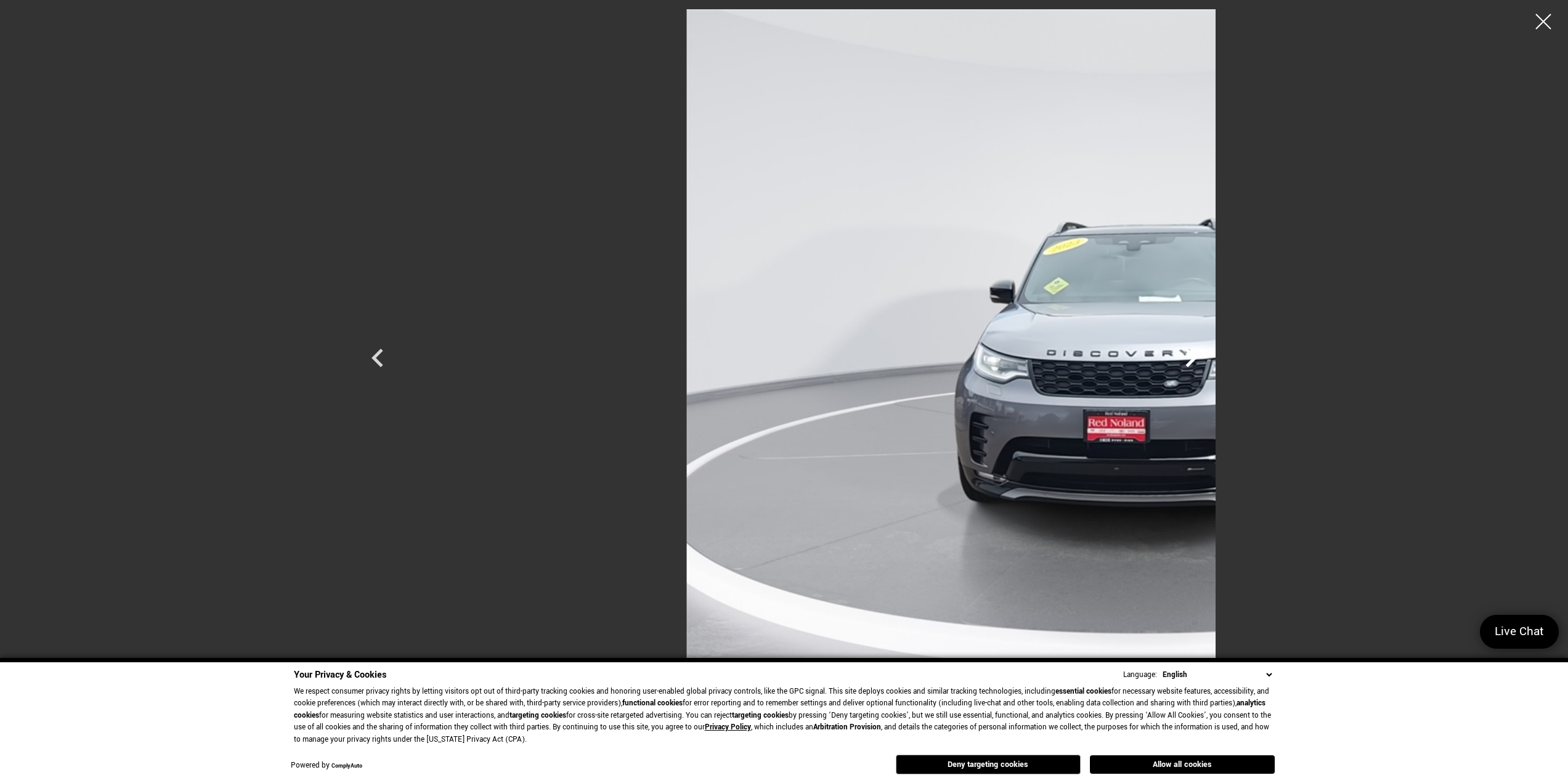
click at [1210, 358] on icon "Next" at bounding box center [1191, 358] width 37 height 37
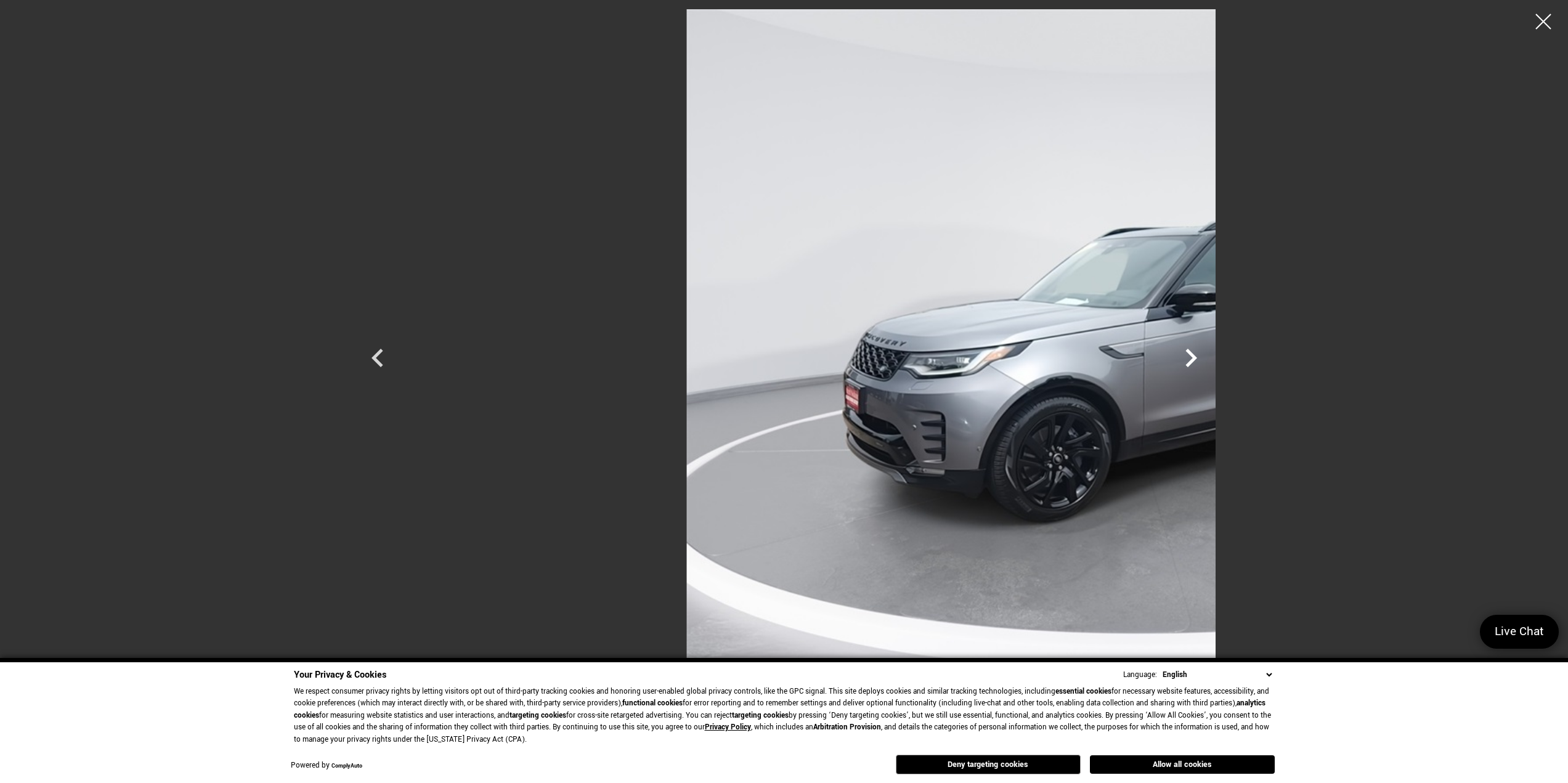
click at [1210, 358] on icon "Next" at bounding box center [1191, 358] width 37 height 37
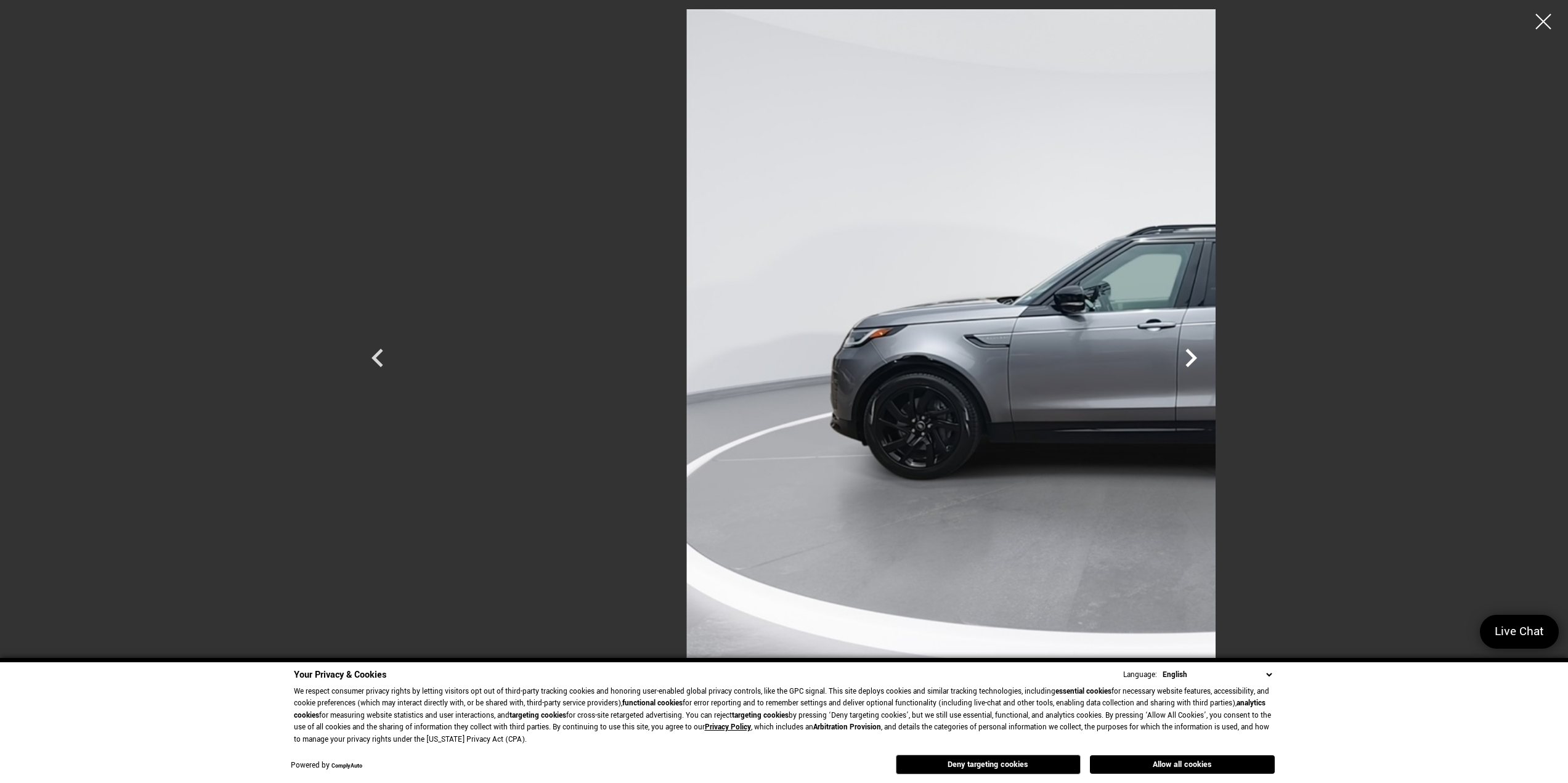
click at [1210, 358] on icon "Next" at bounding box center [1191, 358] width 37 height 37
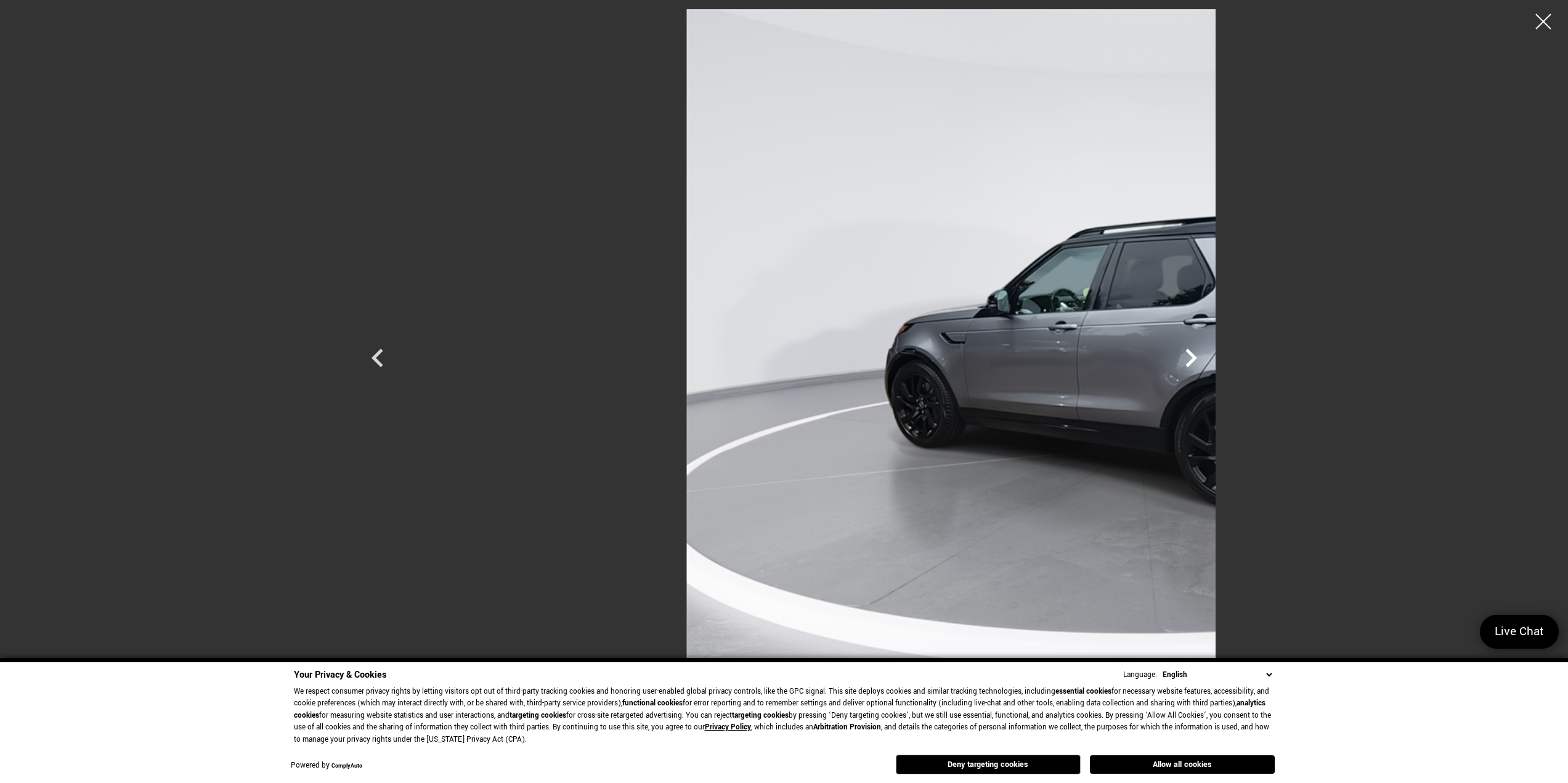
click at [1210, 358] on icon "Next" at bounding box center [1191, 358] width 37 height 37
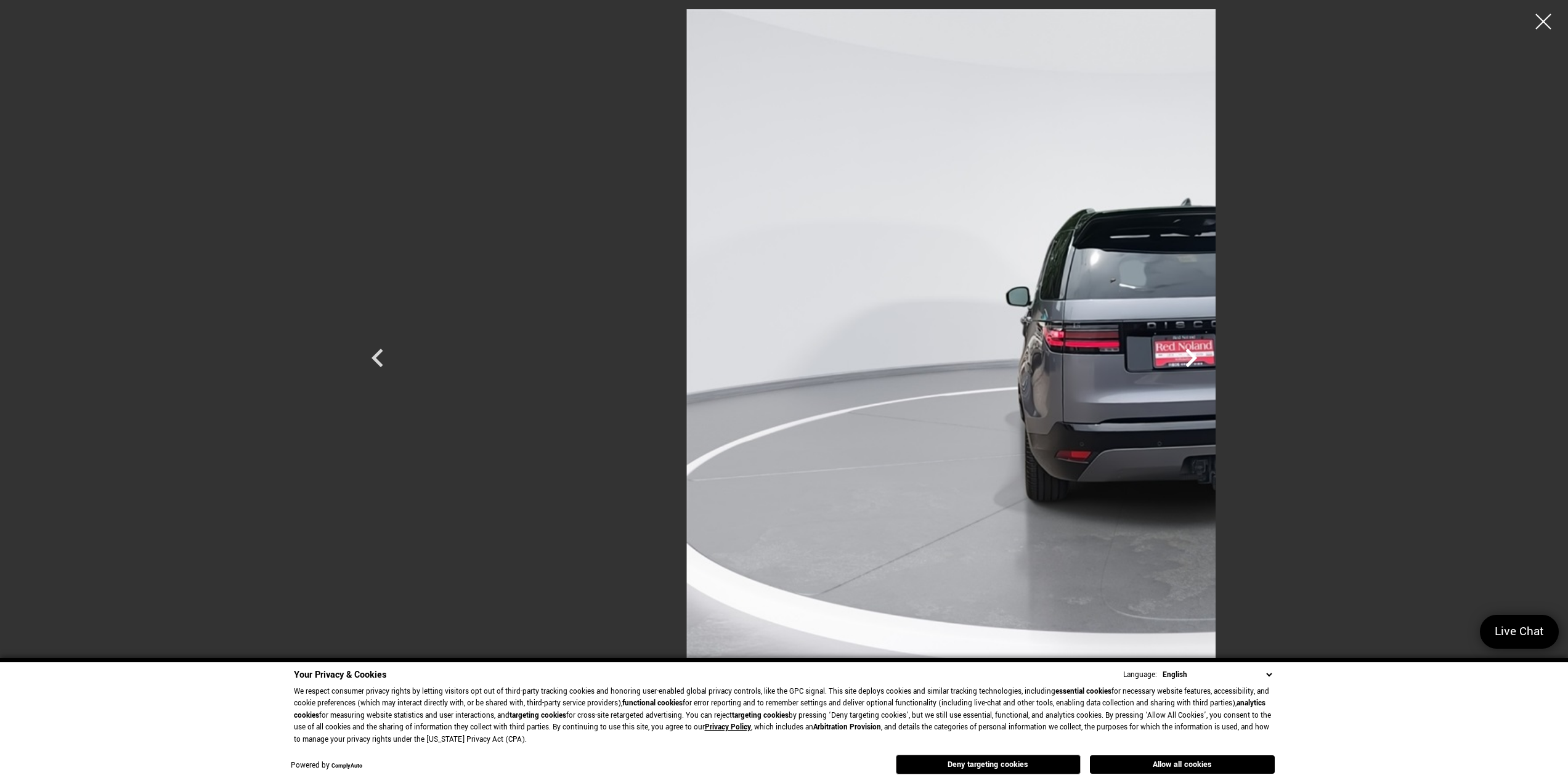
click at [1210, 358] on icon "Next" at bounding box center [1191, 358] width 37 height 37
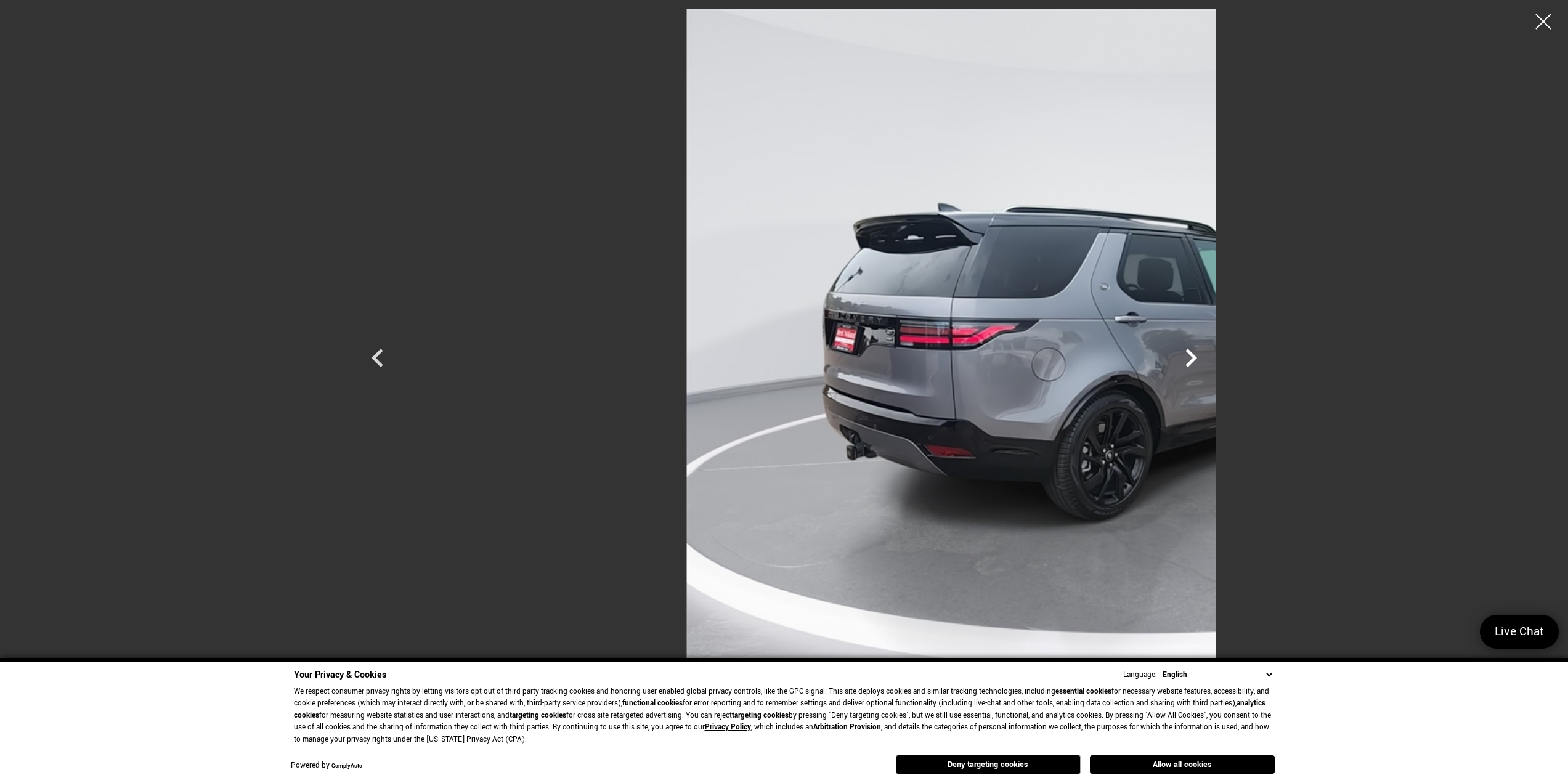
click at [1210, 358] on icon "Next" at bounding box center [1191, 358] width 37 height 37
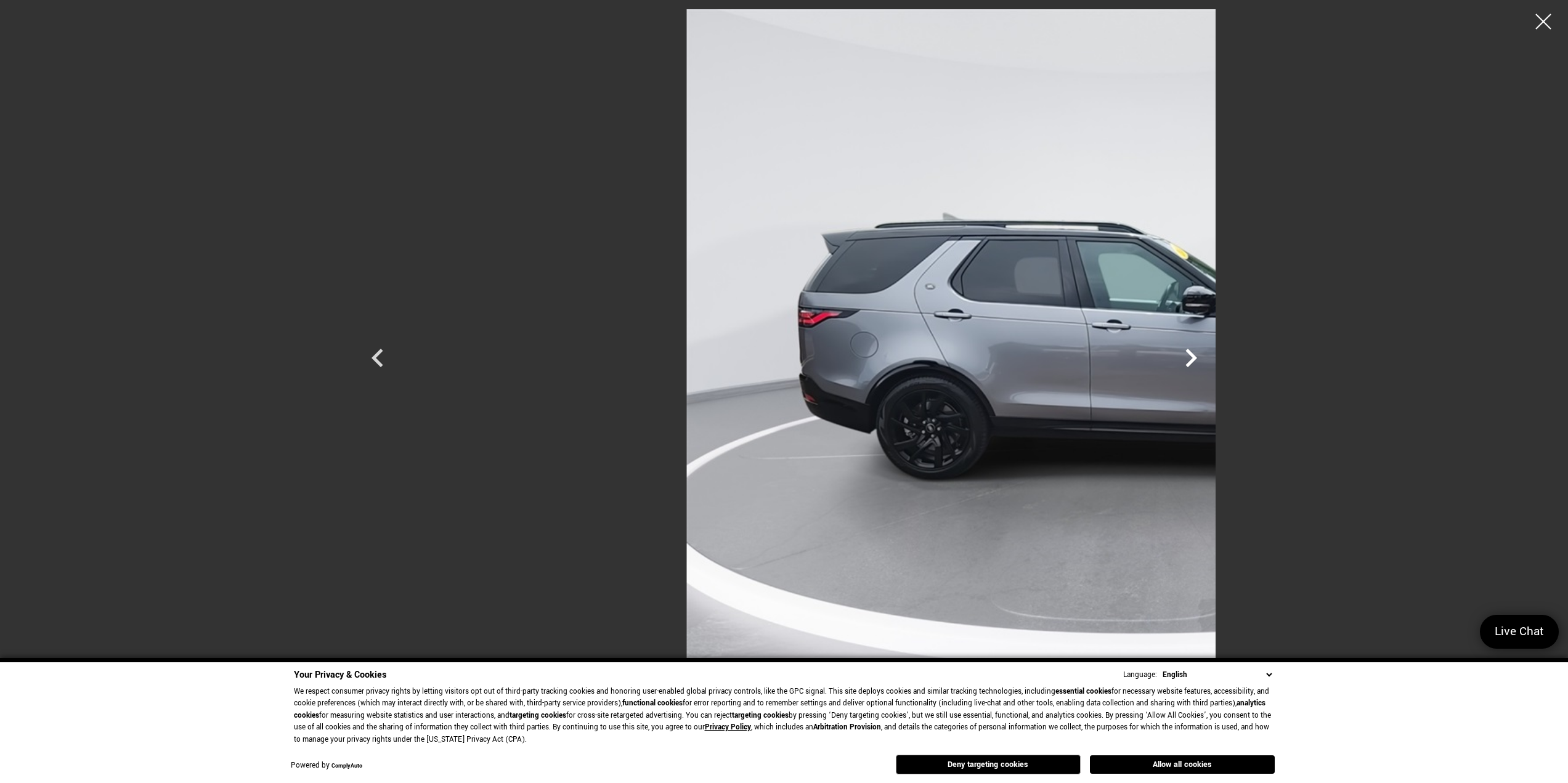
click at [1210, 358] on icon "Next" at bounding box center [1191, 358] width 37 height 37
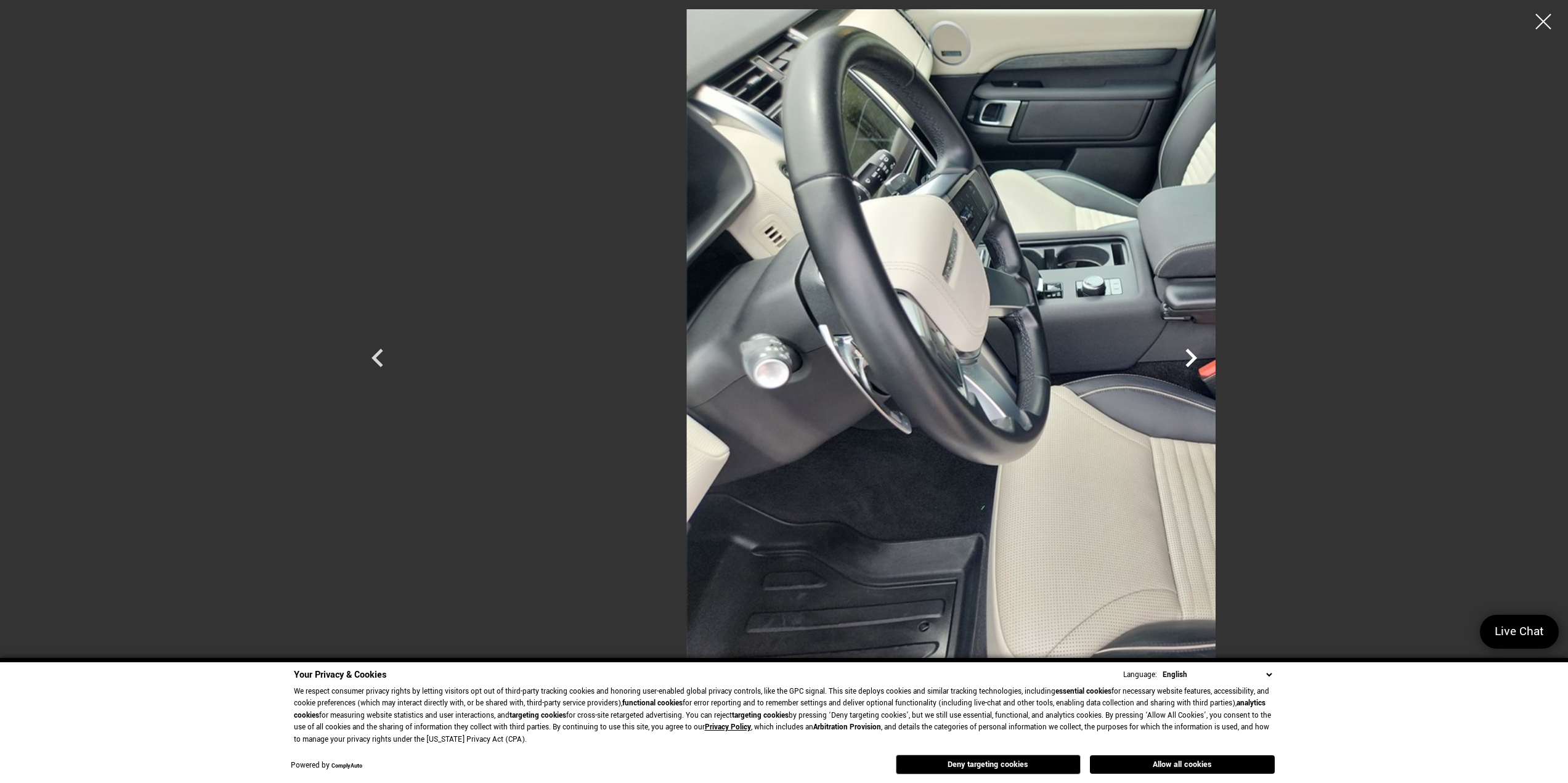
click at [1210, 358] on icon "Next" at bounding box center [1191, 358] width 37 height 37
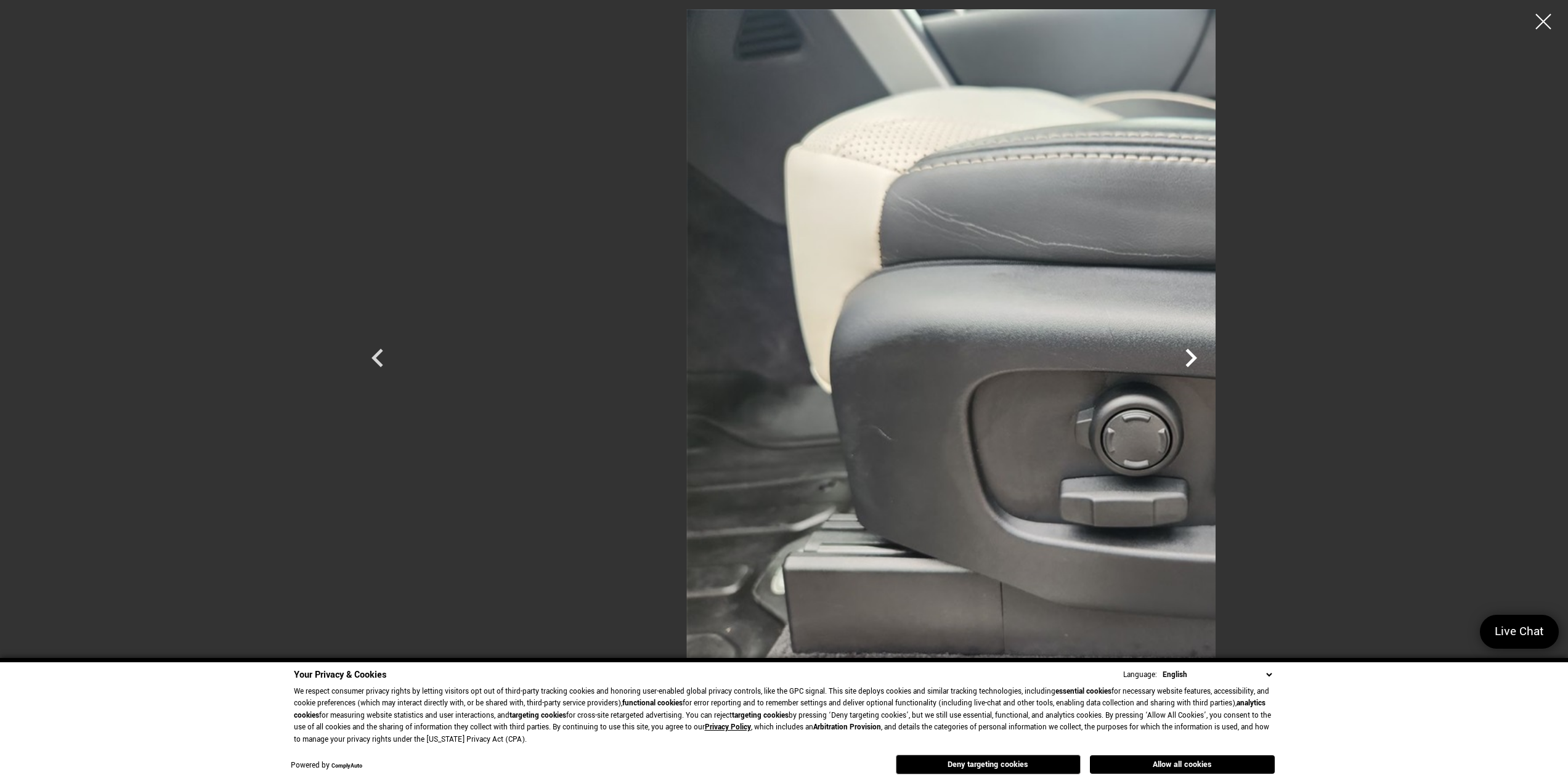
click at [1210, 358] on icon "Next" at bounding box center [1191, 358] width 37 height 37
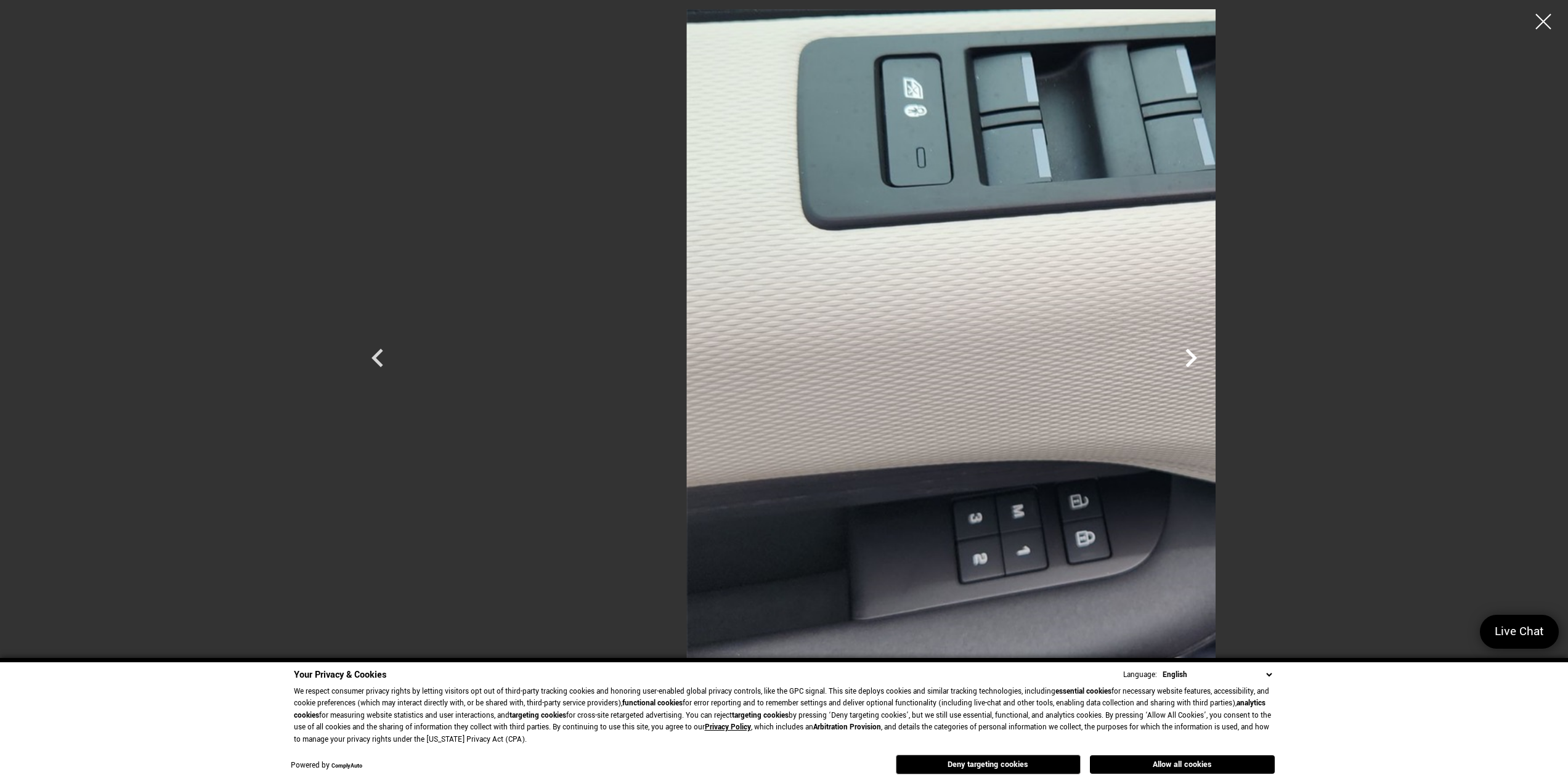
click at [1210, 358] on icon "Next" at bounding box center [1191, 358] width 37 height 37
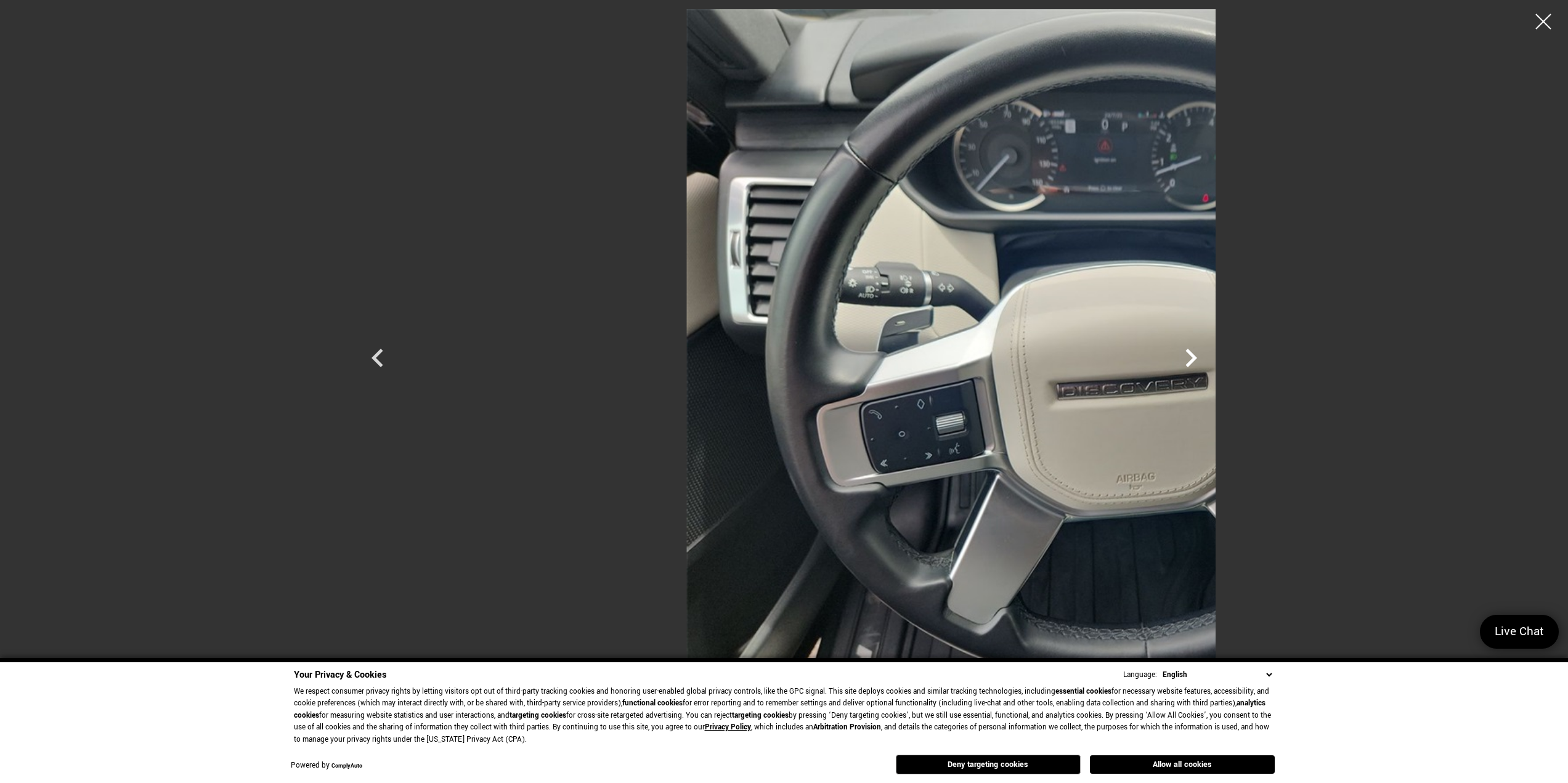
click at [1210, 358] on icon "Next" at bounding box center [1191, 358] width 37 height 37
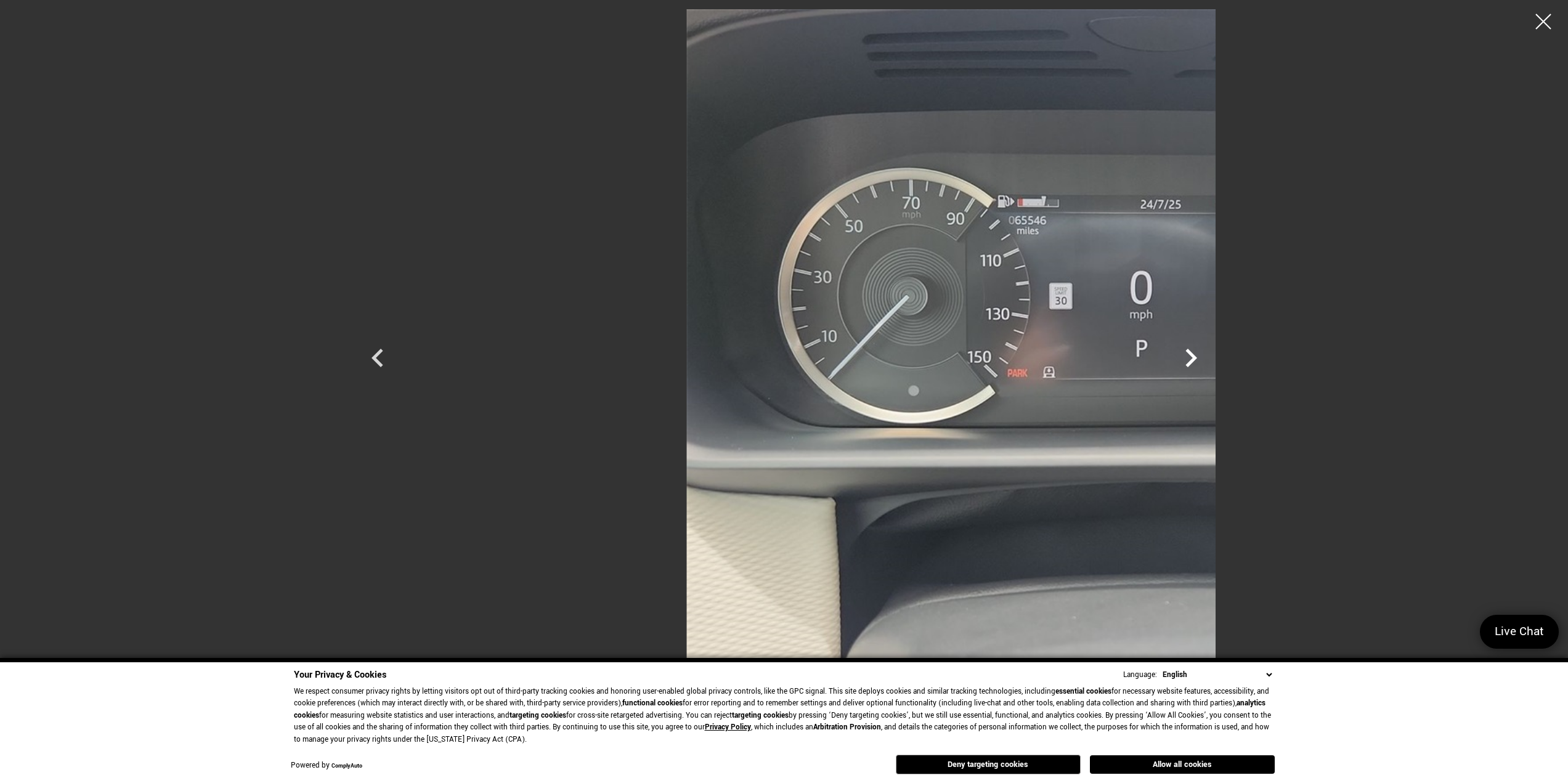
click at [1210, 358] on icon "Next" at bounding box center [1191, 358] width 37 height 37
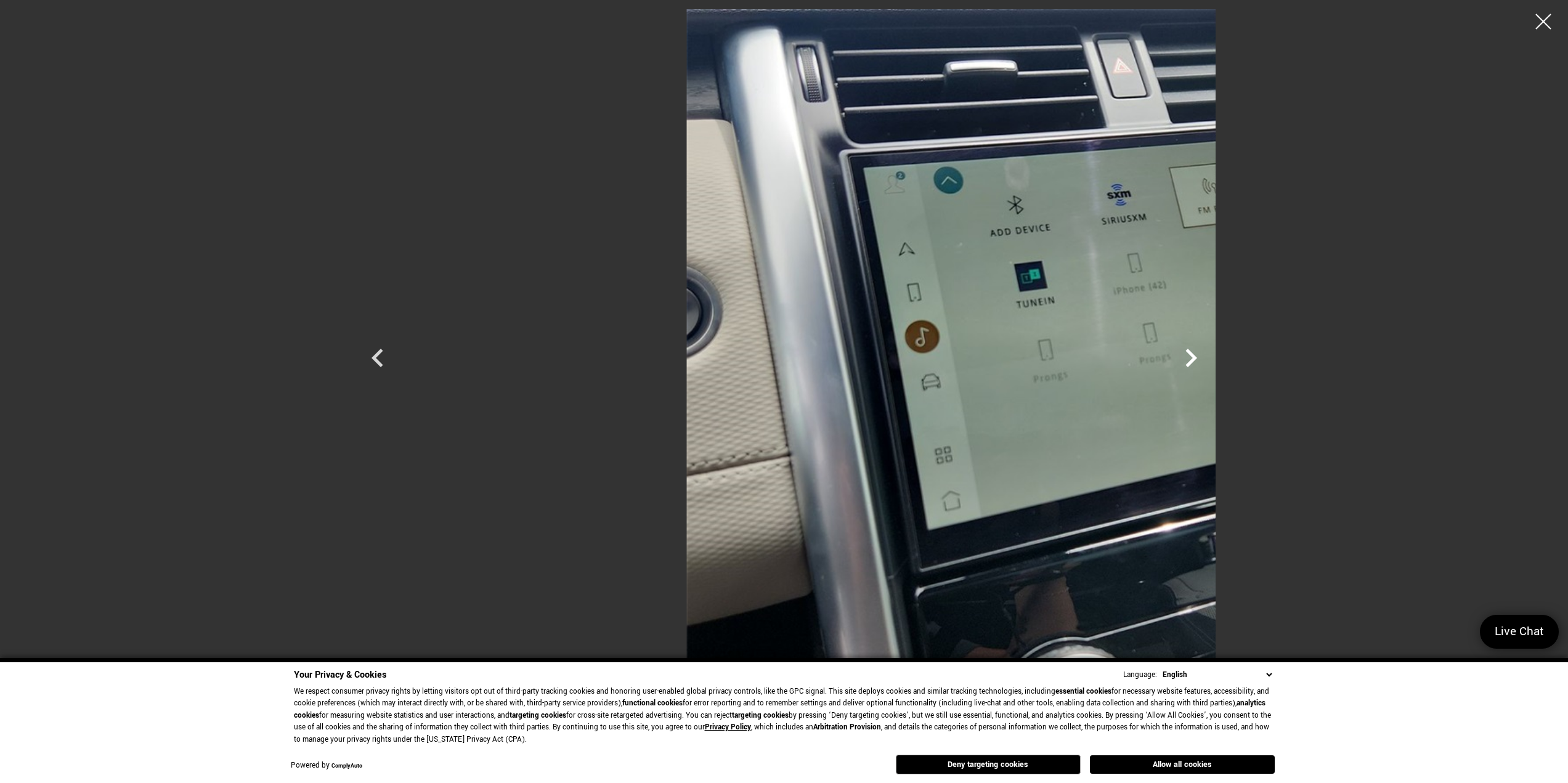
click at [1210, 358] on icon "Next" at bounding box center [1191, 358] width 37 height 37
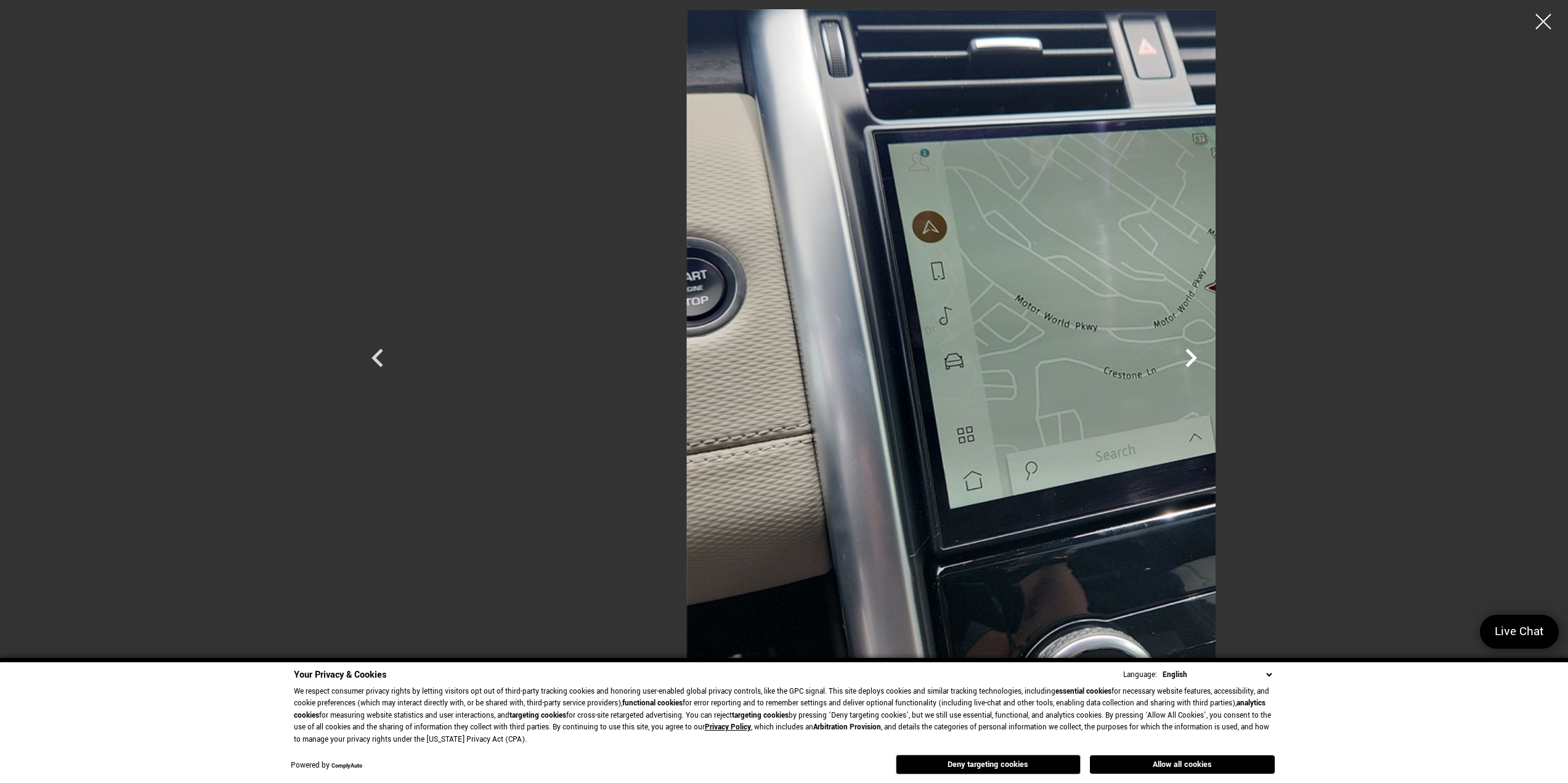
click at [1210, 358] on icon "Next" at bounding box center [1191, 358] width 37 height 37
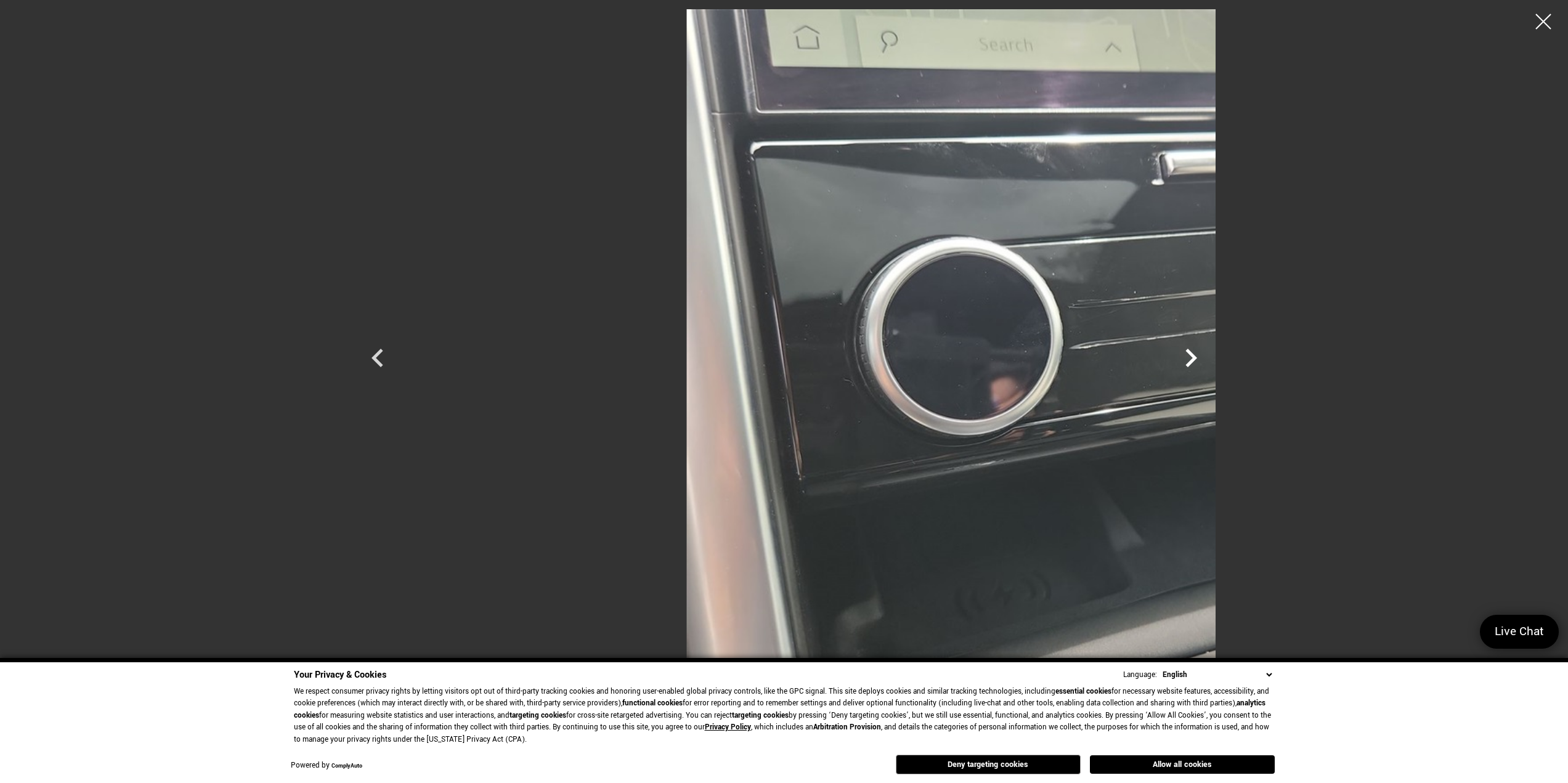
click at [1210, 358] on icon "Next" at bounding box center [1191, 358] width 37 height 37
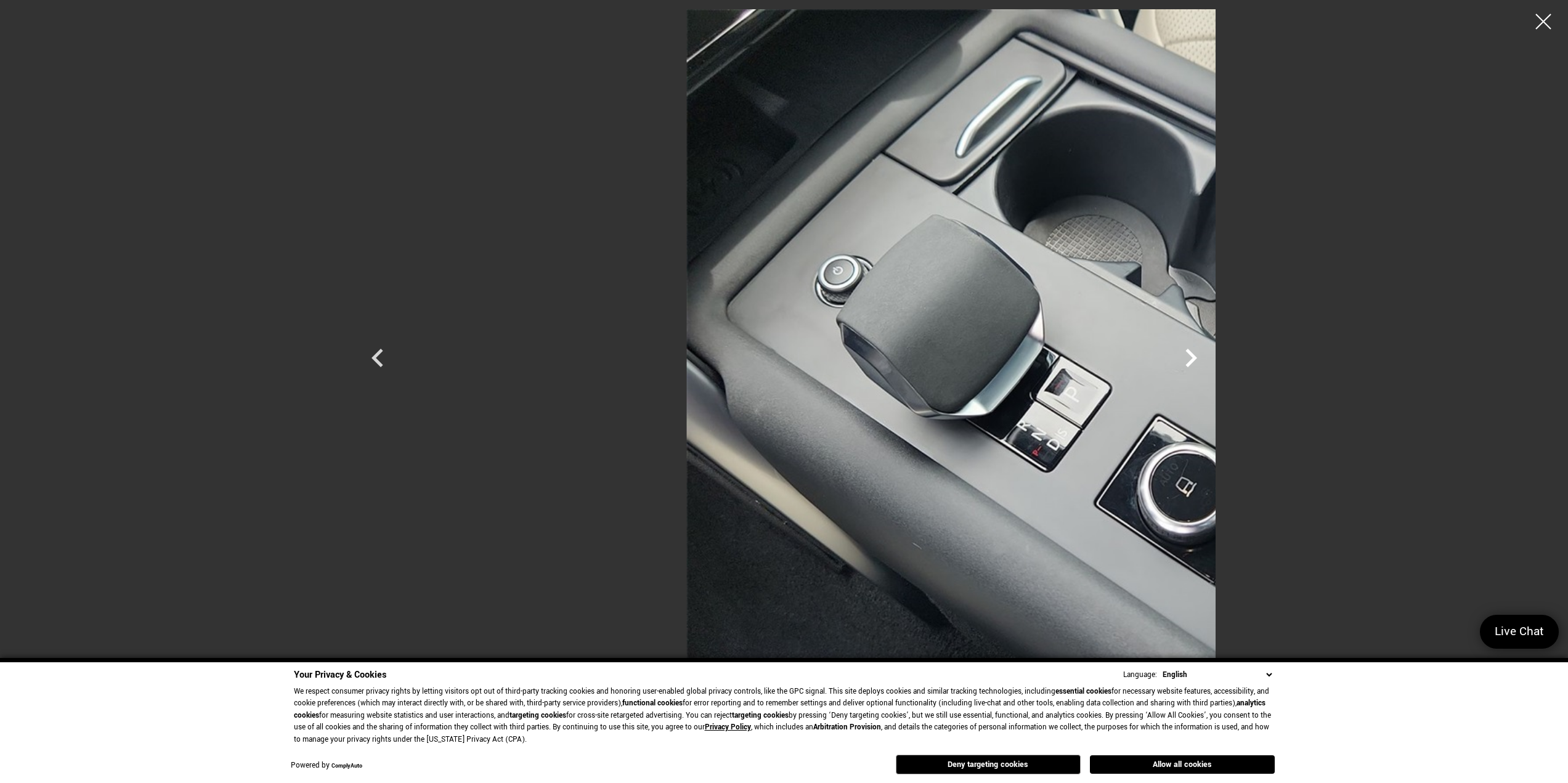
click at [1210, 358] on icon "Next" at bounding box center [1191, 358] width 37 height 37
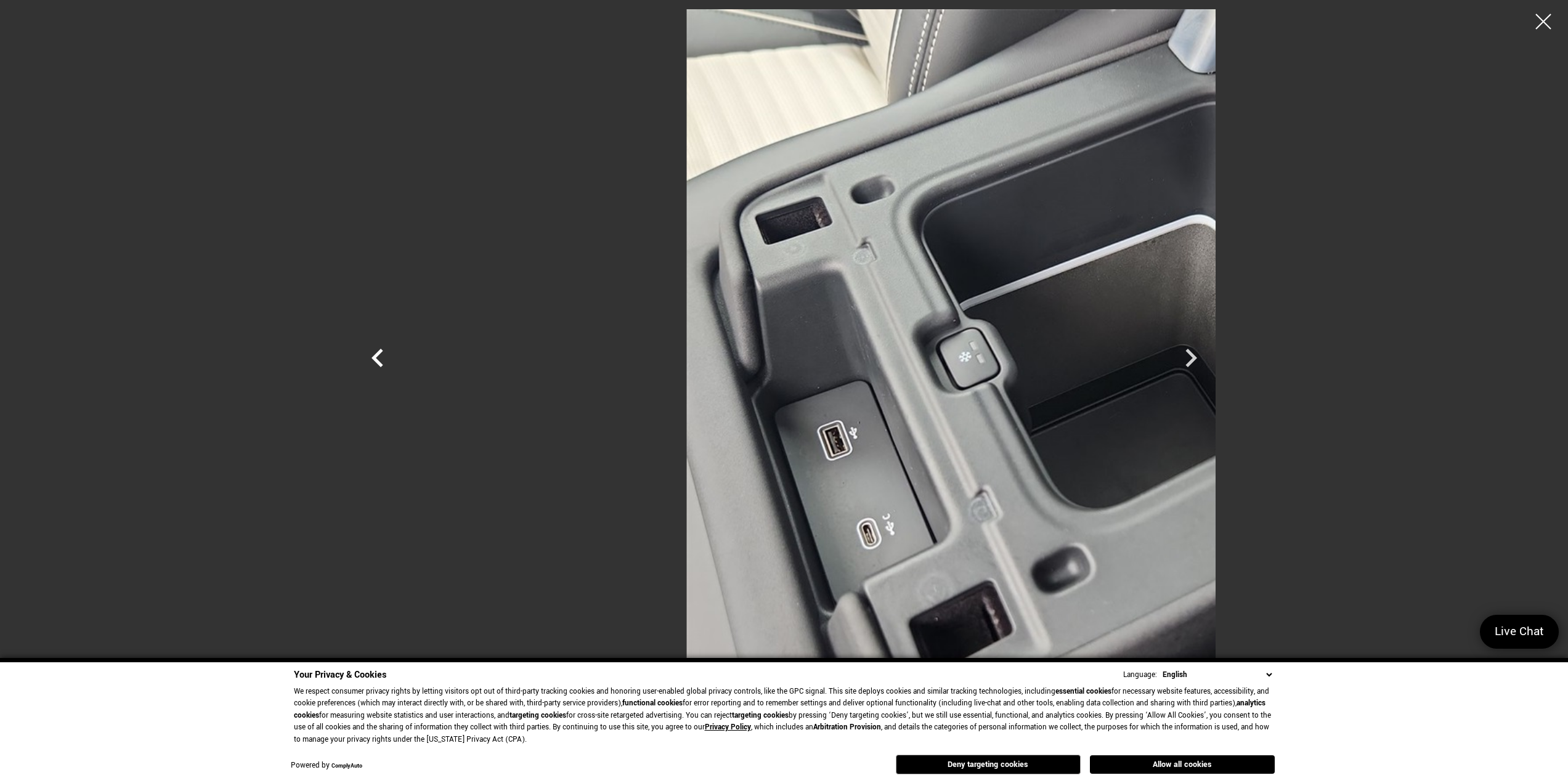
click at [372, 359] on icon "Previous" at bounding box center [377, 358] width 12 height 18
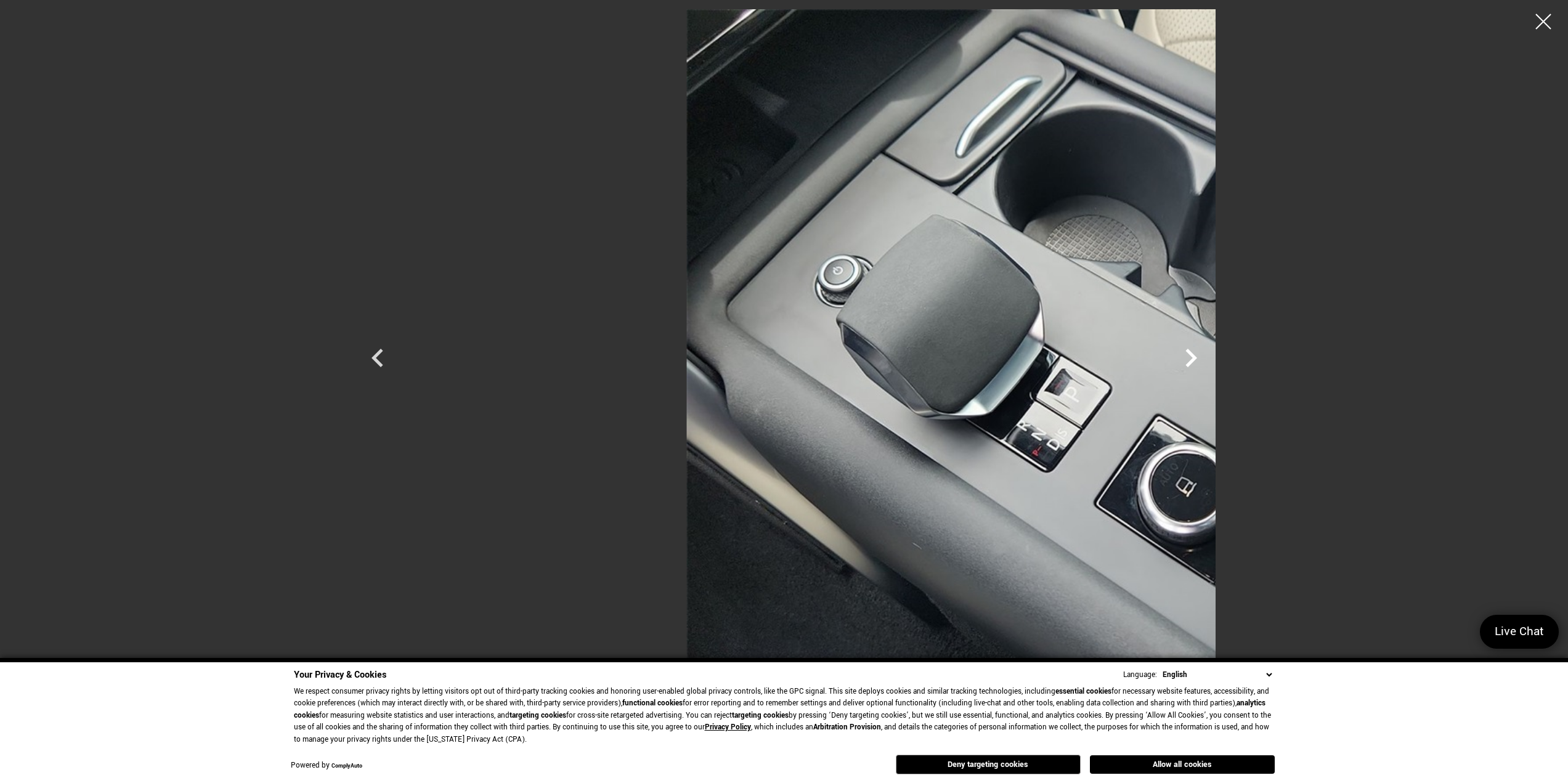
click at [1197, 362] on icon "Next" at bounding box center [1191, 358] width 12 height 18
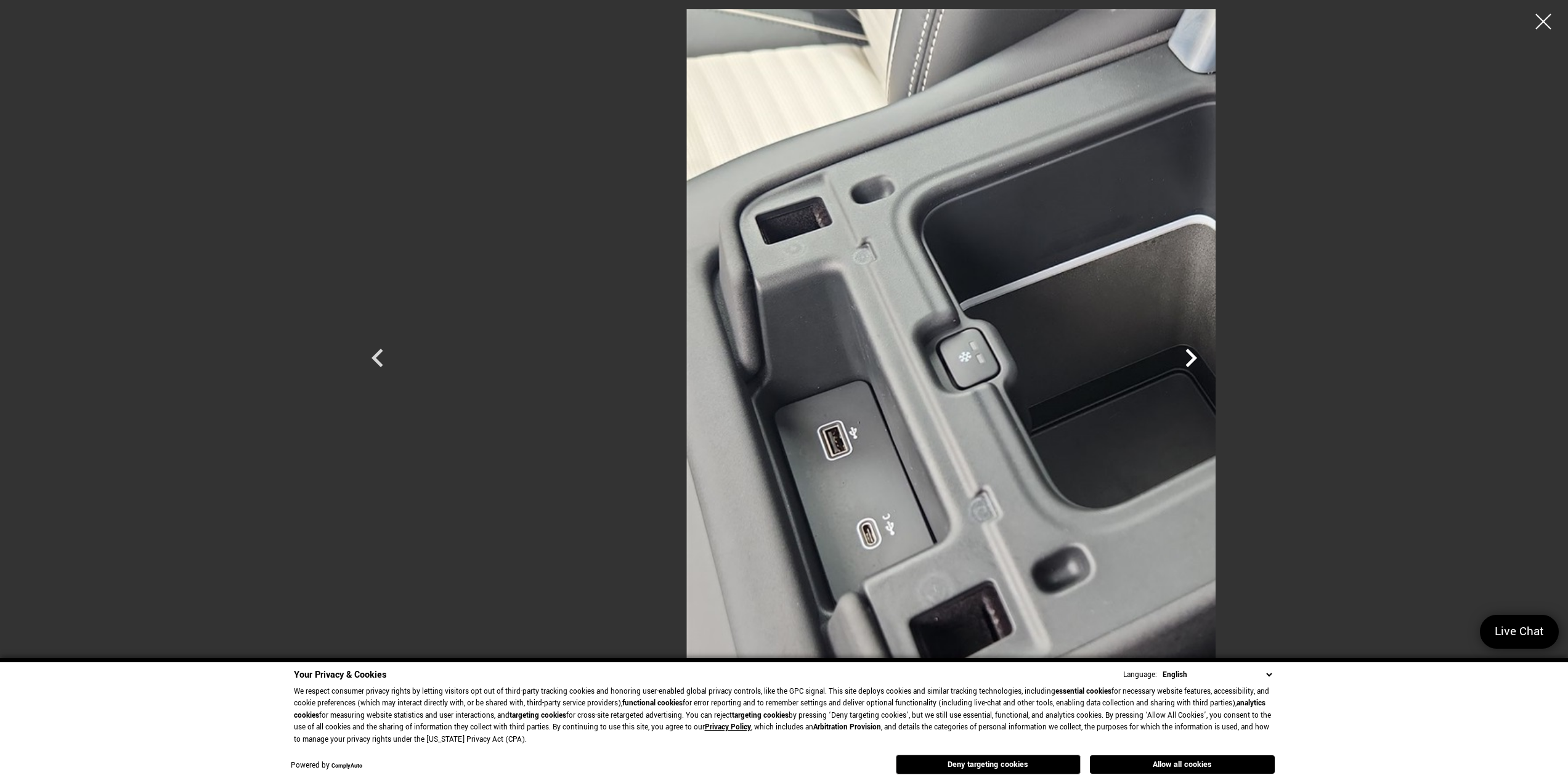
click at [1197, 362] on icon "Next" at bounding box center [1191, 358] width 12 height 18
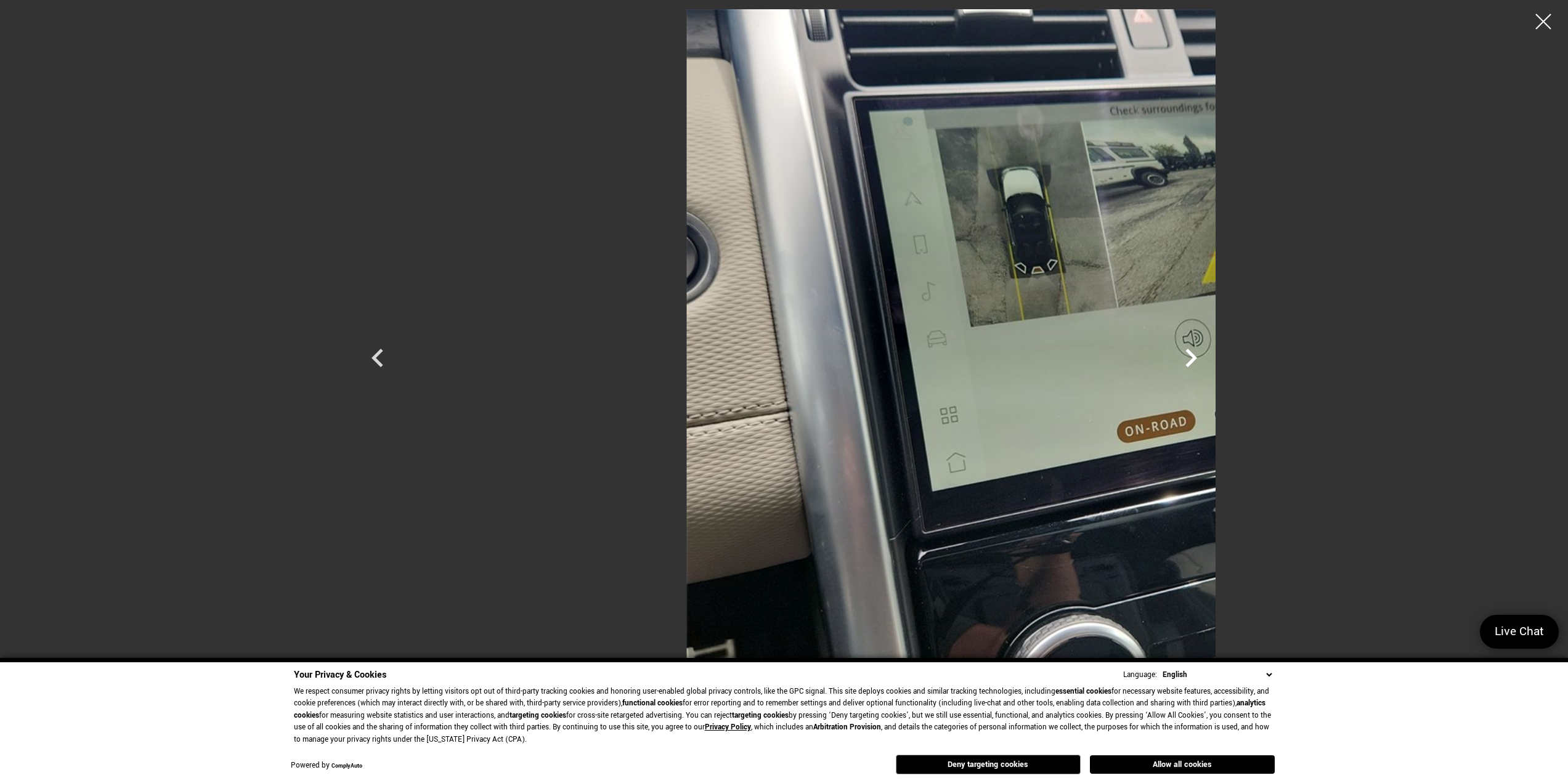
click at [1197, 362] on icon "Next" at bounding box center [1191, 358] width 12 height 18
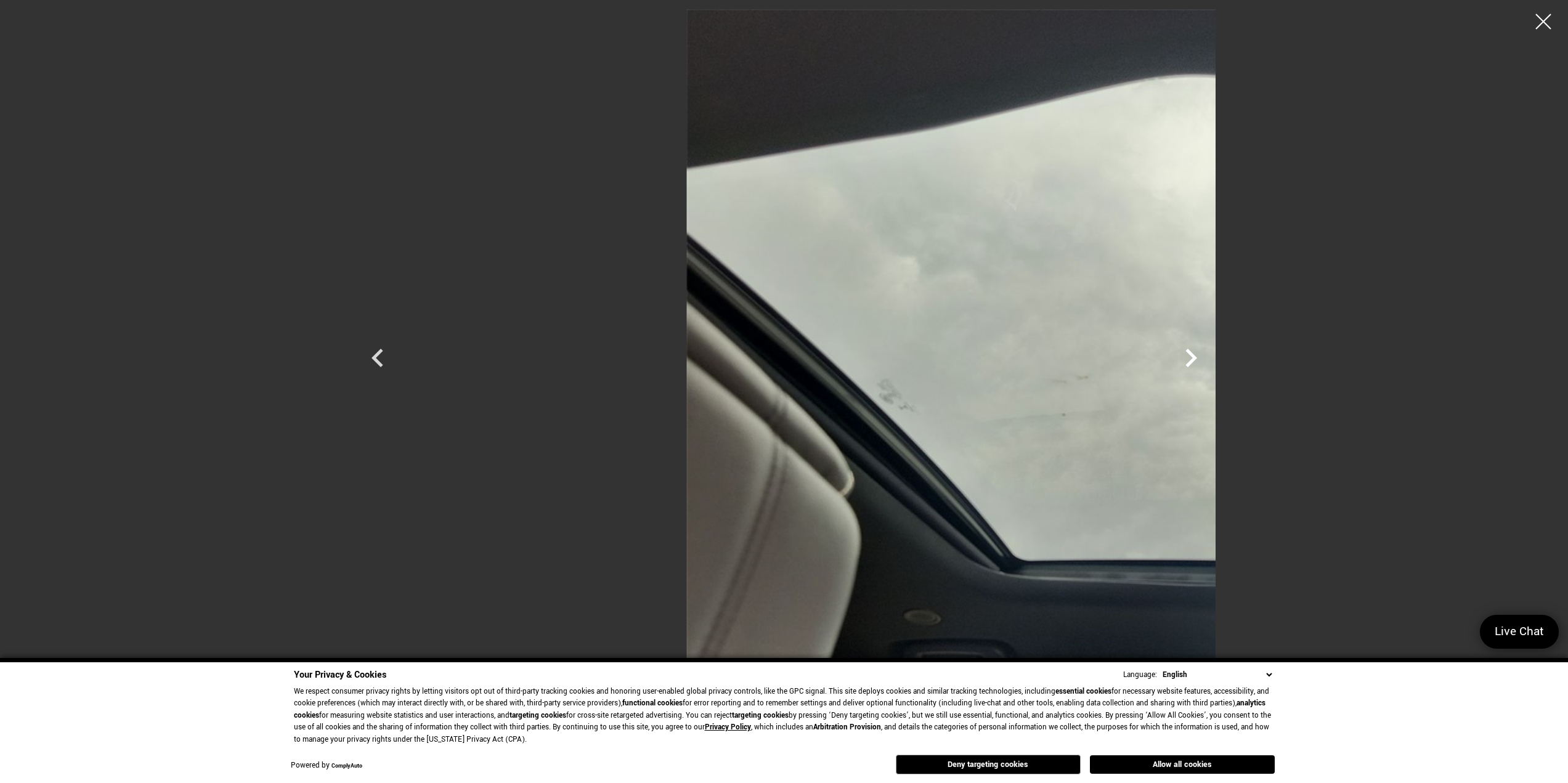
click at [1197, 362] on icon "Next" at bounding box center [1191, 358] width 12 height 18
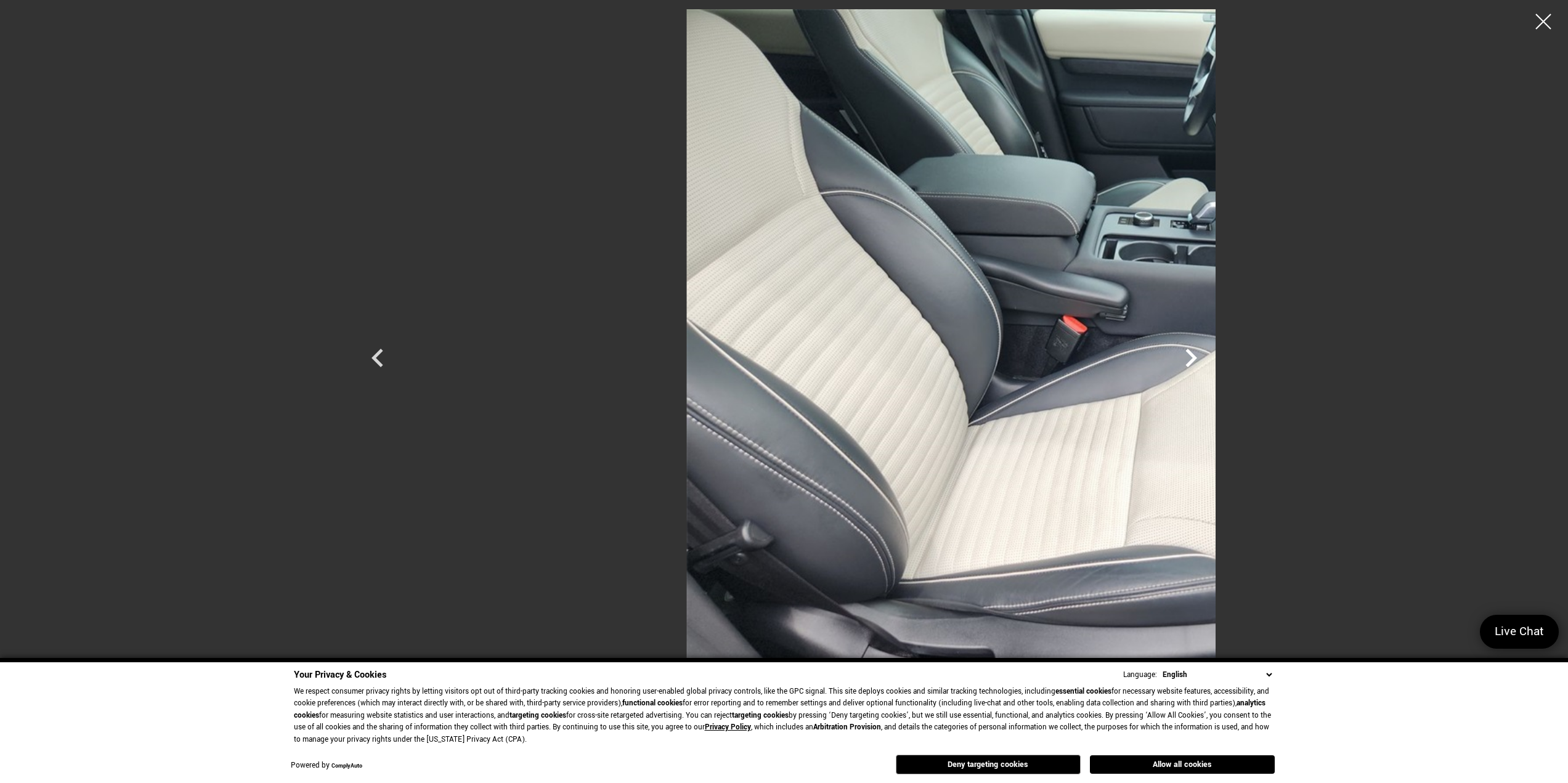
click at [1197, 362] on icon "Next" at bounding box center [1191, 358] width 12 height 18
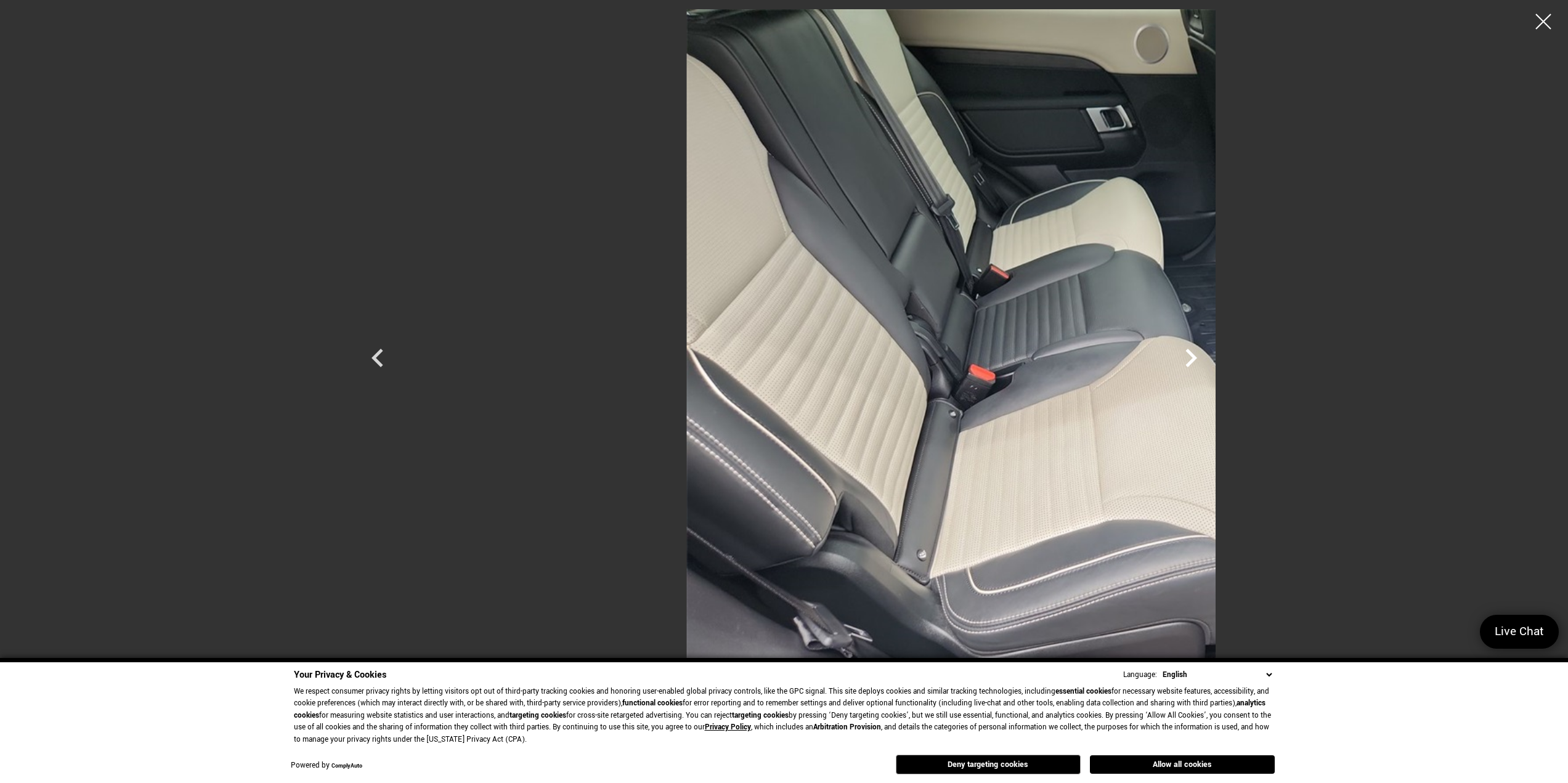
click at [1197, 362] on icon "Next" at bounding box center [1191, 358] width 12 height 18
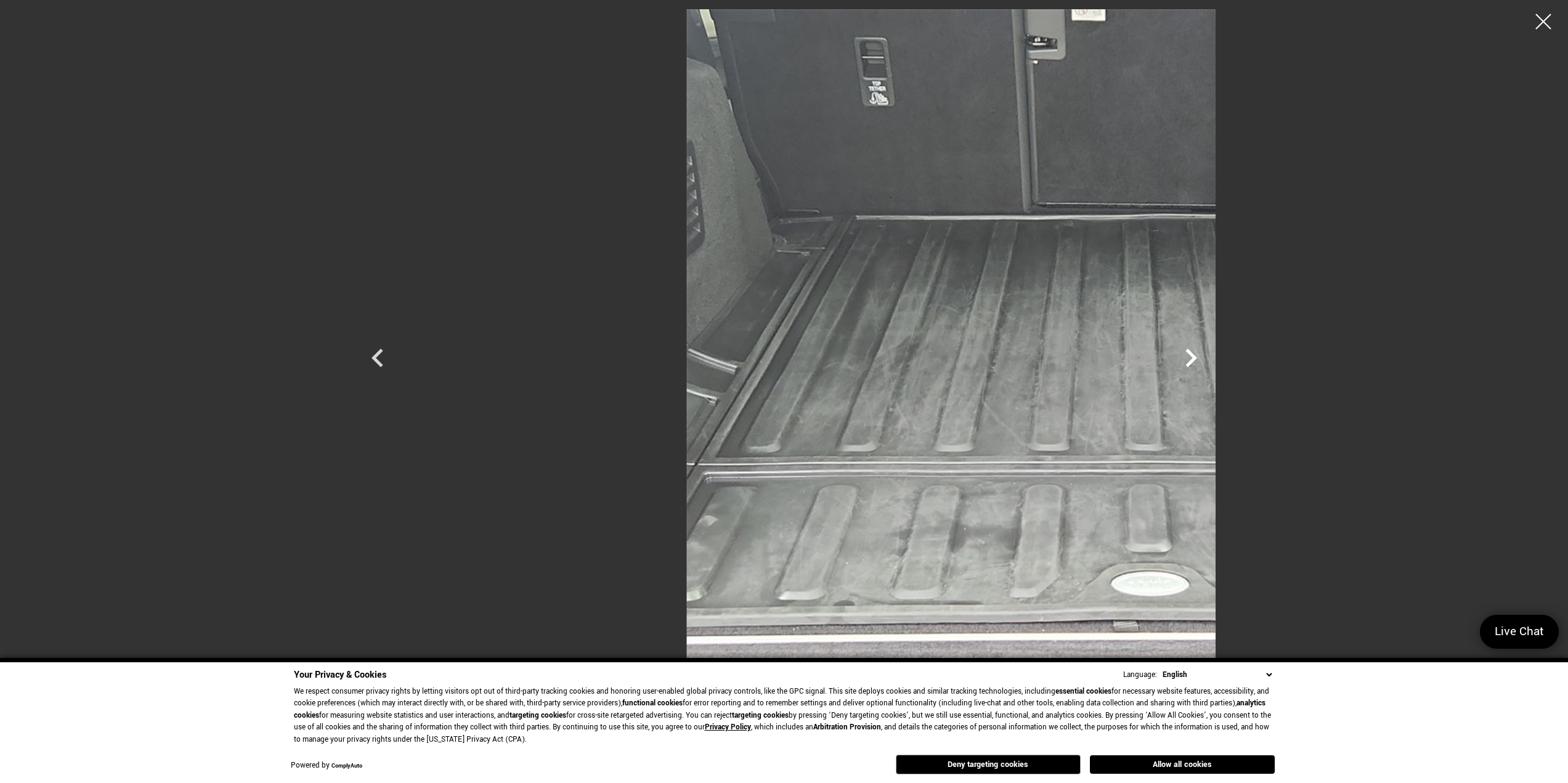
click at [1197, 362] on icon "Next" at bounding box center [1191, 358] width 12 height 18
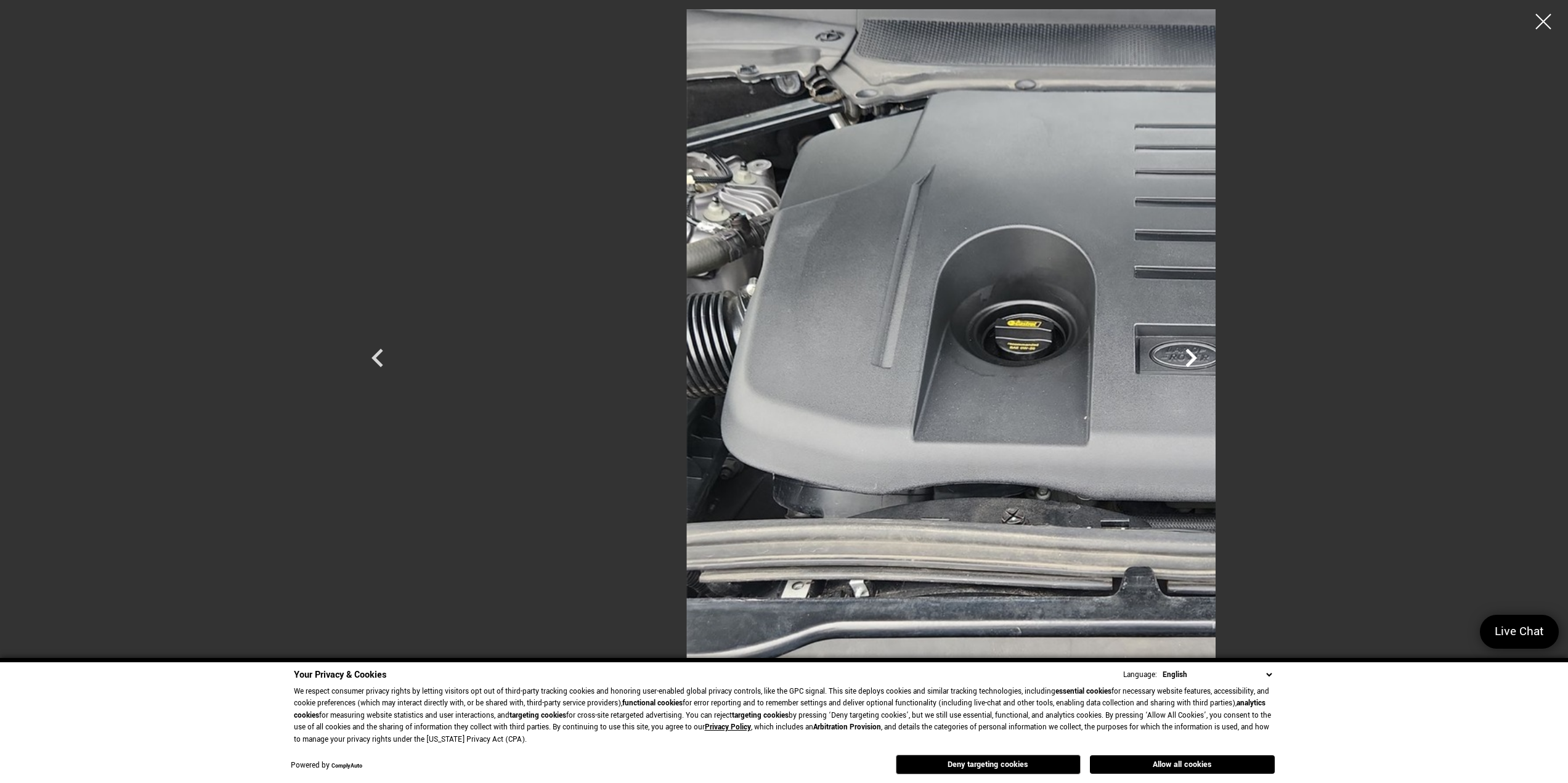
click at [1197, 362] on icon "Next" at bounding box center [1191, 358] width 12 height 18
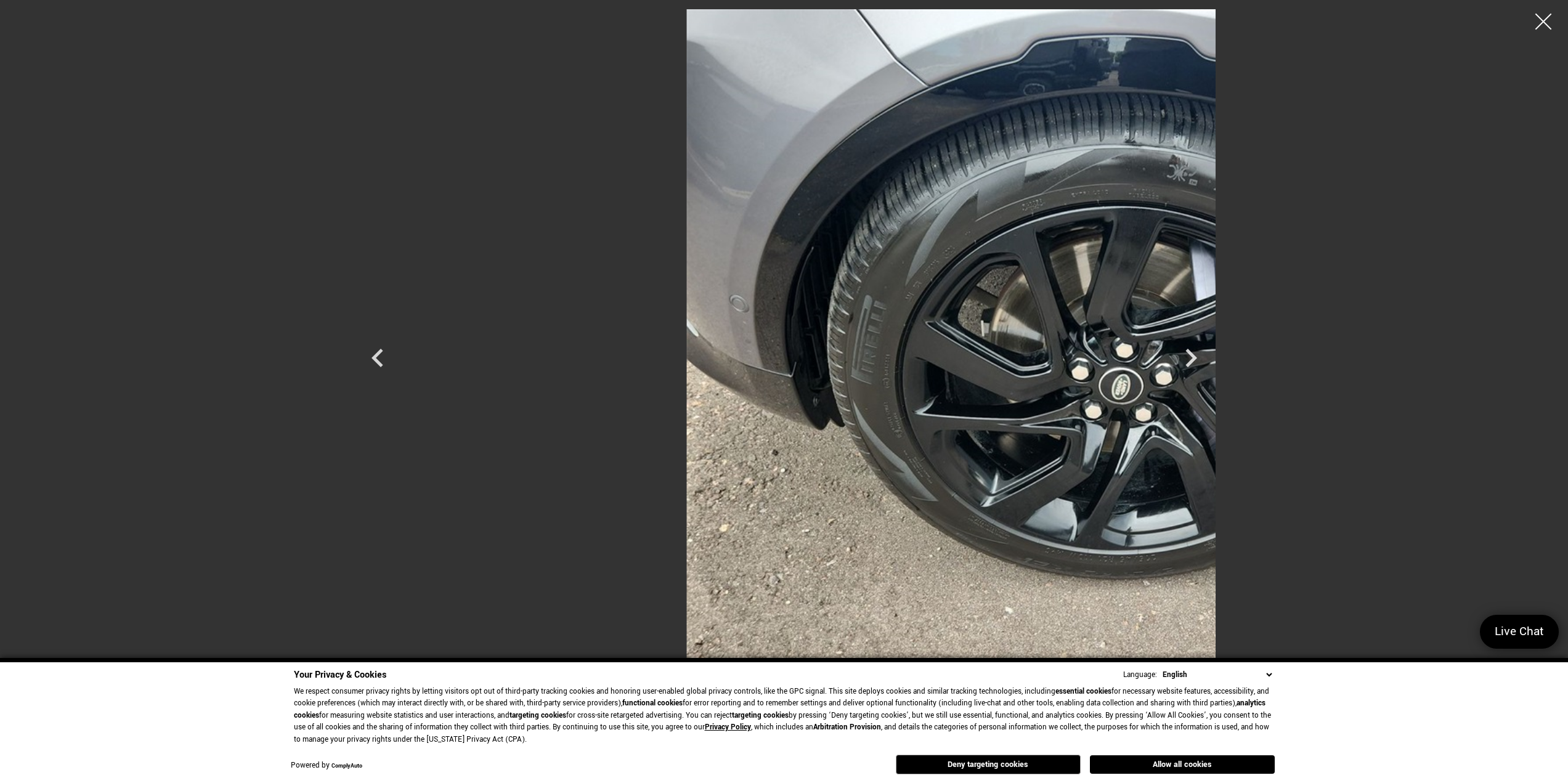
click at [1536, 22] on div at bounding box center [1544, 22] width 33 height 33
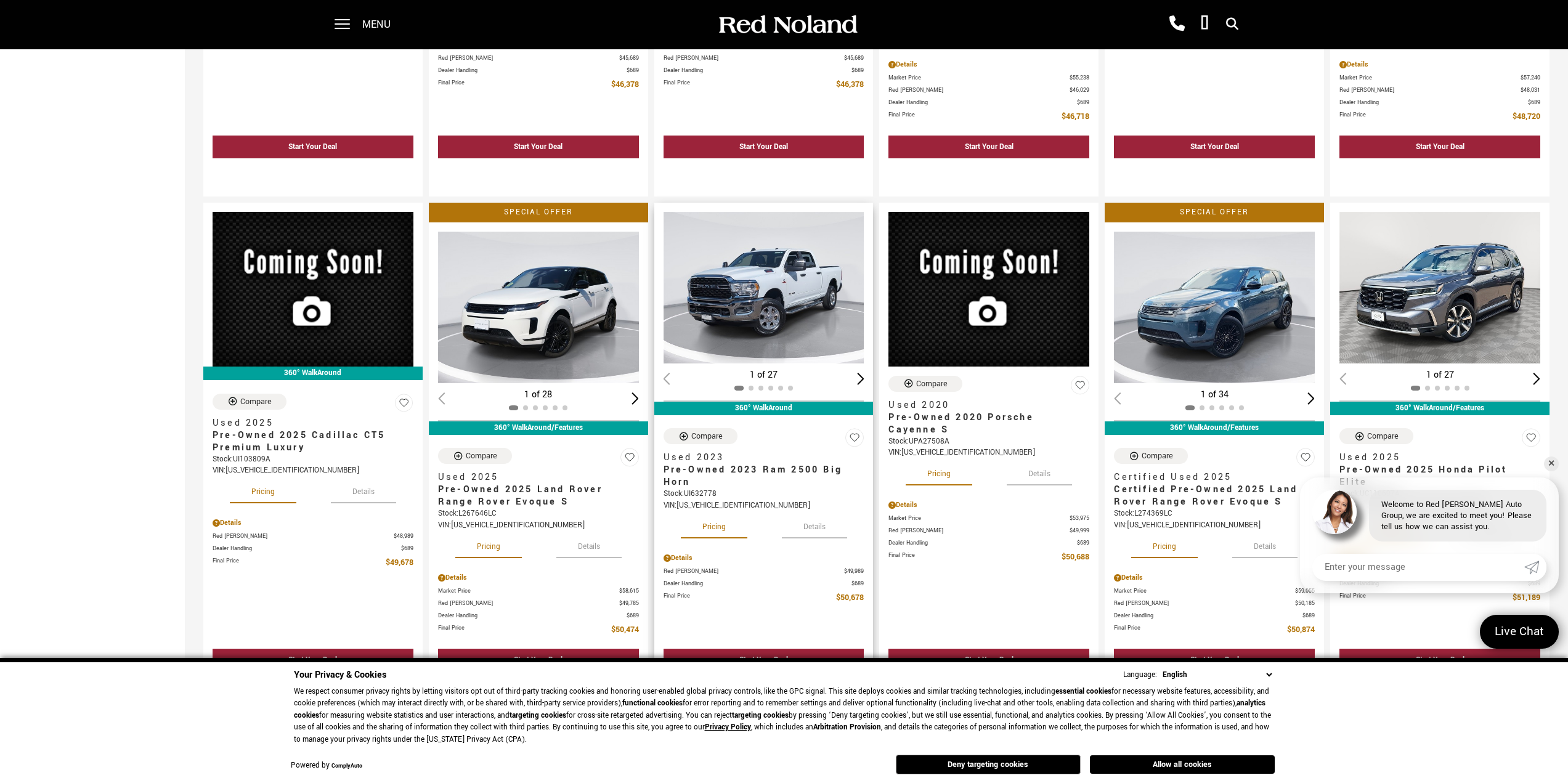
scroll to position [986, 0]
